Goal: Task Accomplishment & Management: Complete application form

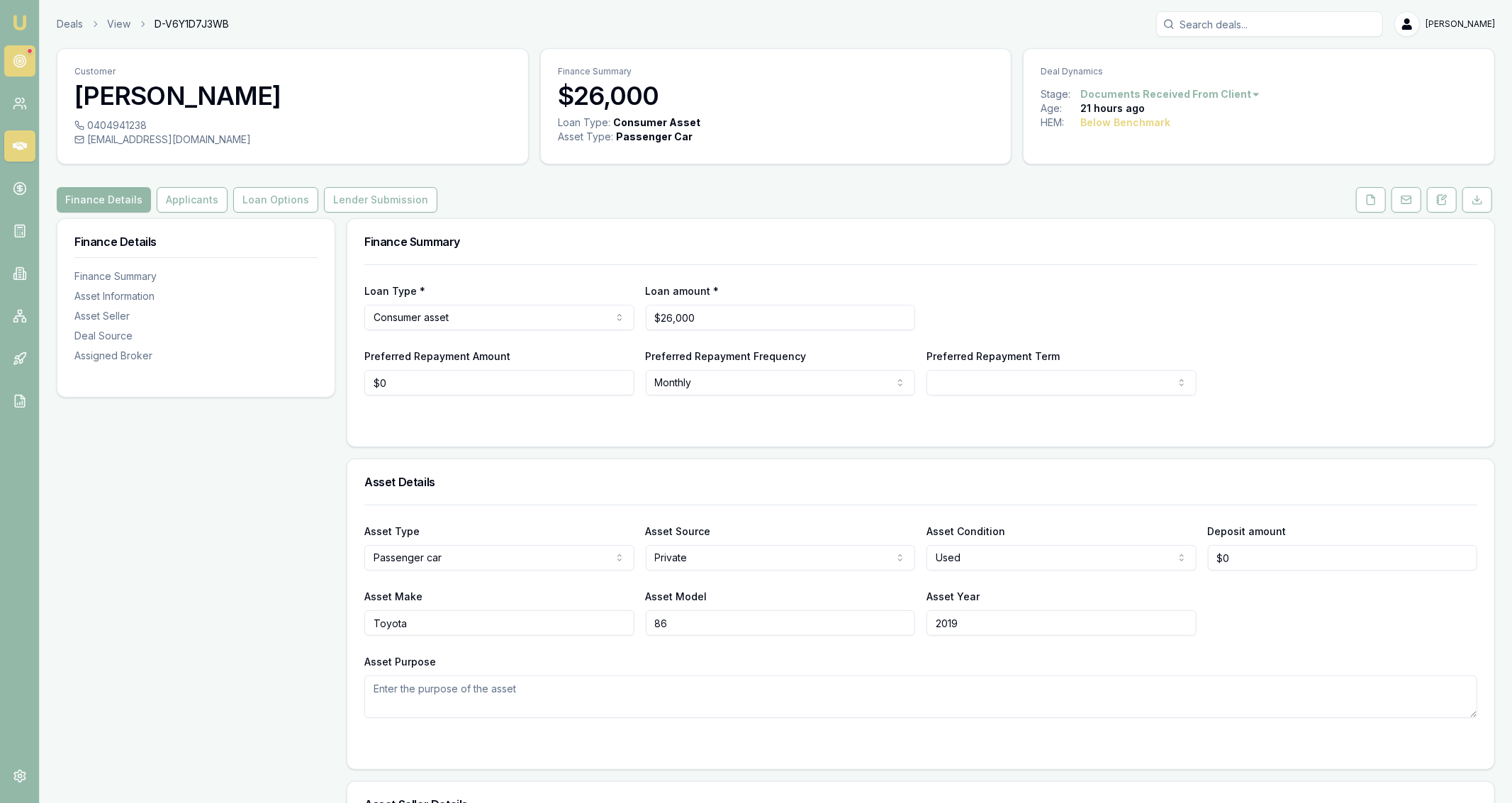
click at [17, 59] on icon at bounding box center [20, 61] width 14 height 14
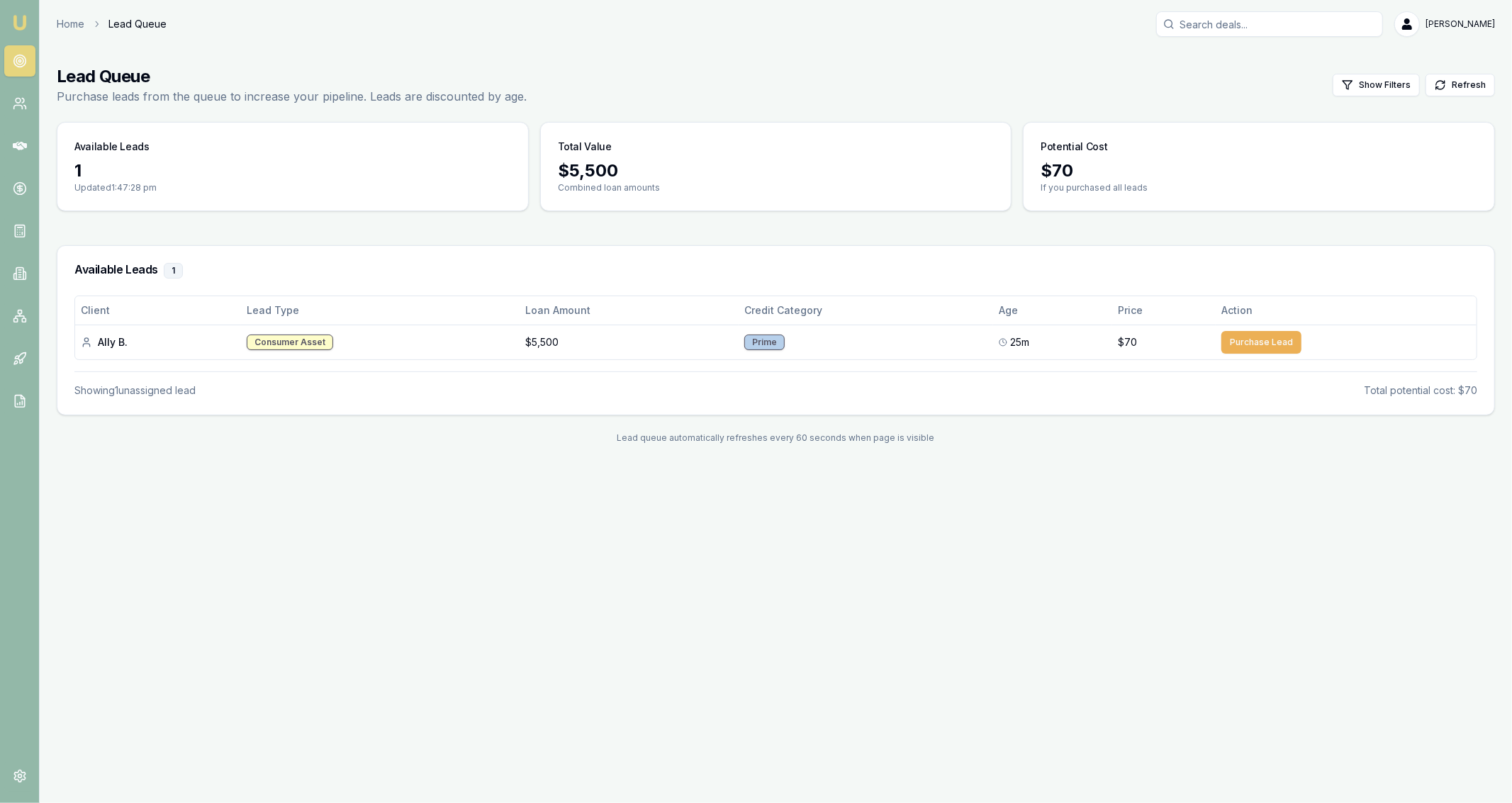
click at [24, 63] on icon at bounding box center [20, 61] width 14 height 14
click at [35, 97] on nav "Emu Broker" at bounding box center [19, 214] width 39 height 428
click at [17, 119] on link at bounding box center [20, 104] width 32 height 32
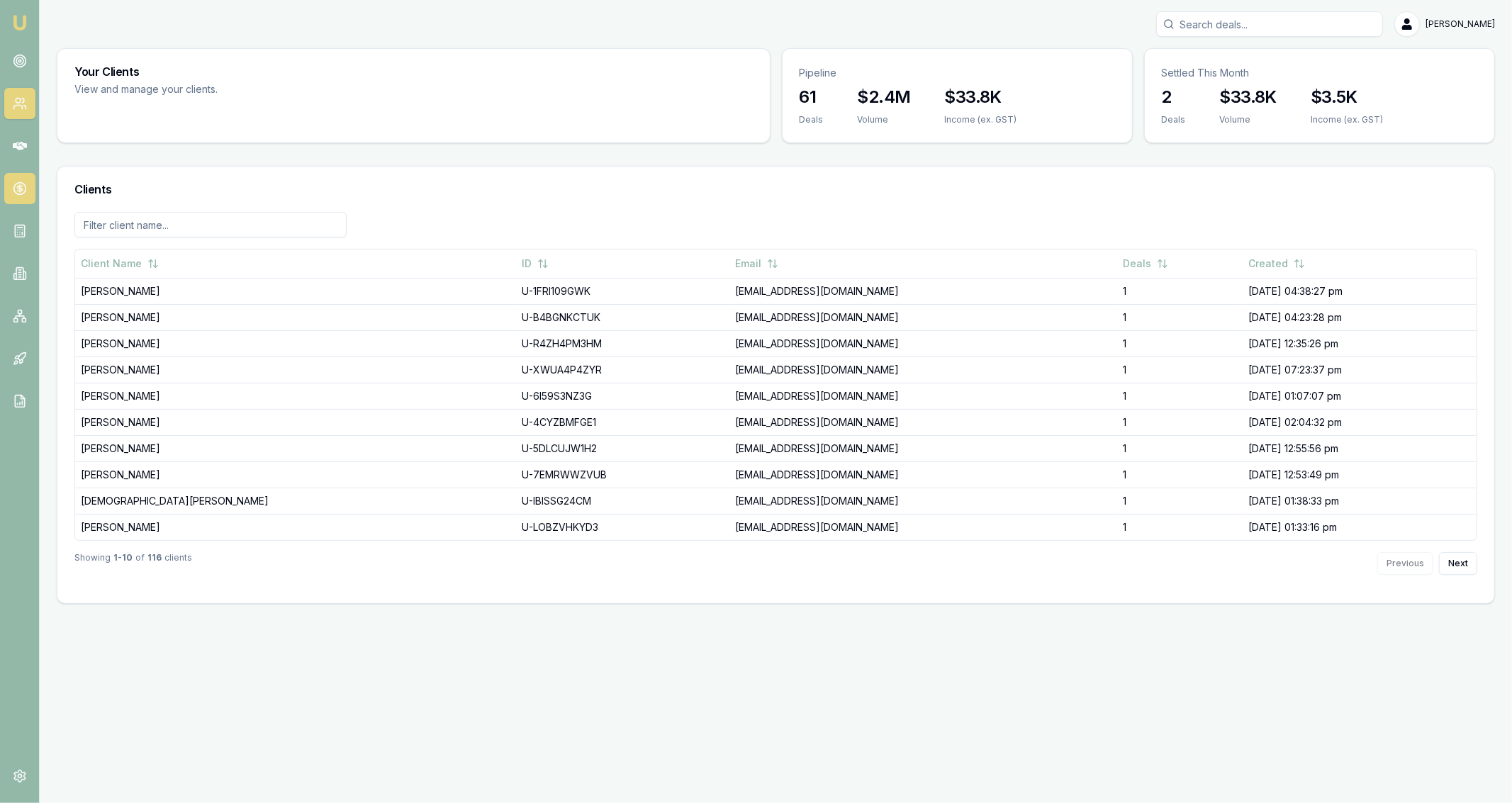
click at [24, 200] on link at bounding box center [20, 189] width 32 height 32
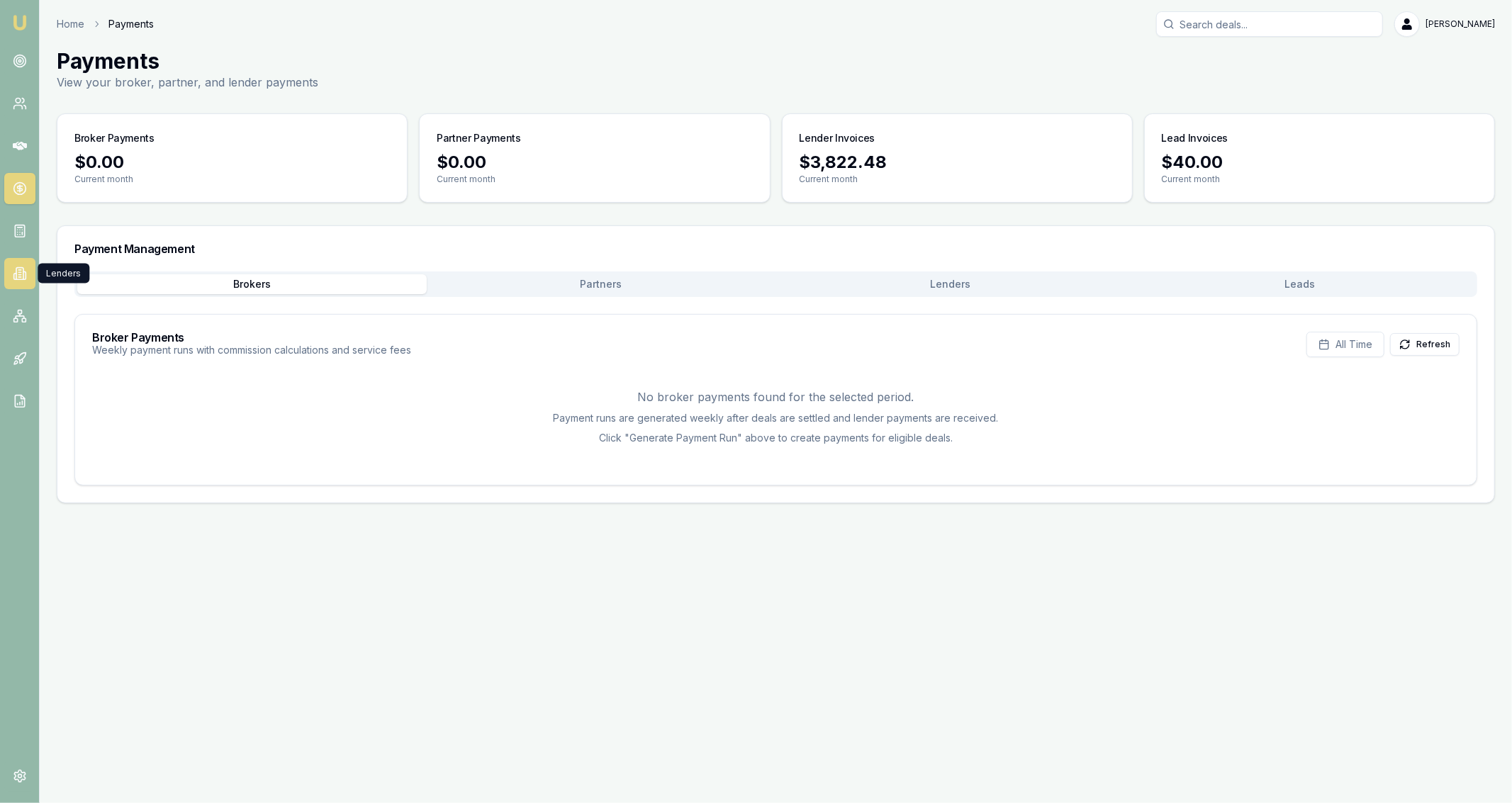
click at [25, 281] on icon at bounding box center [20, 274] width 14 height 14
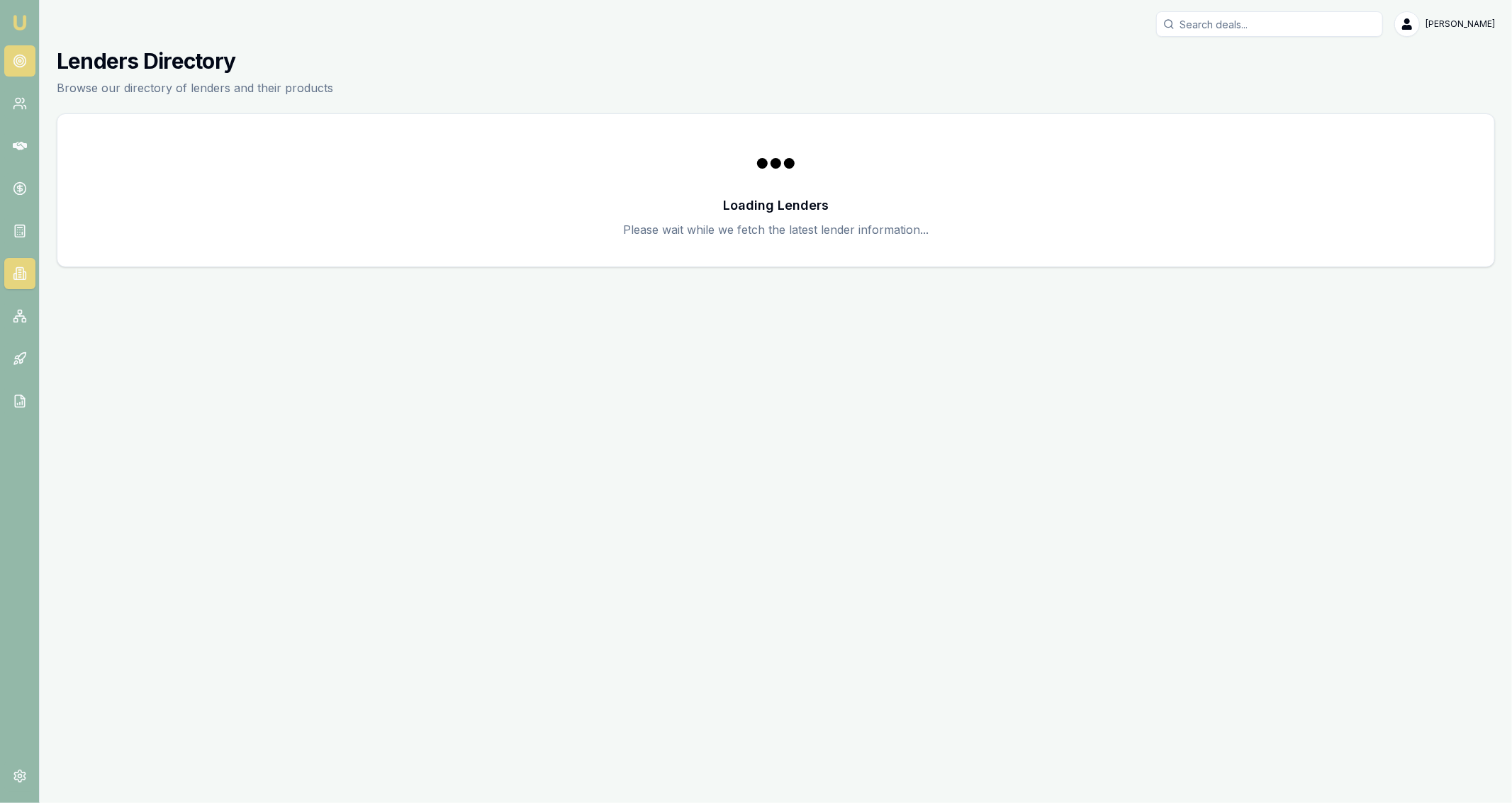
click at [34, 55] on link at bounding box center [20, 61] width 32 height 32
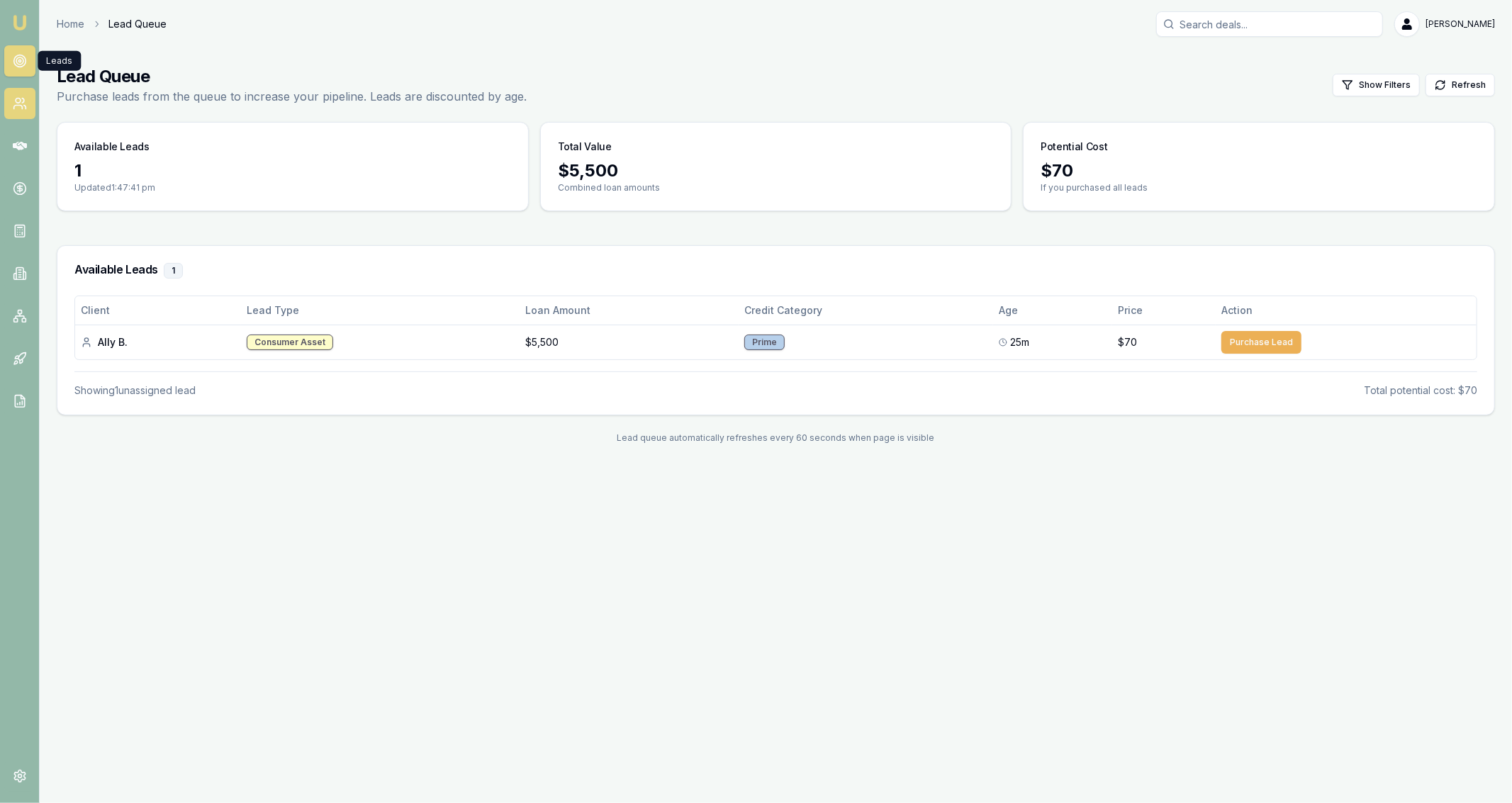
click at [26, 91] on link at bounding box center [20, 104] width 32 height 32
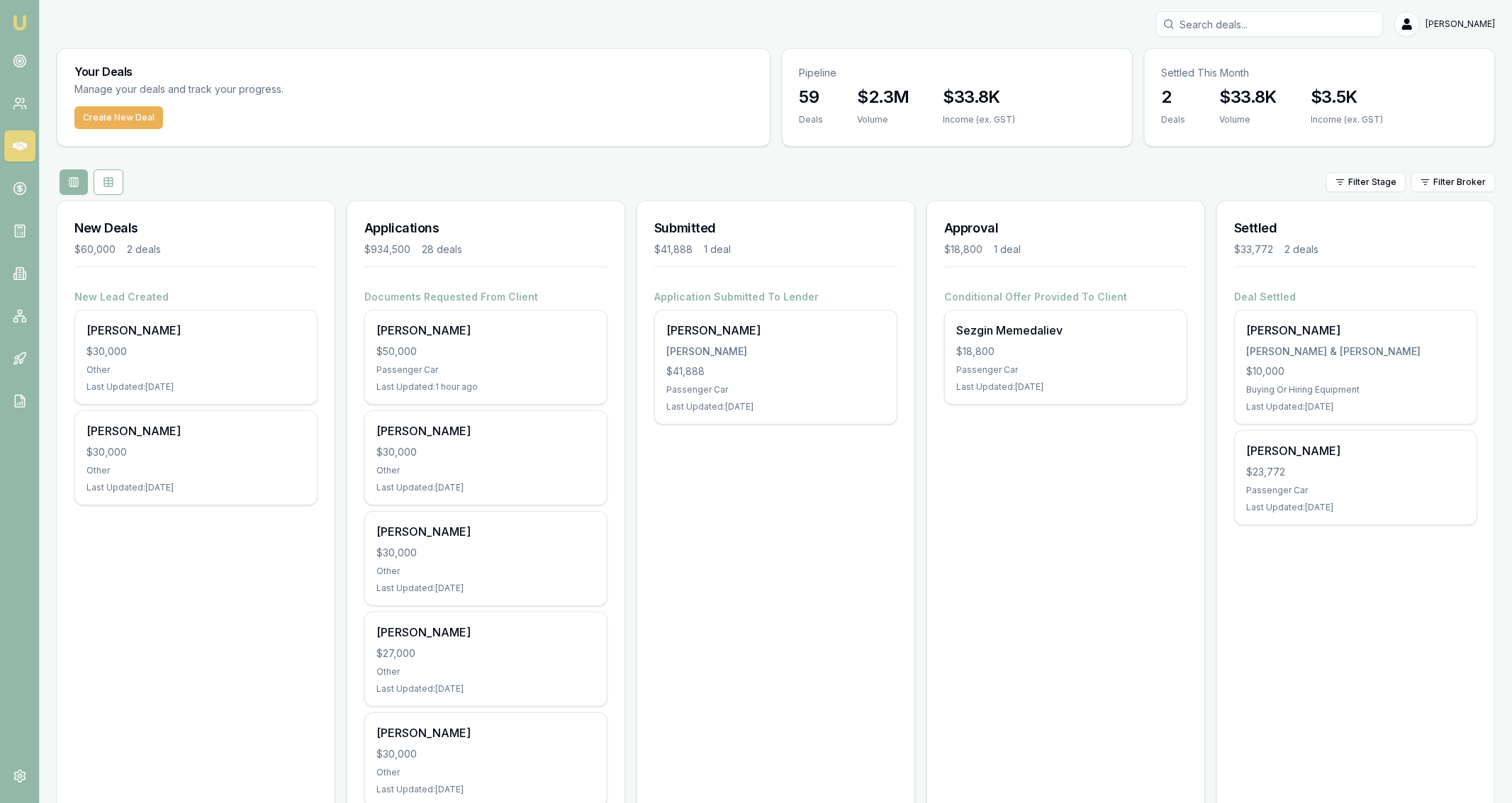
click at [135, 130] on div "Create New Deal" at bounding box center [413, 125] width 712 height 39
click at [138, 119] on button "Create New Deal" at bounding box center [119, 118] width 89 height 23
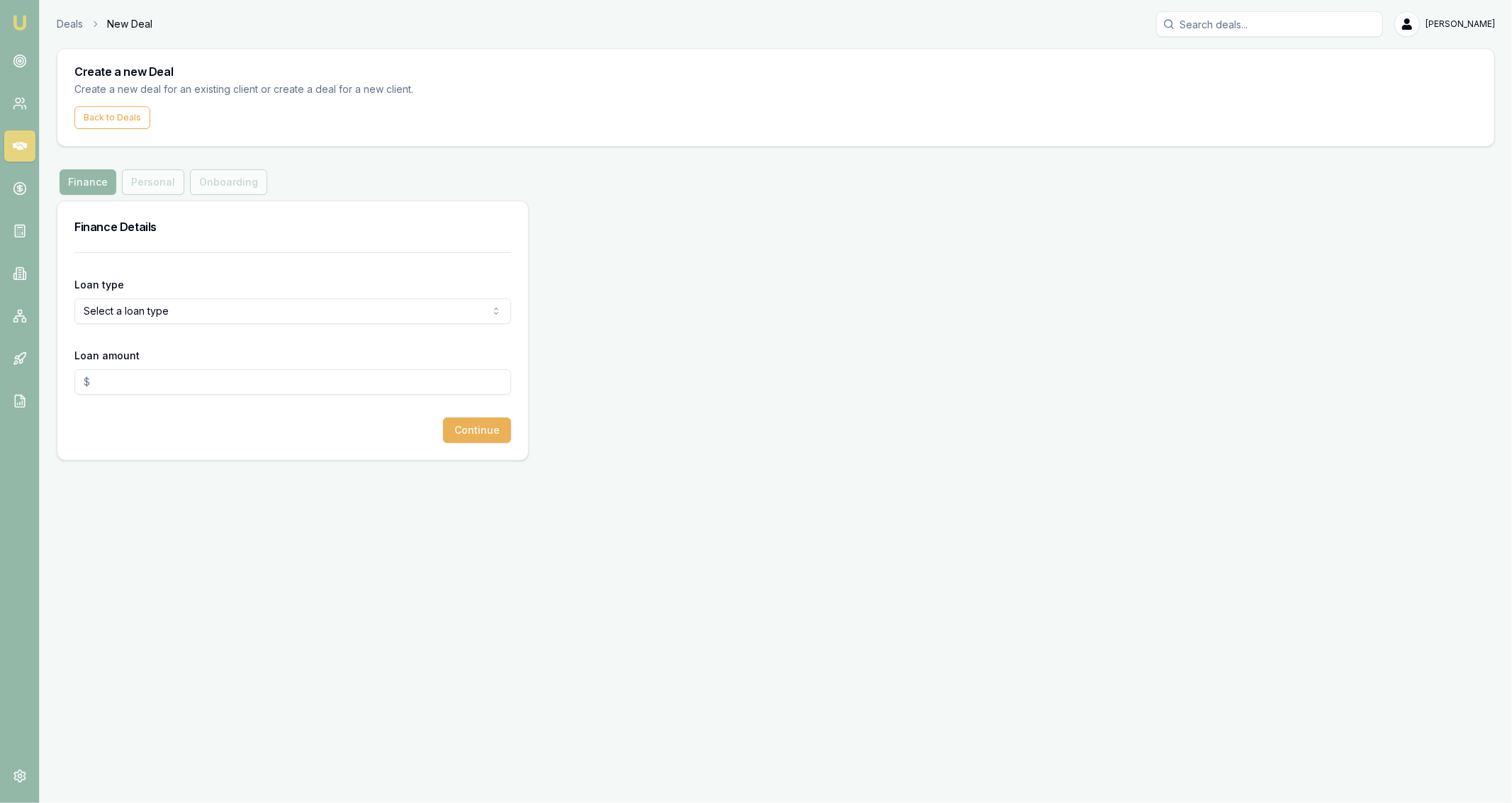
click at [199, 319] on html "Emu Broker Deals New Deal Jackson Fanfulla Toggle Menu Create a new Deal Create…" at bounding box center [756, 401] width 1512 height 803
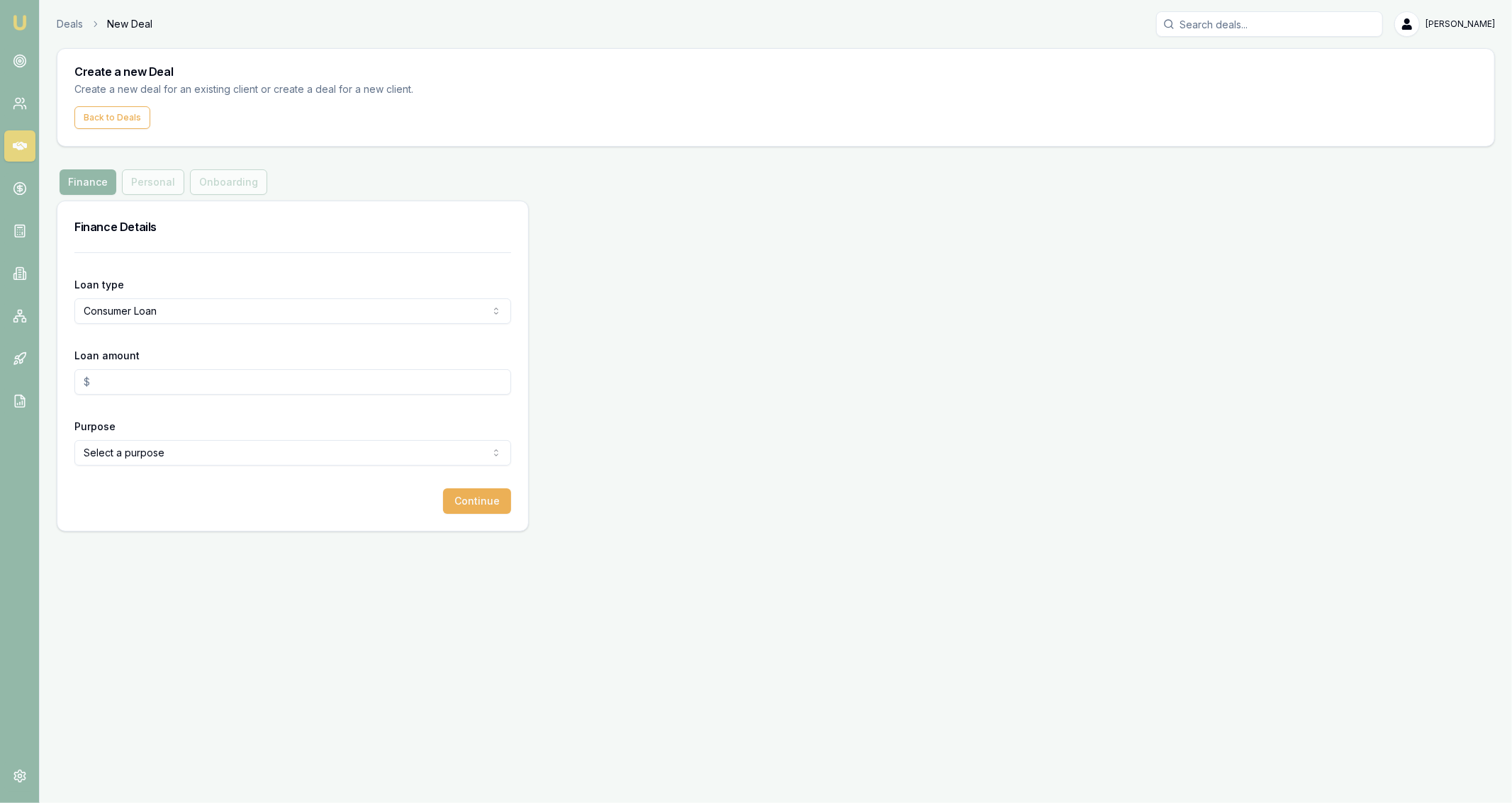
click at [177, 377] on input "Loan amount" at bounding box center [292, 382] width 436 height 25
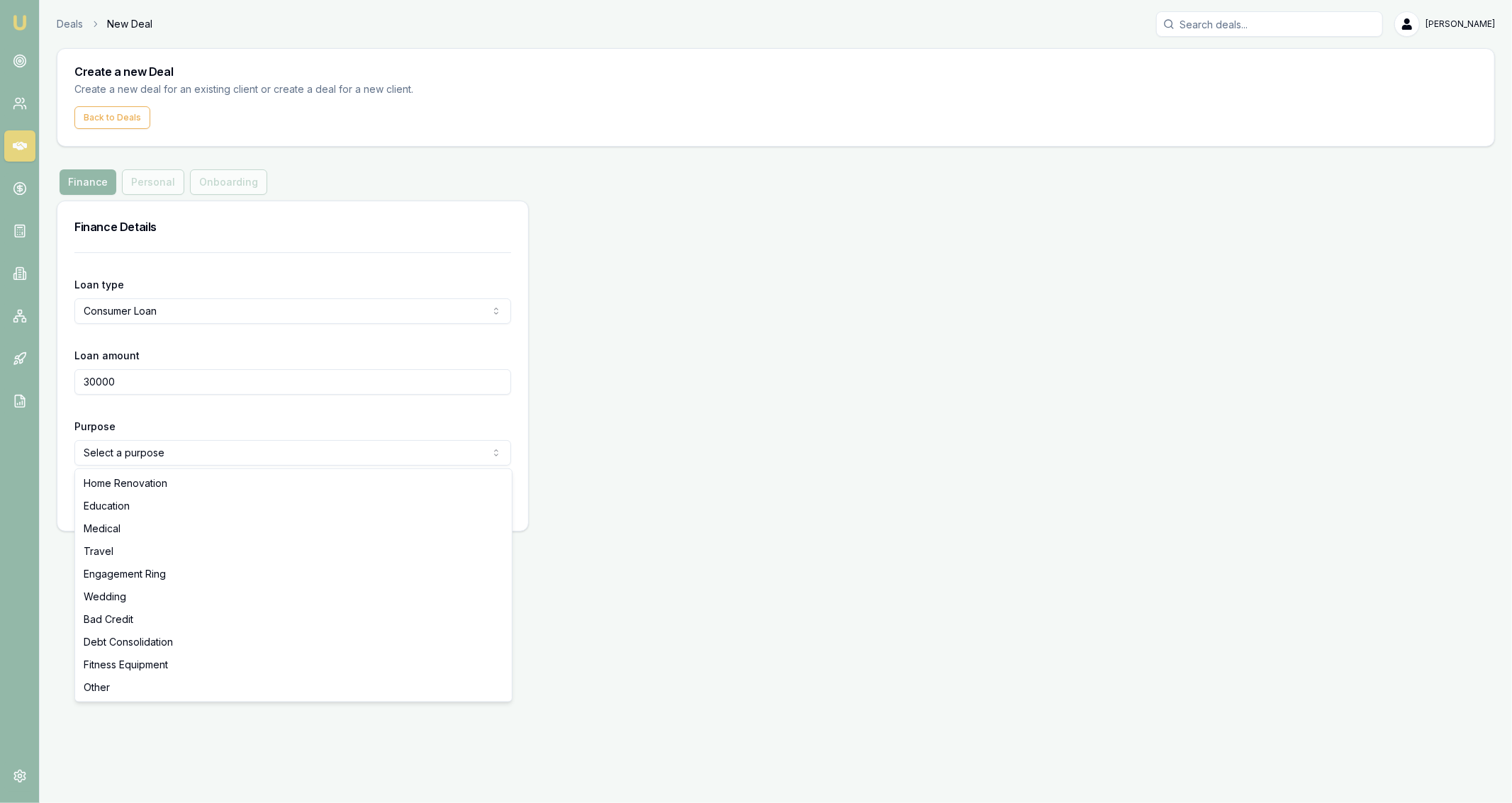
type input "$30,000.00"
click at [163, 448] on html "Emu Broker Deals New Deal Jackson Fanfulla Toggle Menu Create a new Deal Create…" at bounding box center [756, 401] width 1512 height 803
select select "OTHER"
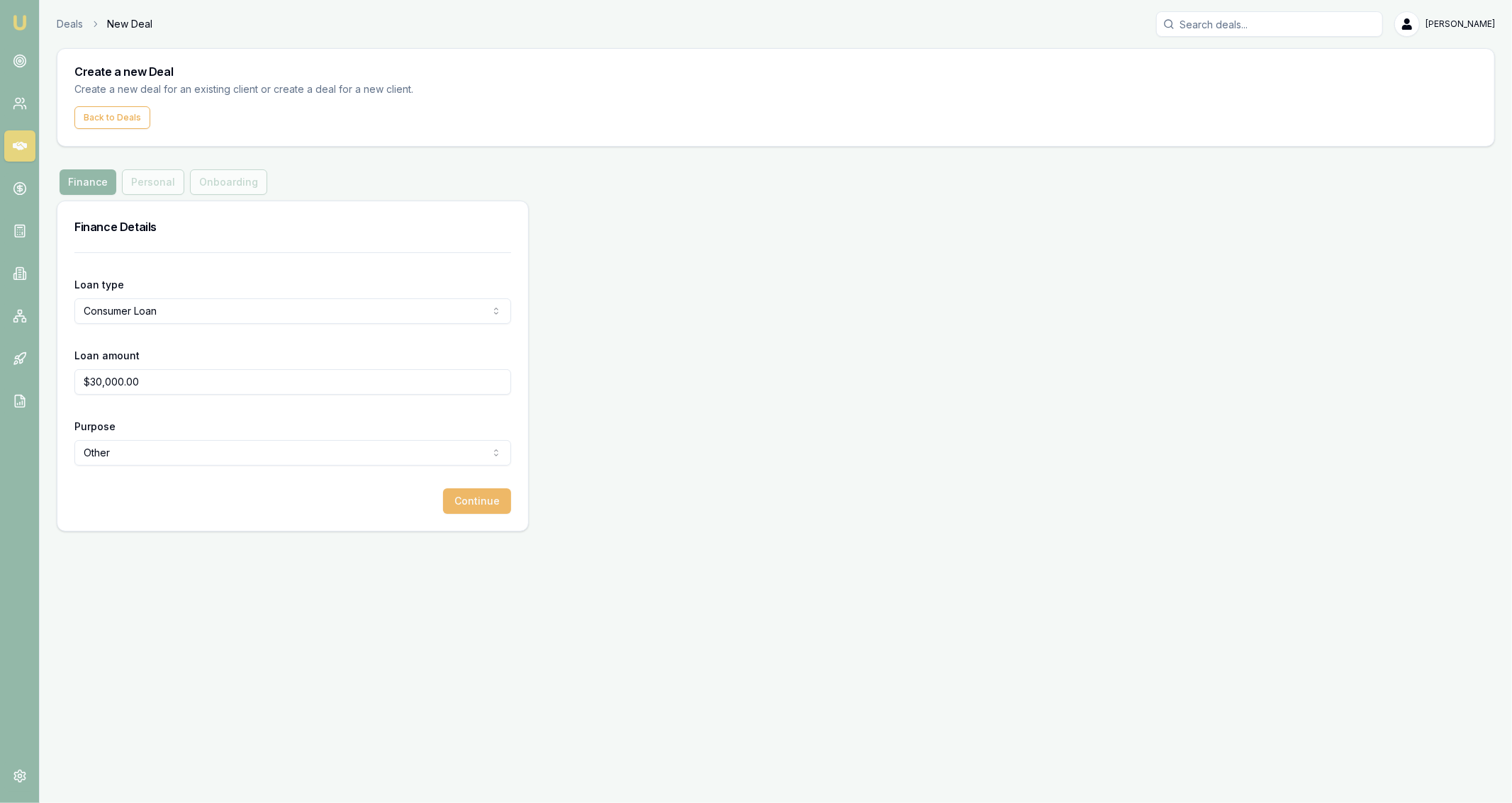
click at [447, 508] on button "Continue" at bounding box center [478, 500] width 68 height 25
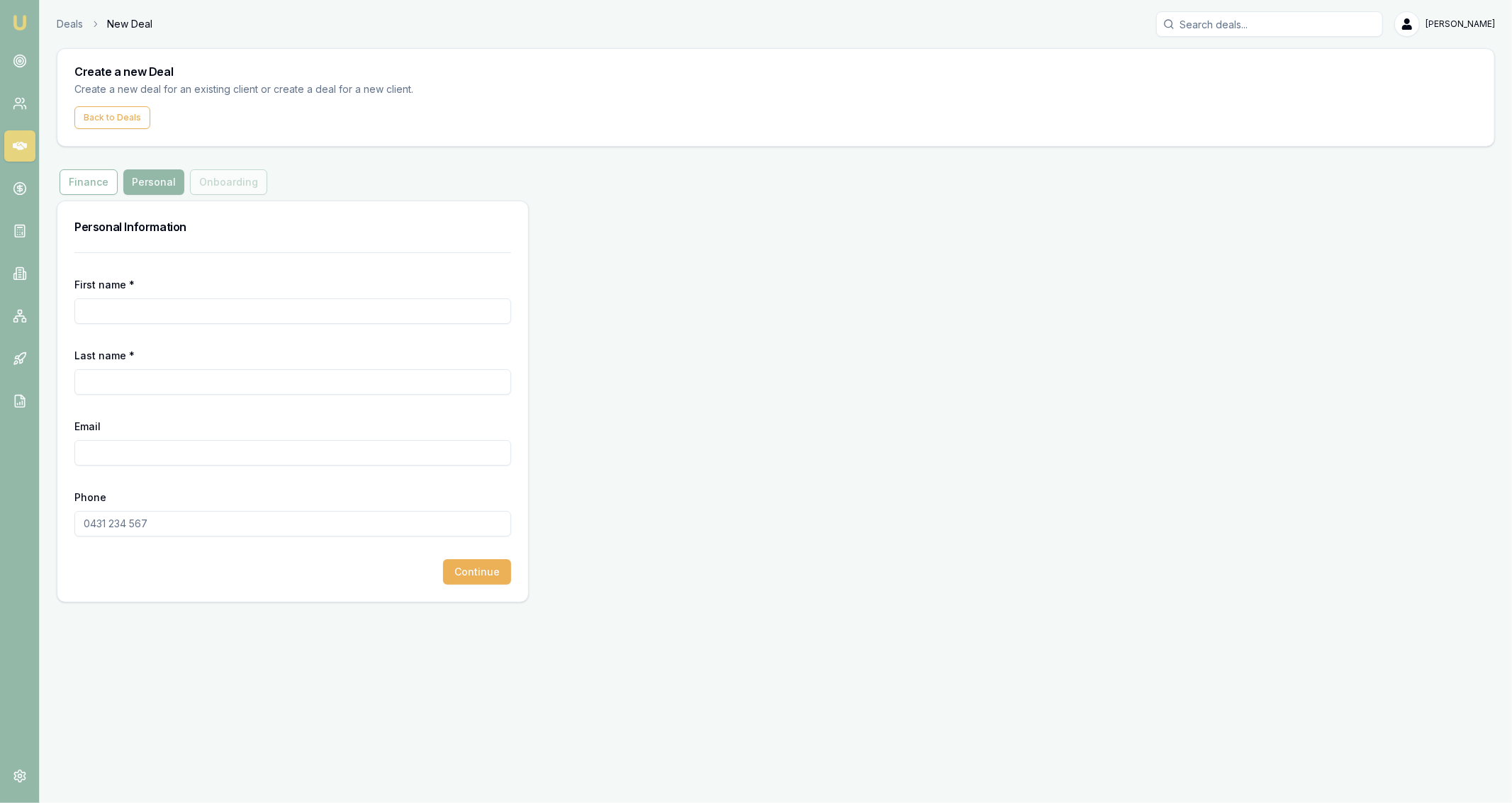
click at [223, 278] on div "First name *" at bounding box center [292, 299] width 436 height 48
click at [241, 304] on input "First name *" at bounding box center [292, 311] width 436 height 25
paste input "Mujahid External"
drag, startPoint x: 215, startPoint y: 306, endPoint x: 130, endPoint y: 314, distance: 85.4
click at [130, 314] on input "AtifMujahid External" at bounding box center [292, 311] width 436 height 25
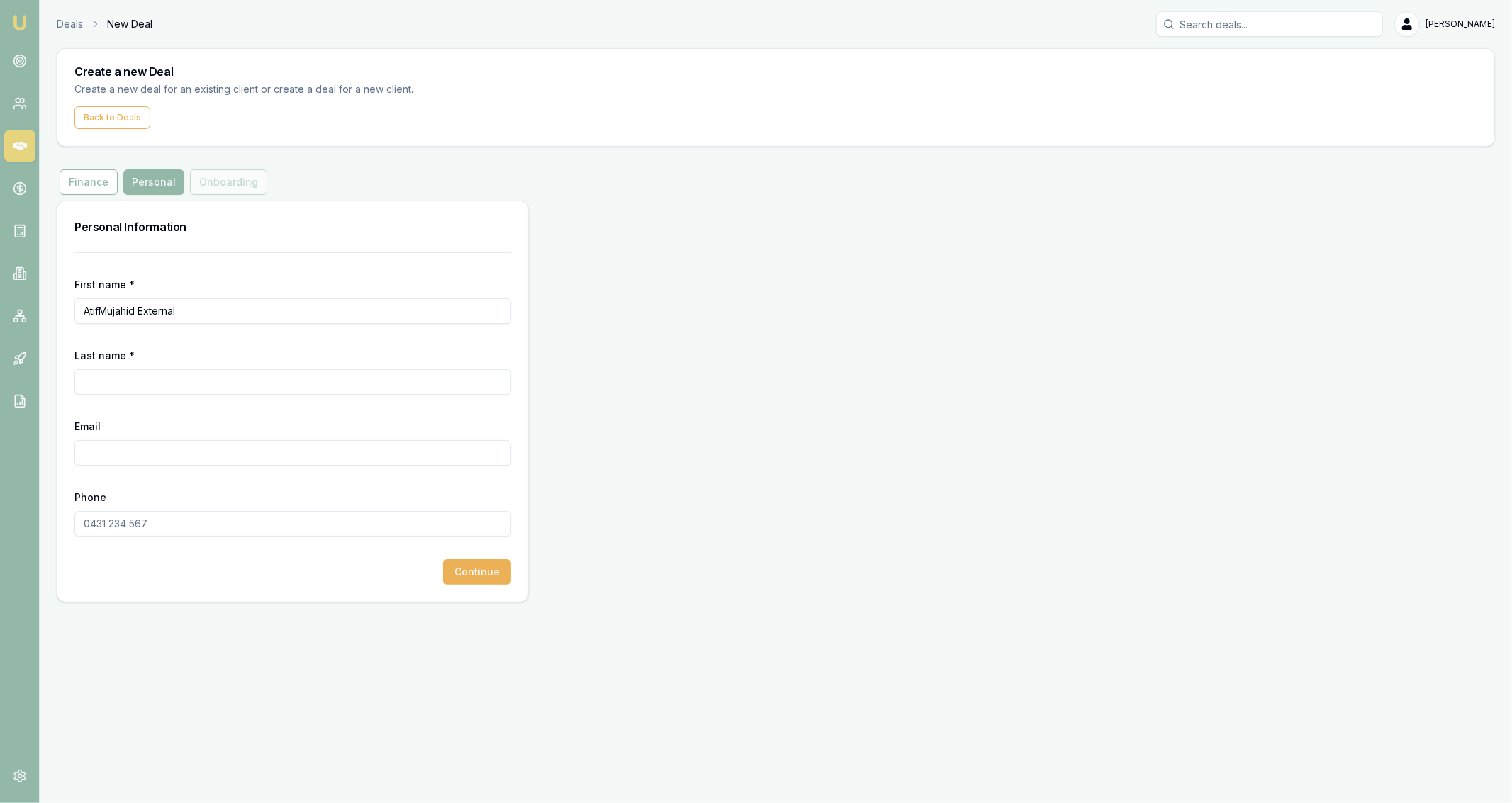
type input "Atif"
click at [126, 374] on input "Last name *" at bounding box center [292, 382] width 436 height 25
paste input "Mujahid External"
click at [144, 384] on input "Mujahid External" at bounding box center [292, 382] width 436 height 25
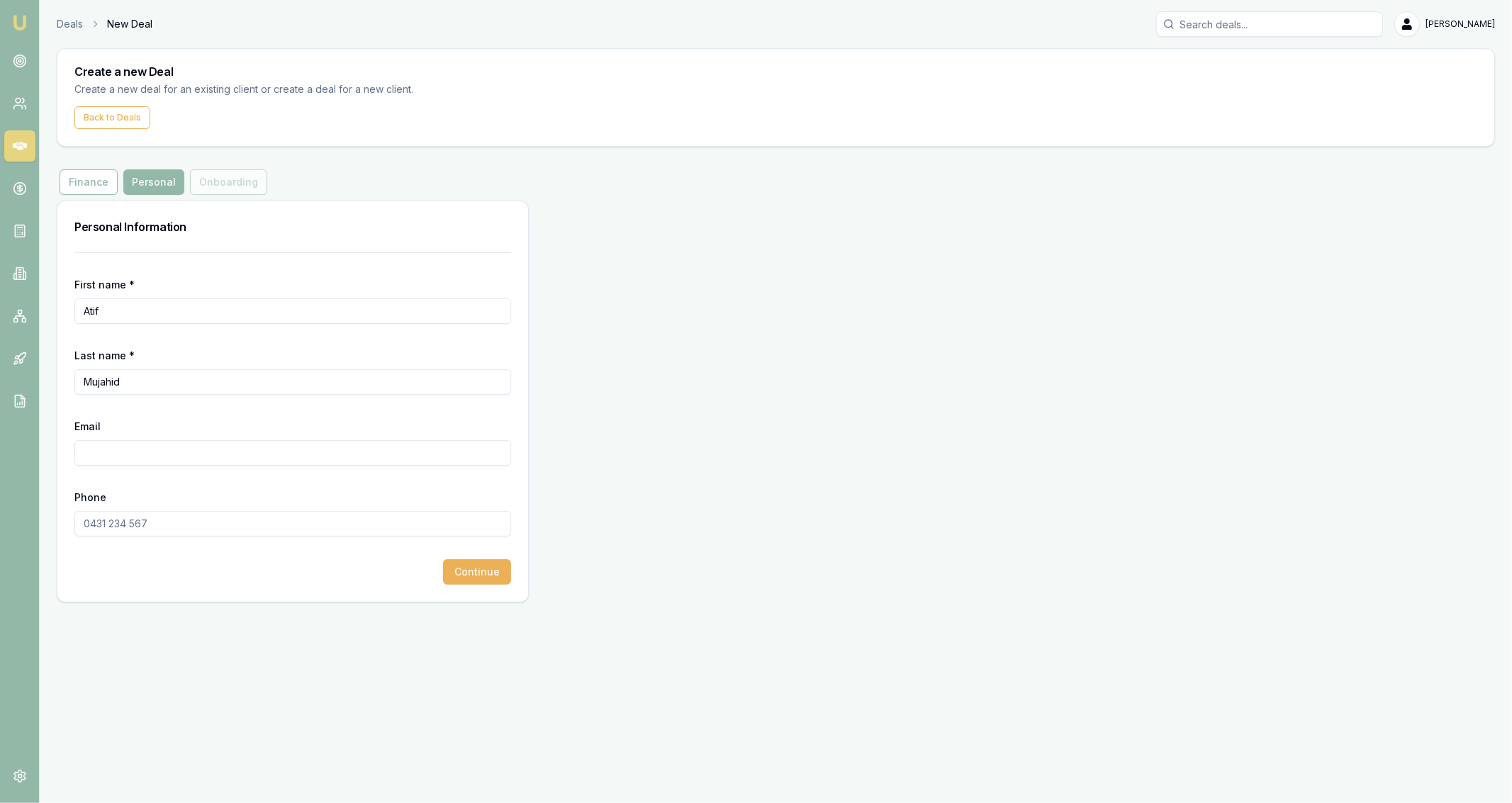
type input "Mujahid"
click at [119, 477] on form "First name * Atif Last name * Mujahid Email Phone Continue" at bounding box center [292, 418] width 436 height 333
click at [609, 470] on div "Personal Information First name * Atif Last name * Mujahid Email Phone Continue" at bounding box center [776, 401] width 1438 height 402
click at [270, 442] on input "Email" at bounding box center [292, 452] width 436 height 25
paste input "[EMAIL_ADDRESS][DOMAIN_NAME]"
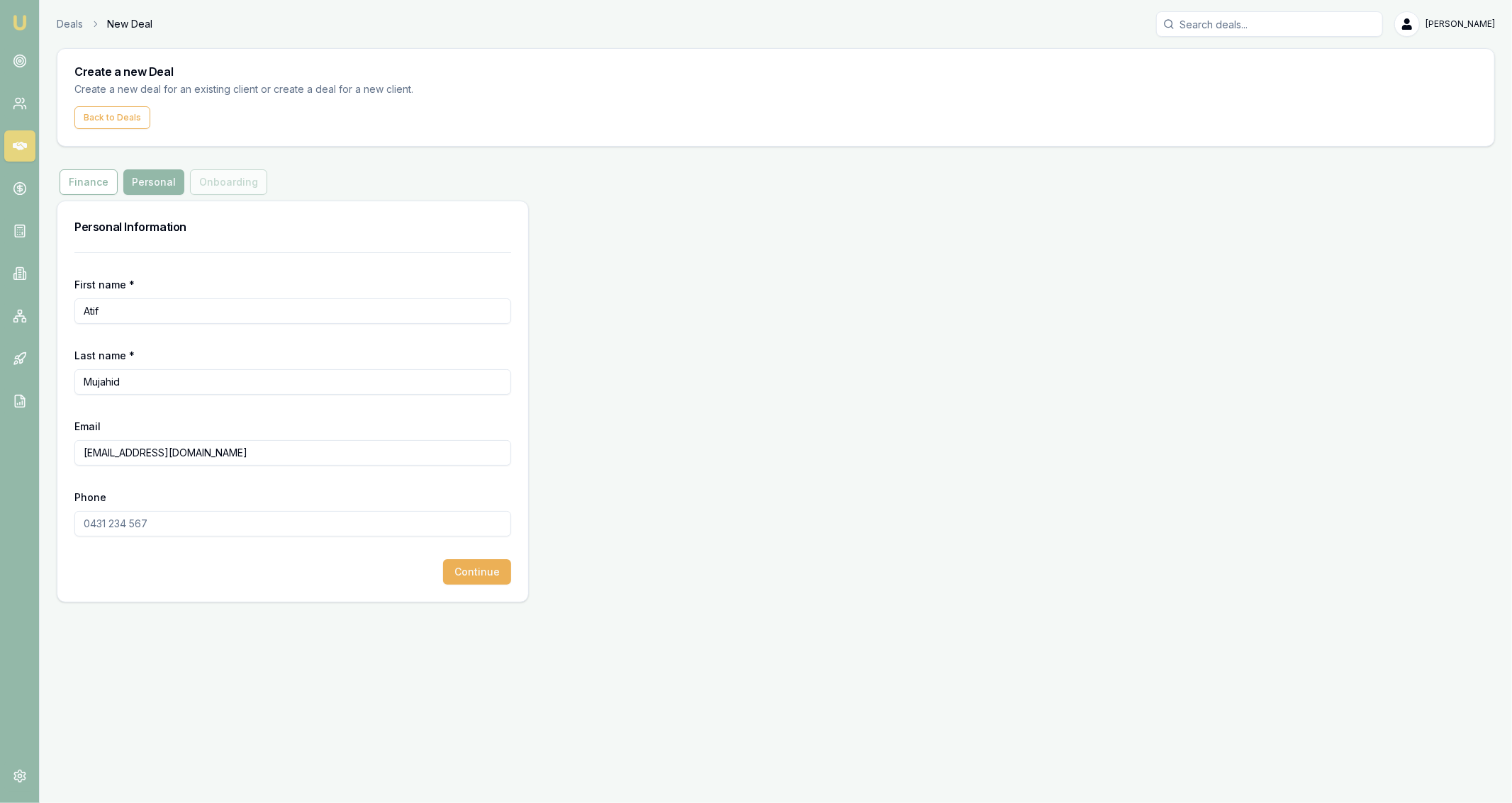
type input "[EMAIL_ADDRESS][DOMAIN_NAME]"
paste input "0426 554 034"
type input "0426 554 034"
click at [514, 579] on div "First name * Atif Last name * Mujahid Email atifm1993@gmail.com Phone 0426 554 …" at bounding box center [292, 427] width 471 height 349
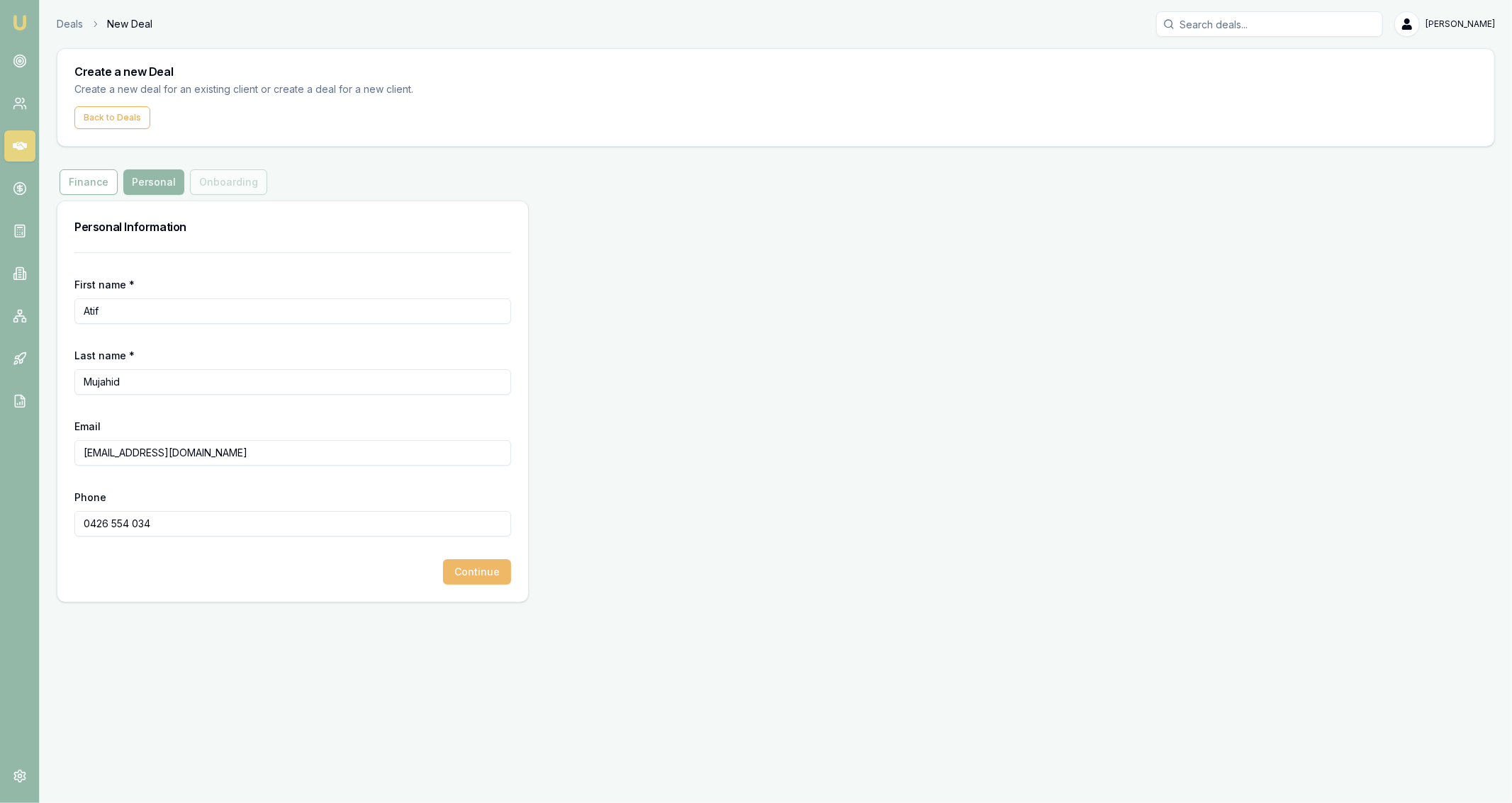
click at [507, 577] on button "Continue" at bounding box center [478, 571] width 68 height 25
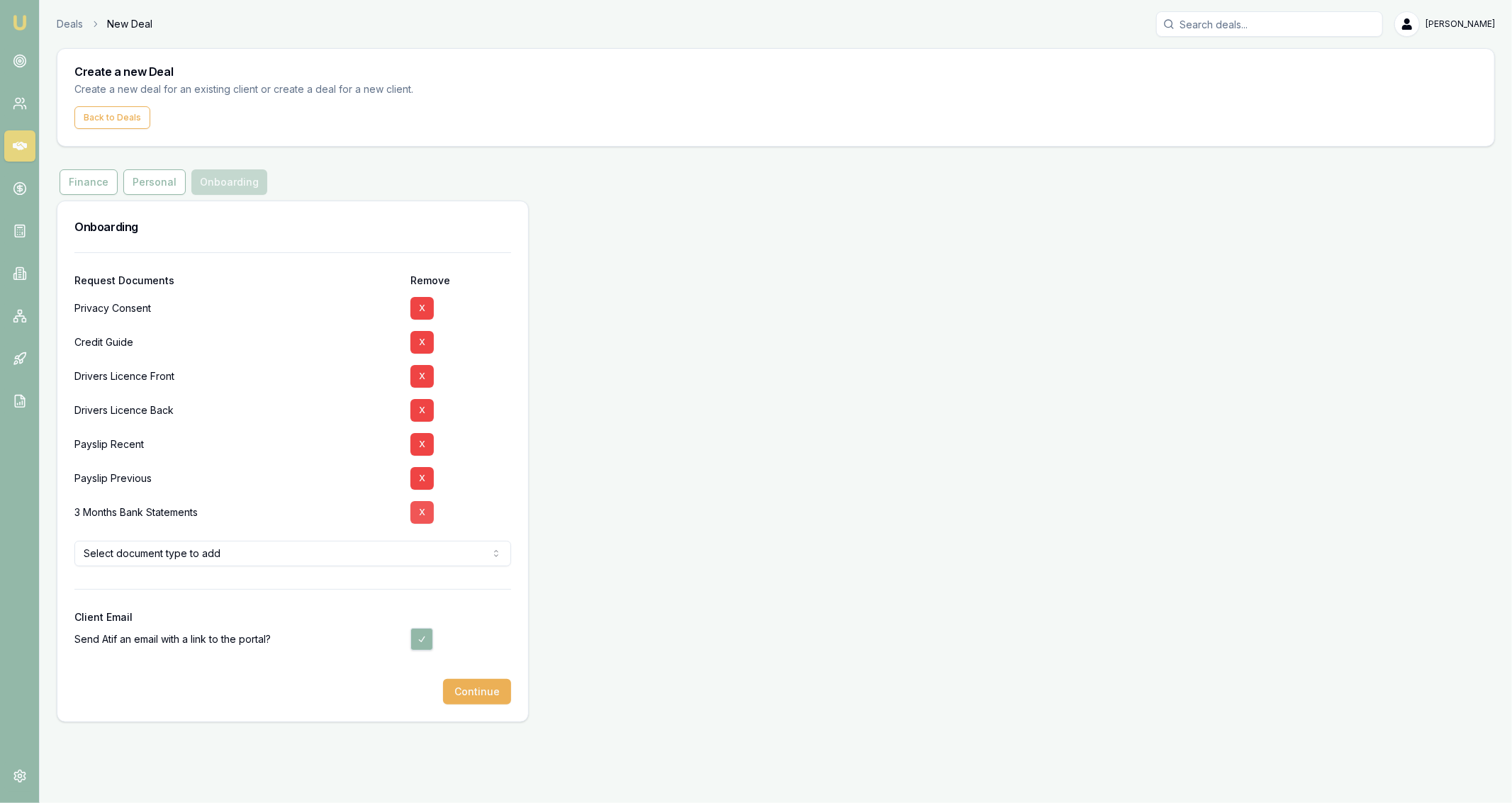
click at [431, 520] on button "X" at bounding box center [421, 513] width 24 height 23
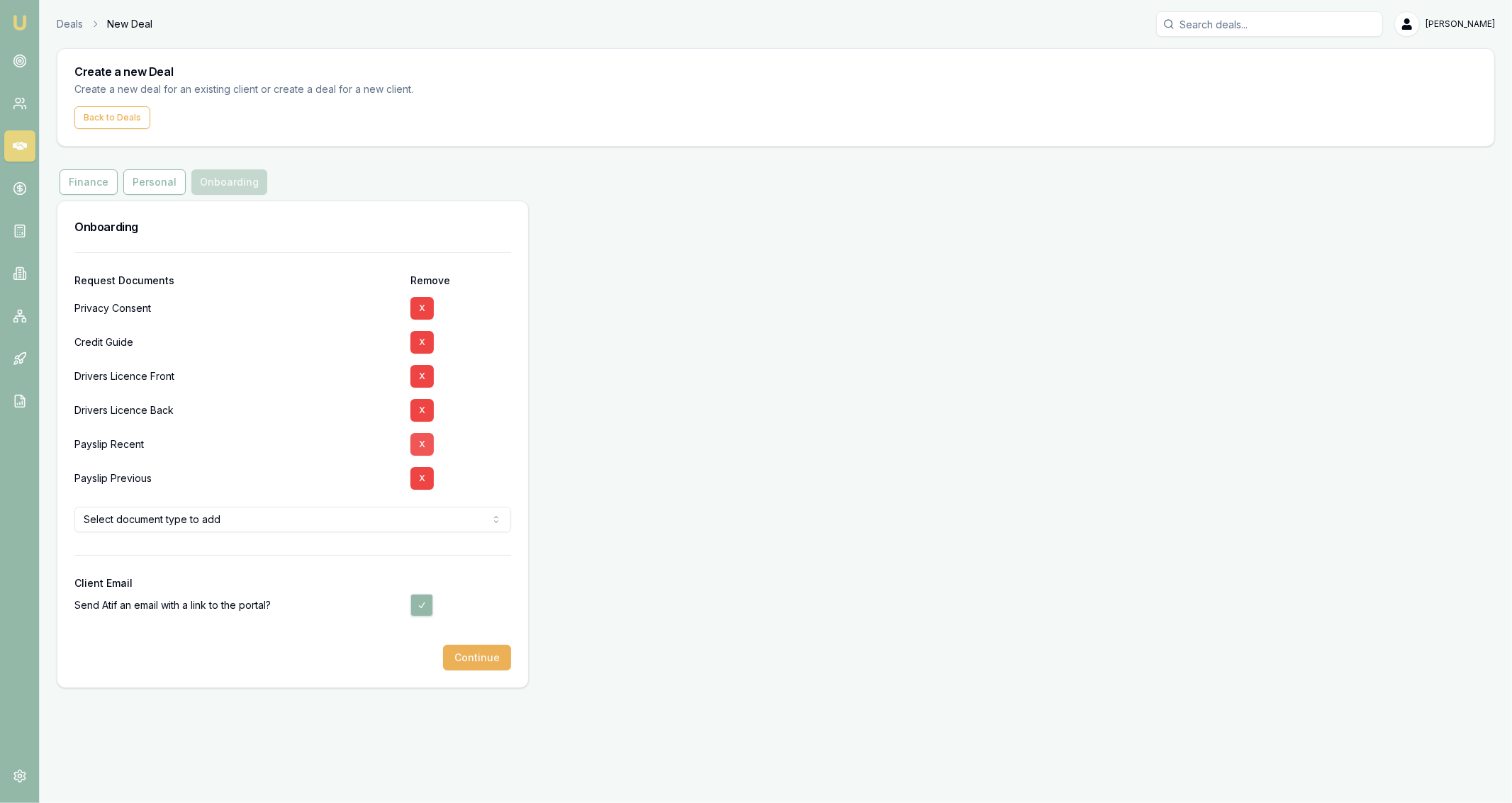
click at [426, 453] on button "X" at bounding box center [421, 444] width 24 height 23
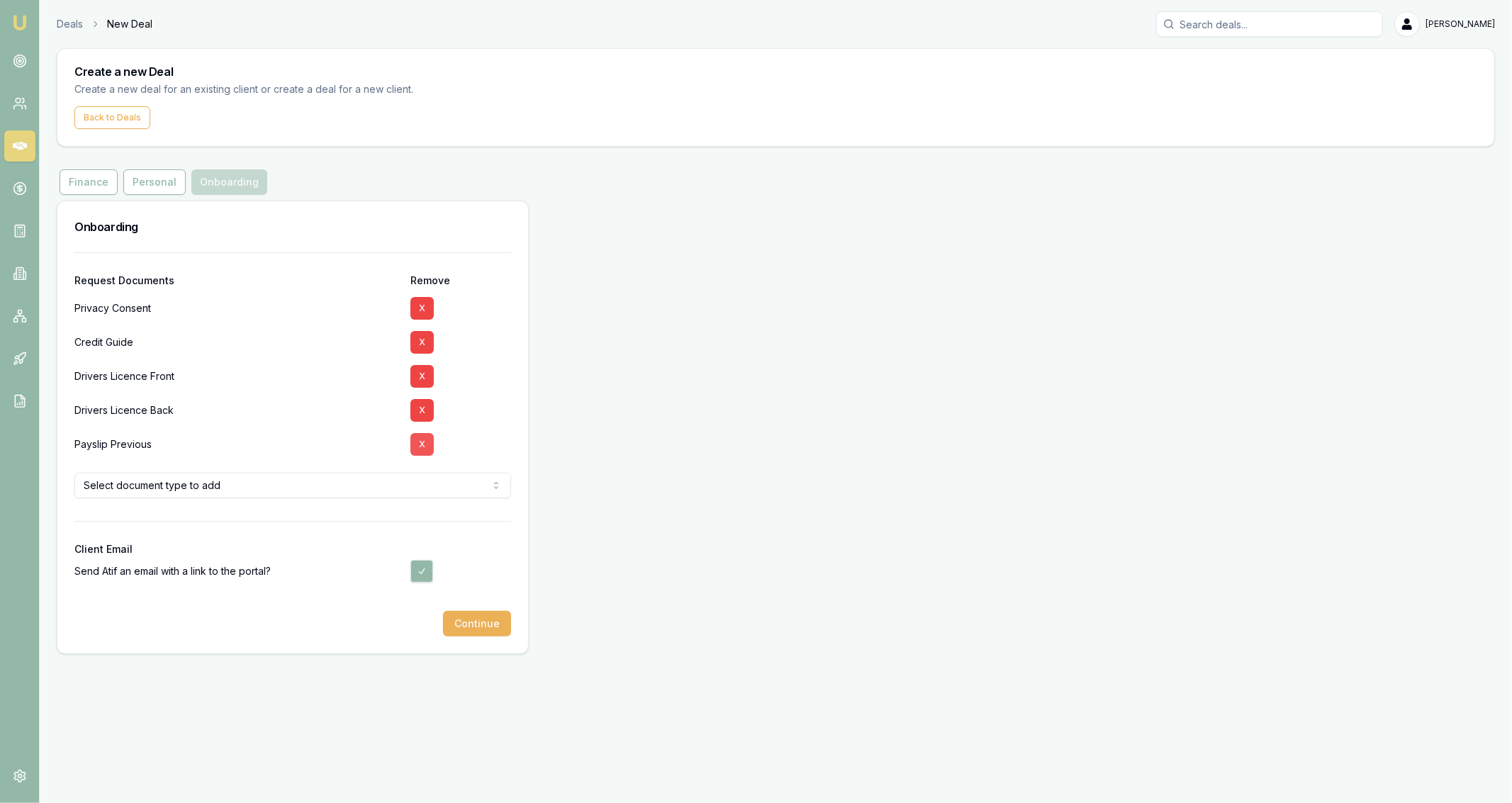
click at [424, 452] on button "X" at bounding box center [421, 444] width 24 height 23
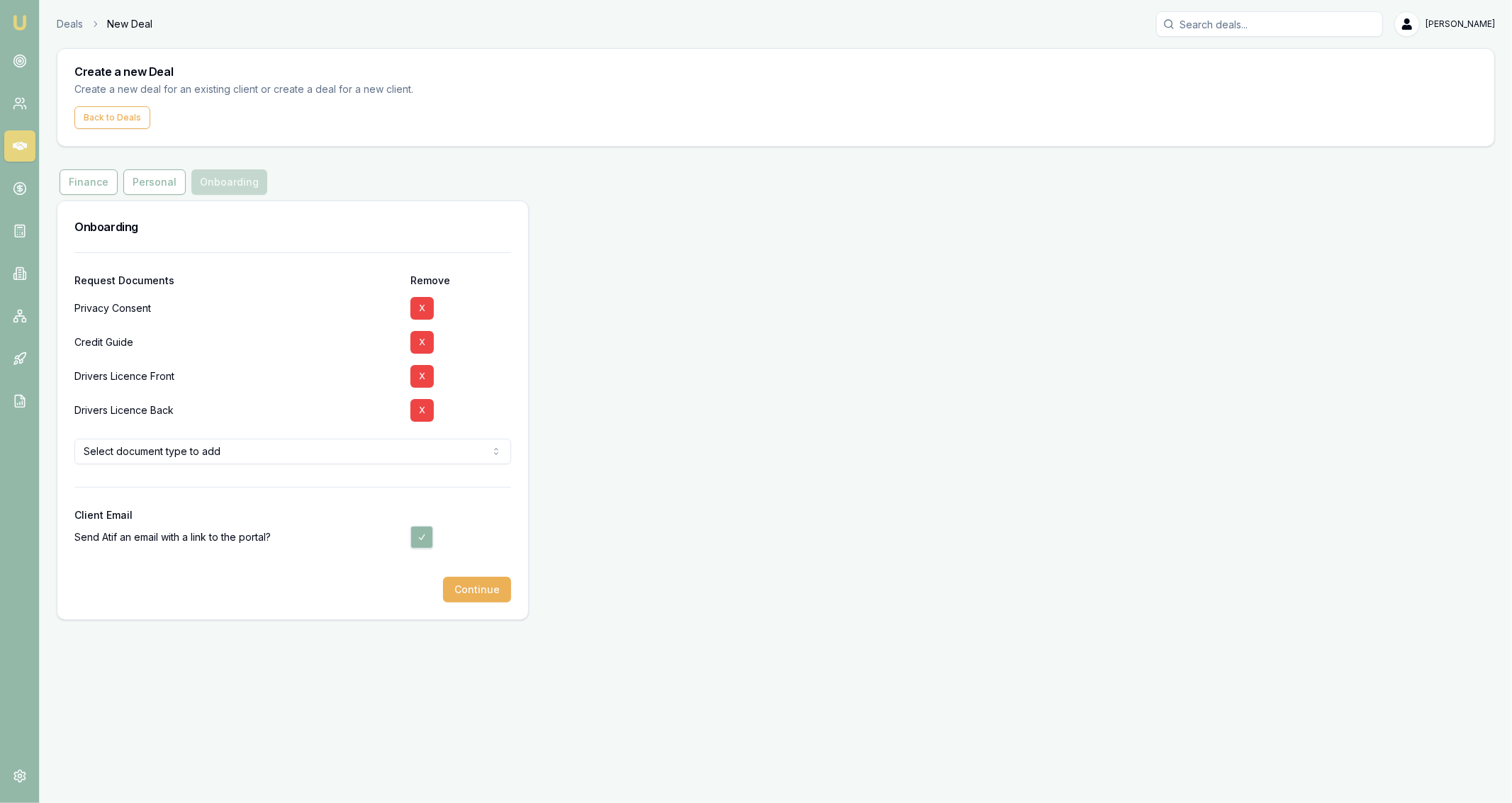
click at [616, 442] on div "Onboarding Request Documents Remove Privacy Consent X Credit Guide X Drivers Li…" at bounding box center [776, 410] width 1438 height 419
click at [498, 565] on div at bounding box center [292, 565] width 436 height 23
click at [495, 587] on button "Continue" at bounding box center [478, 589] width 68 height 25
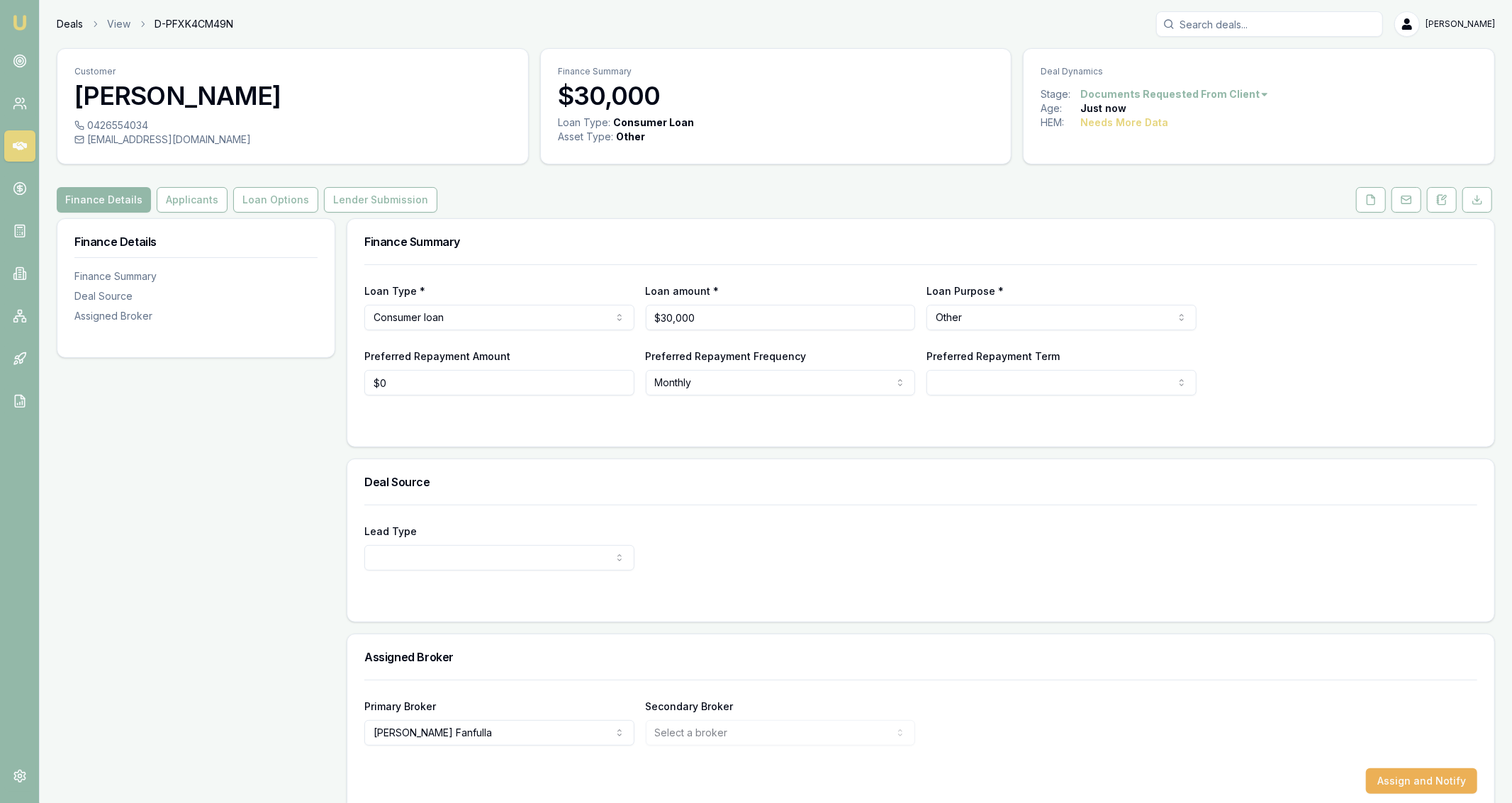
click at [63, 27] on link "Deals" at bounding box center [70, 24] width 26 height 14
click at [68, 22] on link "Deals" at bounding box center [70, 24] width 26 height 14
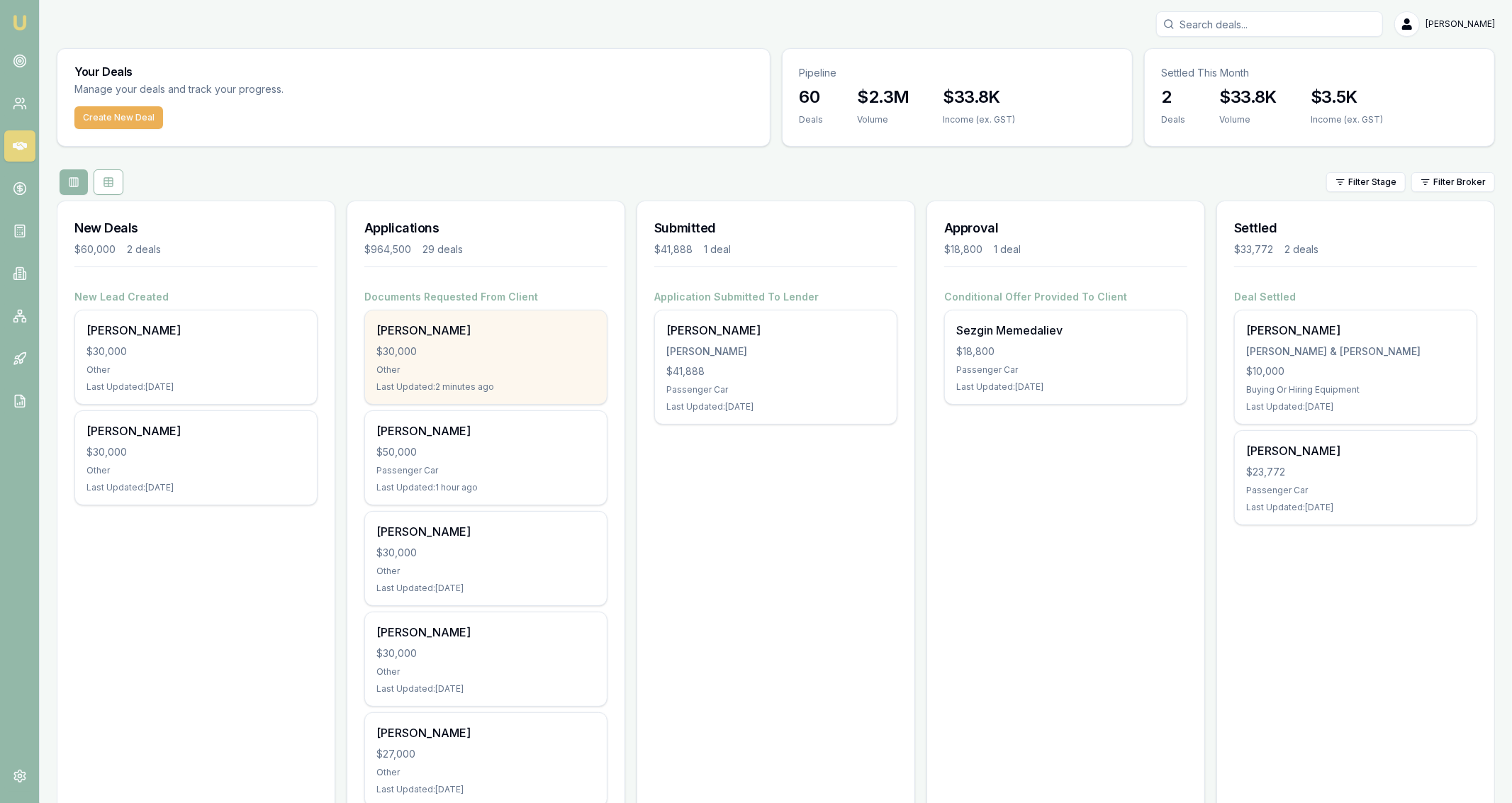
click at [555, 351] on div "$30,000" at bounding box center [486, 351] width 219 height 14
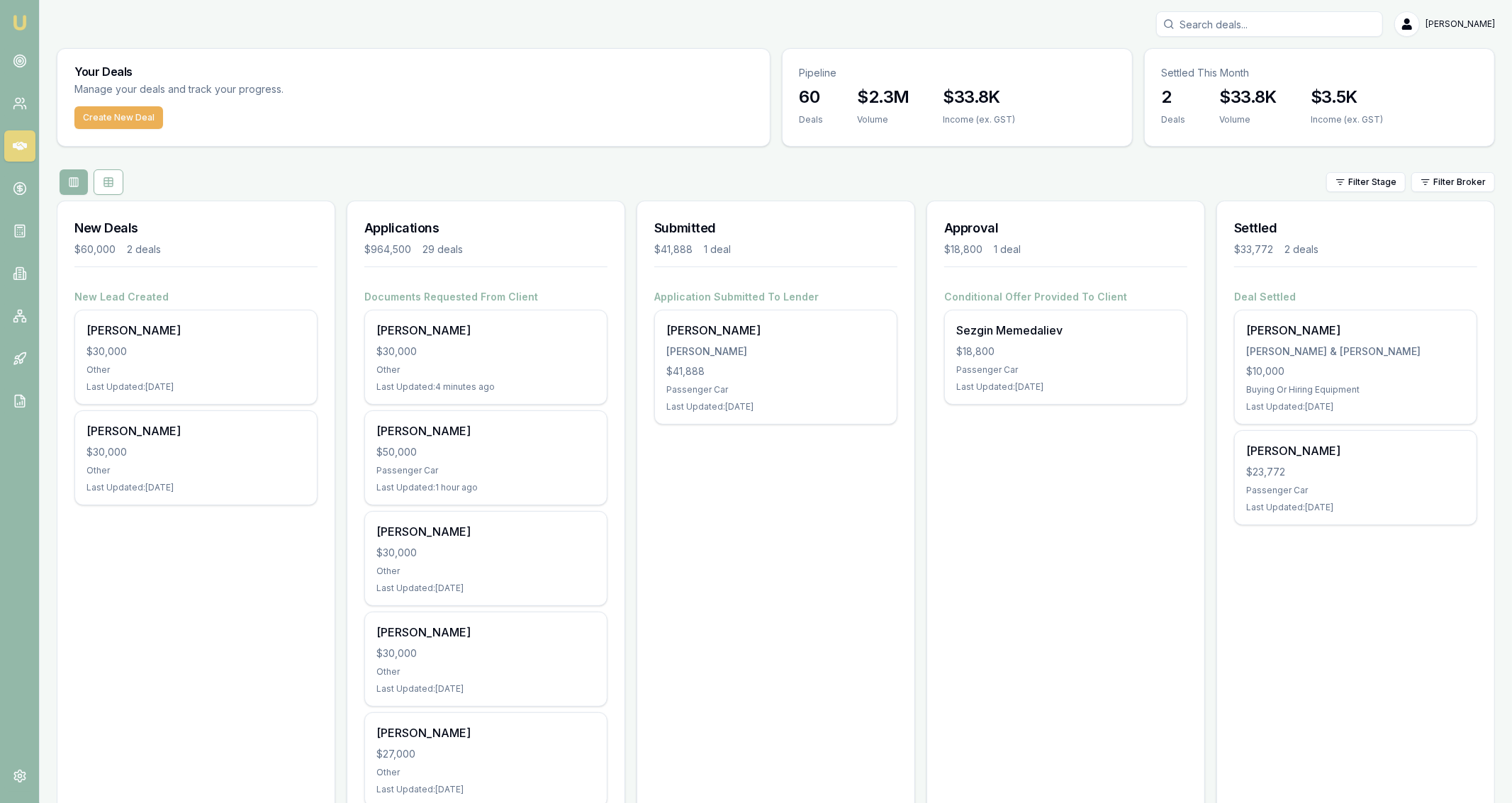
click at [149, 104] on div "Your Deals Manage your deals and track your progress." at bounding box center [413, 77] width 712 height 57
click at [149, 112] on button "Create New Deal" at bounding box center [119, 118] width 89 height 23
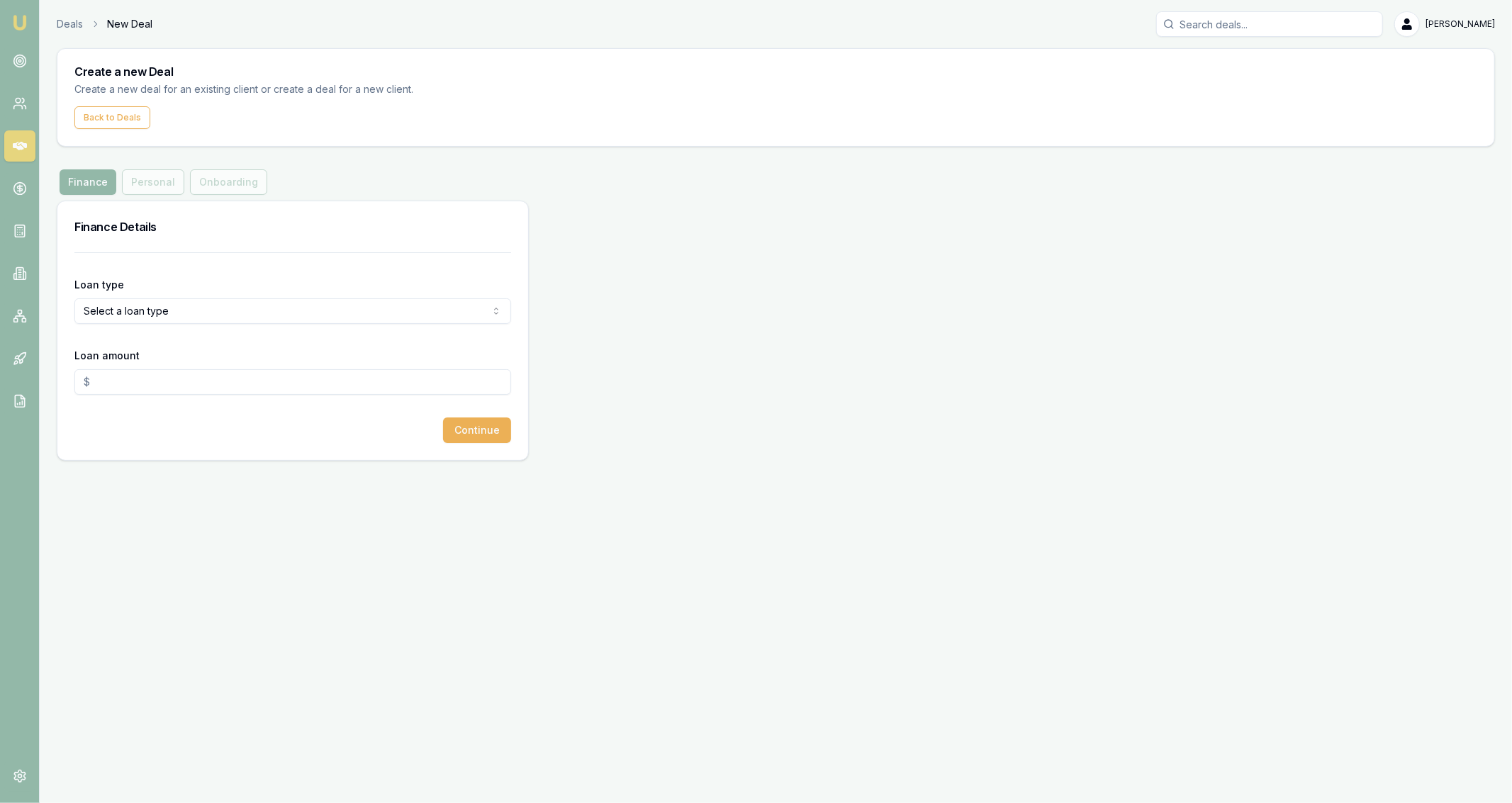
click at [268, 311] on html "Emu Broker Deals New Deal [PERSON_NAME] Fanfulla Toggle Menu Create a new Deal …" at bounding box center [756, 401] width 1512 height 803
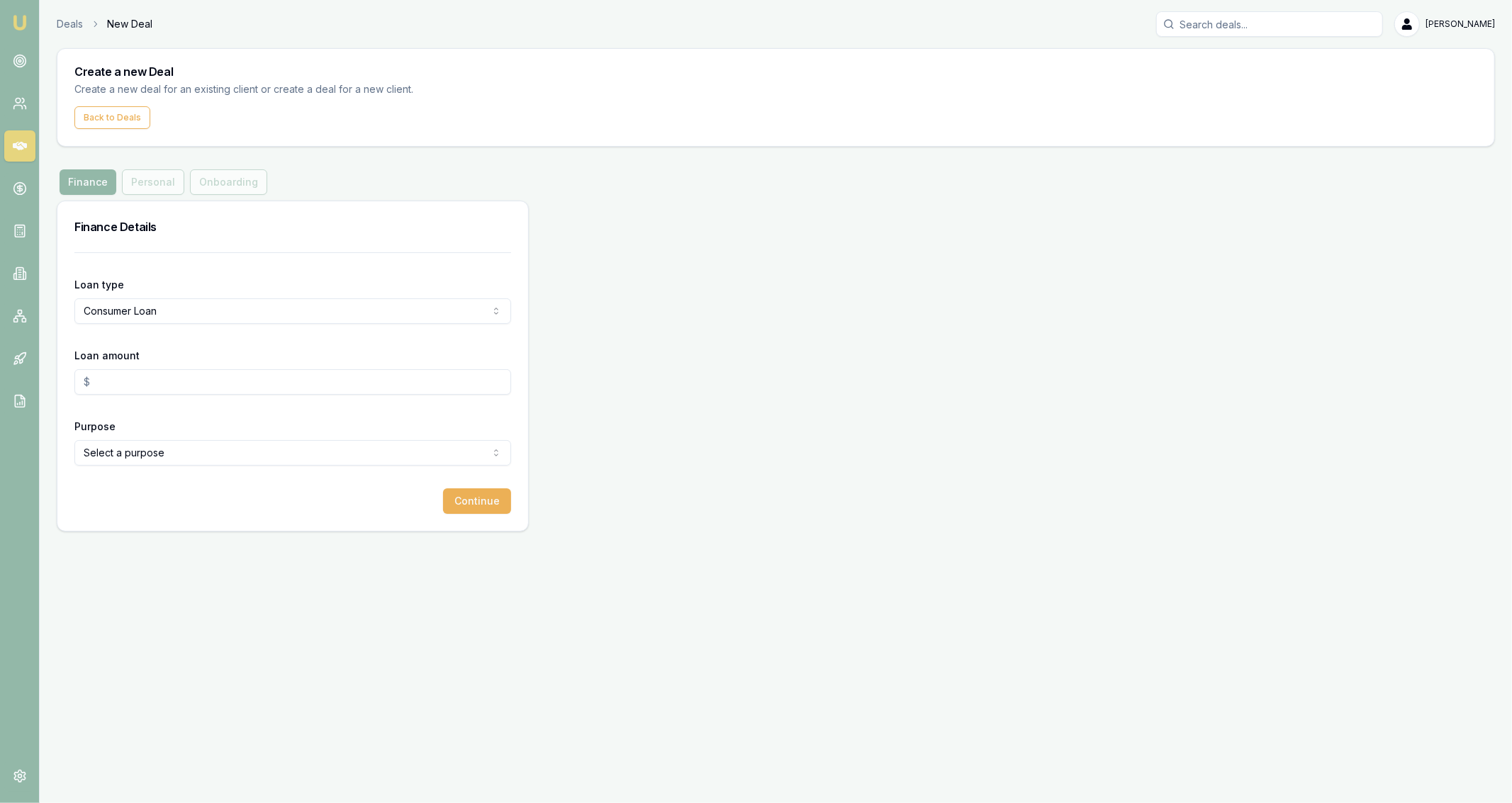
click at [169, 369] on input "Loan amount" at bounding box center [292, 382] width 436 height 25
type input "$30,000.00"
click at [192, 451] on html "Emu Broker Deals New Deal [PERSON_NAME] Fanfulla Toggle Menu Create a new Deal …" at bounding box center [756, 401] width 1512 height 803
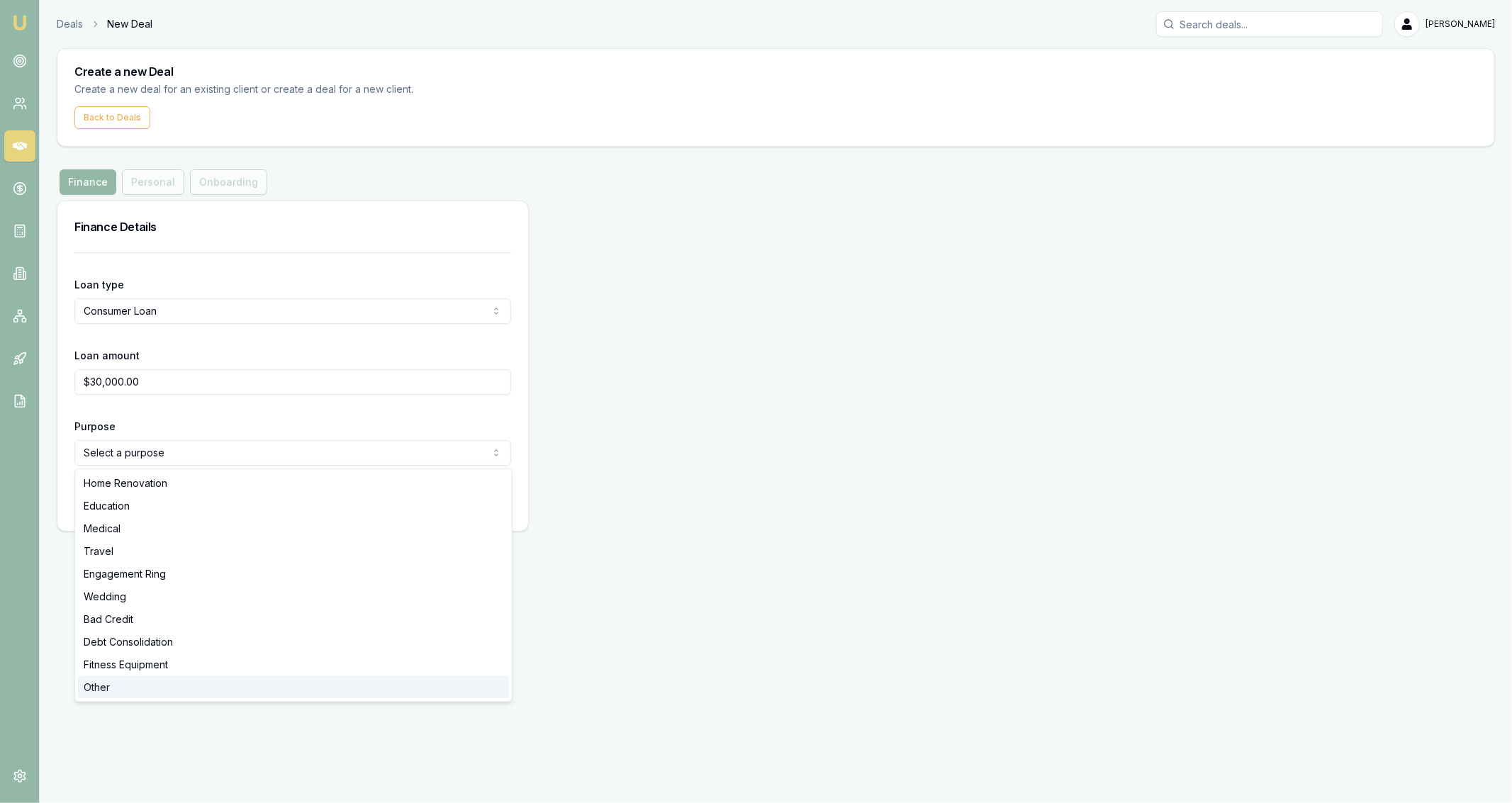
select select "OTHER"
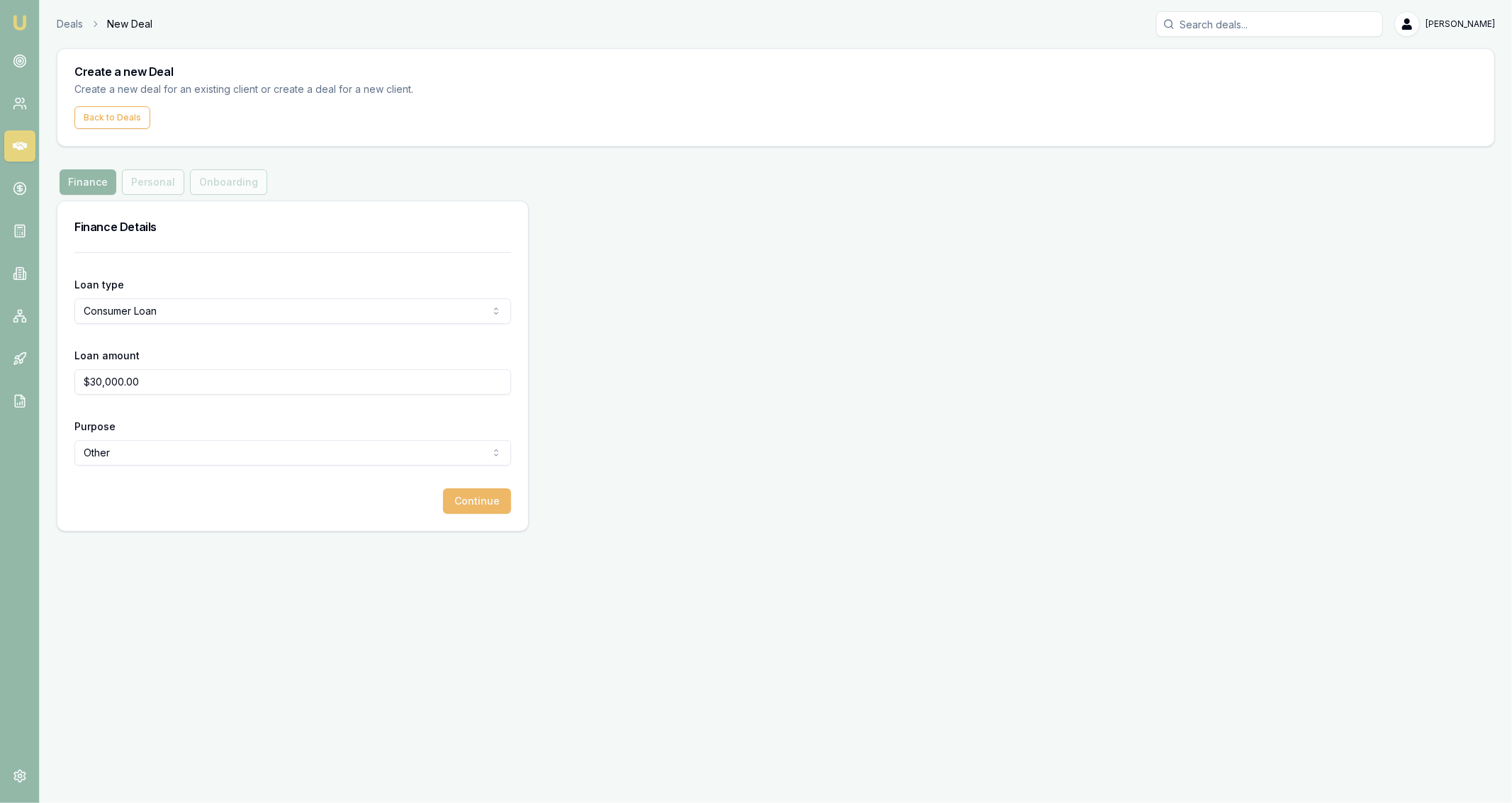
click at [488, 499] on button "Continue" at bounding box center [478, 500] width 68 height 25
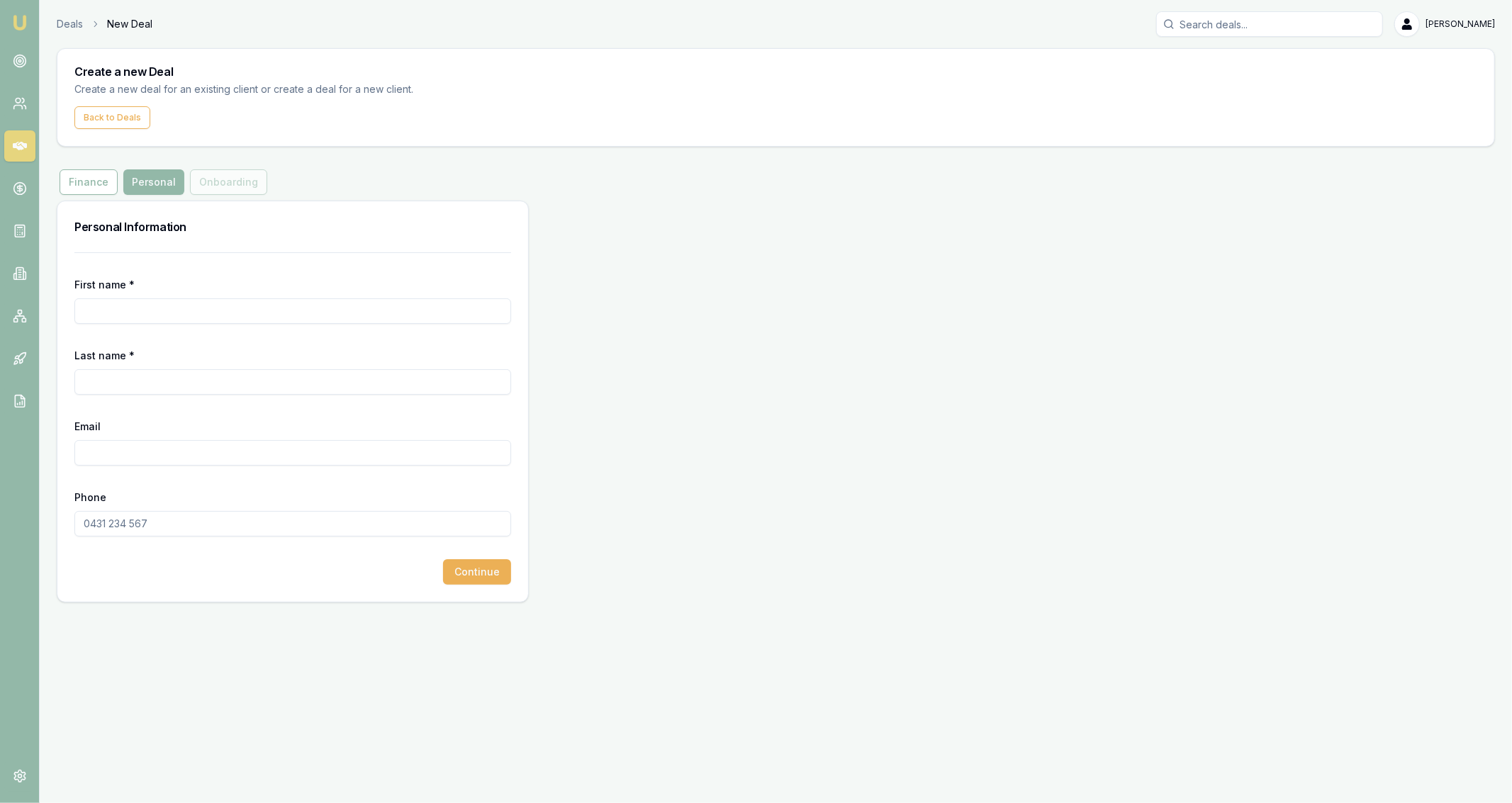
click at [122, 309] on input "First name *" at bounding box center [292, 311] width 436 height 25
type input "Amanda"
type input "Small"
paste input "SMALL.AMANDA@bigpond.com"
type input "SMALL.AMANDA@bigpond.com"
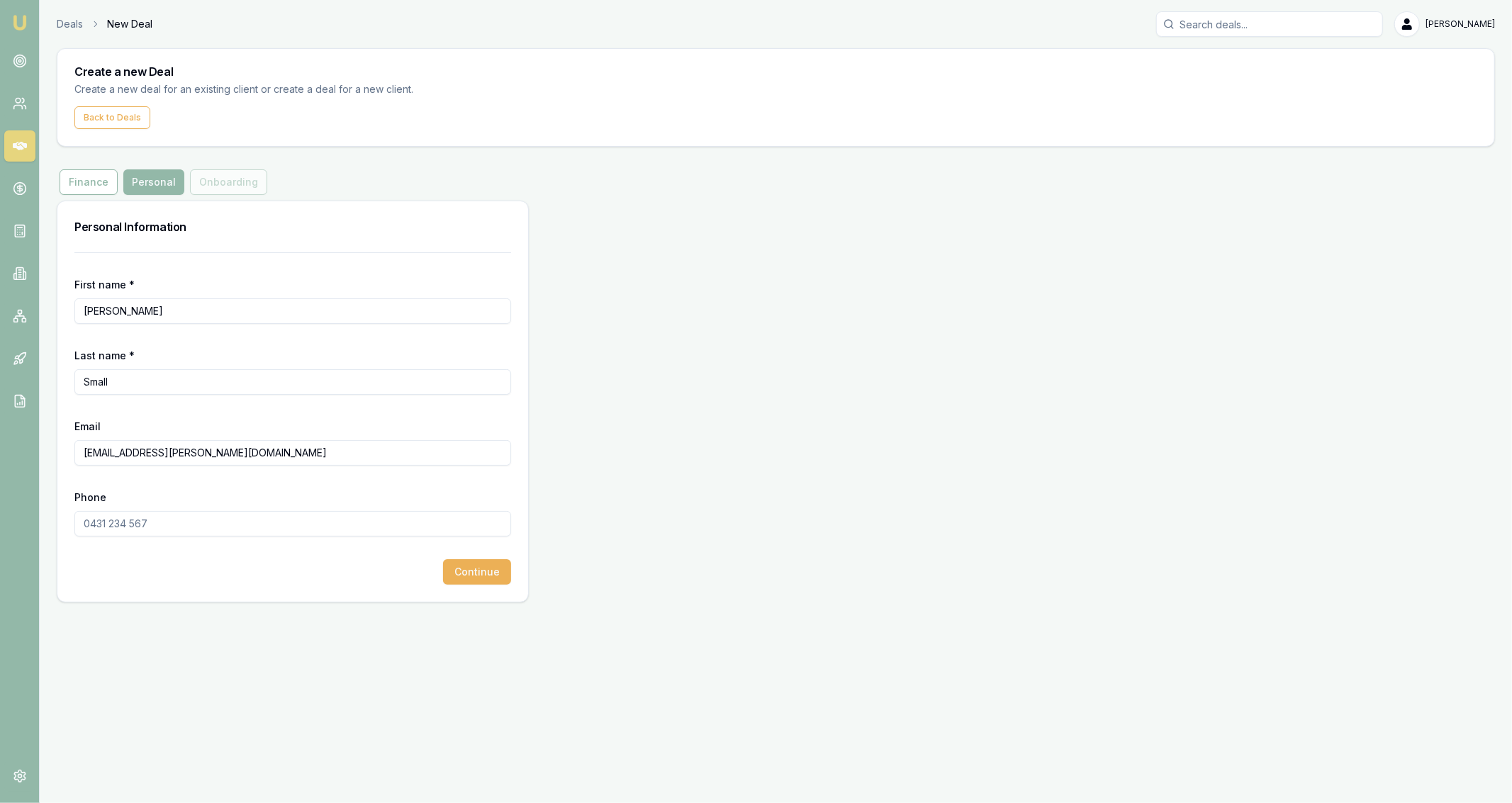
click at [378, 539] on form "First name * Amanda Last name * Small Email SMALL.AMANDA@bigpond.com Phone Cont…" at bounding box center [292, 418] width 436 height 333
click at [175, 510] on div "Phone" at bounding box center [292, 512] width 436 height 48
click at [207, 534] on input "Phone" at bounding box center [292, 523] width 436 height 25
paste input "0419 249 309"
type input "0419 249 309"
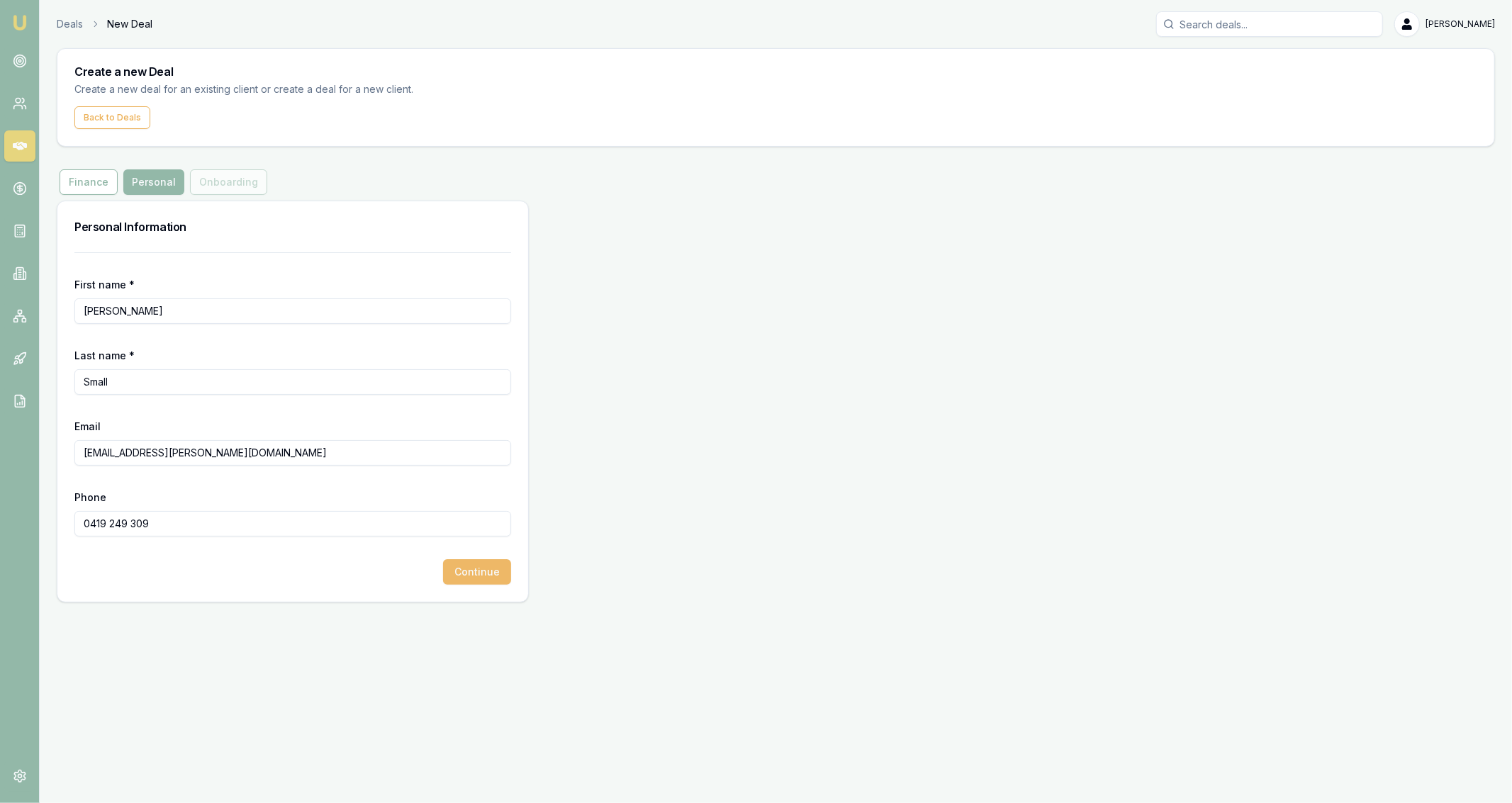
click at [461, 570] on button "Continue" at bounding box center [478, 571] width 68 height 25
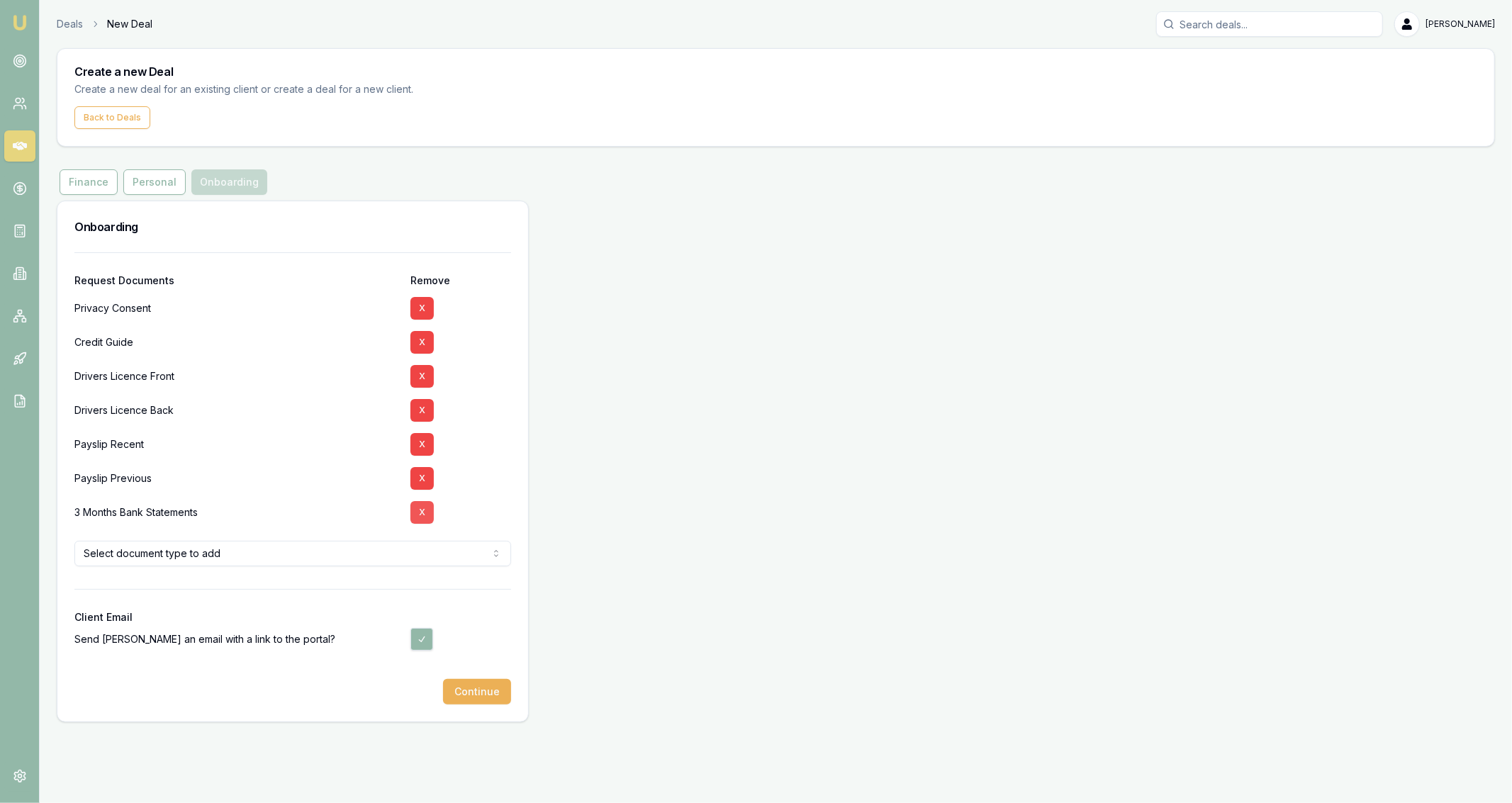
click at [421, 504] on button "X" at bounding box center [421, 513] width 24 height 23
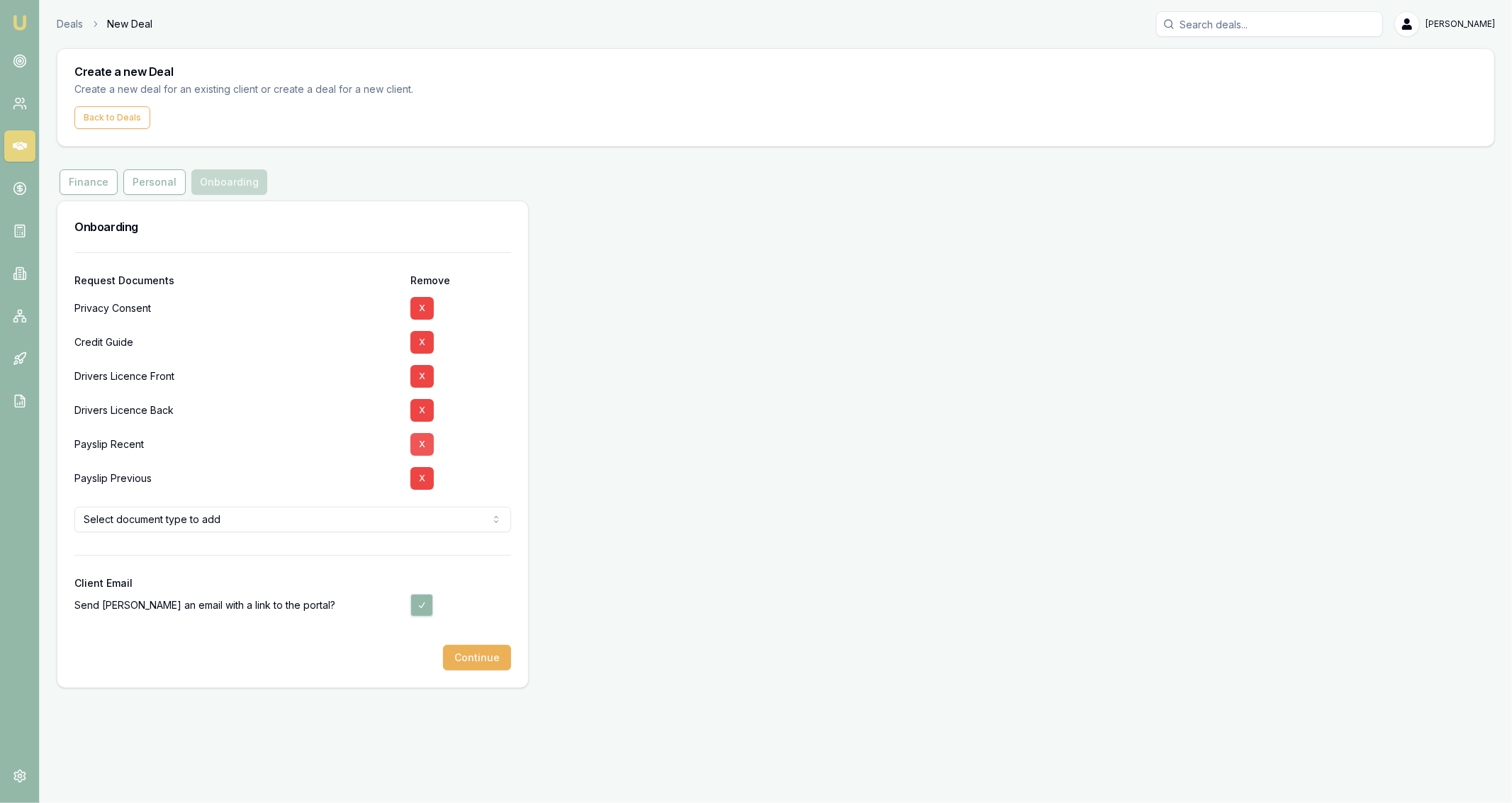
click at [424, 448] on button "X" at bounding box center [421, 444] width 24 height 23
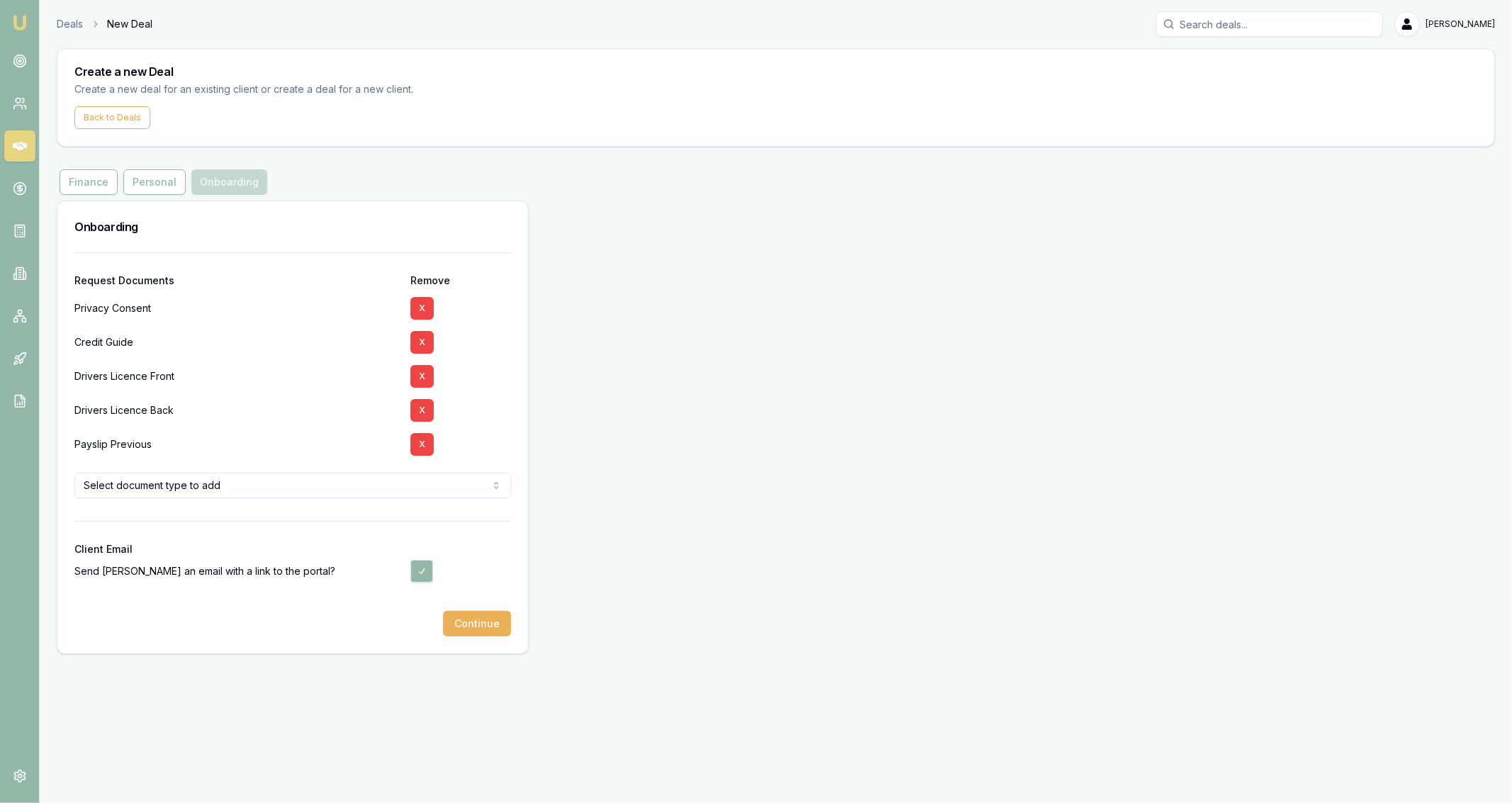
click at [424, 448] on button "X" at bounding box center [421, 444] width 24 height 23
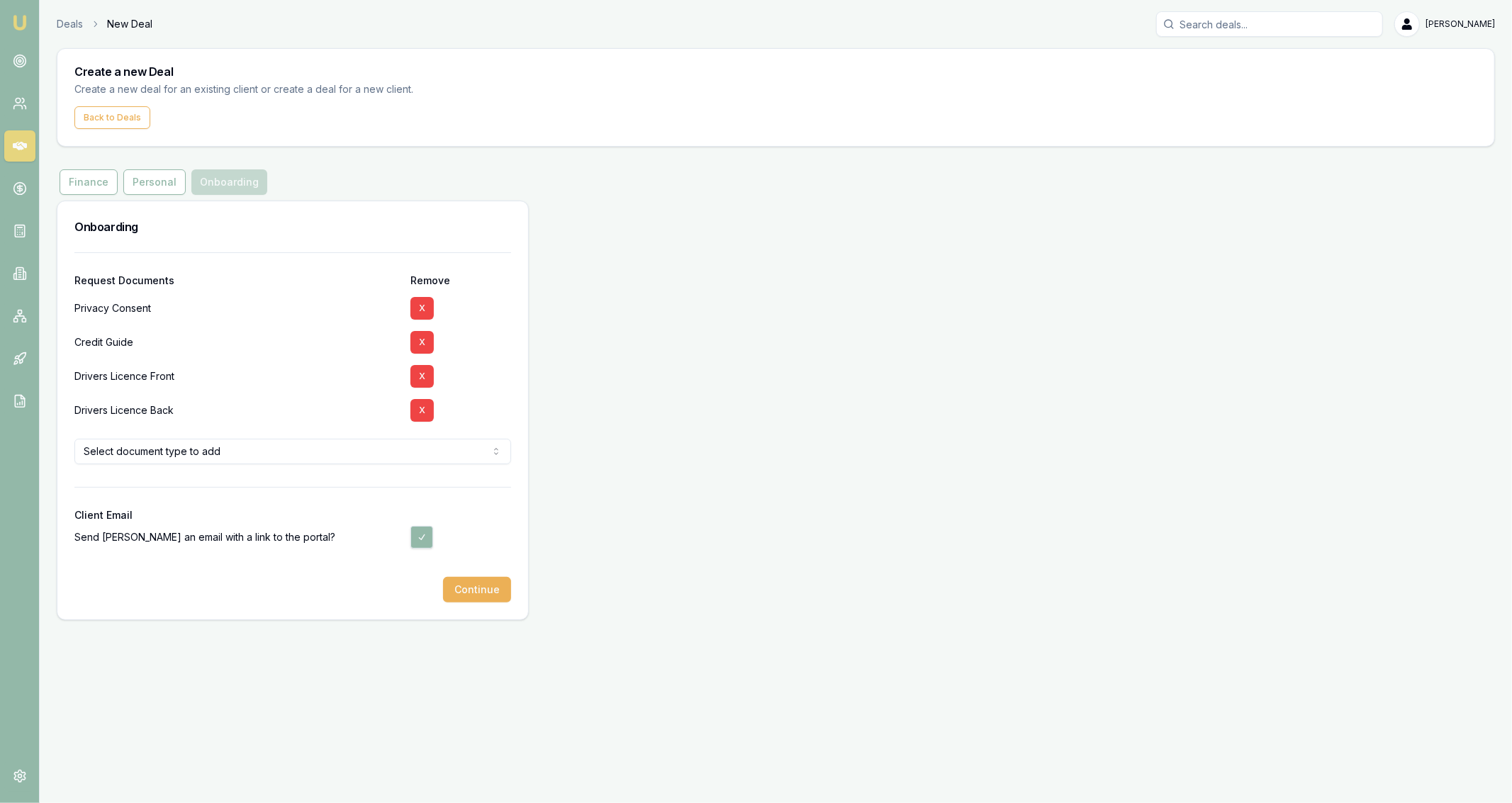
click at [612, 381] on div "Onboarding Request Documents Remove Privacy Consent X Credit Guide X Drivers Li…" at bounding box center [776, 410] width 1438 height 419
click at [484, 588] on button "Continue" at bounding box center [478, 589] width 68 height 25
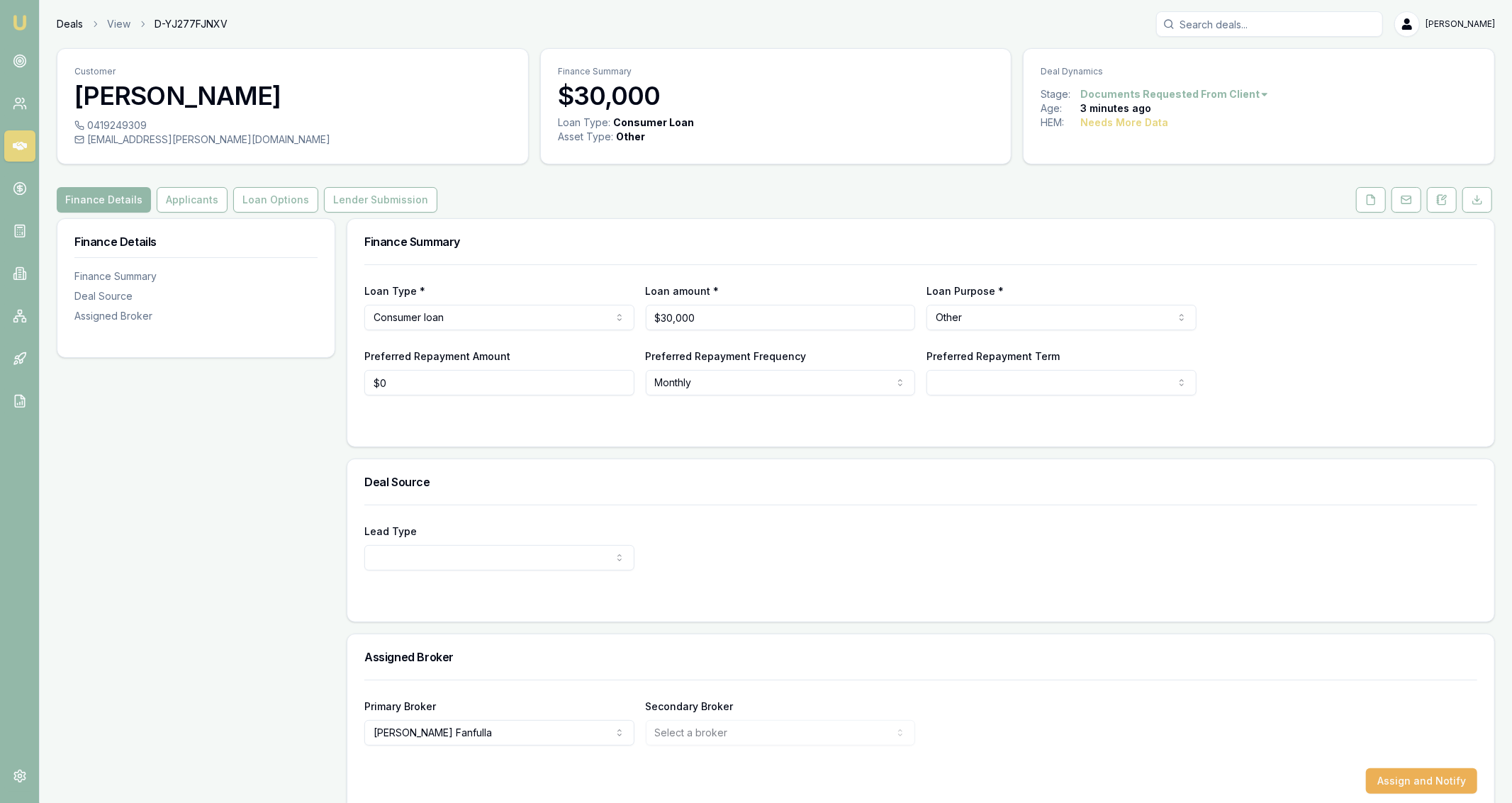
click at [72, 24] on link "Deals" at bounding box center [70, 24] width 26 height 14
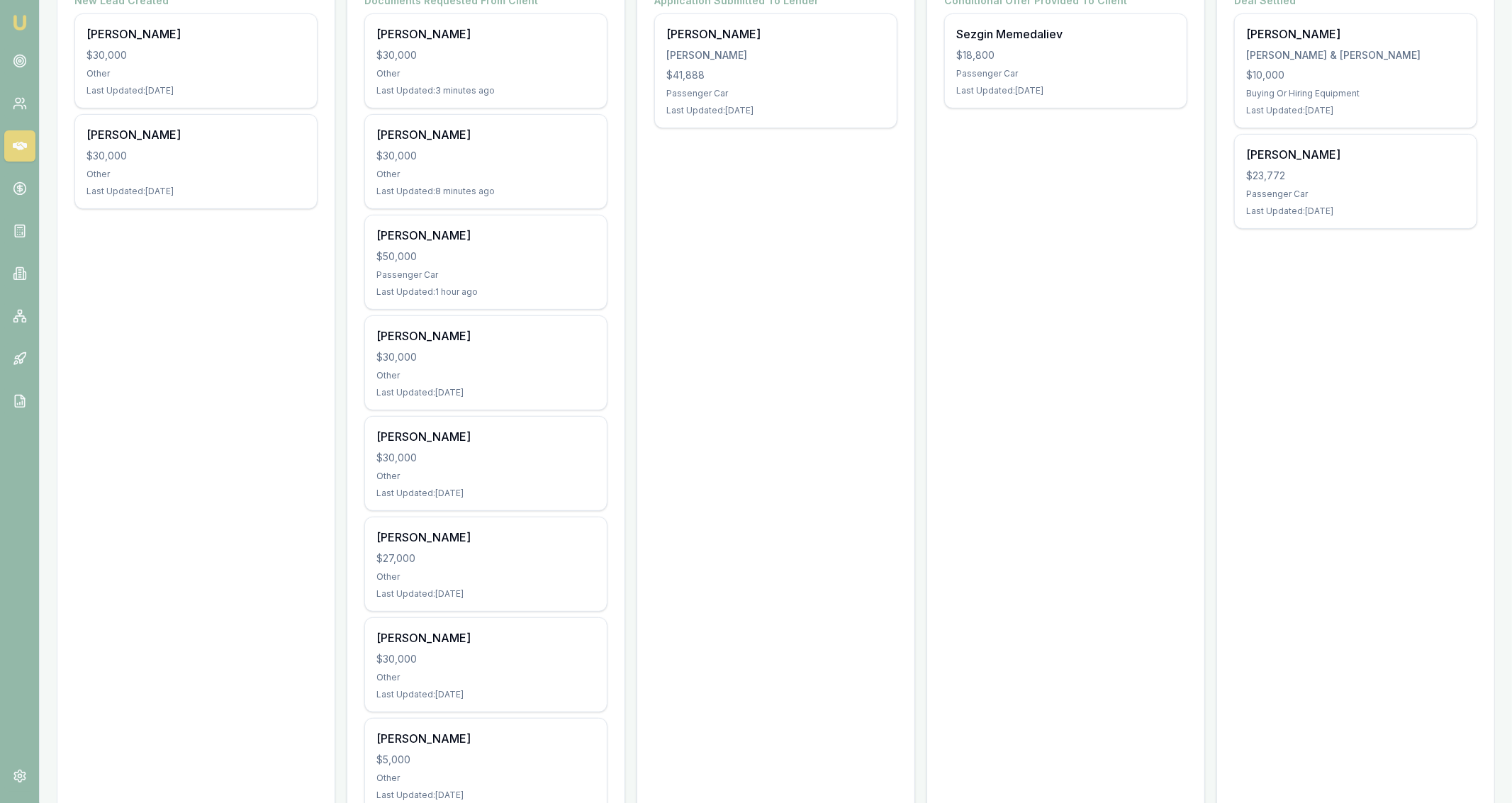
scroll to position [311, 0]
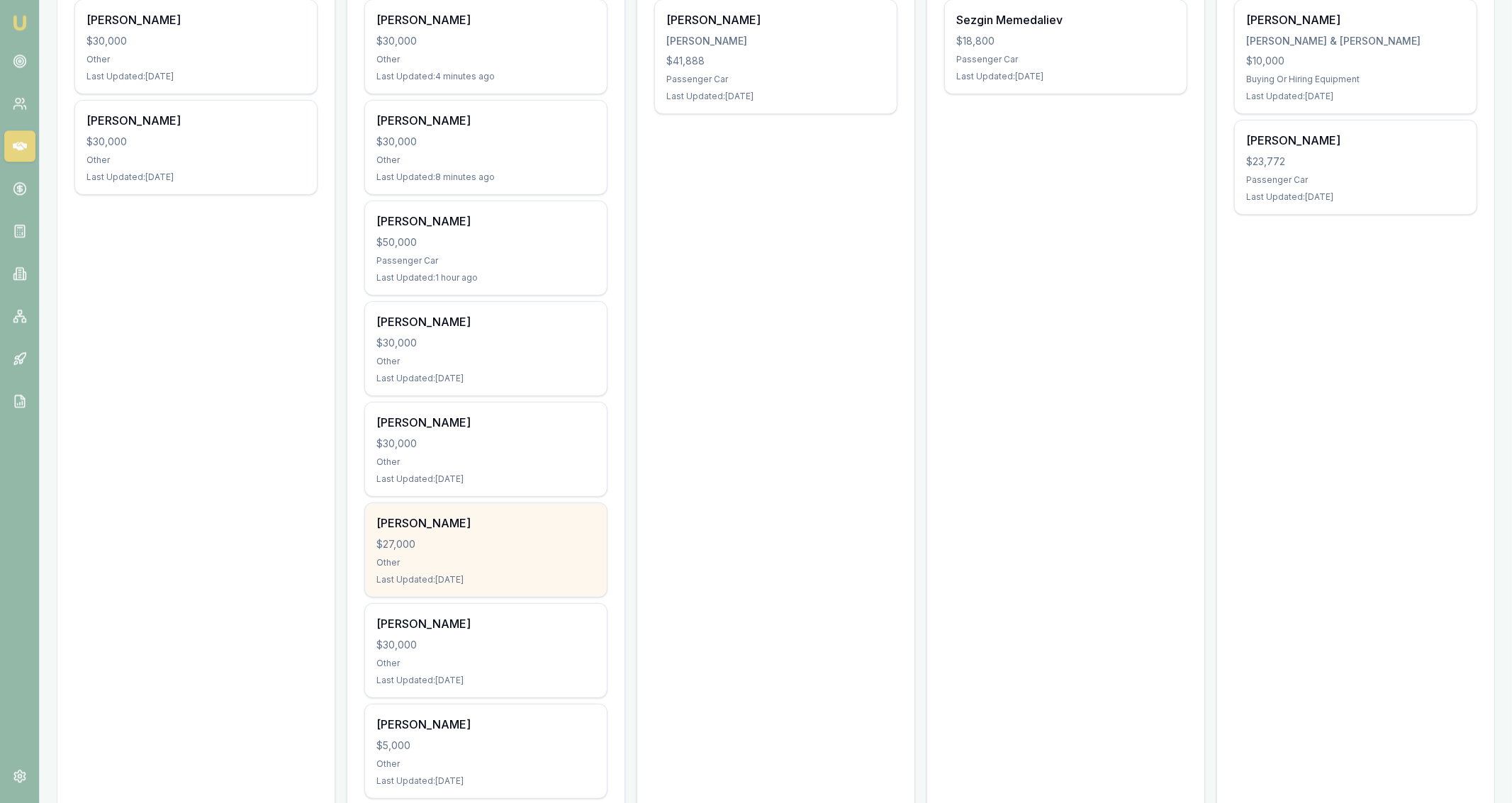
click at [537, 545] on div "$27,000" at bounding box center [486, 544] width 219 height 14
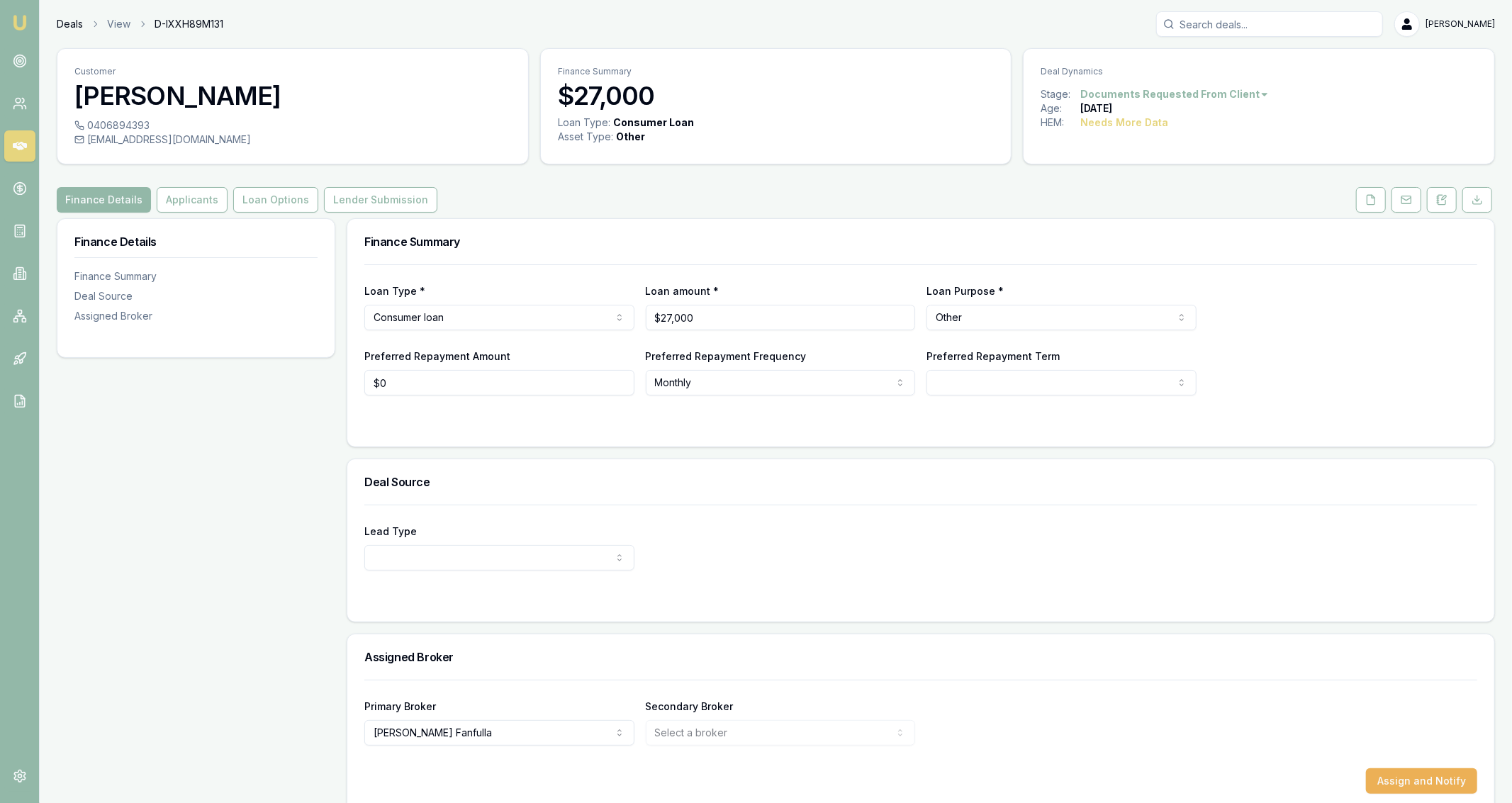
click at [73, 27] on link "Deals" at bounding box center [70, 24] width 26 height 14
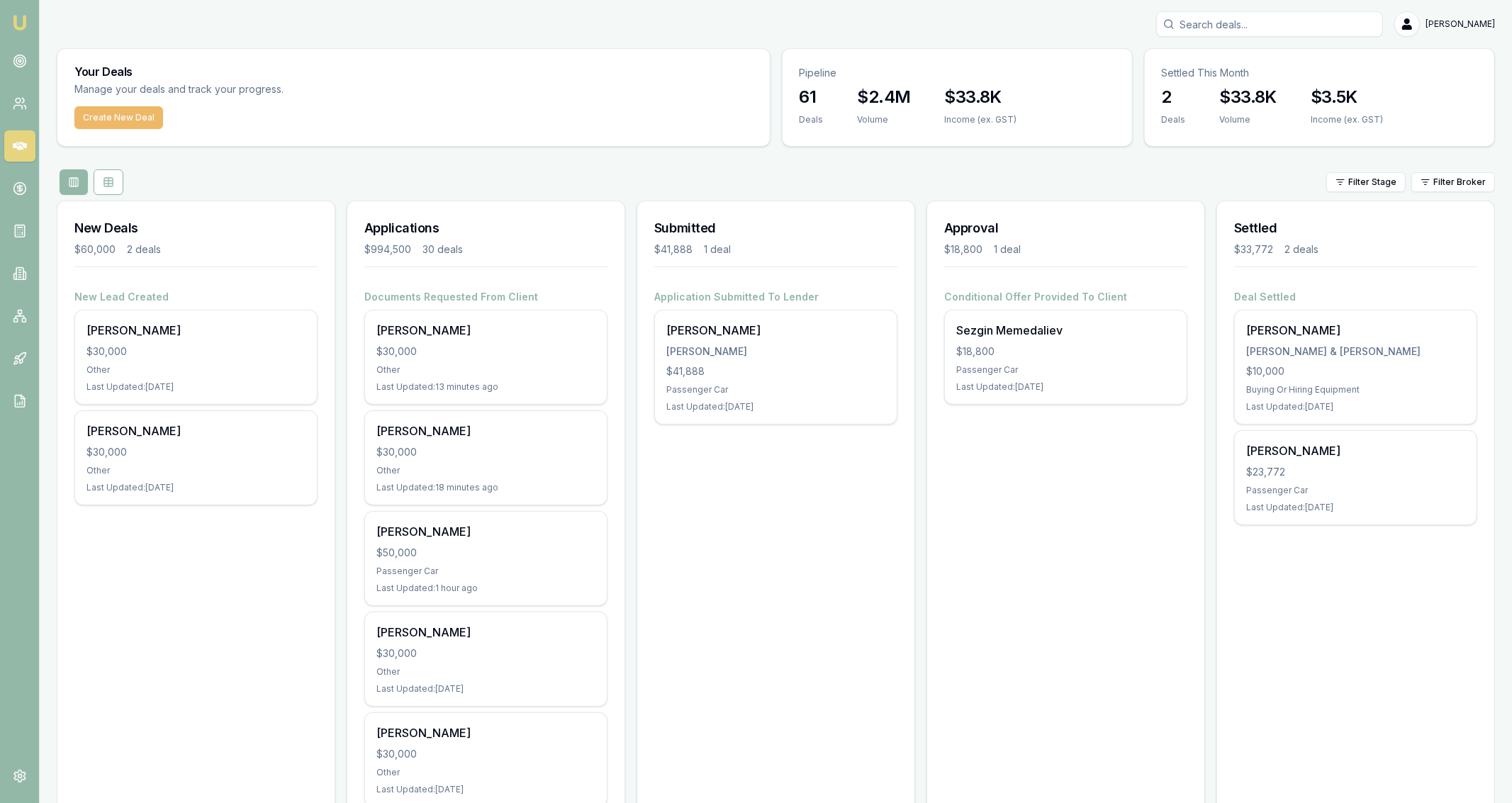
click at [141, 116] on button "Create New Deal" at bounding box center [119, 118] width 89 height 23
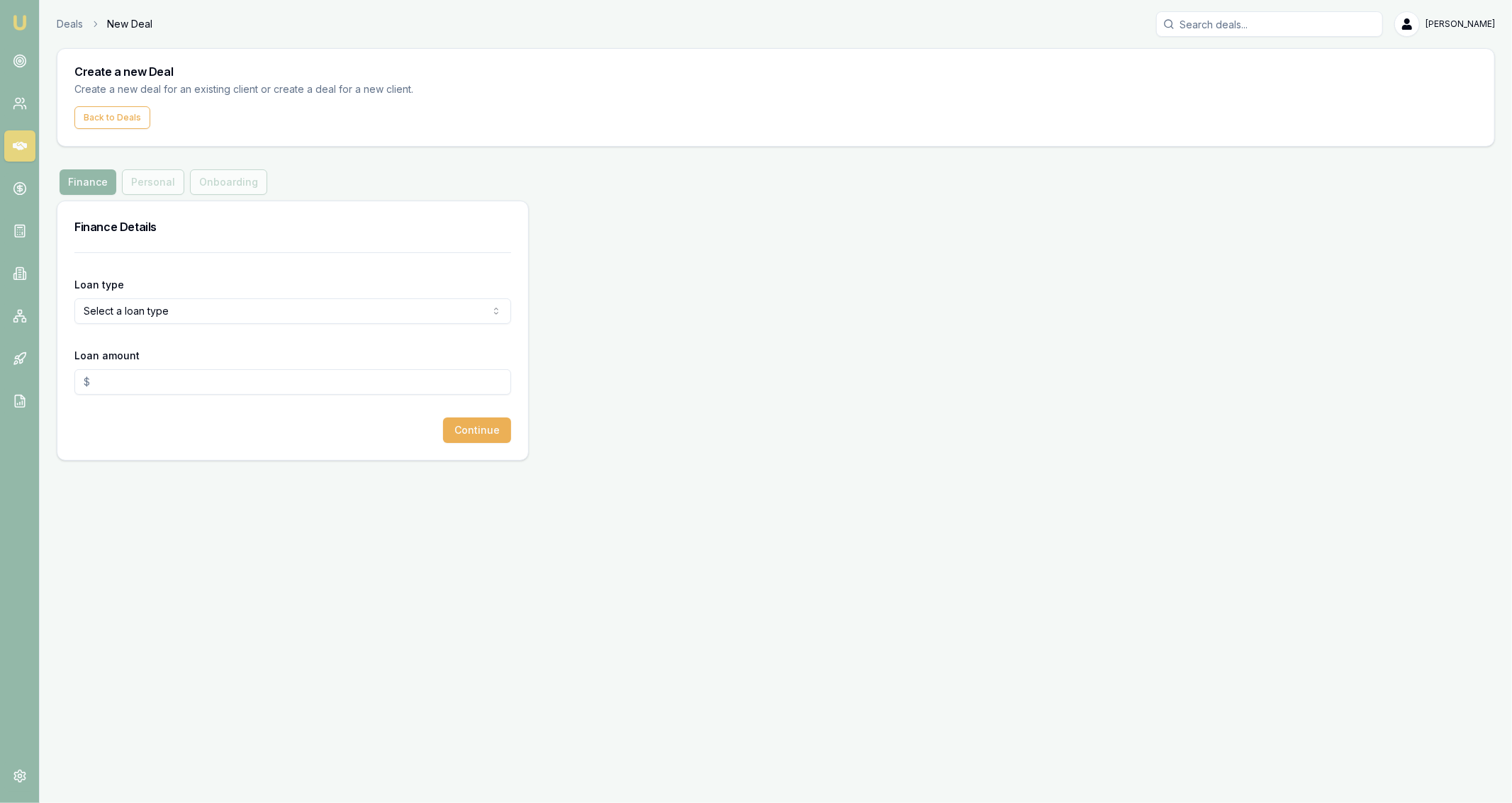
click at [137, 335] on form "Loan type Select a loan type Consumer Loan Consumer Asset Commercial Loan Comme…" at bounding box center [292, 347] width 436 height 190
click at [126, 311] on html "Emu Broker Deals New Deal [PERSON_NAME] Fanfulla Toggle Menu Create a new Deal …" at bounding box center [756, 401] width 1512 height 803
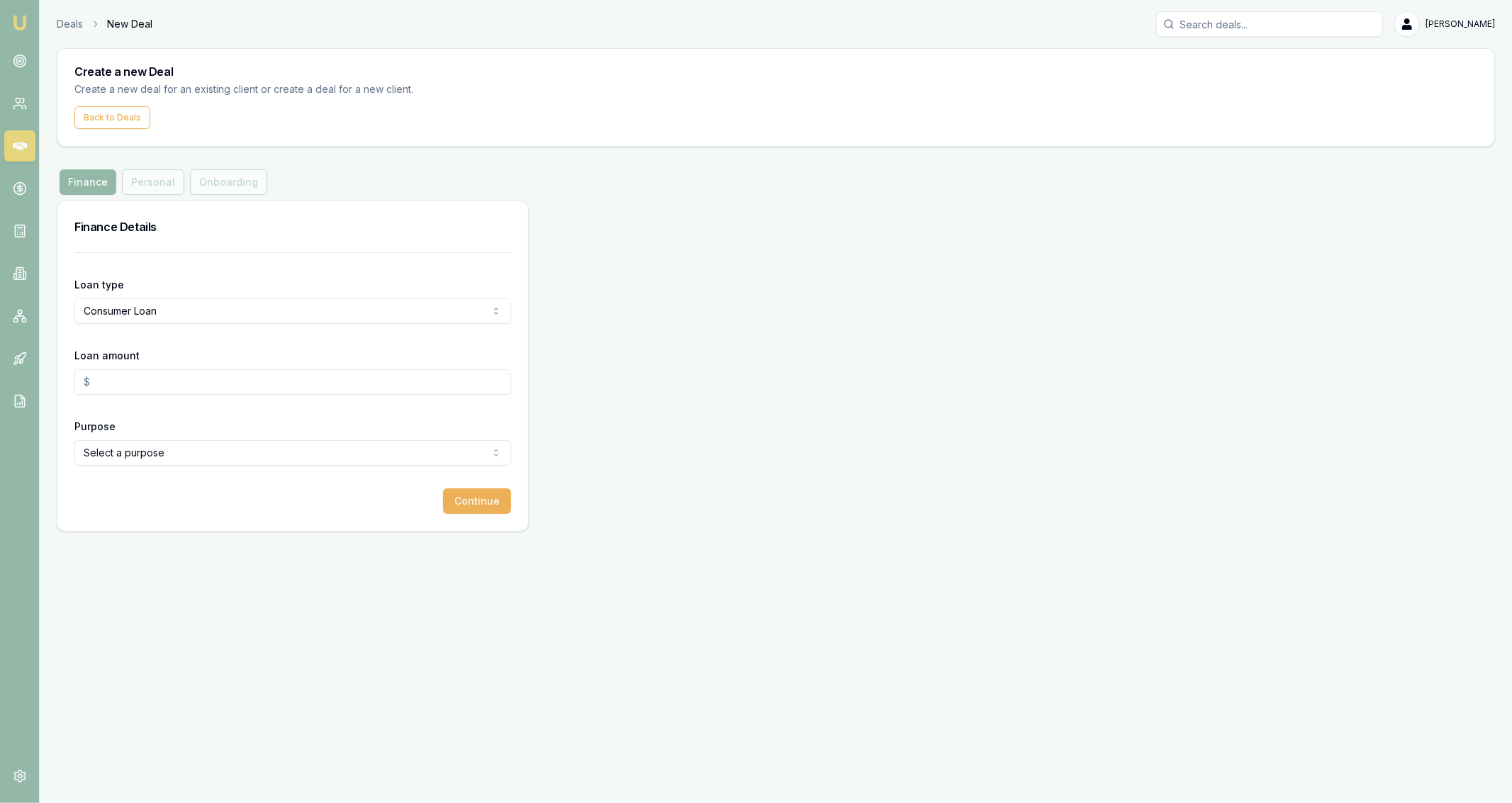
click at [160, 378] on input "Loan amount" at bounding box center [292, 382] width 436 height 25
type input "$30,000.00"
click at [158, 441] on html "Emu Broker Deals New Deal [PERSON_NAME] Fanfulla Toggle Menu Create a new Deal …" at bounding box center [756, 401] width 1512 height 803
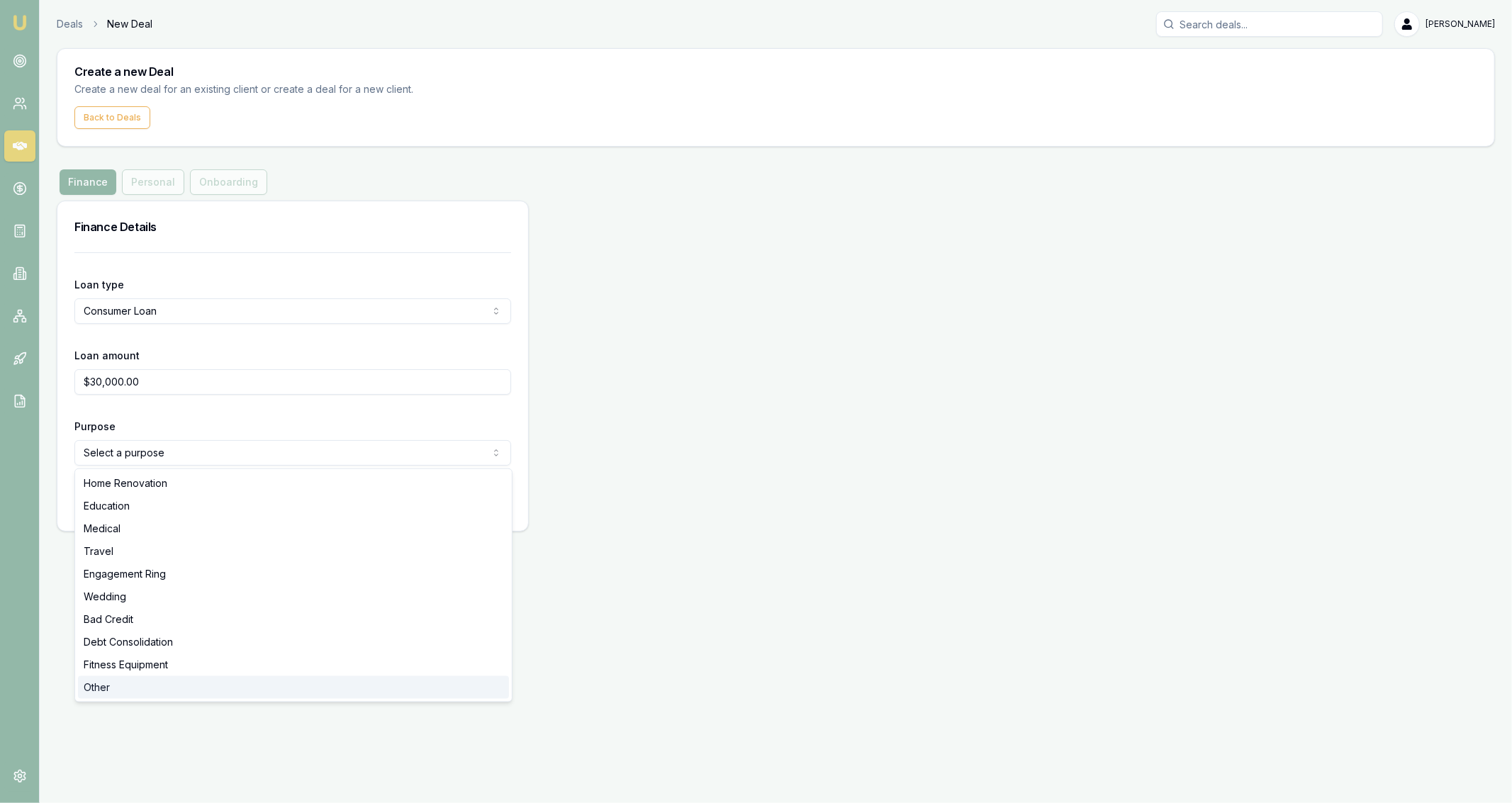
select select "OTHER"
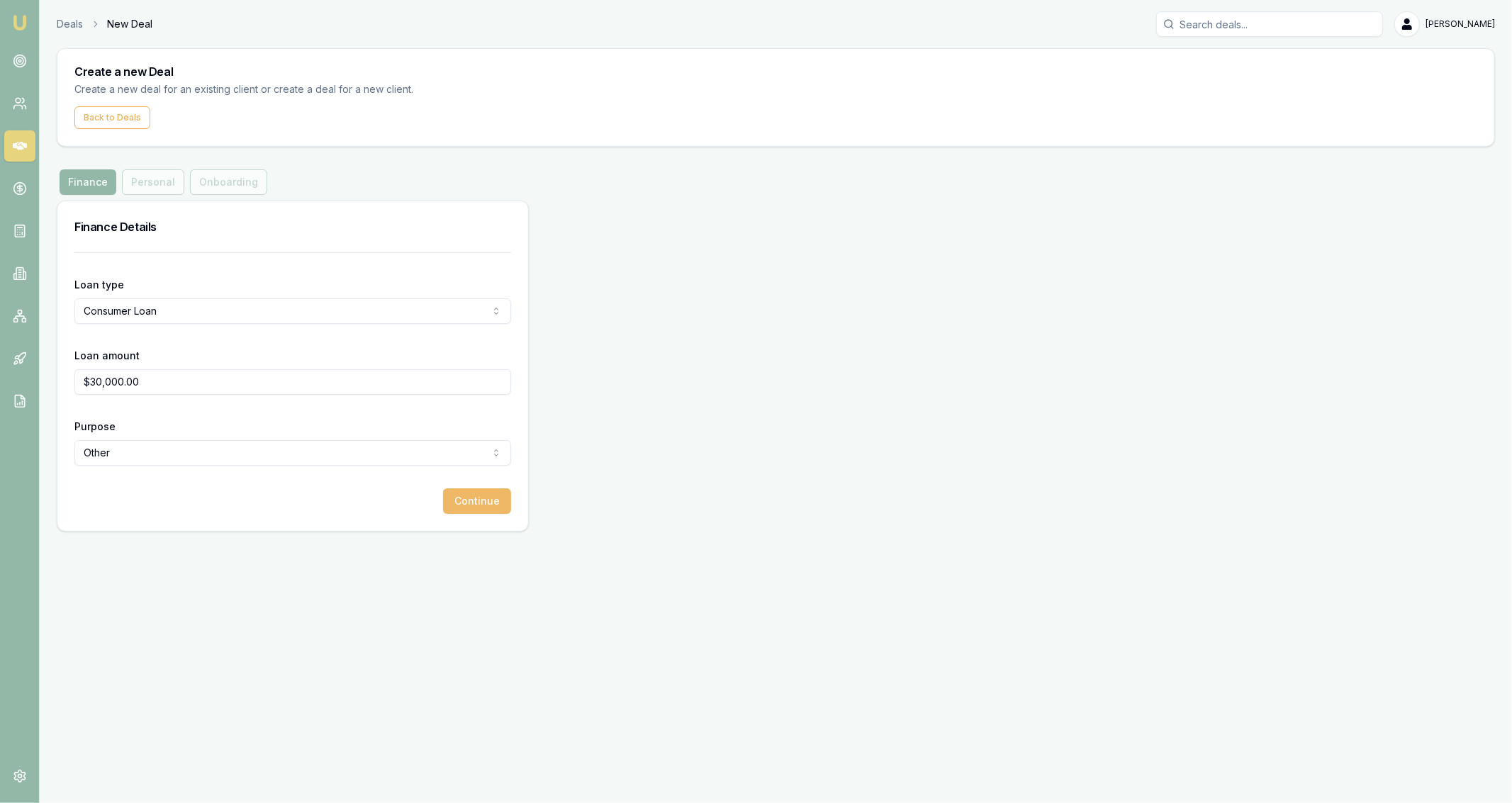
click at [464, 502] on button "Continue" at bounding box center [478, 500] width 68 height 25
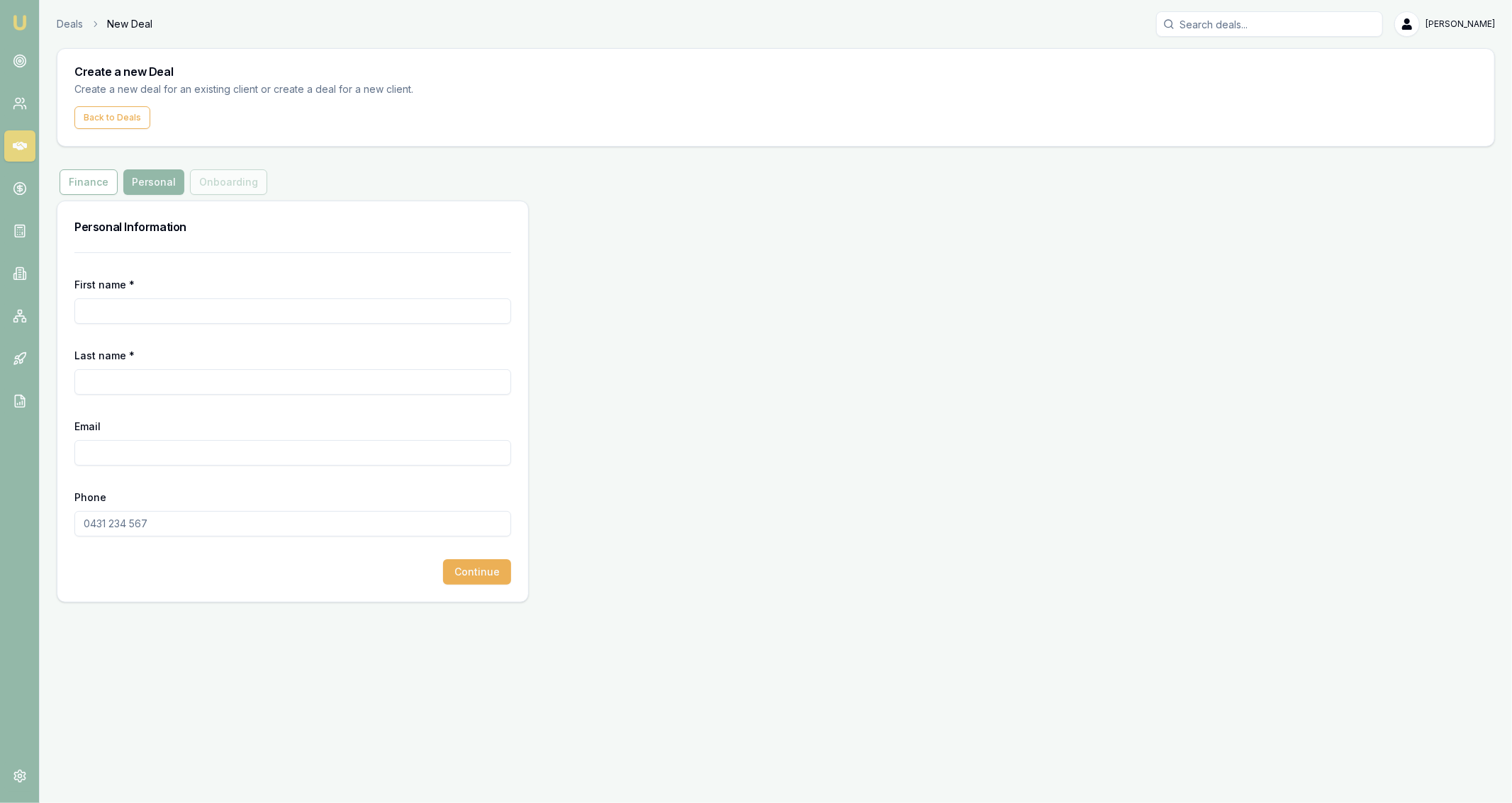
click at [178, 311] on input "First name *" at bounding box center [292, 311] width 436 height 25
type input "Jaxon"
click at [152, 462] on input "Email" at bounding box center [292, 452] width 436 height 25
paste input "[EMAIL_ADDRESS][DOMAIN_NAME]"
type input "[EMAIL_ADDRESS][DOMAIN_NAME]"
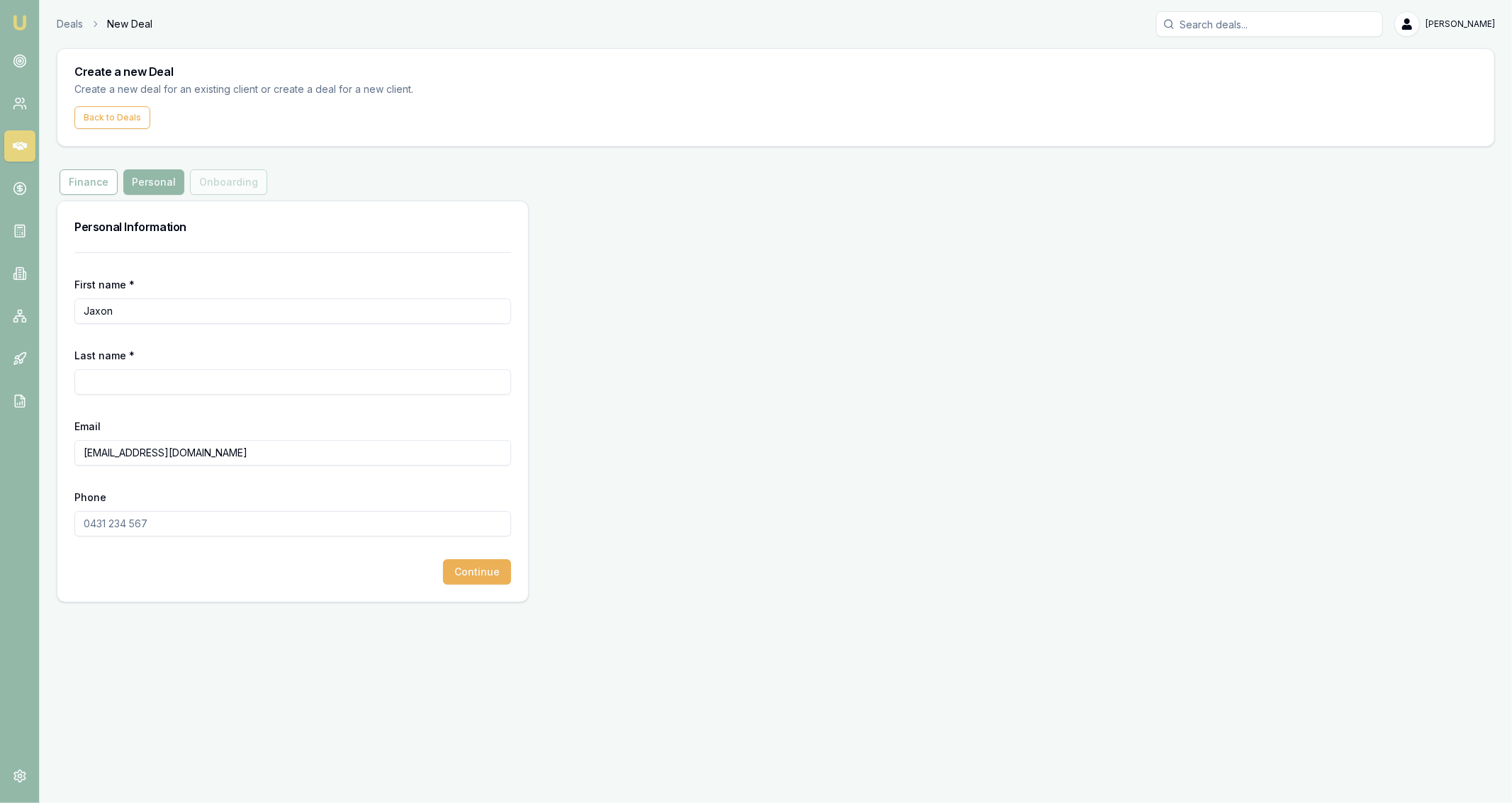
click at [151, 520] on input "Phone" at bounding box center [292, 523] width 436 height 25
paste input "0402 992 996"
type input "0402 992 996"
click at [159, 377] on input "Last name *" at bounding box center [292, 382] width 436 height 25
type input "[PERSON_NAME]"
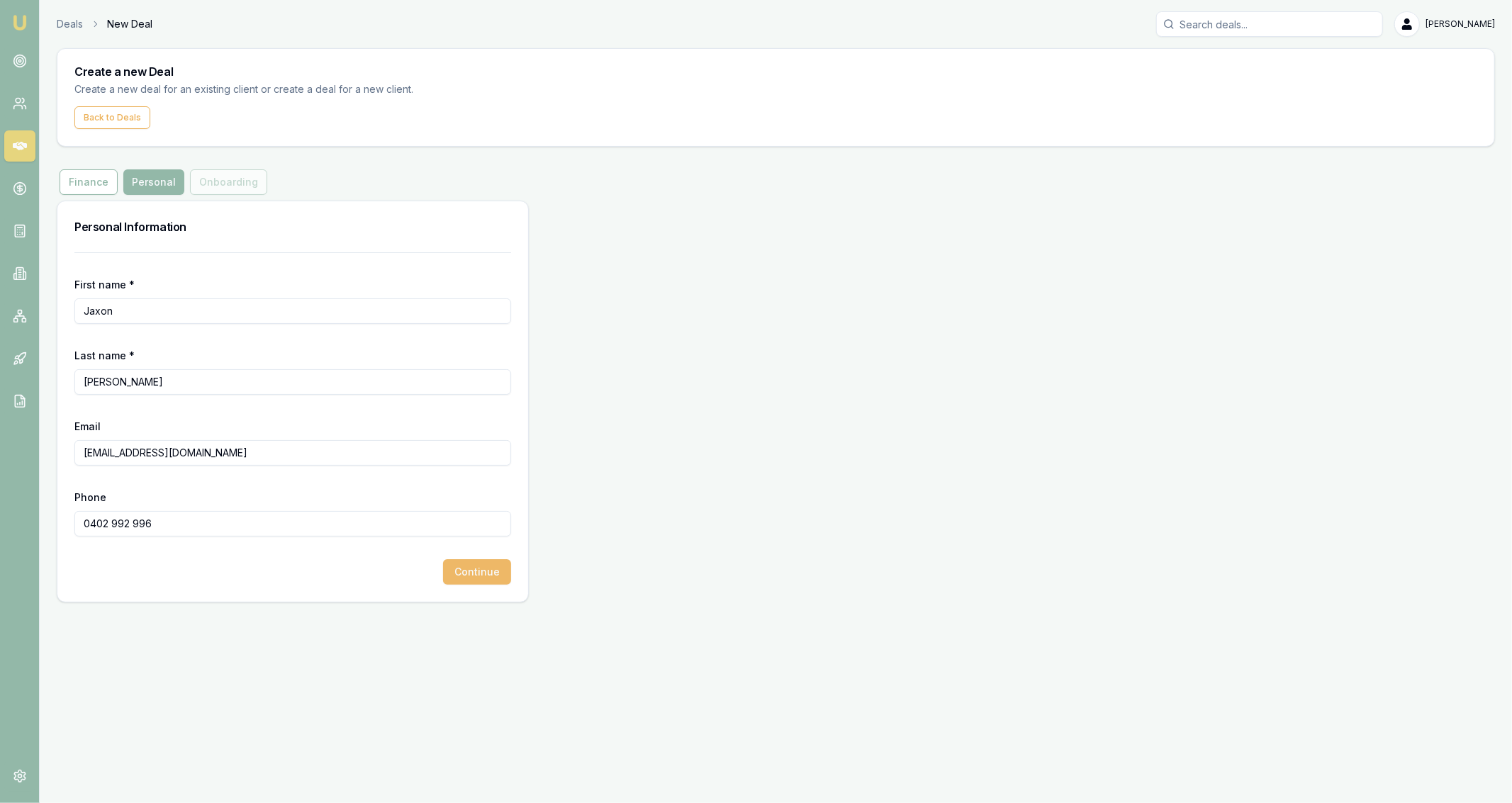
click at [449, 564] on button "Continue" at bounding box center [478, 571] width 68 height 25
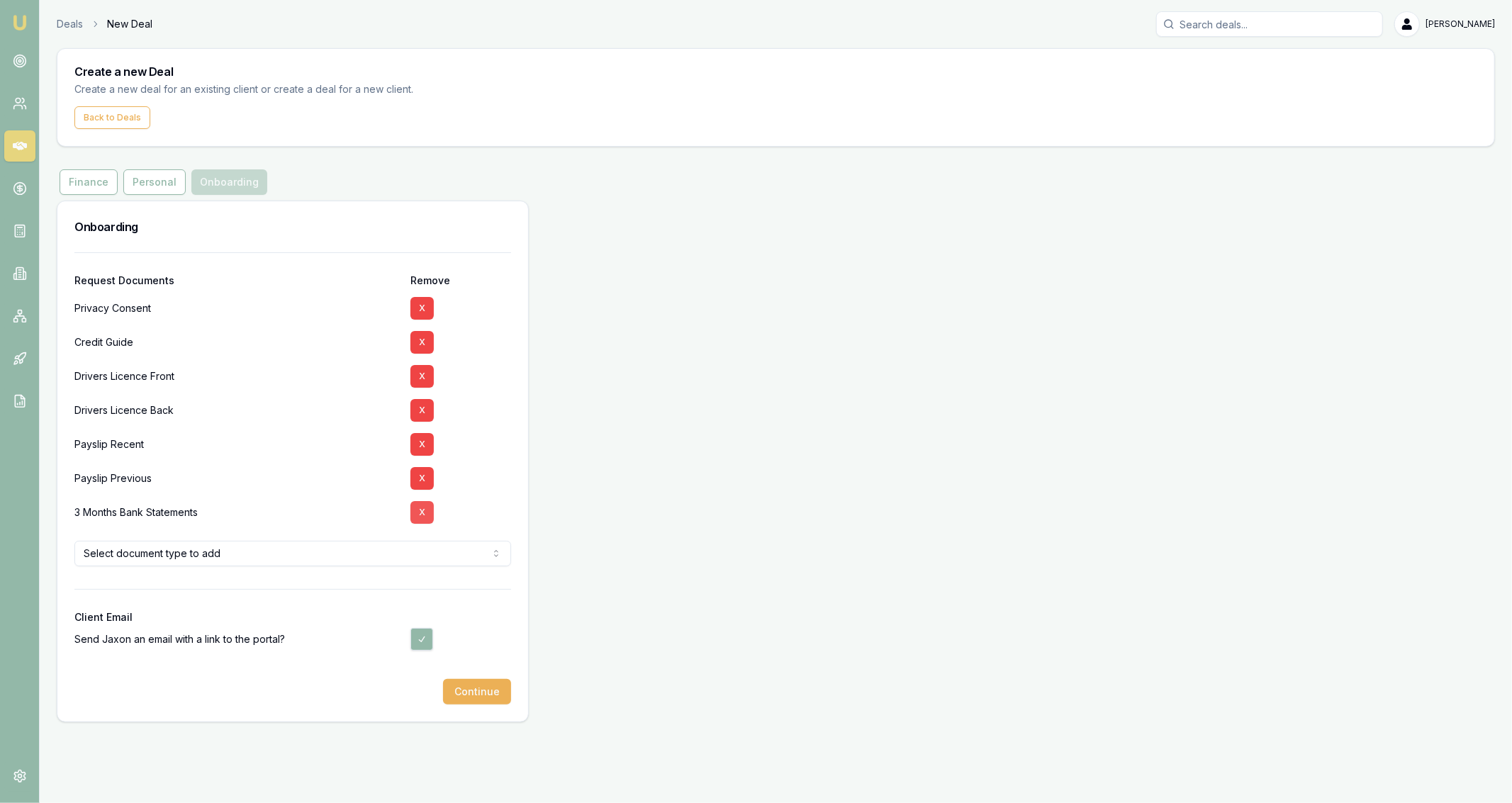
click at [431, 505] on button "X" at bounding box center [421, 513] width 24 height 23
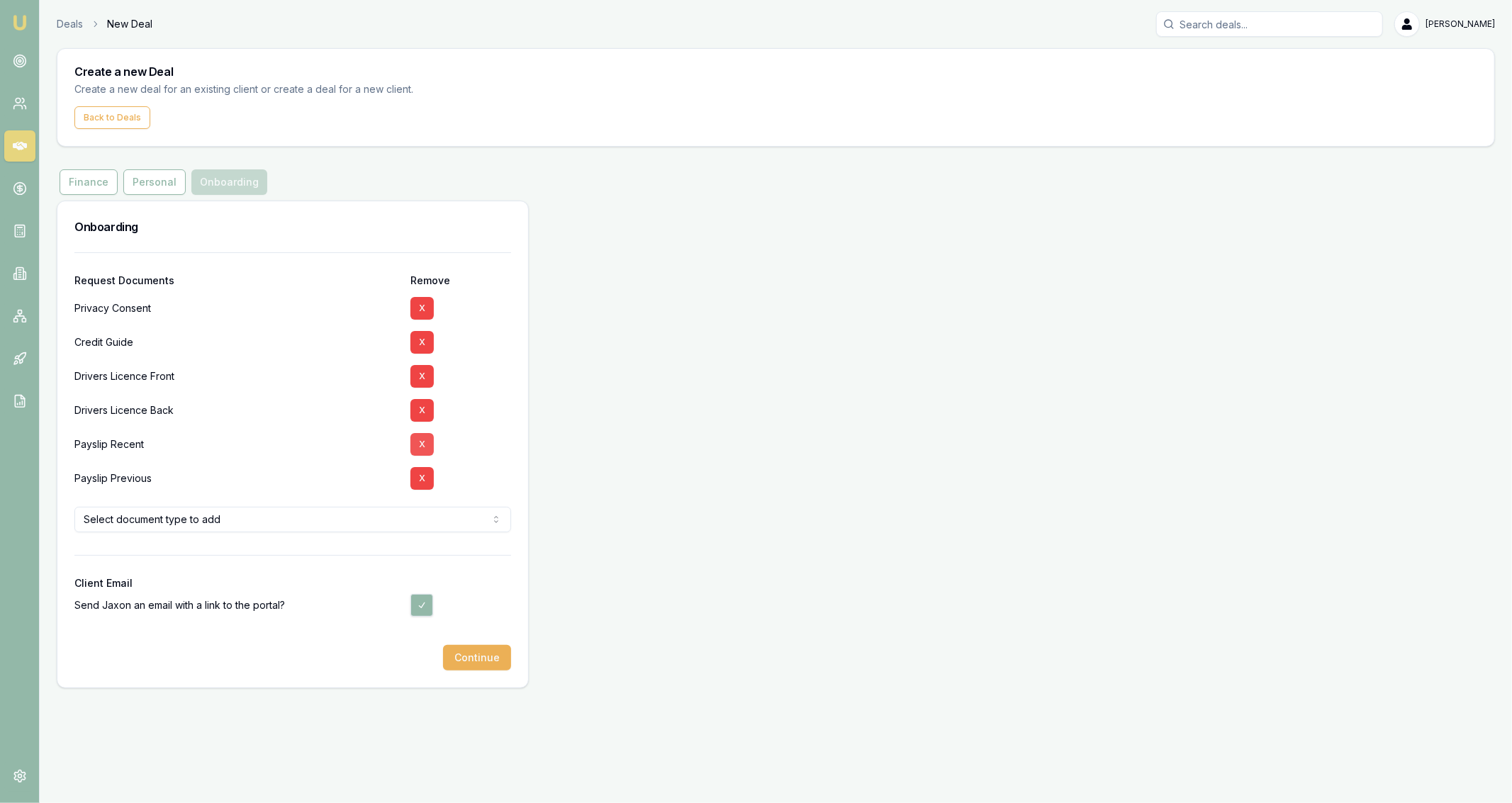
click at [421, 441] on button "X" at bounding box center [421, 444] width 24 height 23
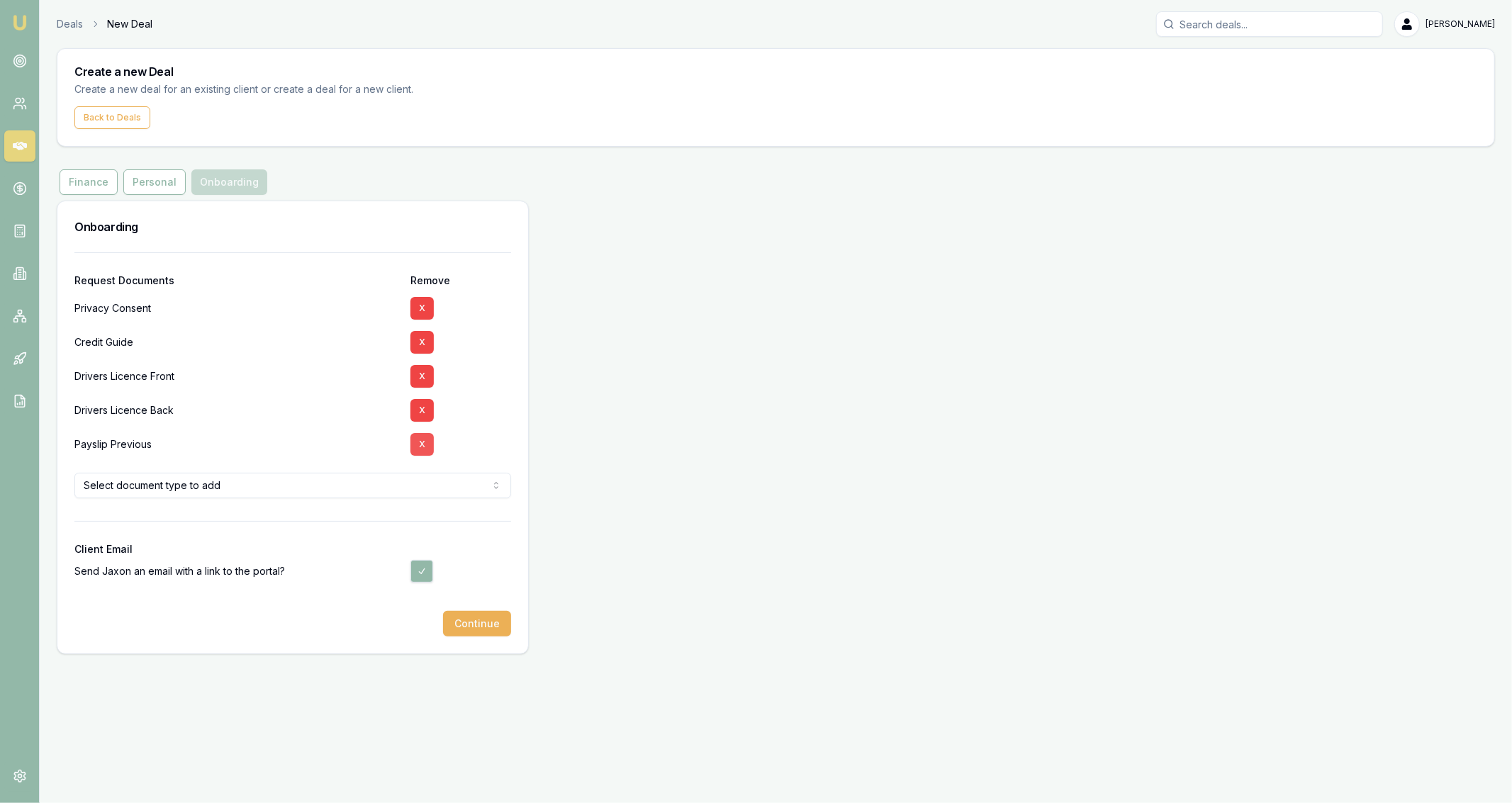
click at [421, 452] on button "X" at bounding box center [421, 444] width 24 height 23
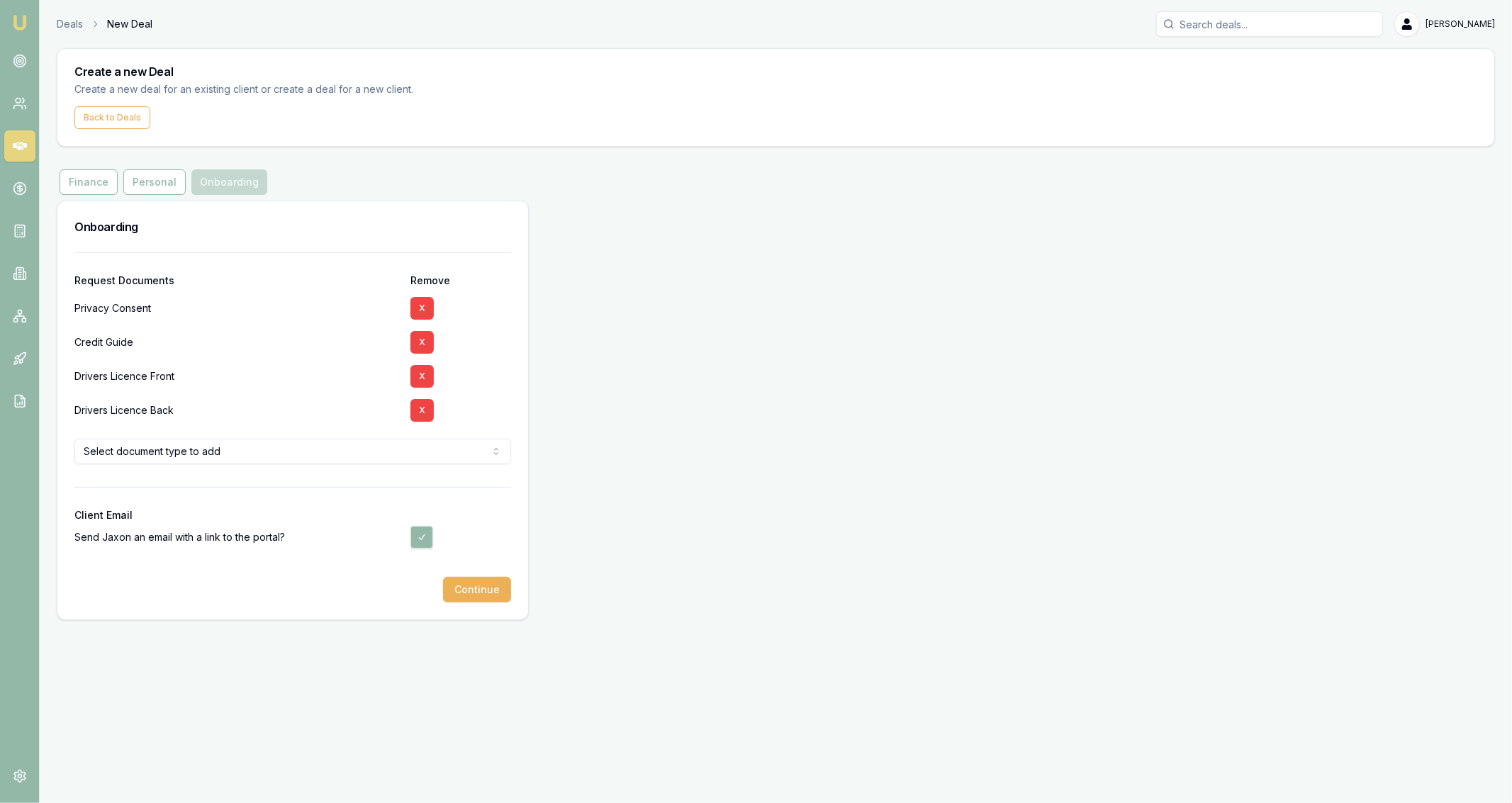
click at [595, 427] on div "Onboarding Request Documents Remove Privacy Consent X Credit Guide X Drivers Li…" at bounding box center [776, 410] width 1438 height 419
click at [493, 582] on button "Continue" at bounding box center [478, 589] width 68 height 25
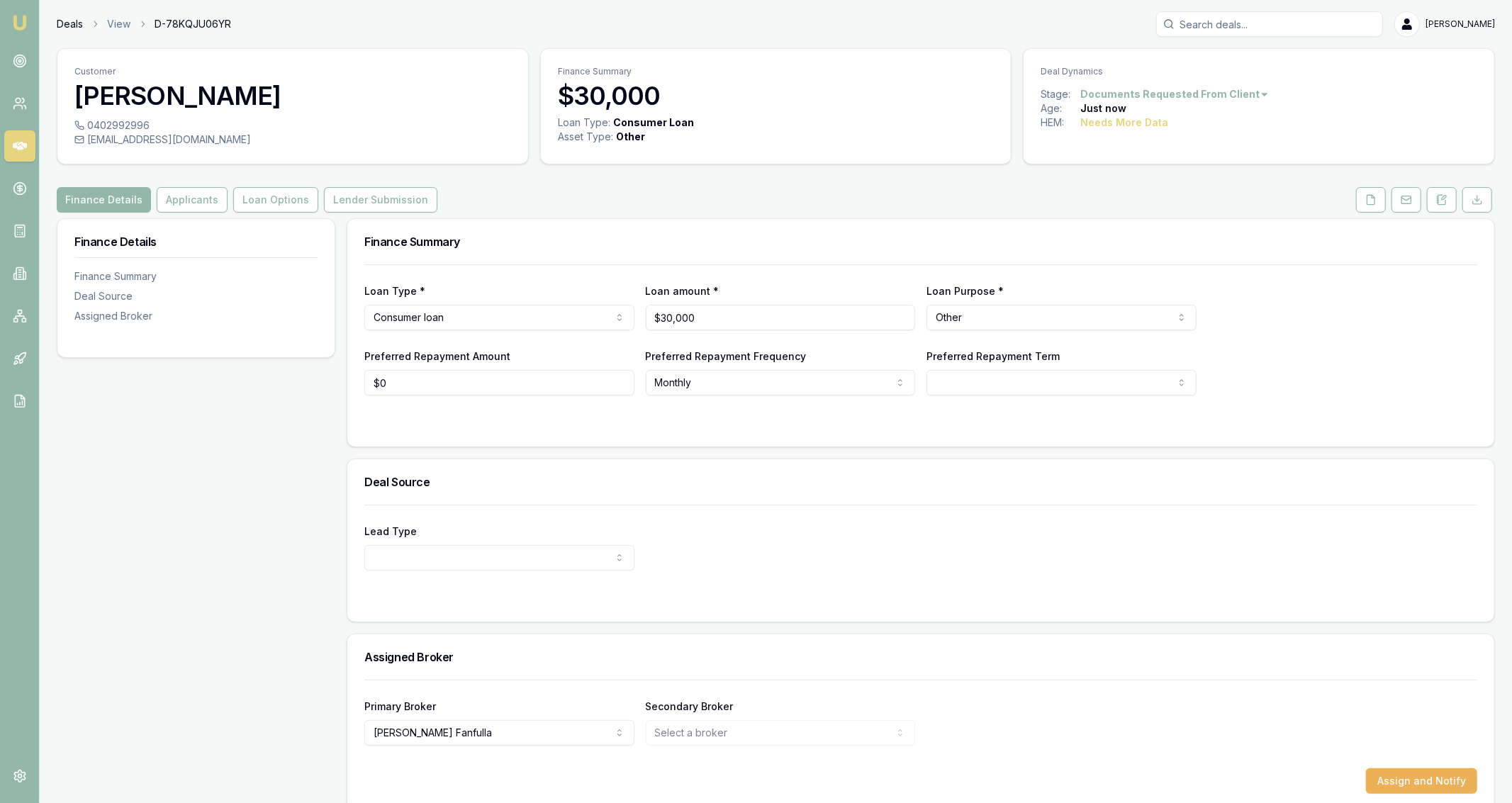
click at [58, 24] on link "Deals" at bounding box center [70, 24] width 26 height 14
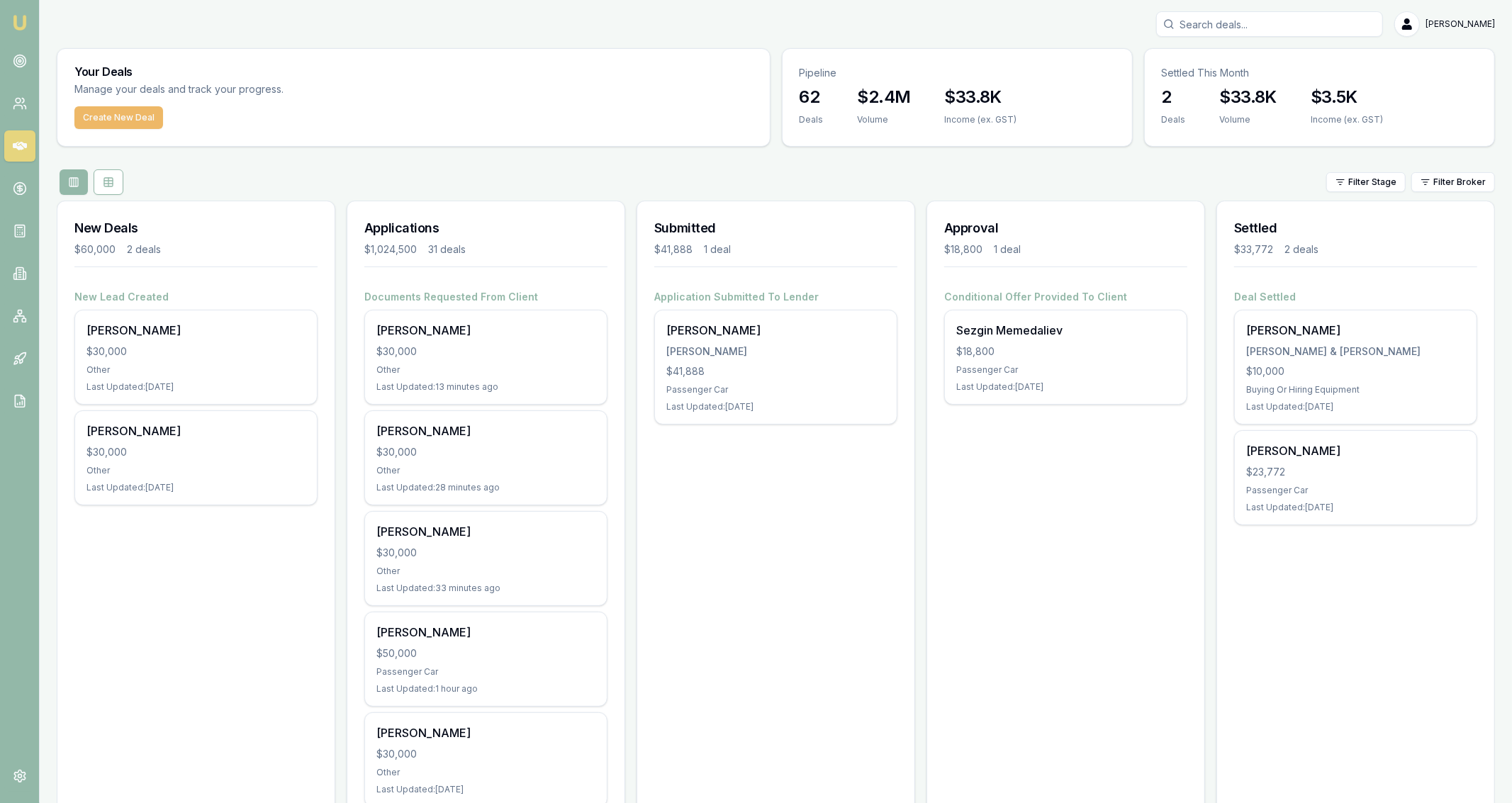
click at [90, 111] on button "Create New Deal" at bounding box center [119, 118] width 89 height 23
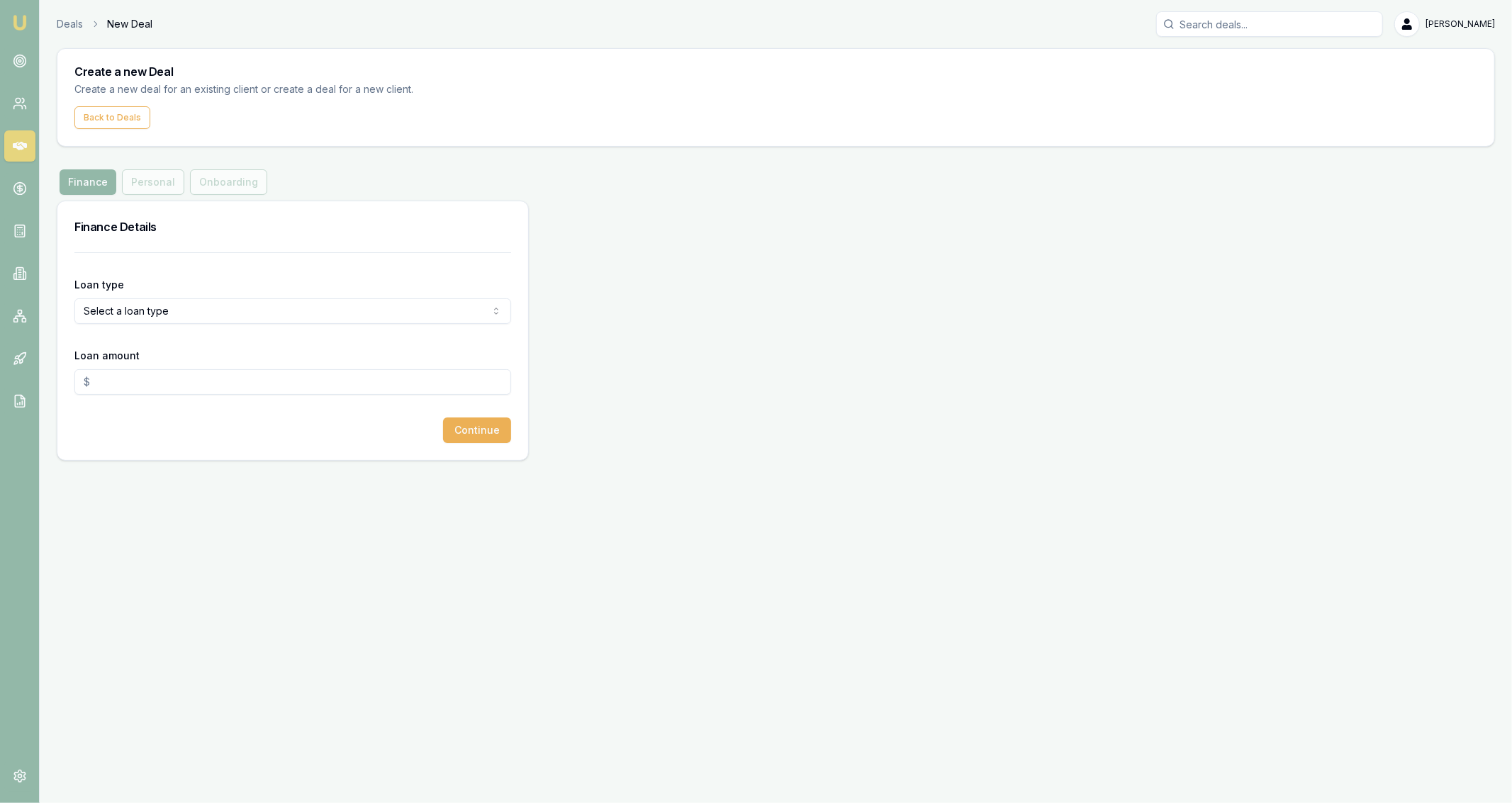
click at [390, 313] on html "Emu Broker Deals New Deal [PERSON_NAME] Fanfulla Toggle Menu Create a new Deal …" at bounding box center [756, 401] width 1512 height 803
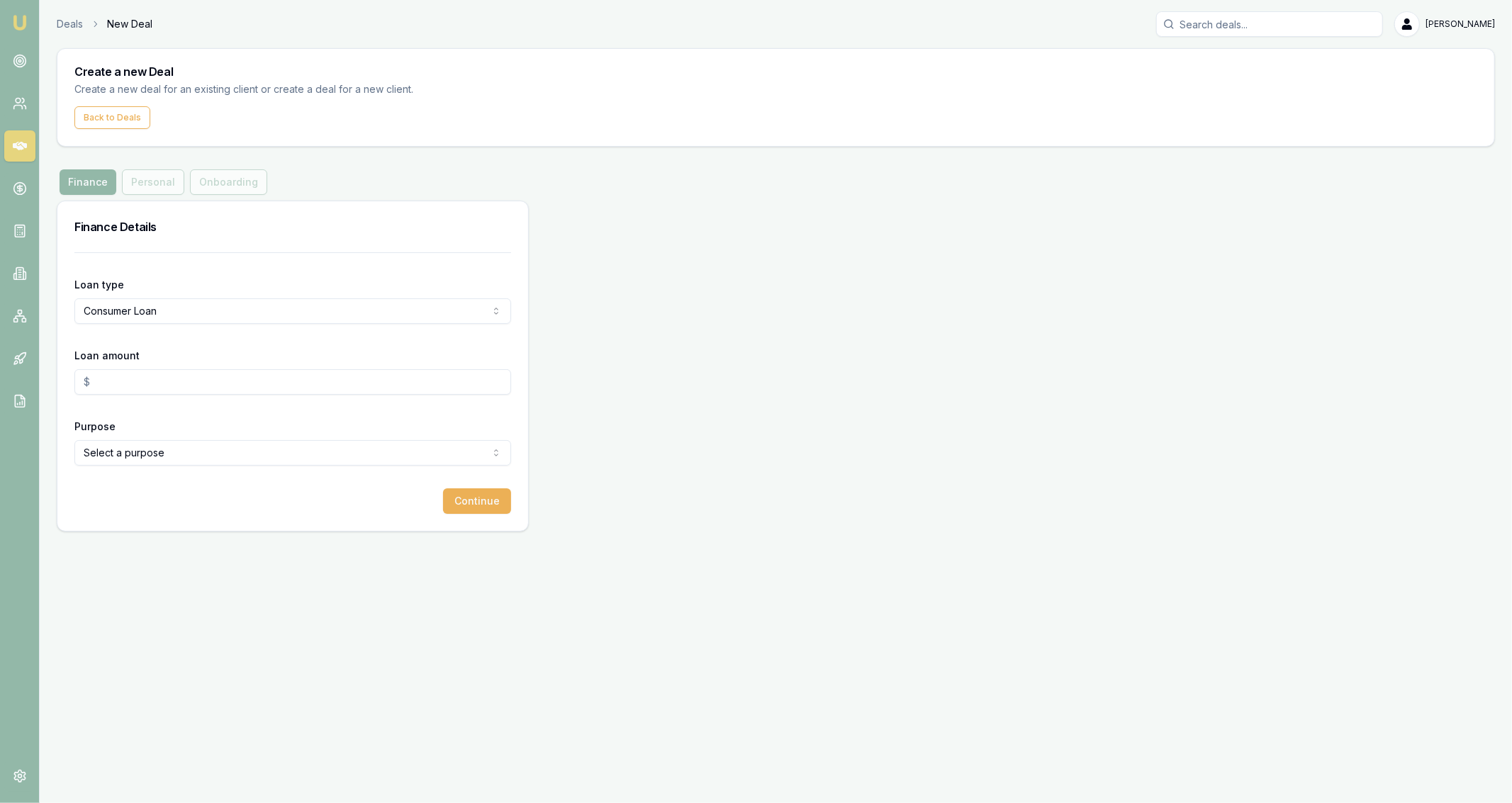
click at [227, 374] on input "Loan amount" at bounding box center [292, 382] width 436 height 25
type input "$30,000.00"
click at [146, 460] on html "Emu Broker Deals New Deal [PERSON_NAME] Fanfulla Toggle Menu Create a new Deal …" at bounding box center [756, 401] width 1512 height 803
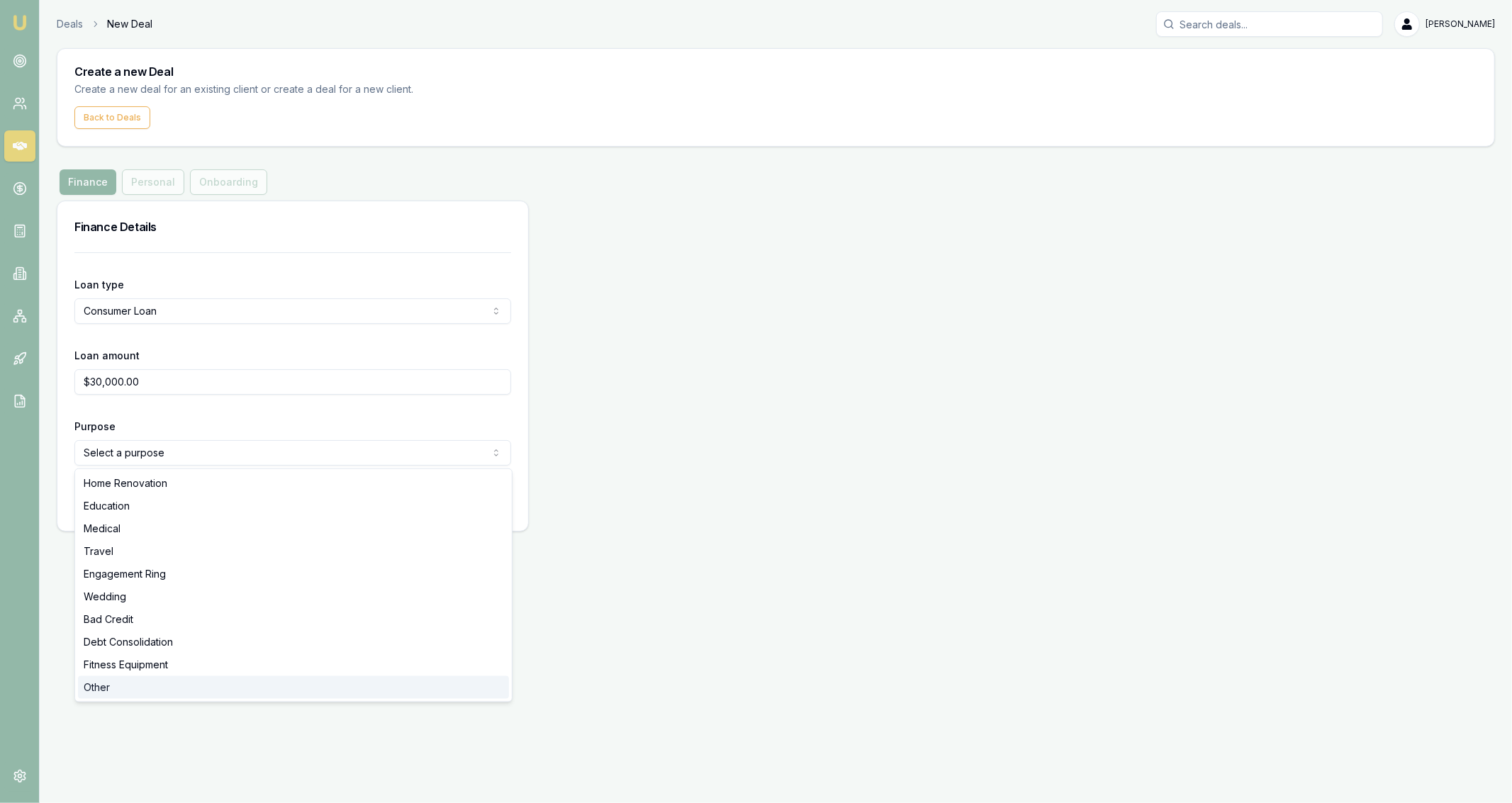
select select "OTHER"
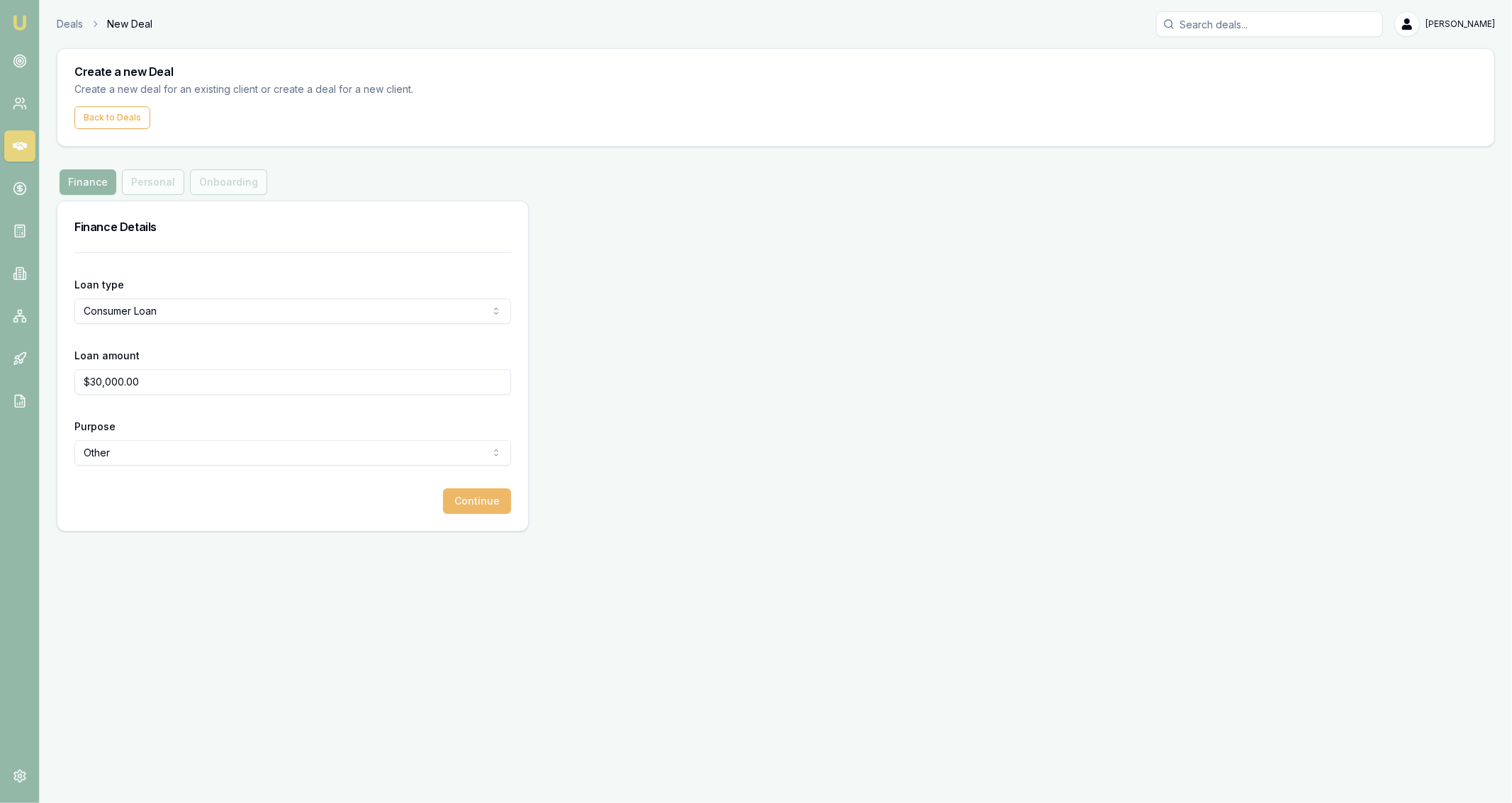
click at [460, 505] on button "Continue" at bounding box center [478, 500] width 68 height 25
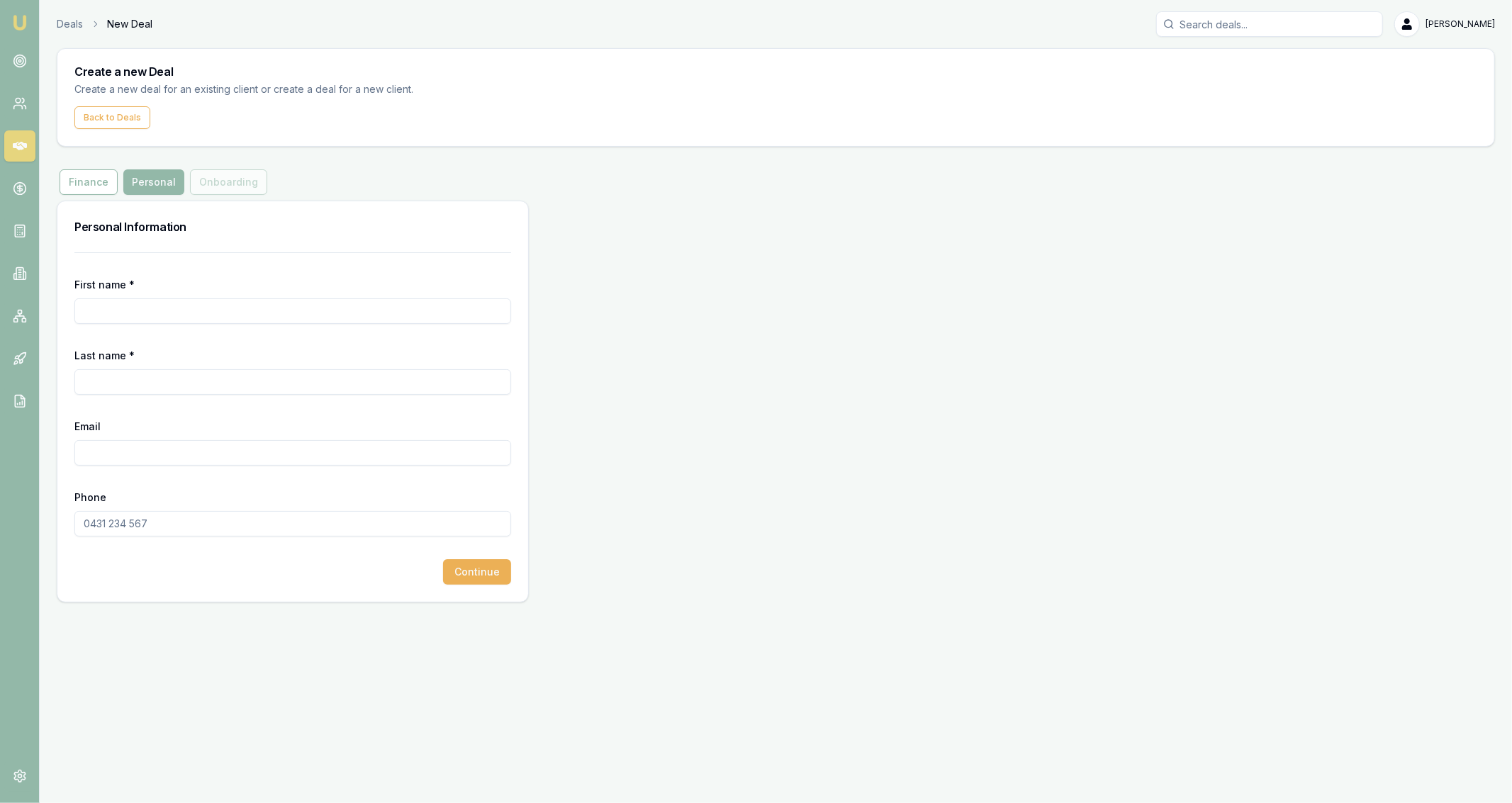
click at [172, 300] on input "First name *" at bounding box center [292, 311] width 436 height 25
type input "[PERSON_NAME]"
paste input "[EMAIL_ADDRESS][DOMAIN_NAME]"
type input "[EMAIL_ADDRESS][DOMAIN_NAME]"
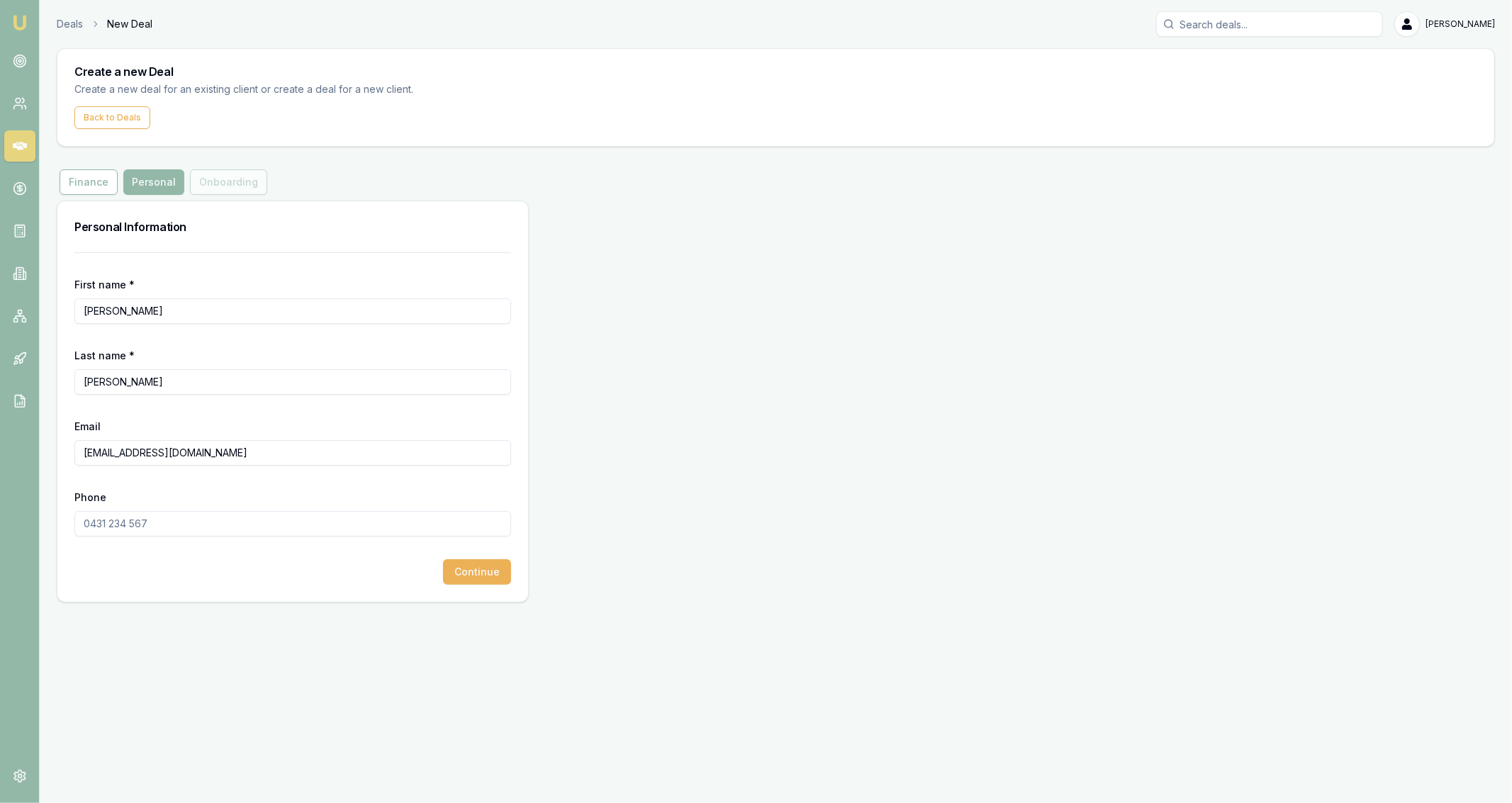
click at [141, 502] on div "Phone" at bounding box center [292, 512] width 436 height 48
click at [140, 518] on input "Phone" at bounding box center [292, 523] width 436 height 25
paste input "0420 642 192"
type input "0420 642 192"
click at [449, 561] on button "Continue" at bounding box center [478, 571] width 68 height 25
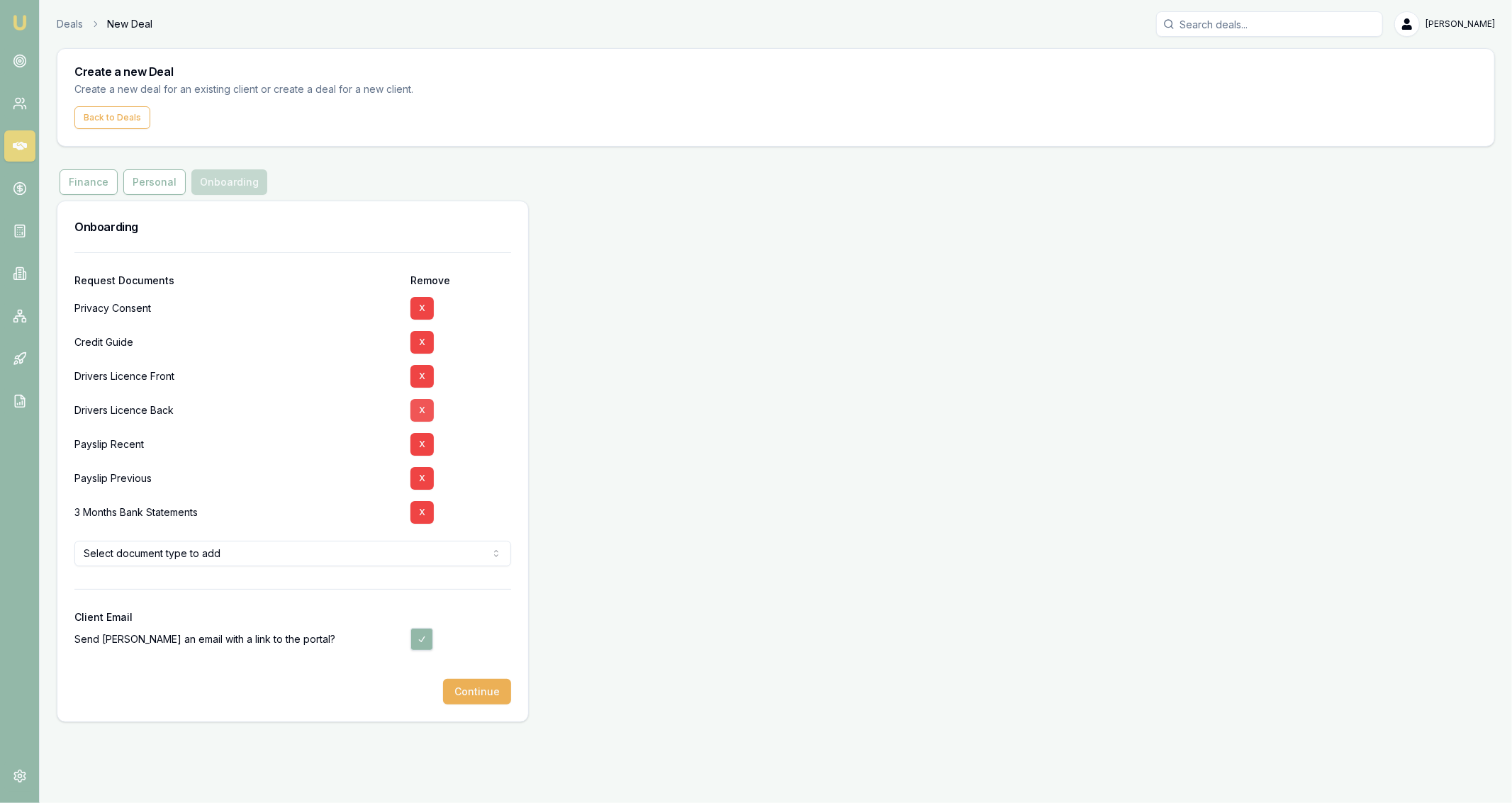
click at [421, 418] on button "X" at bounding box center [421, 411] width 24 height 23
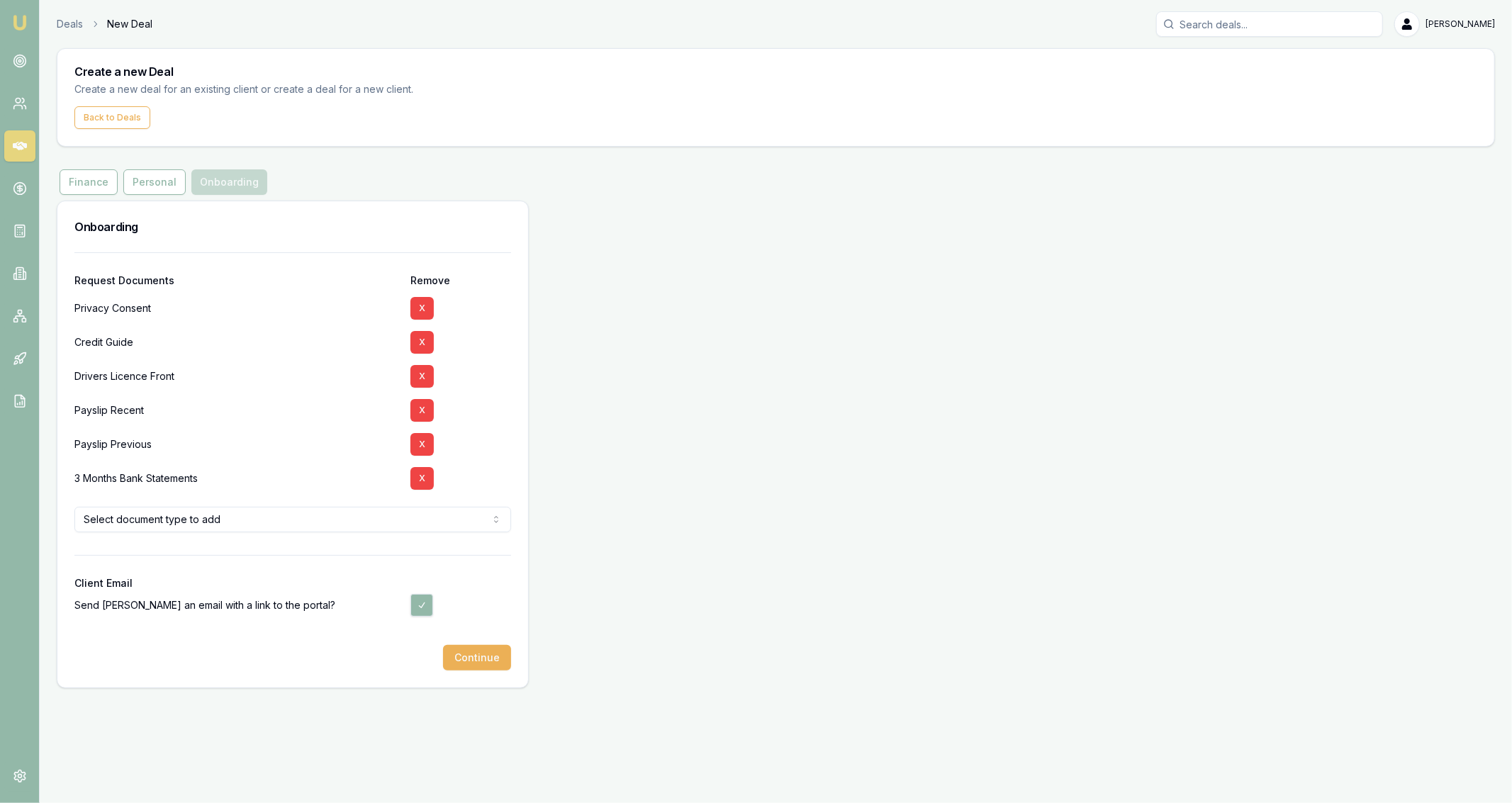
click at [421, 418] on button "X" at bounding box center [421, 411] width 24 height 23
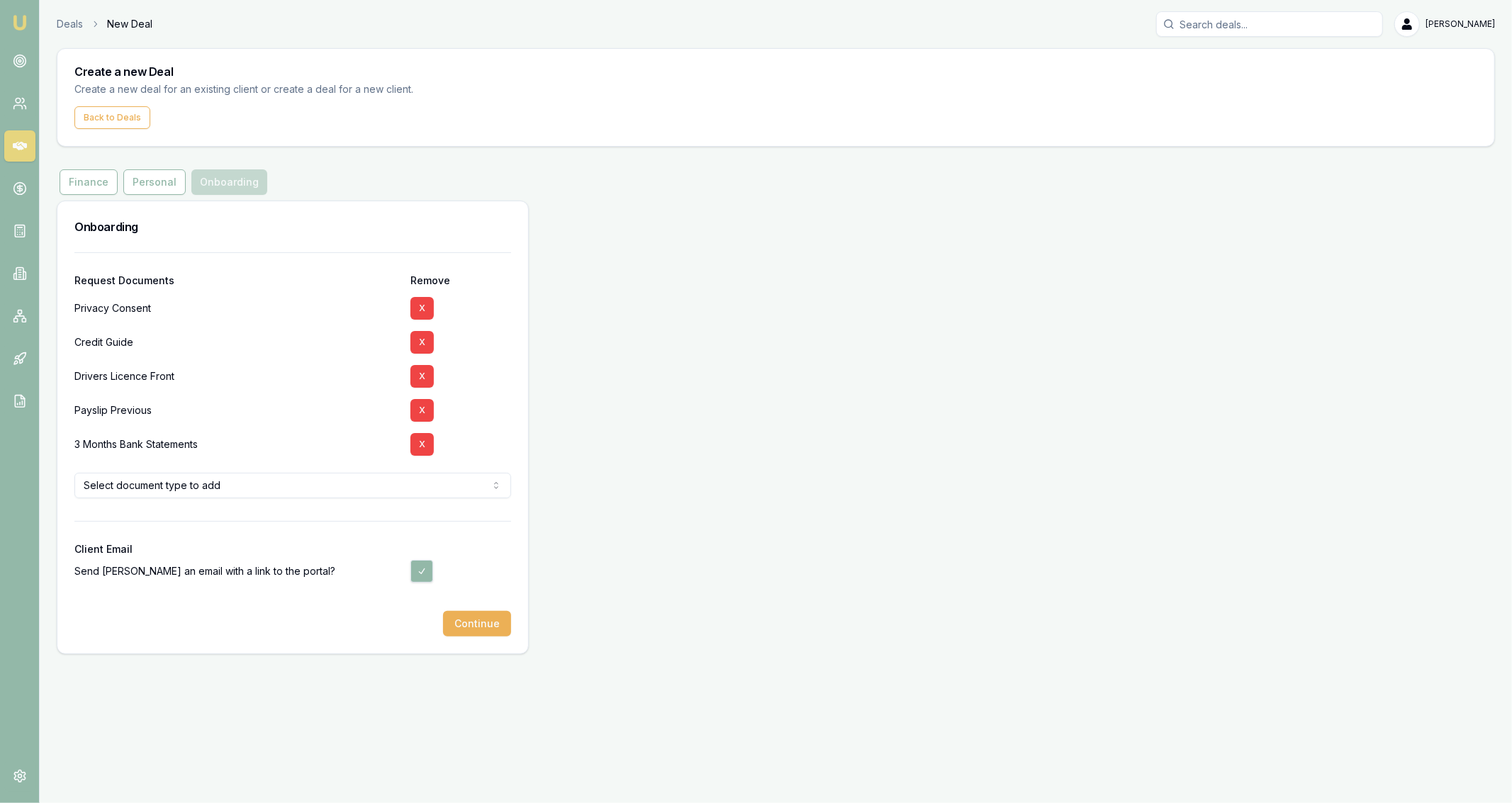
click at [421, 418] on button "X" at bounding box center [421, 411] width 24 height 23
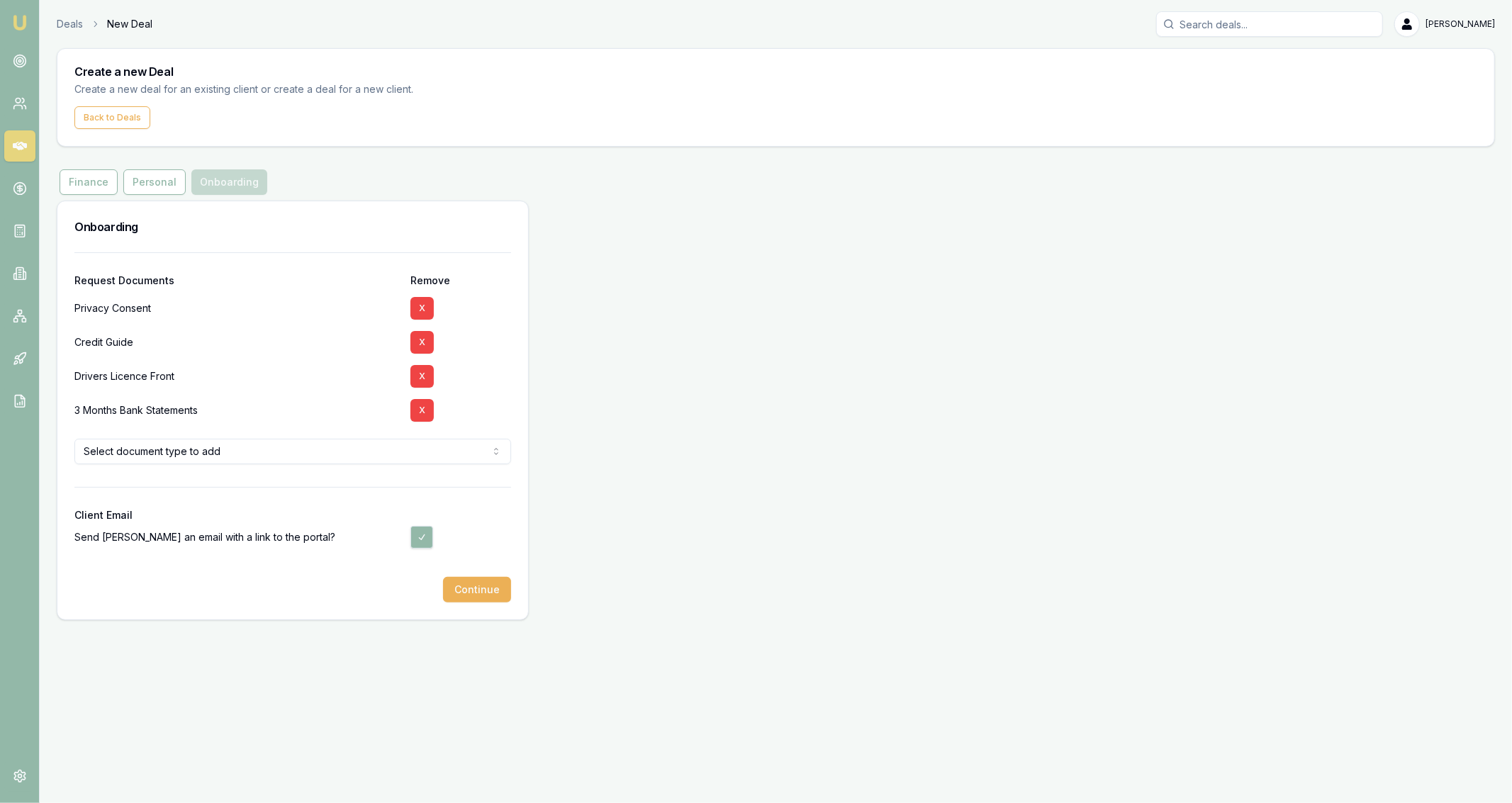
click at [421, 418] on button "X" at bounding box center [421, 411] width 24 height 23
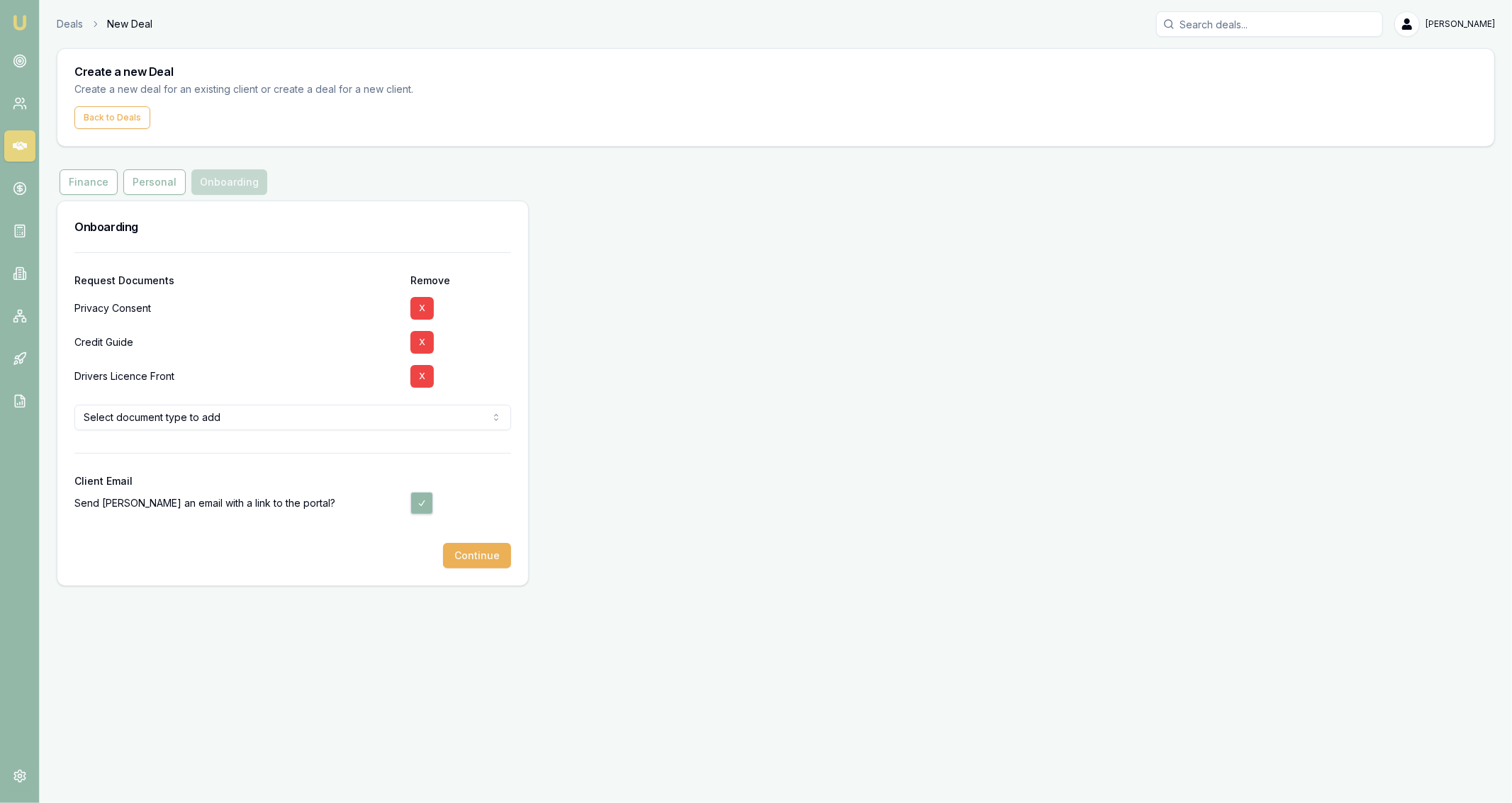
click at [400, 445] on div at bounding box center [292, 441] width 436 height 23
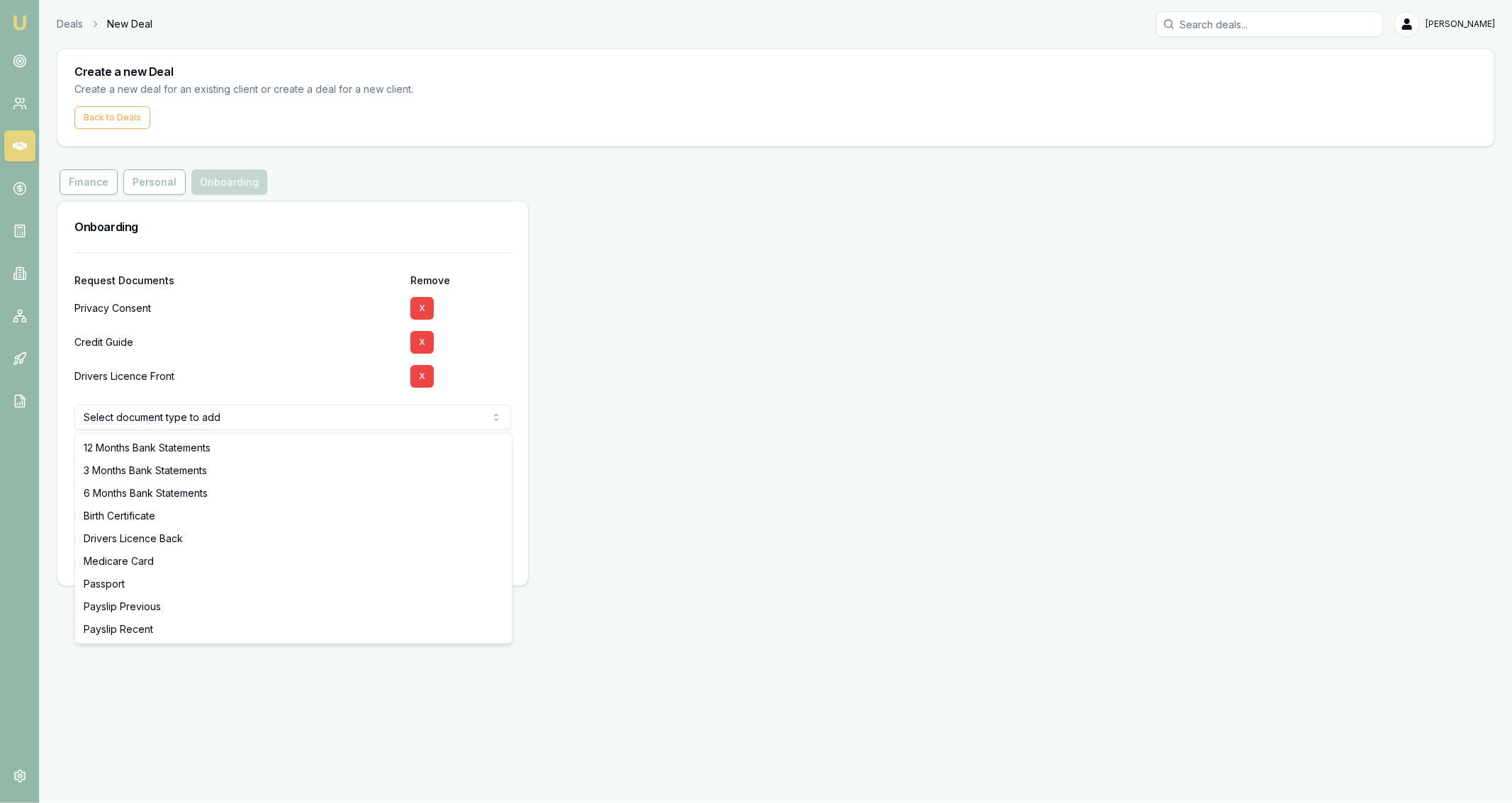
click at [359, 405] on html "Emu Broker Deals New Deal [PERSON_NAME] Fanfulla Toggle Menu Create a new Deal …" at bounding box center [756, 401] width 1512 height 803
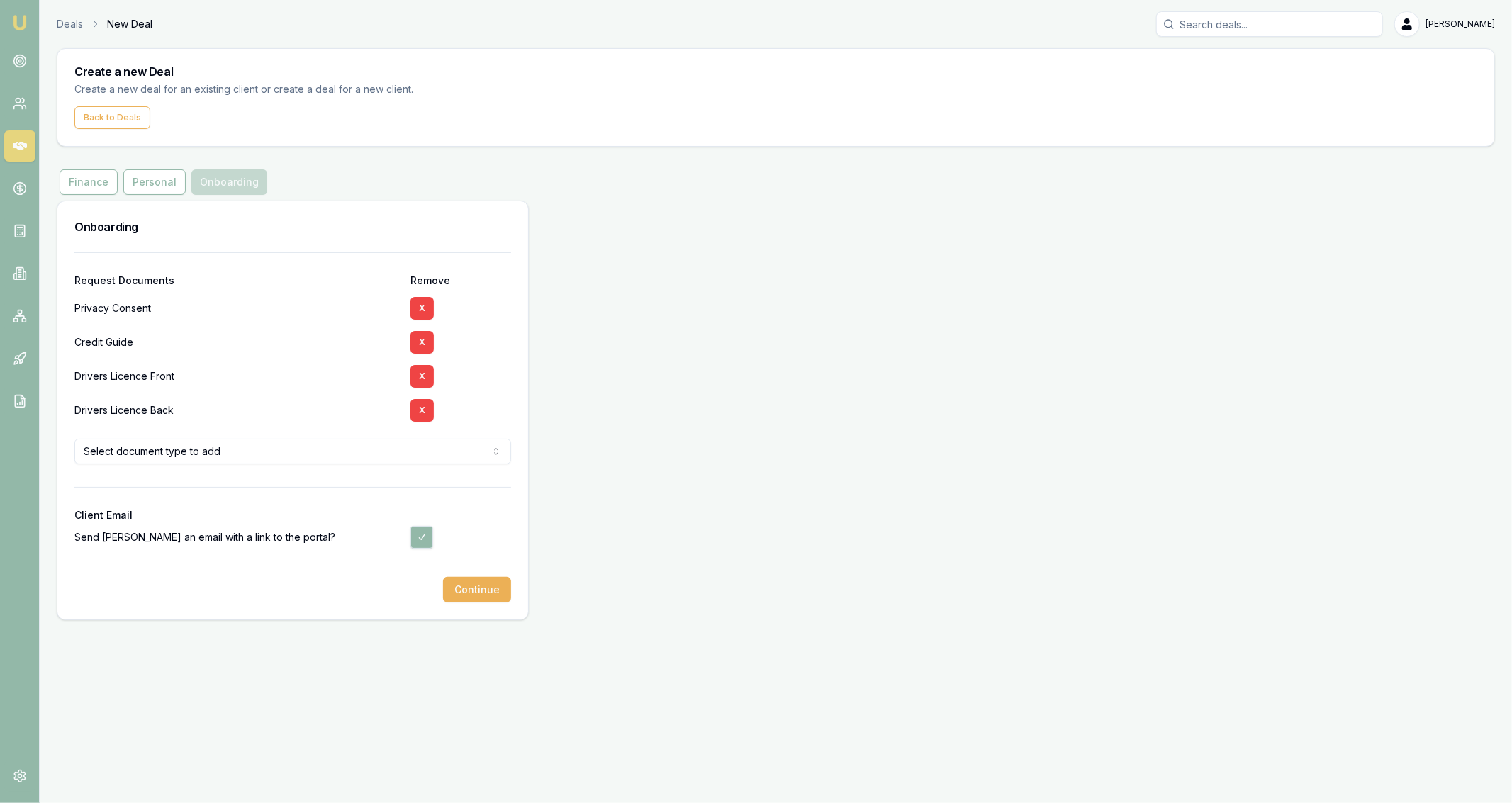
click at [374, 452] on html "Emu Broker Deals New Deal [PERSON_NAME] Fanfulla Toggle Menu Create a new Deal …" at bounding box center [756, 401] width 1512 height 803
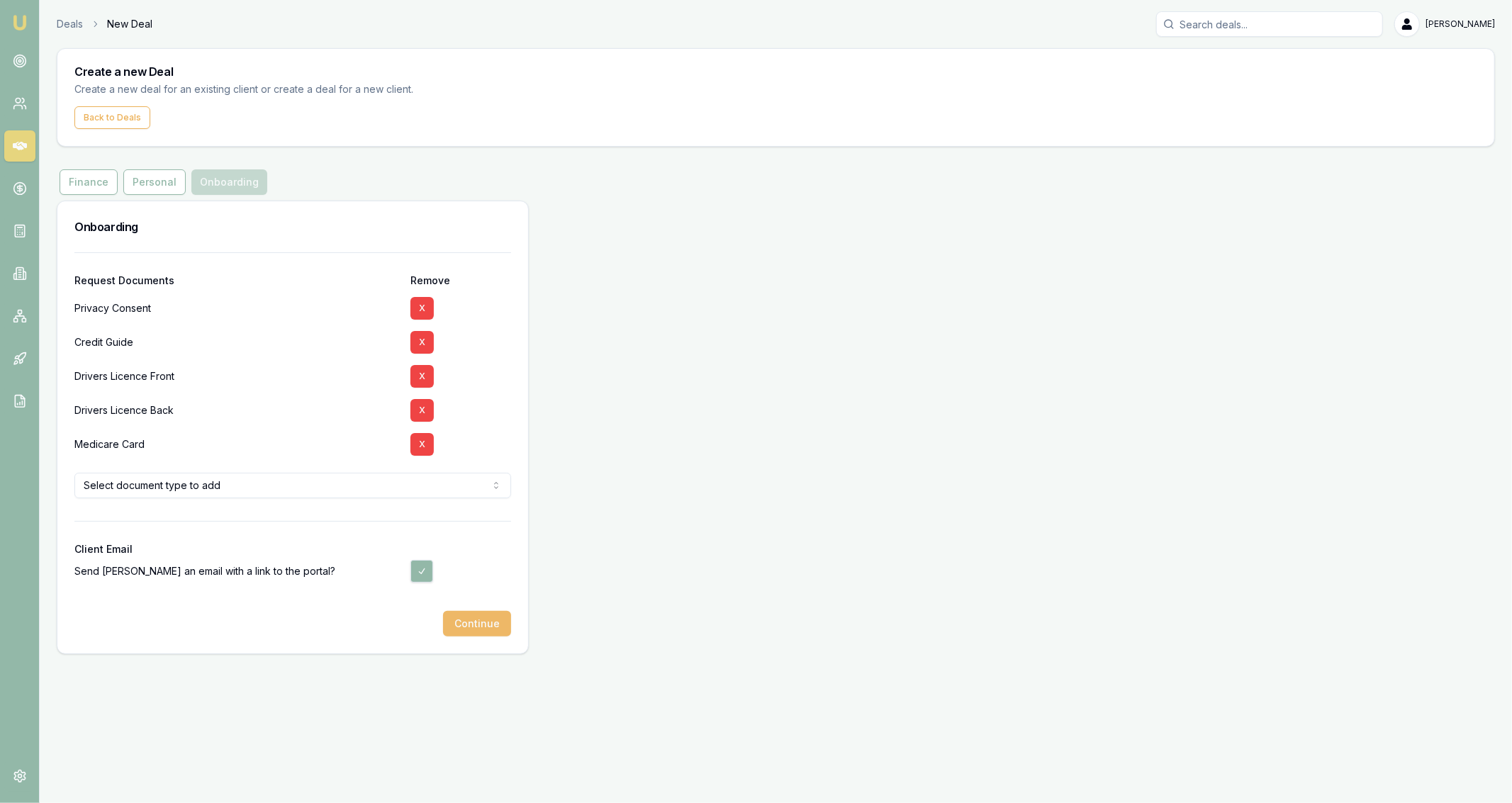
click at [493, 617] on button "Continue" at bounding box center [478, 623] width 68 height 25
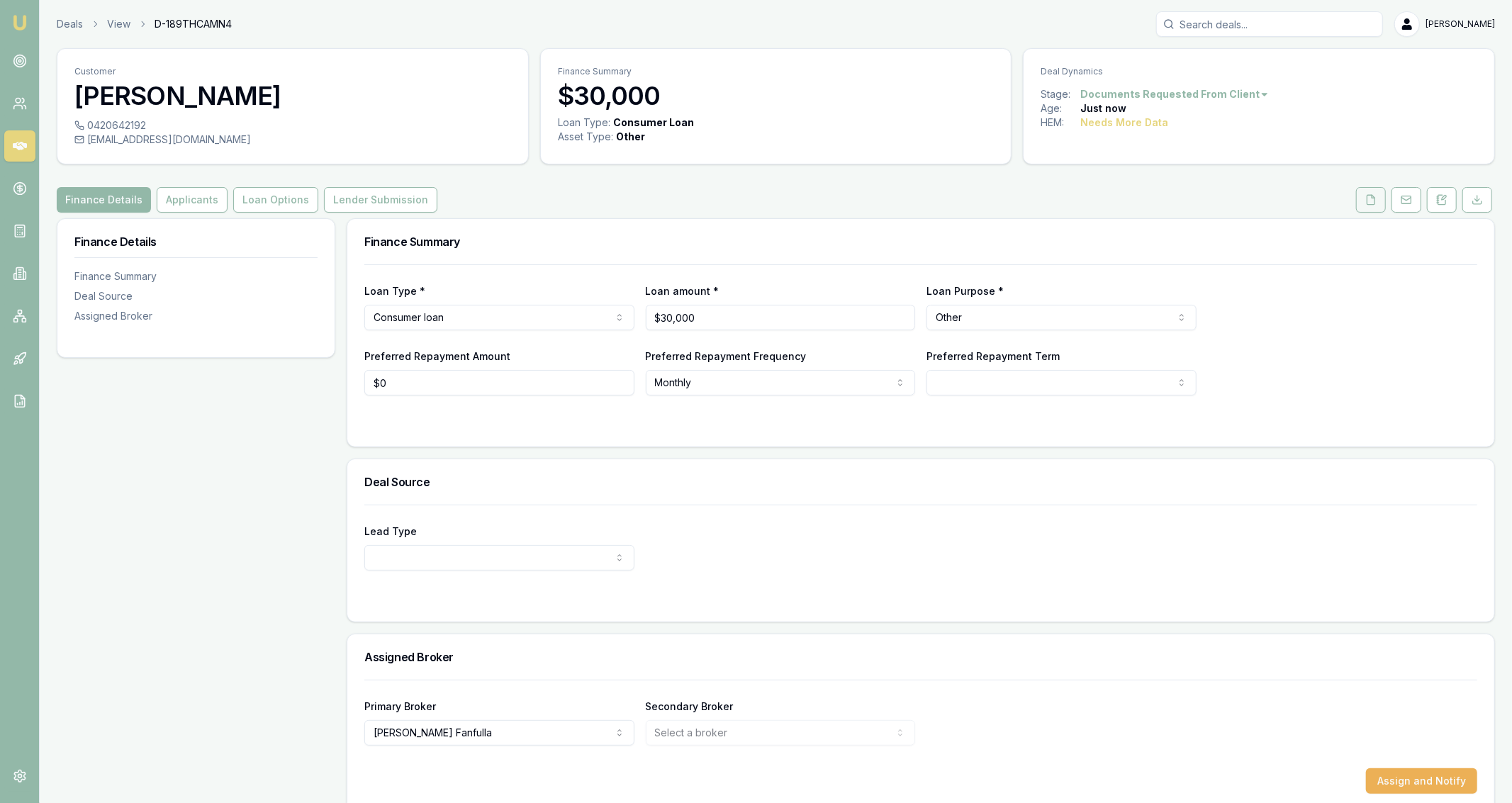
click at [1361, 207] on button at bounding box center [1372, 199] width 30 height 25
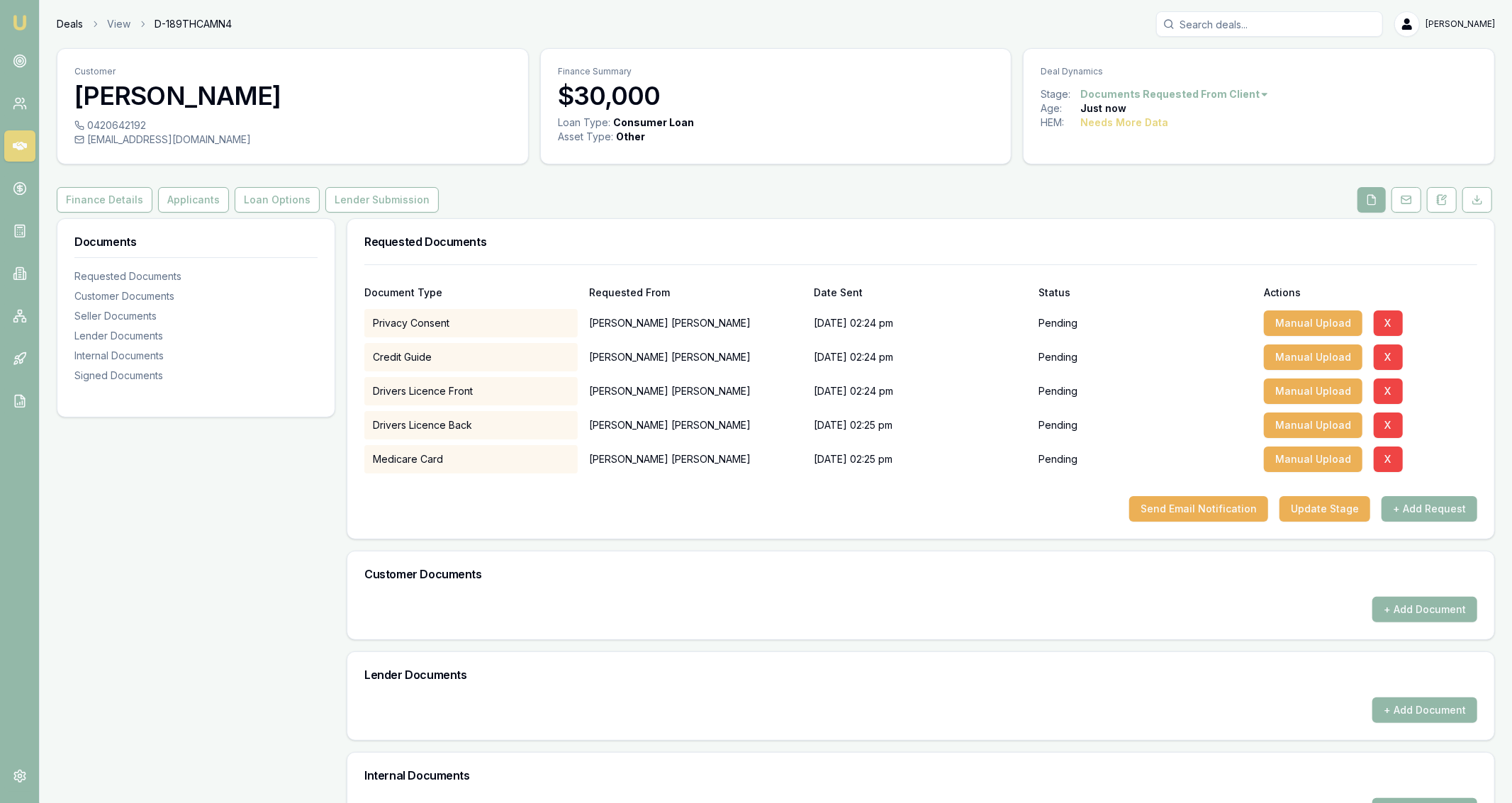
click at [77, 24] on link "Deals" at bounding box center [70, 24] width 26 height 14
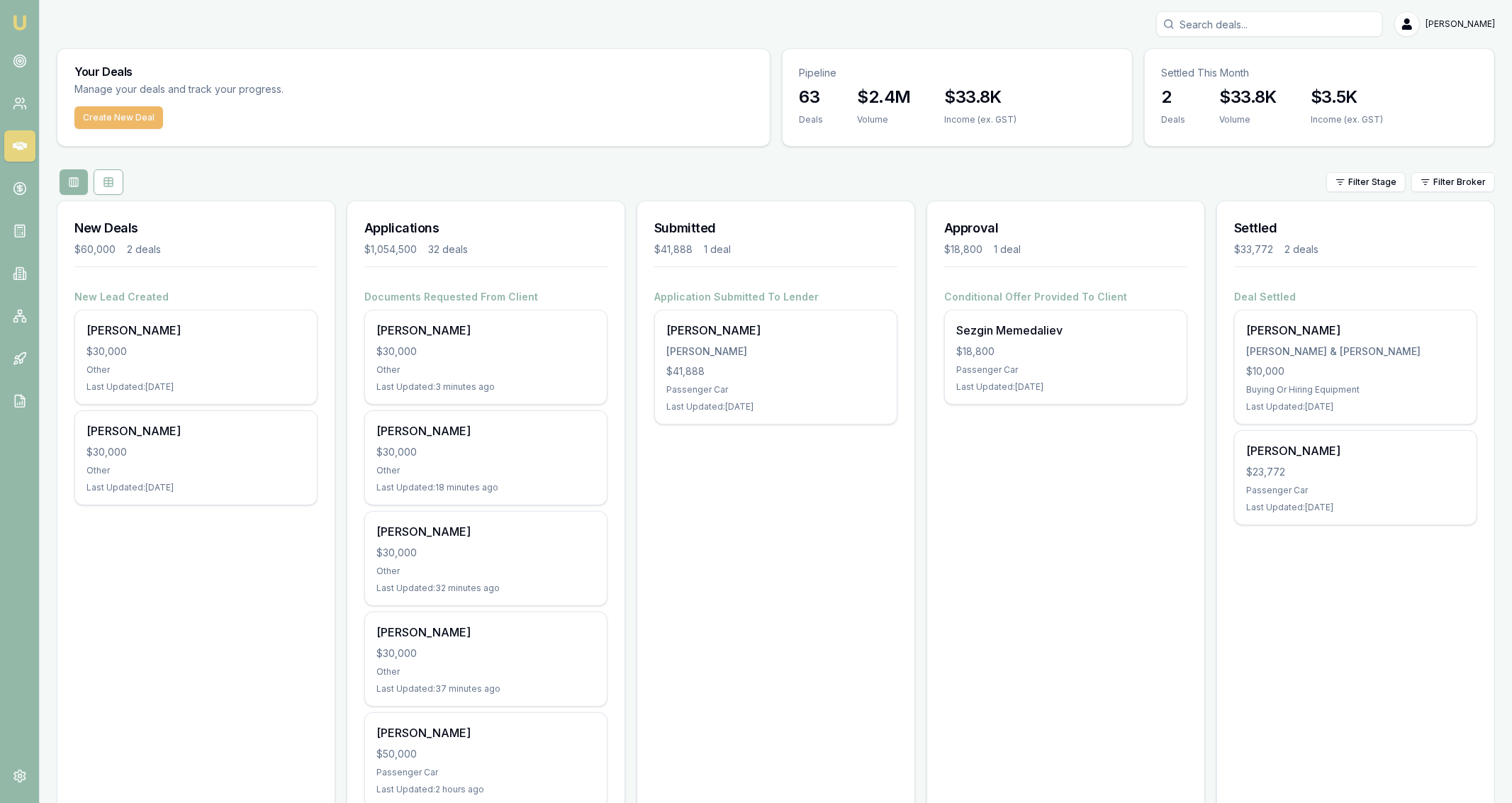
click at [137, 115] on button "Create New Deal" at bounding box center [119, 118] width 89 height 23
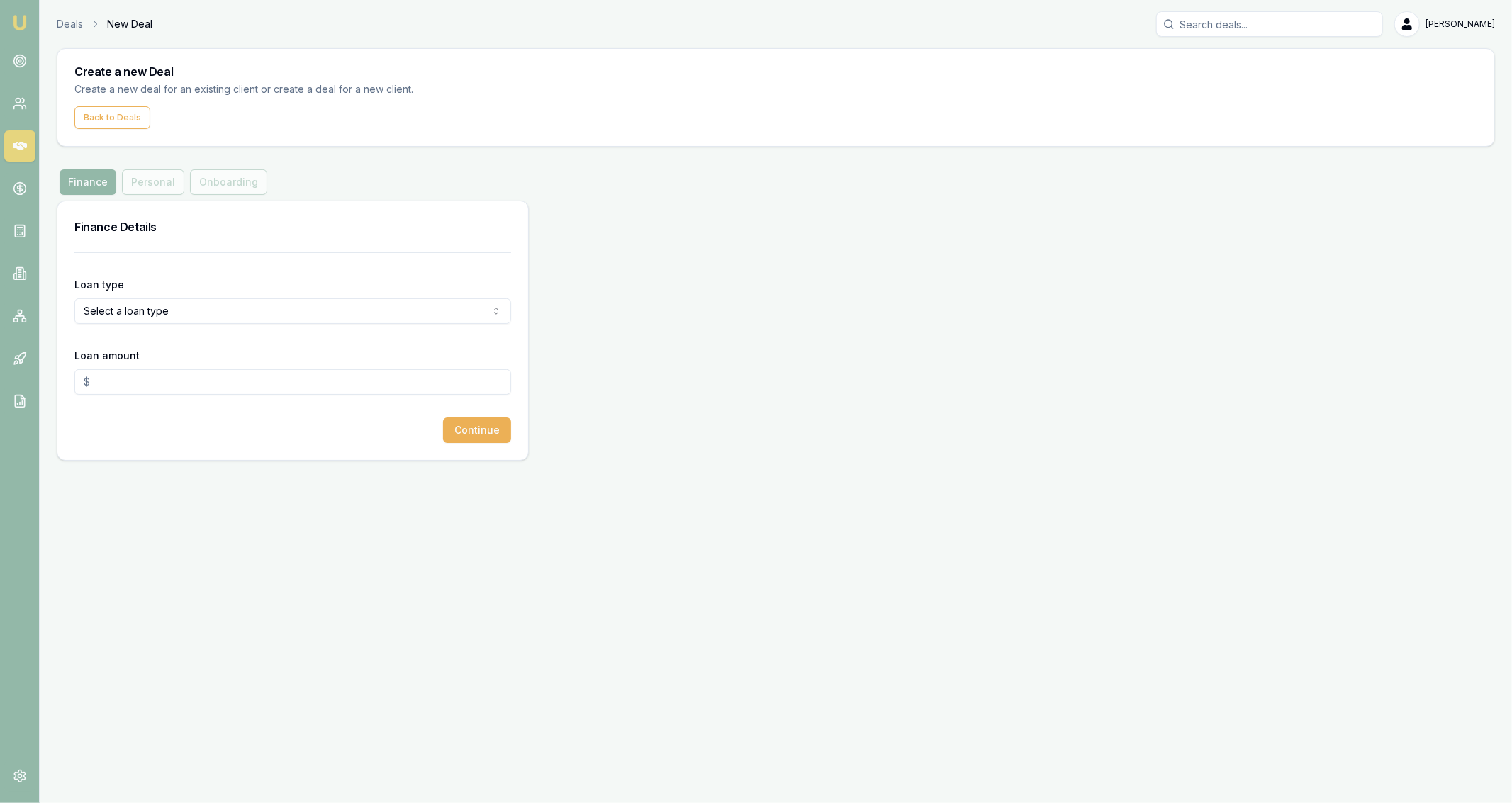
click at [248, 291] on div "Loan type Select a loan type Consumer Loan Consumer Asset Commercial Loan Comme…" at bounding box center [292, 299] width 436 height 48
click at [219, 325] on form "Loan type Select a loan type Consumer Loan Consumer Asset Commercial Loan Comme…" at bounding box center [292, 347] width 436 height 190
click at [200, 314] on html "Emu Broker Deals New Deal [PERSON_NAME] Fanfulla Toggle Menu Create a new Deal …" at bounding box center [756, 401] width 1512 height 803
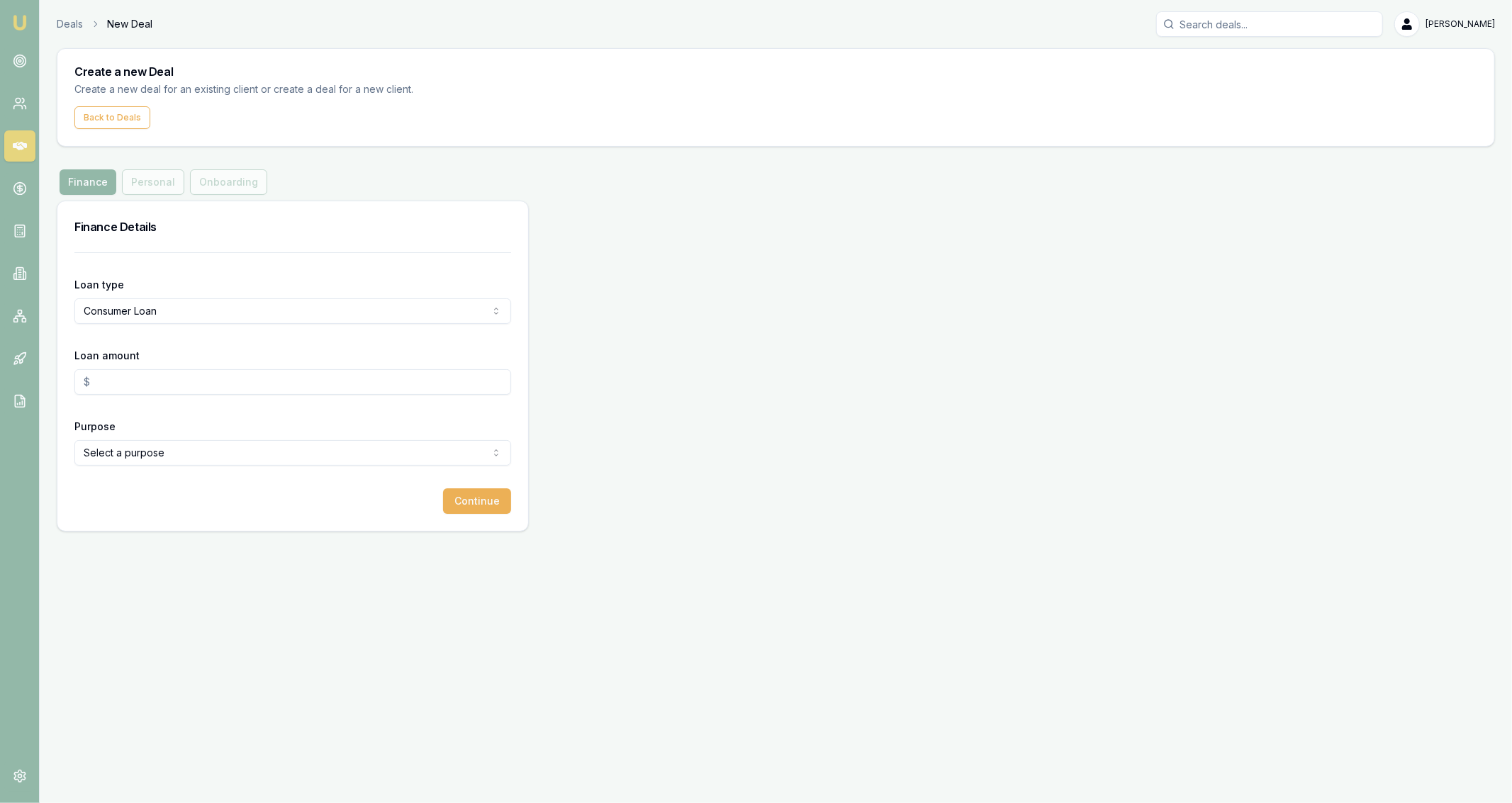
click at [163, 355] on div "Loan amount" at bounding box center [292, 370] width 436 height 48
click at [165, 359] on div "Loan amount" at bounding box center [292, 370] width 436 height 48
click at [180, 391] on input "Loan amount" at bounding box center [292, 382] width 436 height 25
type input "$30,000.00"
select select "OTHER"
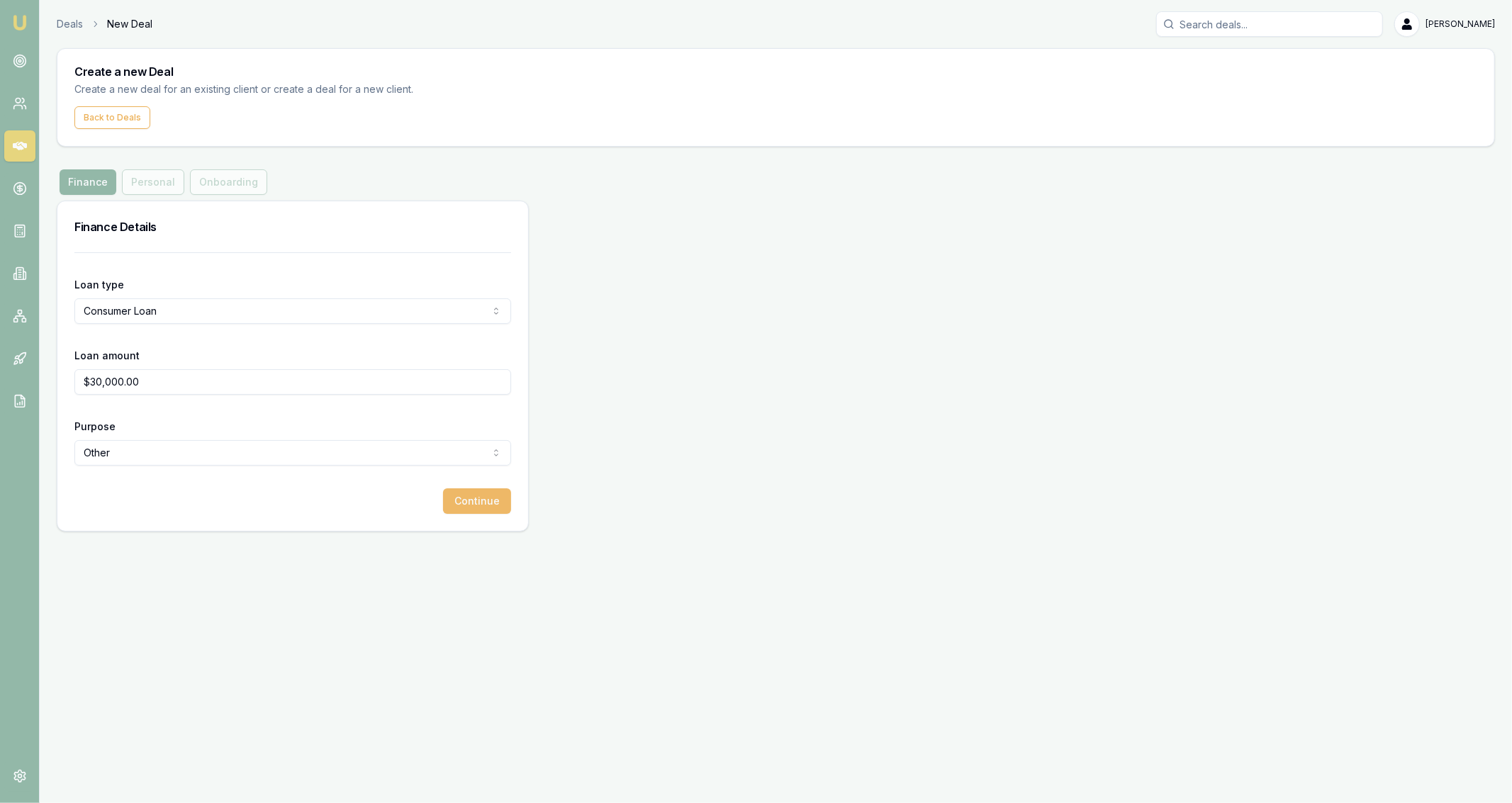
click at [447, 500] on button "Continue" at bounding box center [478, 500] width 68 height 25
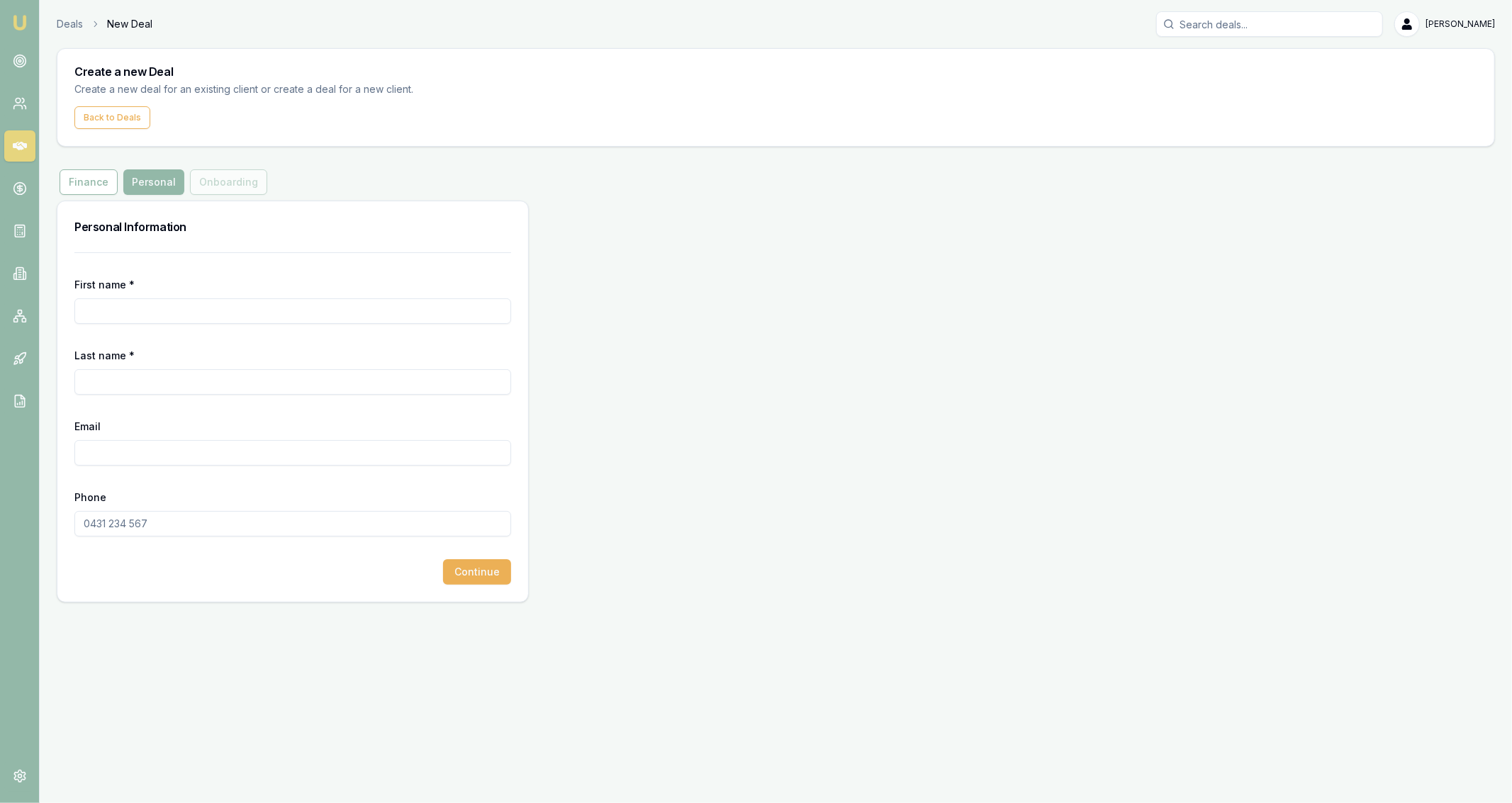
click at [193, 318] on input "First name *" at bounding box center [292, 311] width 436 height 25
type input "[PERSON_NAME]"
type input "E"
type input "[PERSON_NAME]"
paste input "[DOMAIN_NAME][EMAIL_ADDRESS][DOMAIN_NAME]"
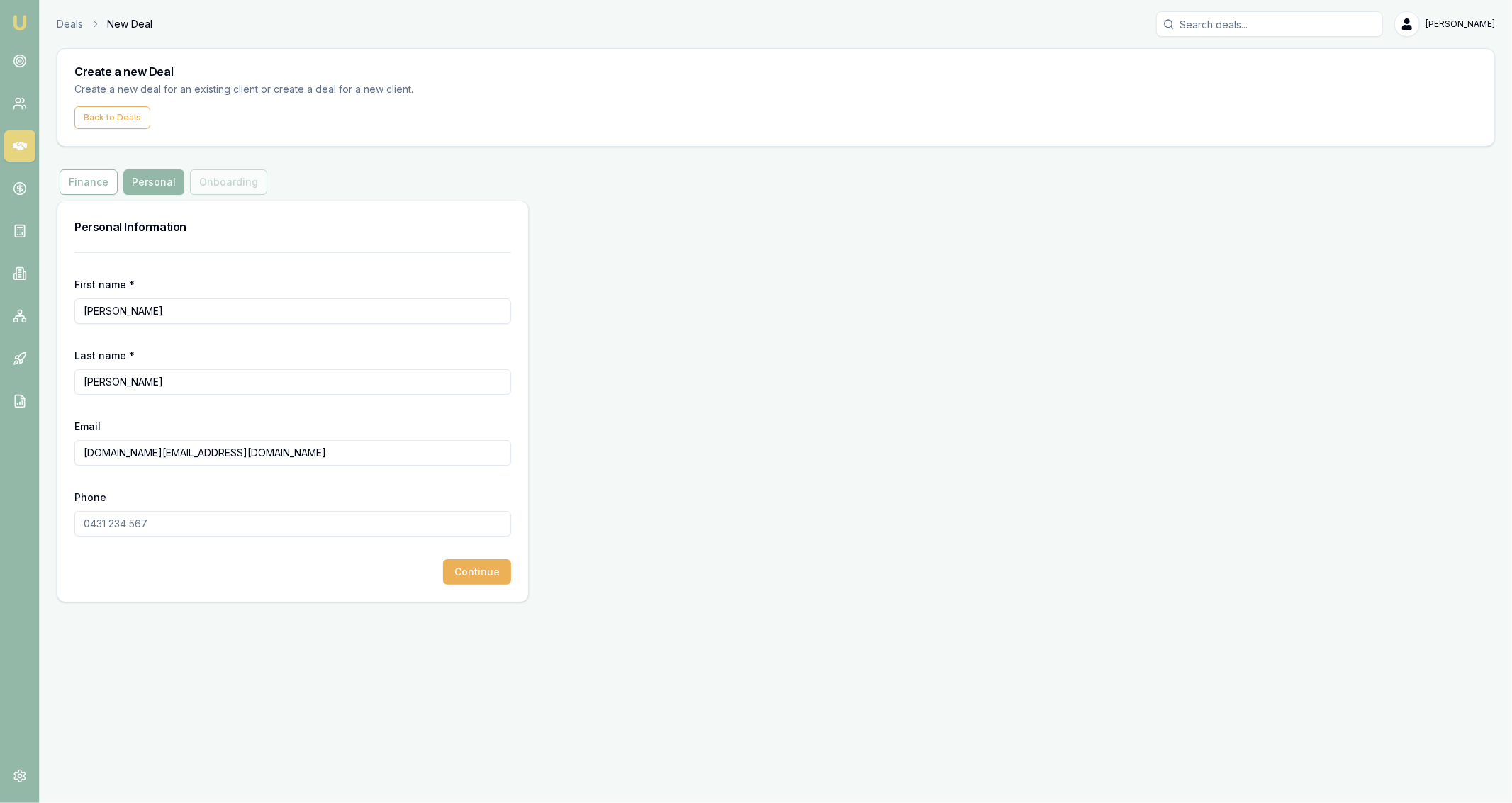
type input "[DOMAIN_NAME][EMAIL_ADDRESS][DOMAIN_NAME]"
click at [152, 534] on input "Phone" at bounding box center [292, 523] width 436 height 25
paste input "0420 397 394"
type input "0420 397 394"
click at [464, 570] on button "Continue" at bounding box center [478, 571] width 68 height 25
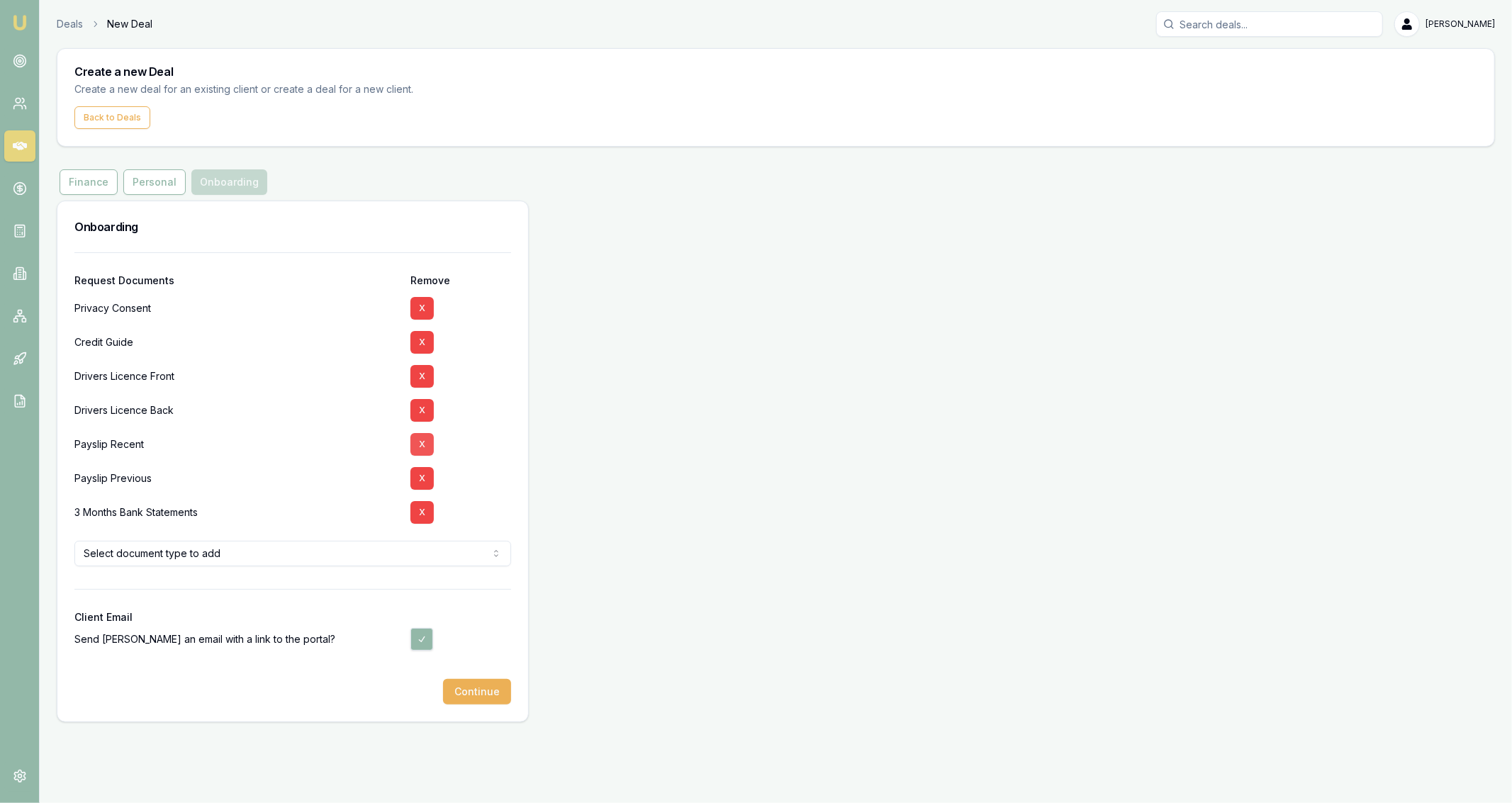
click at [418, 445] on button "X" at bounding box center [421, 444] width 24 height 23
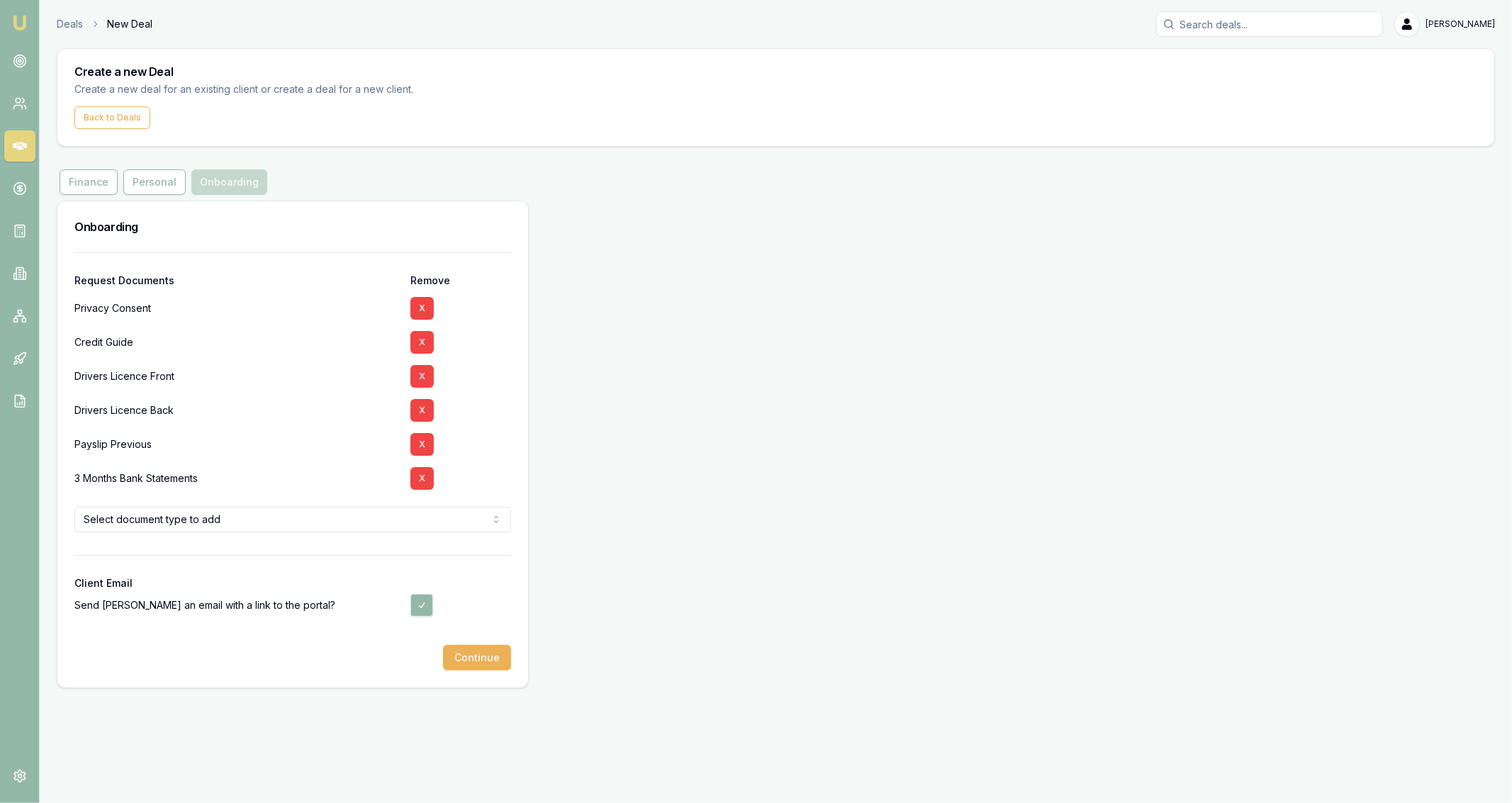
click at [418, 445] on button "X" at bounding box center [421, 444] width 24 height 23
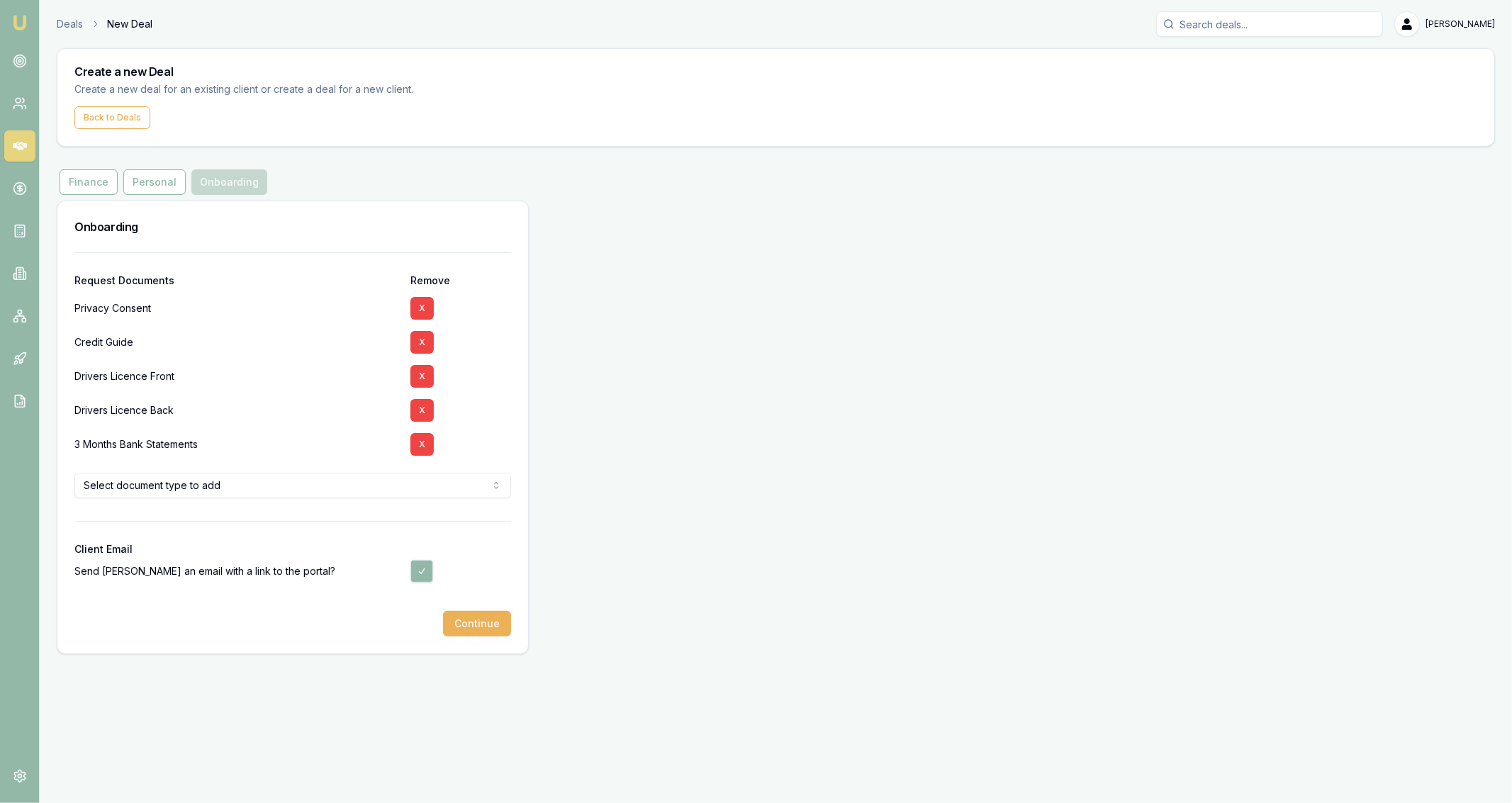
click at [418, 445] on button "X" at bounding box center [421, 444] width 24 height 23
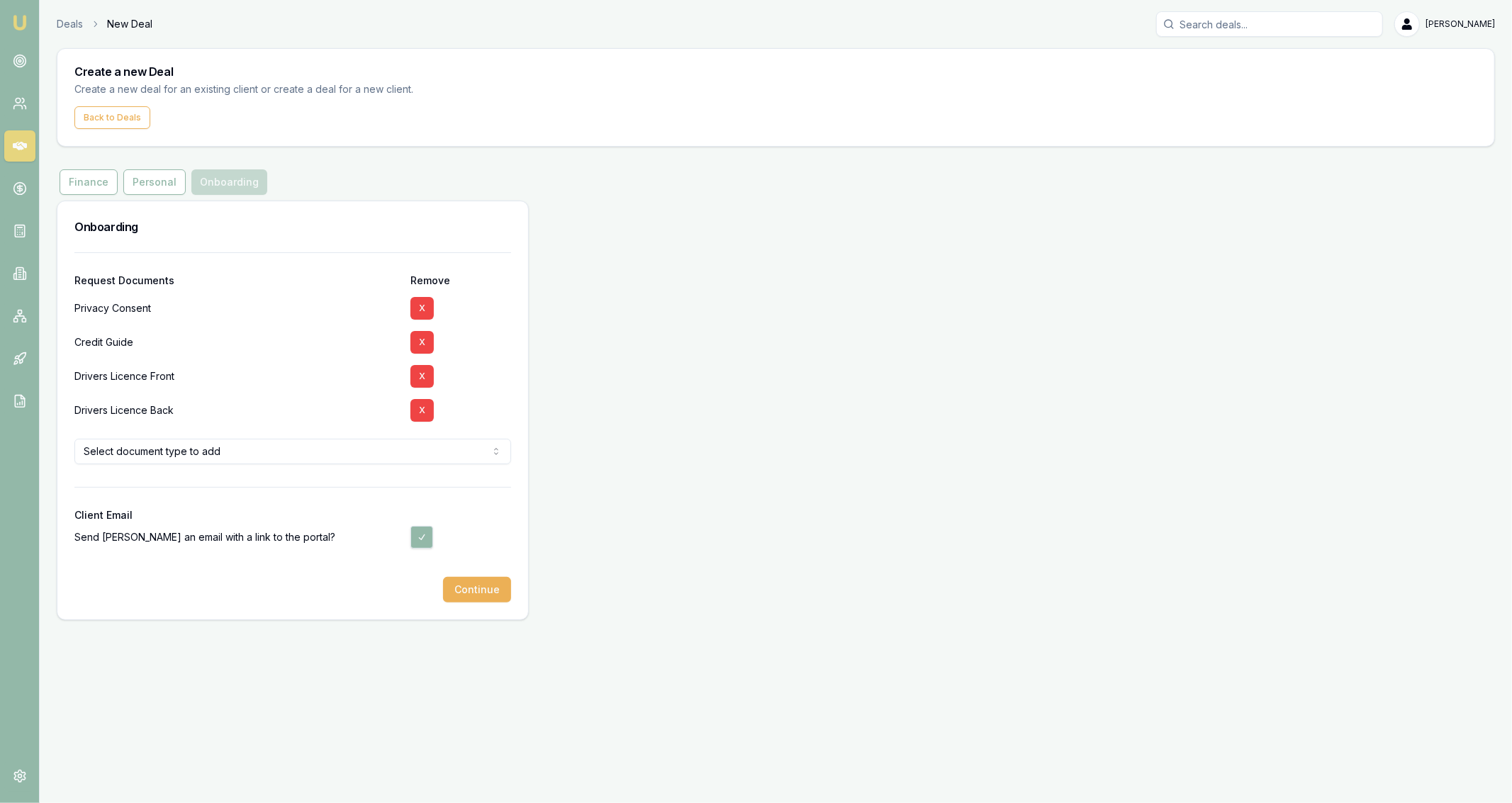
click at [396, 448] on html "Emu Broker Deals New Deal [PERSON_NAME] Fanfulla Toggle Menu Create a new Deal …" at bounding box center [756, 401] width 1512 height 803
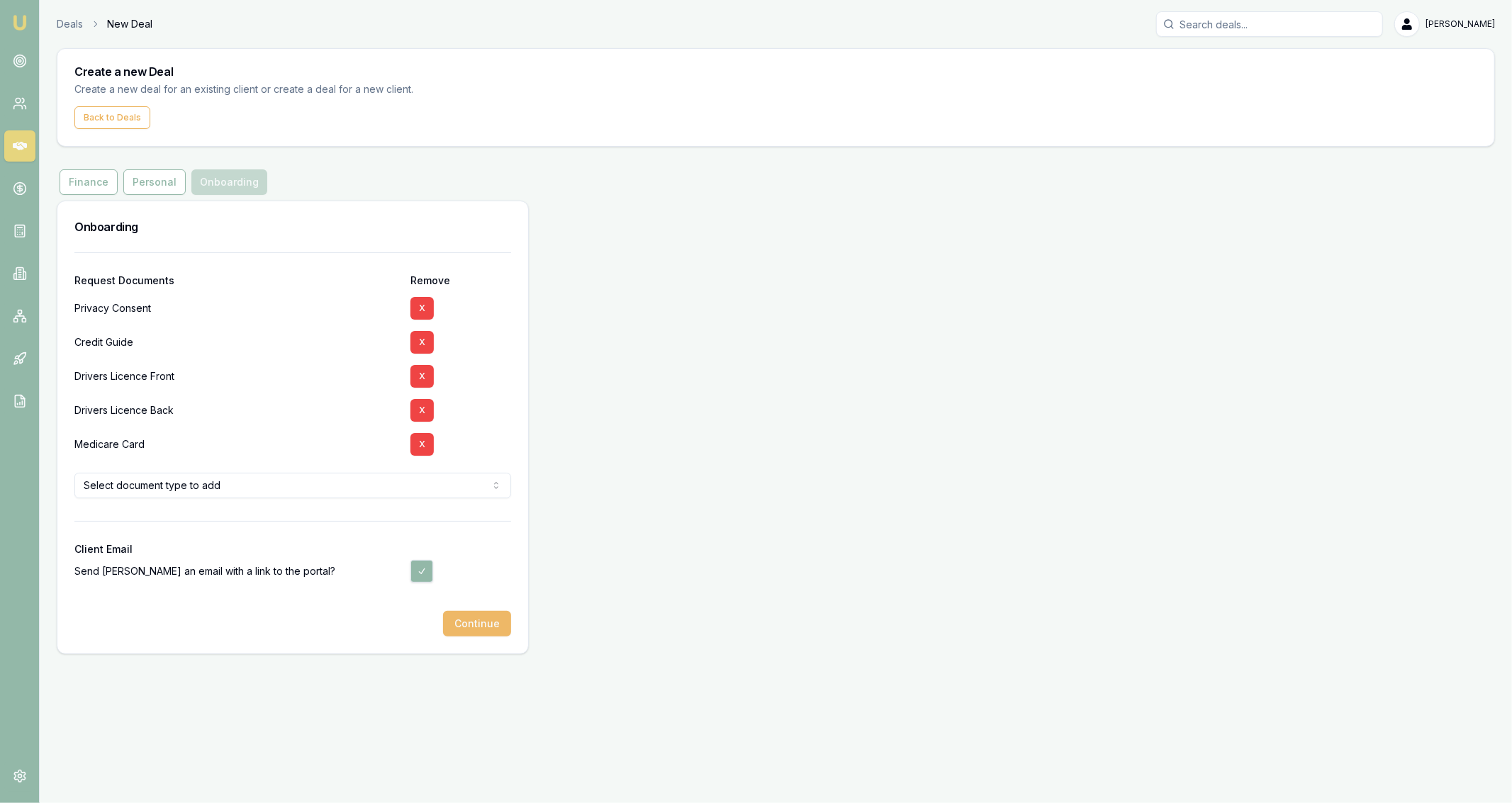
click at [493, 635] on button "Continue" at bounding box center [478, 623] width 68 height 25
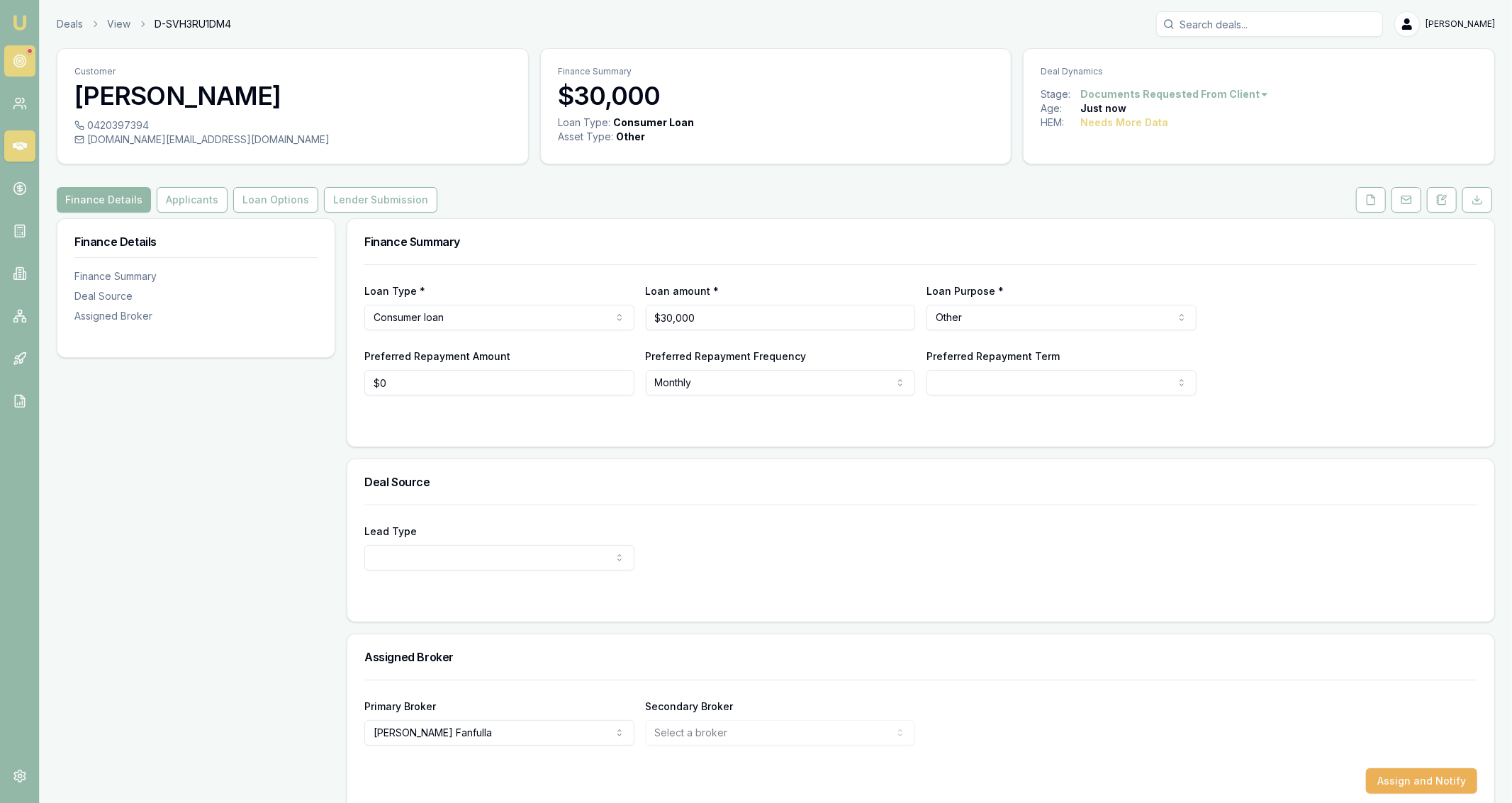
click at [20, 54] on link at bounding box center [20, 61] width 32 height 32
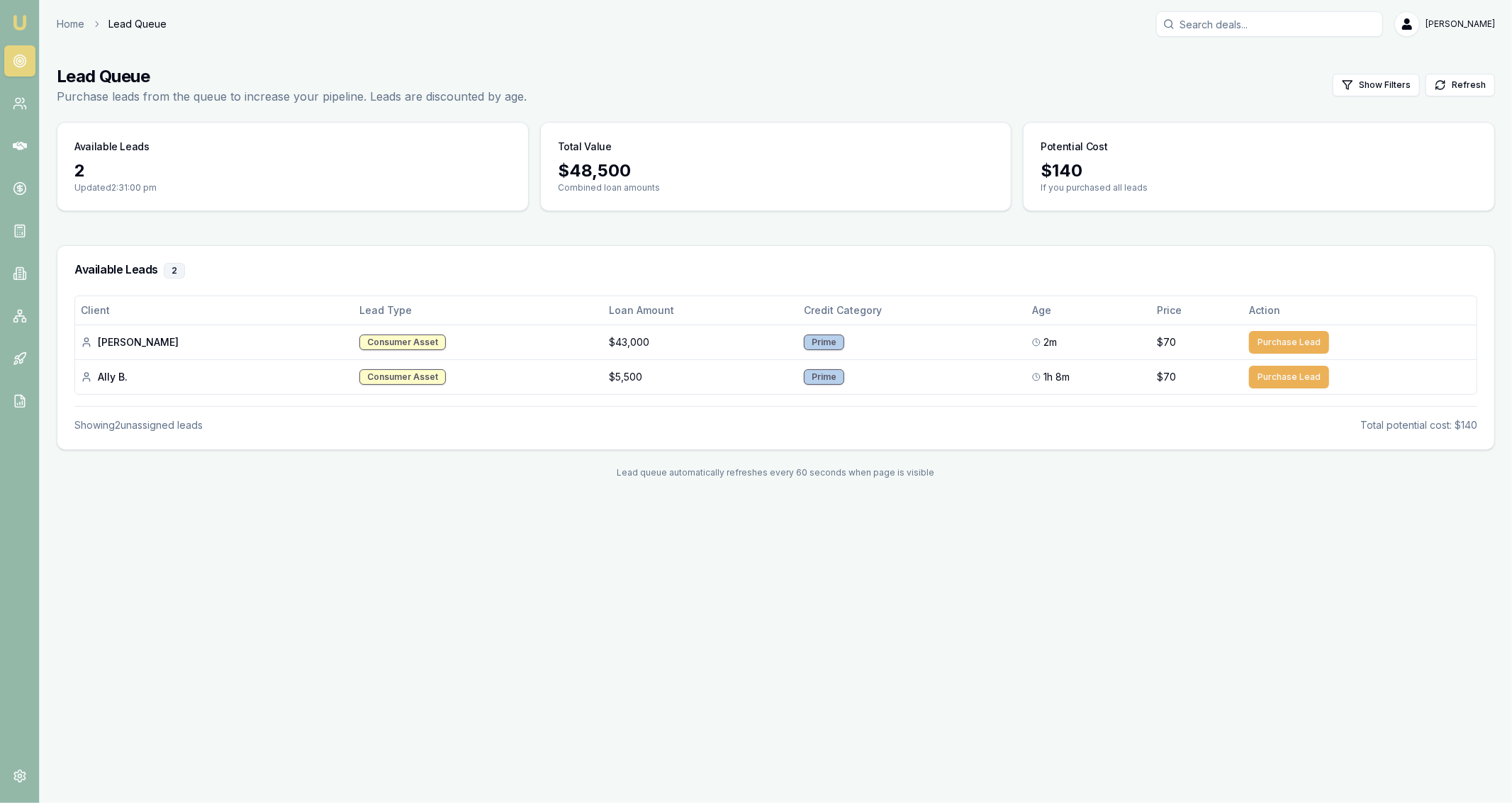
click at [461, 584] on div "Emu Broker Home Lead Queue [PERSON_NAME] Fanfulla Toggle Menu Lead Queue Purcha…" at bounding box center [756, 401] width 1512 height 803
click at [317, 337] on div "[PERSON_NAME]" at bounding box center [214, 342] width 267 height 14
click at [321, 513] on div "Emu Broker Home Lead Queue [PERSON_NAME] Fanfulla Toggle Menu Lead Queue Purcha…" at bounding box center [756, 401] width 1512 height 803
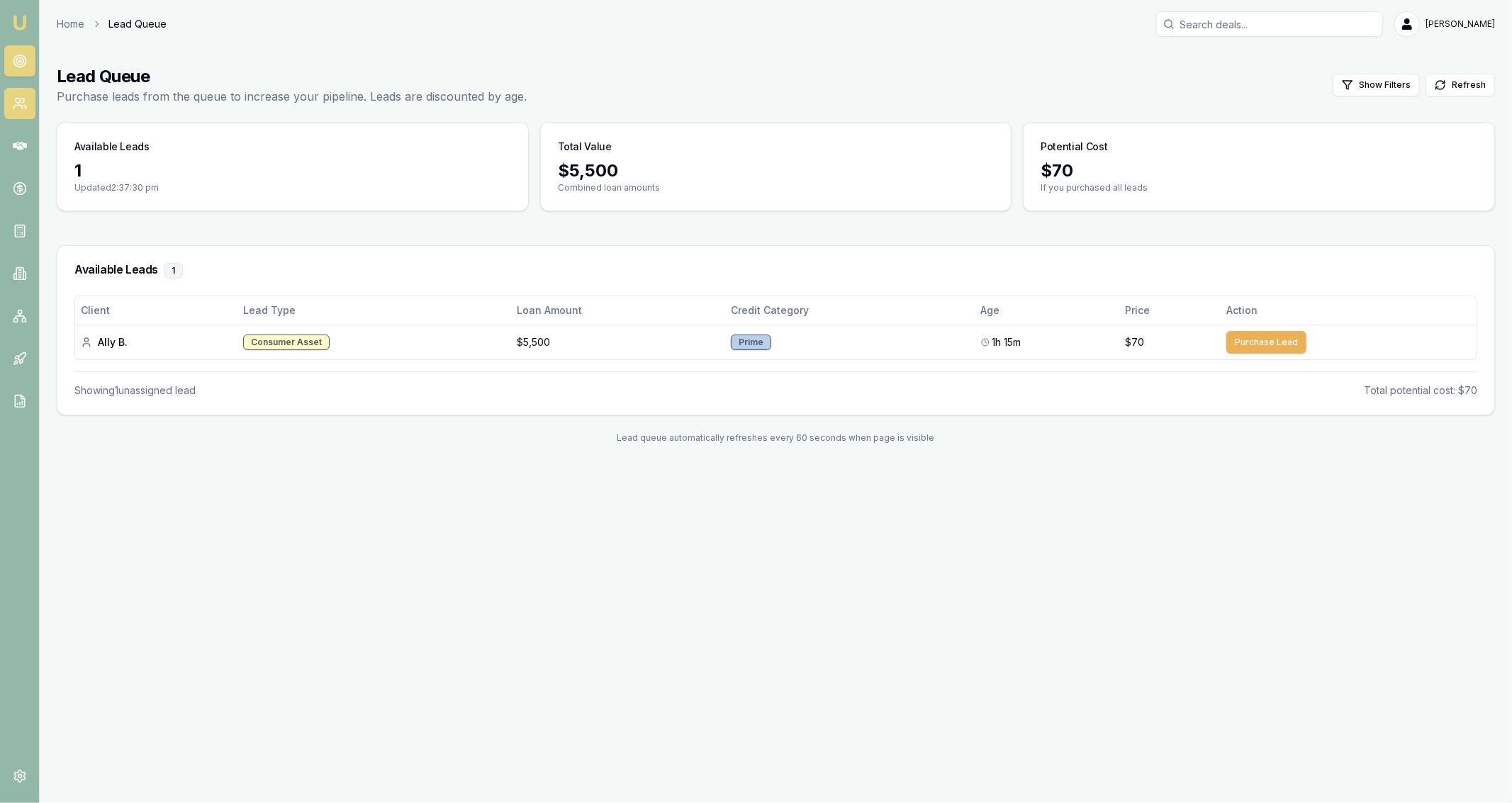
click at [23, 95] on link at bounding box center [20, 104] width 32 height 32
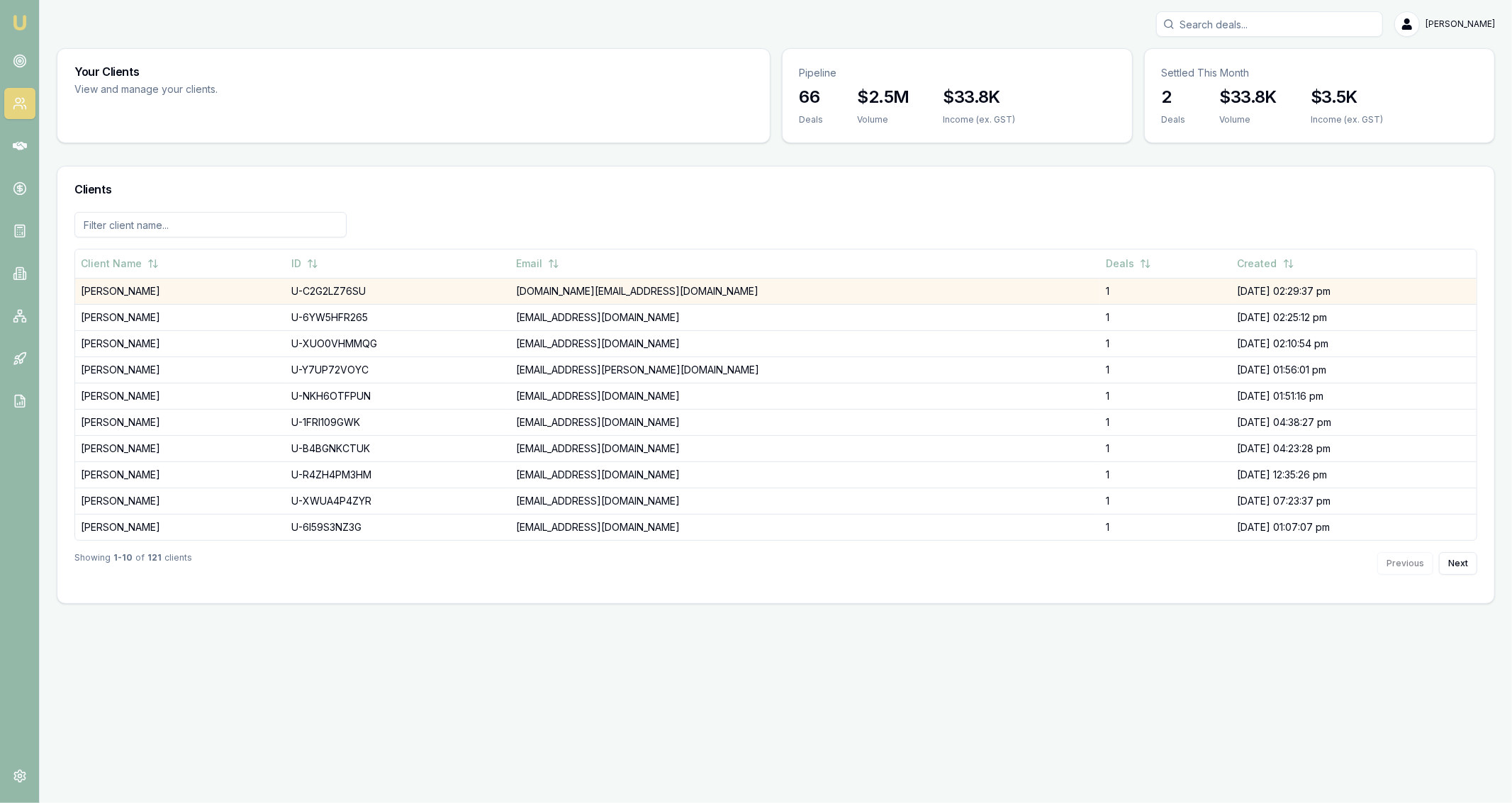
click at [511, 303] on td "U-C2G2LZ76SU" at bounding box center [398, 291] width 226 height 26
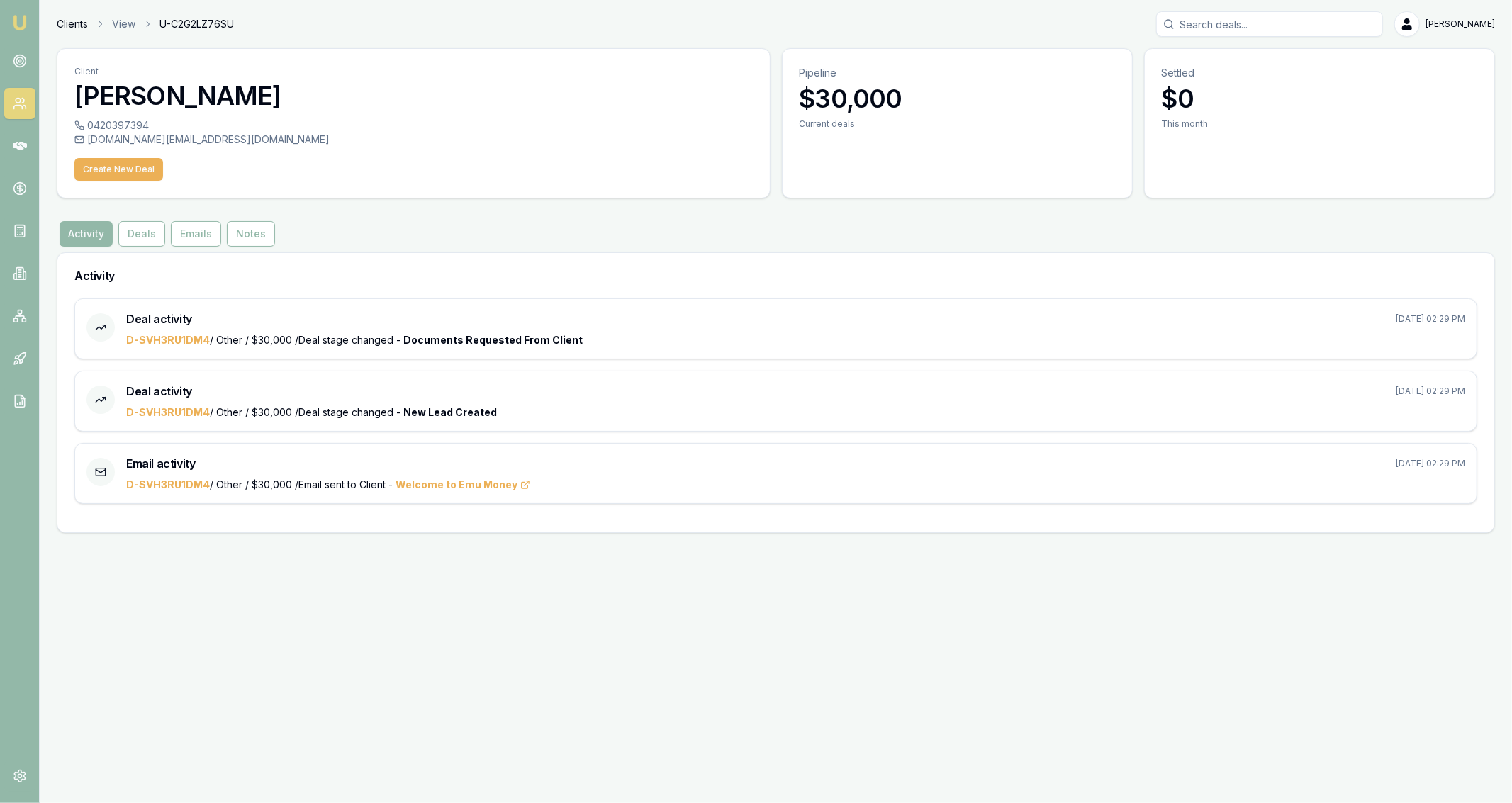
click at [67, 22] on link "Clients" at bounding box center [73, 24] width 32 height 14
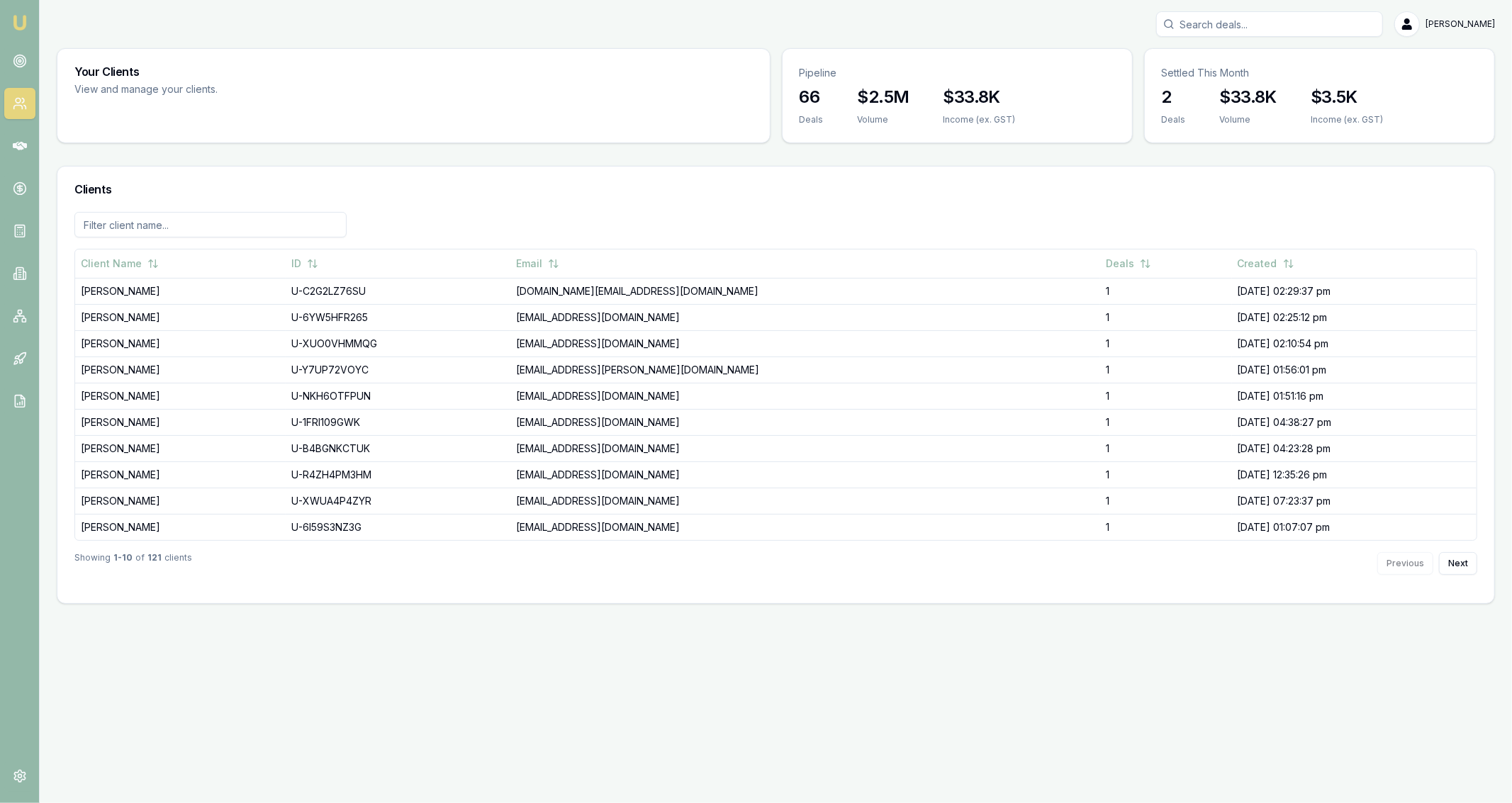
click at [4, 100] on link at bounding box center [20, 104] width 32 height 32
click at [15, 140] on icon at bounding box center [20, 146] width 14 height 14
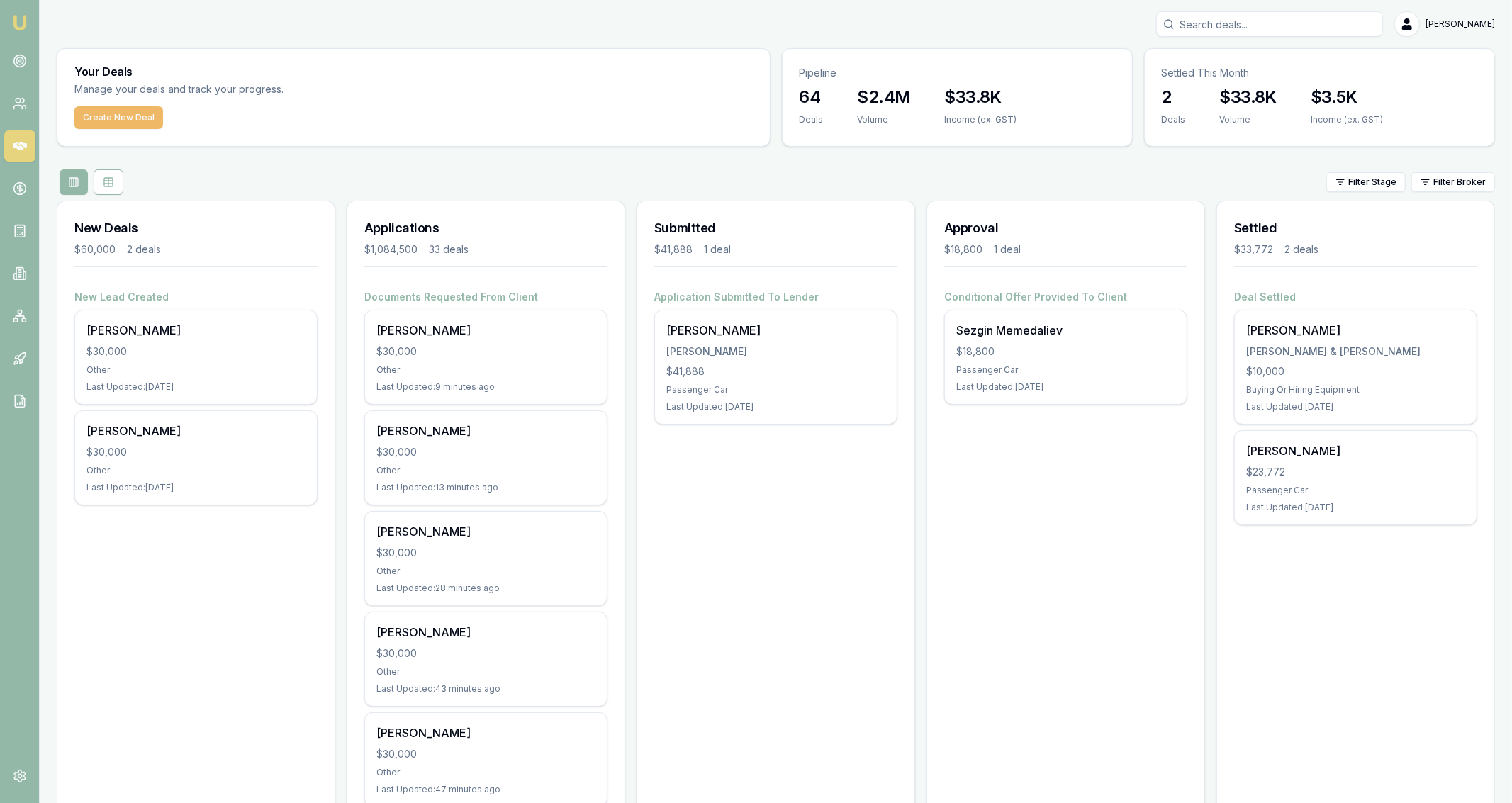
click at [135, 116] on button "Create New Deal" at bounding box center [119, 118] width 89 height 23
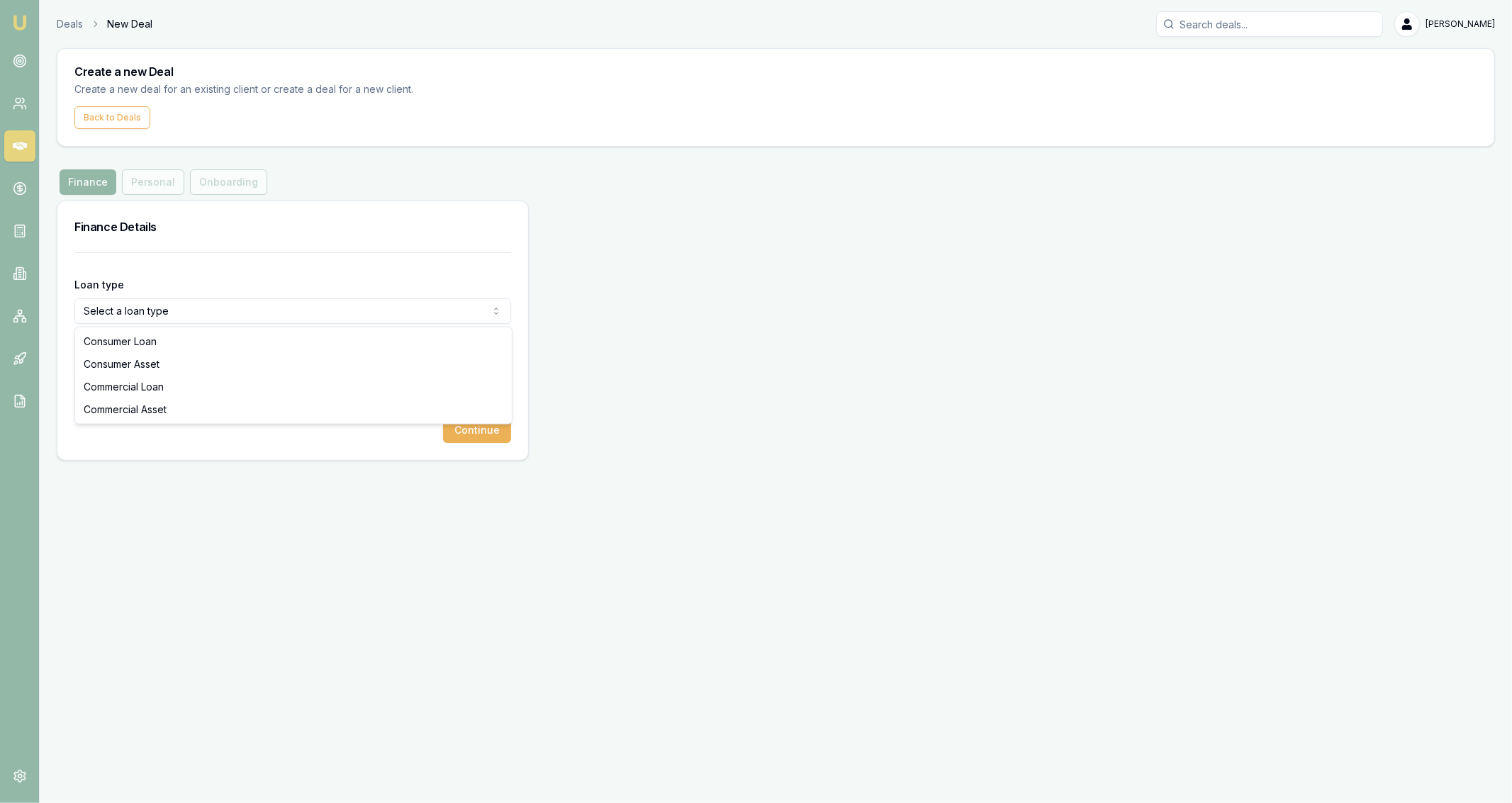
click at [281, 312] on html "Emu Broker Deals New Deal [PERSON_NAME] Fanfulla Toggle Menu Create a new Deal …" at bounding box center [756, 401] width 1512 height 803
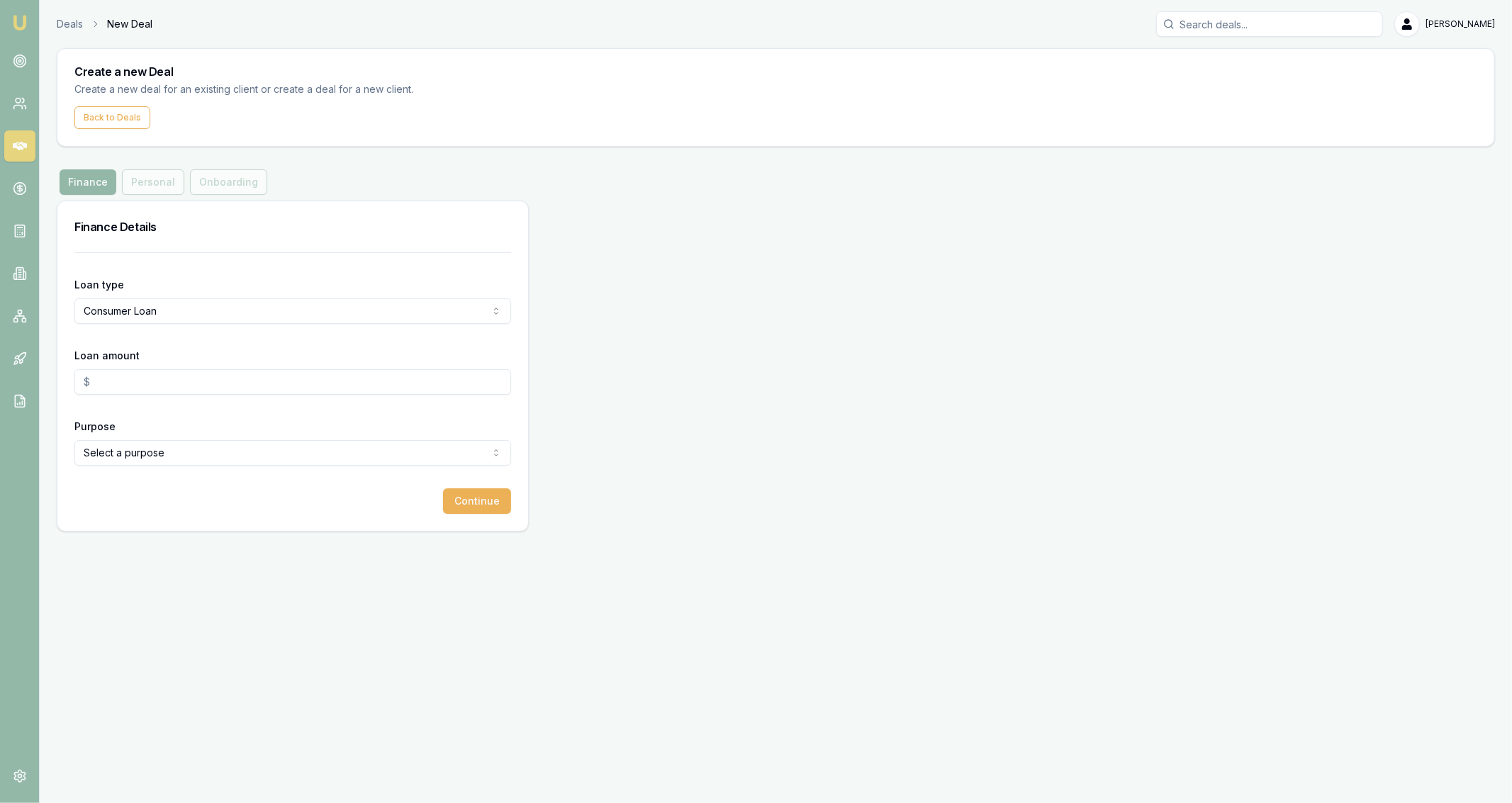
click at [170, 381] on input "Loan amount" at bounding box center [292, 382] width 436 height 25
type input "$30,000.00"
click at [225, 458] on html "Emu Broker Deals New Deal [PERSON_NAME] Fanfulla Toggle Menu Create a new Deal …" at bounding box center [756, 401] width 1512 height 803
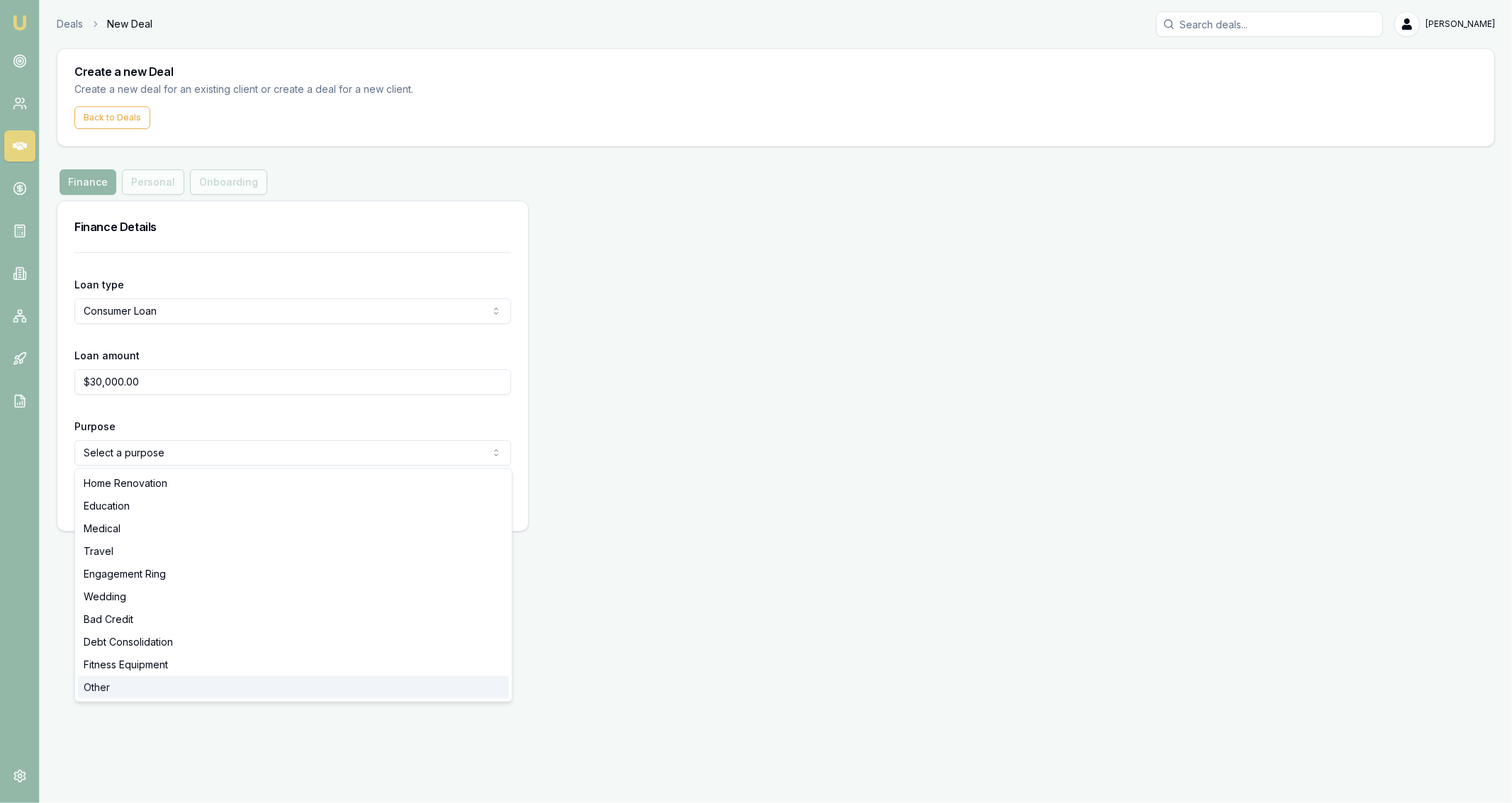
select select "OTHER"
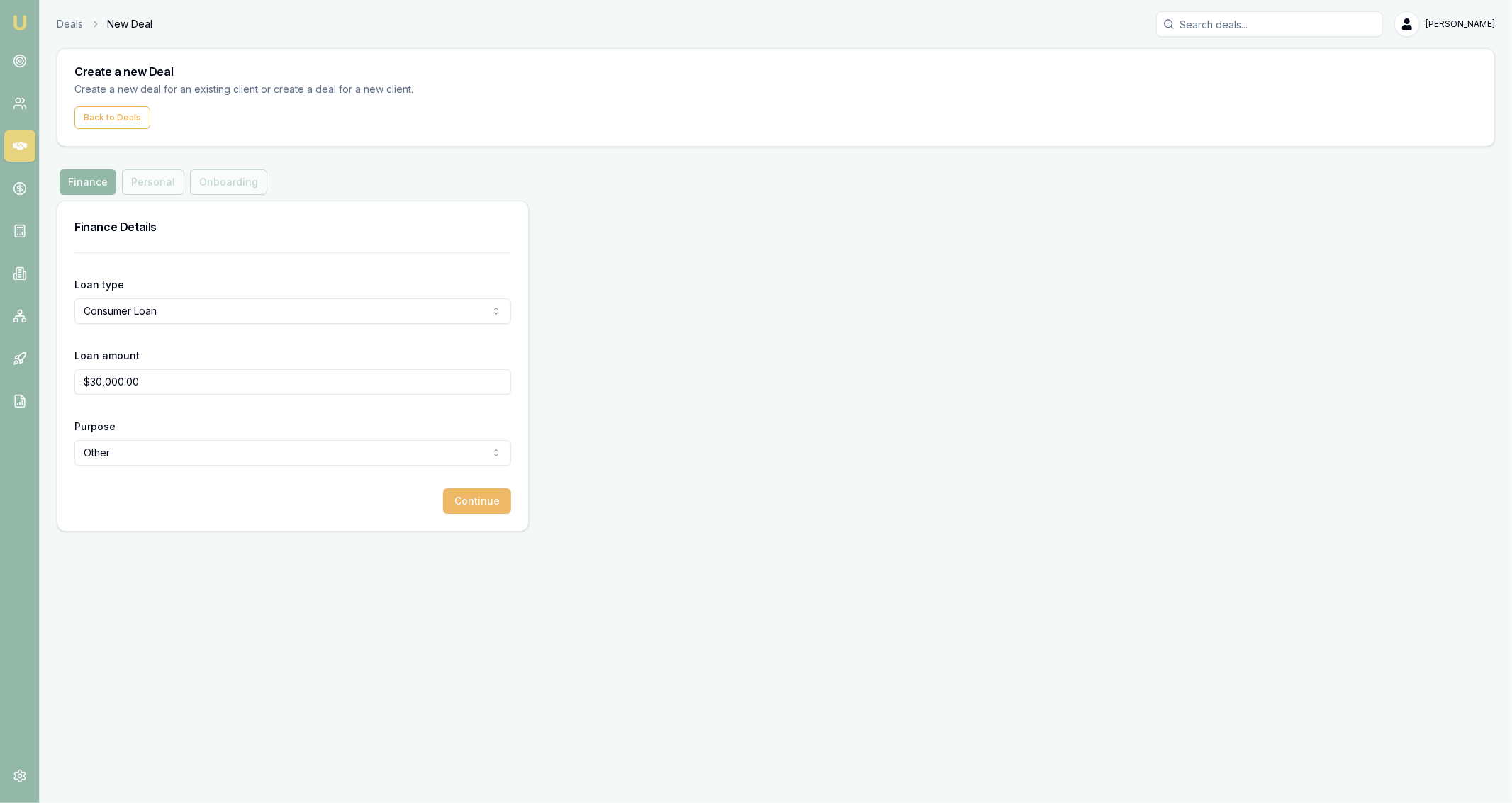
click at [477, 504] on button "Continue" at bounding box center [478, 500] width 68 height 25
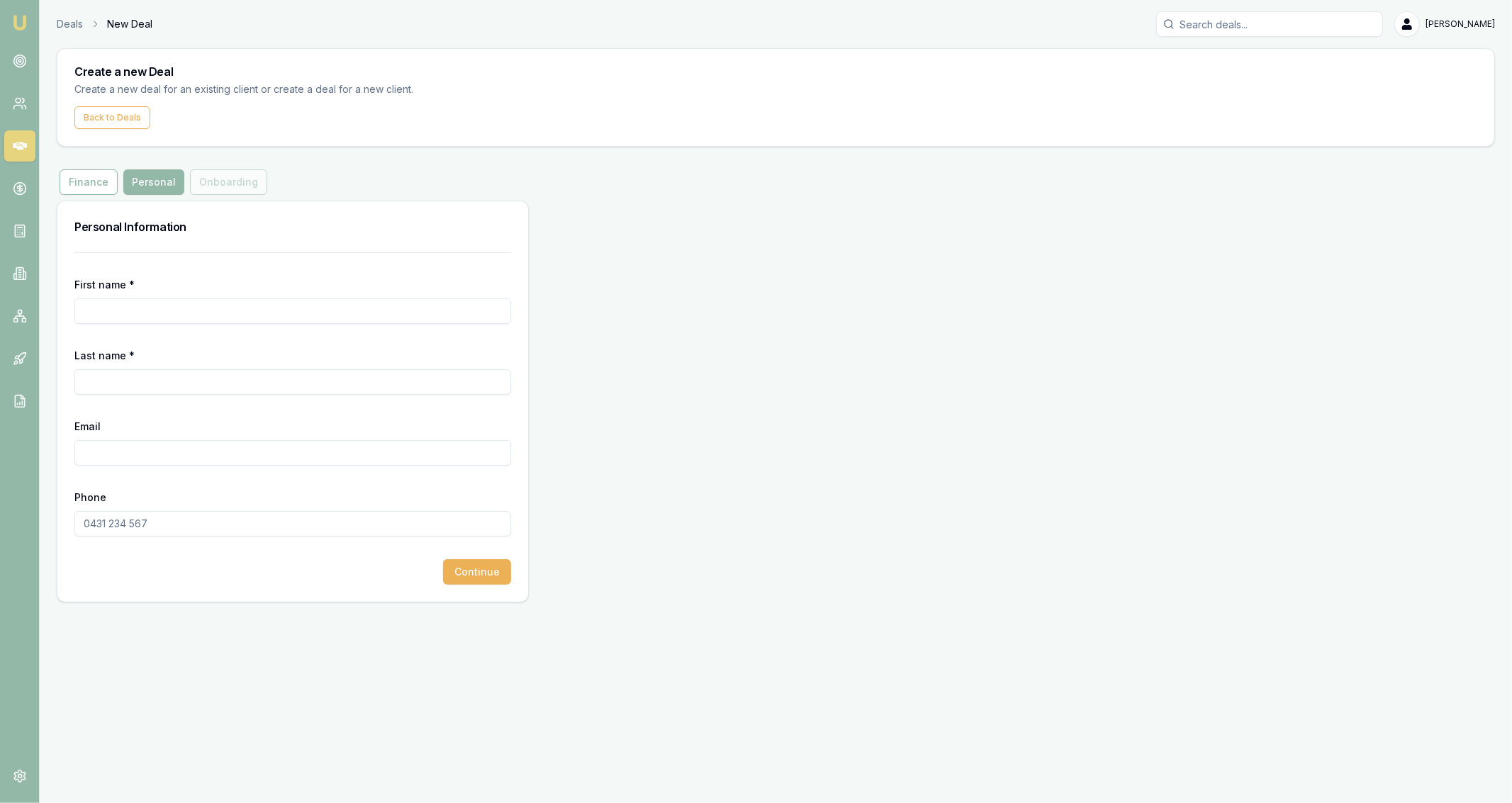
click at [242, 314] on input "First name *" at bounding box center [292, 311] width 436 height 25
type input "[PERSON_NAME]"
paste input "[EMAIL_ADDRESS][DOMAIN_NAME]"
type input "[EMAIL_ADDRESS][DOMAIN_NAME]"
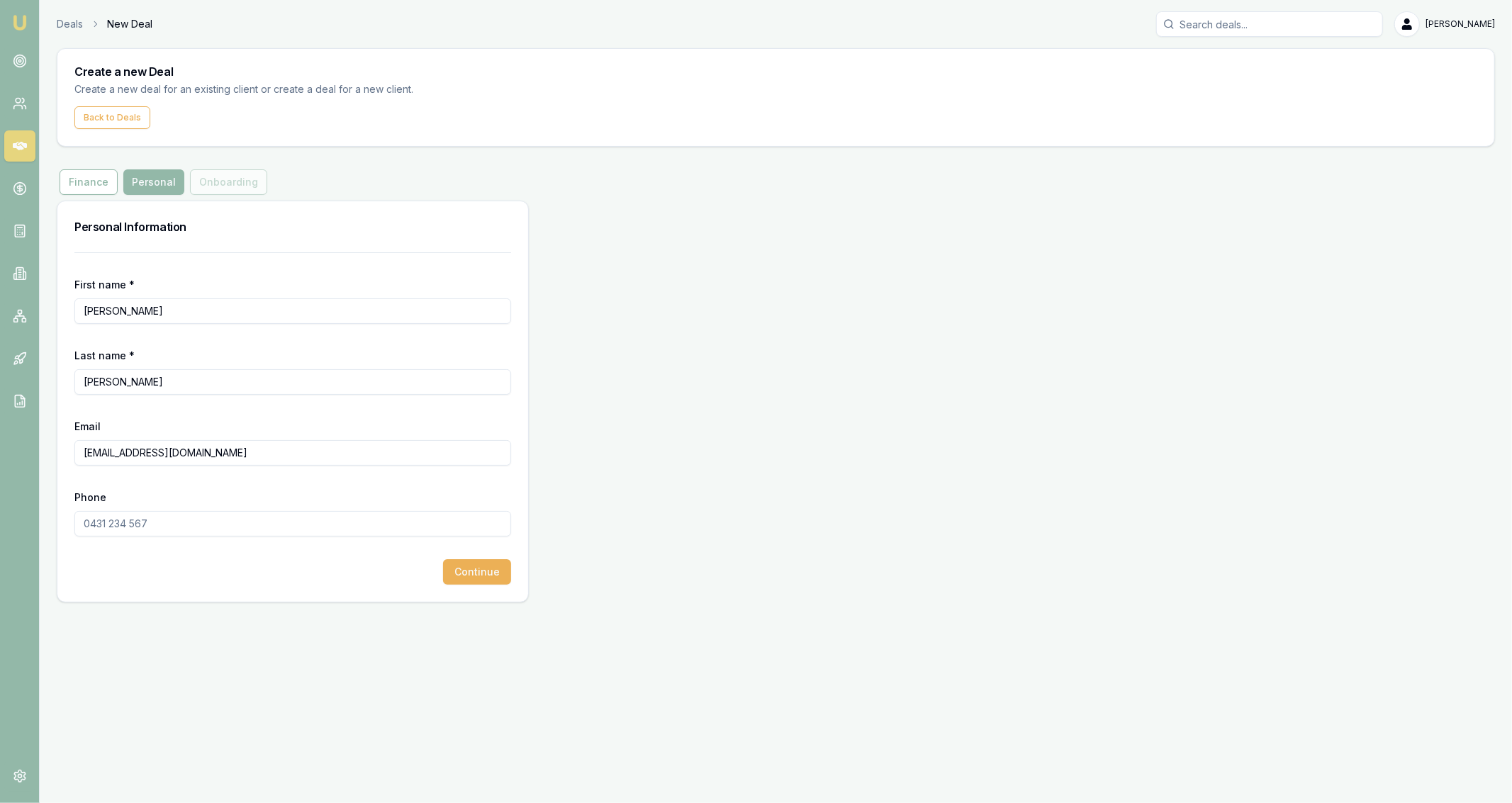
click at [133, 518] on input "Phone" at bounding box center [292, 523] width 436 height 25
paste input "0499 606 371"
type input "0499 606 371"
click at [502, 584] on button "Continue" at bounding box center [478, 571] width 68 height 25
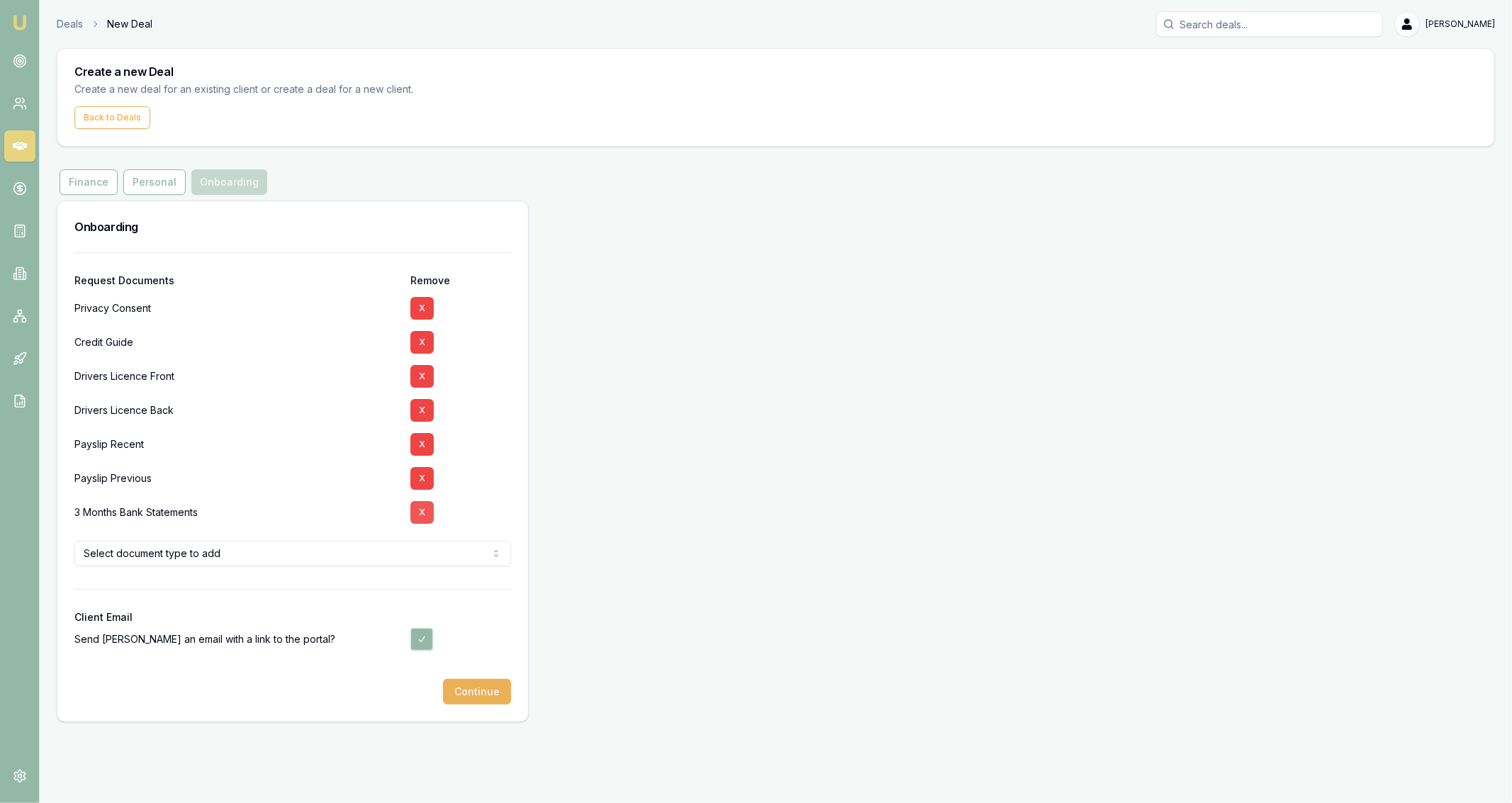
click at [421, 513] on button "X" at bounding box center [421, 513] width 24 height 23
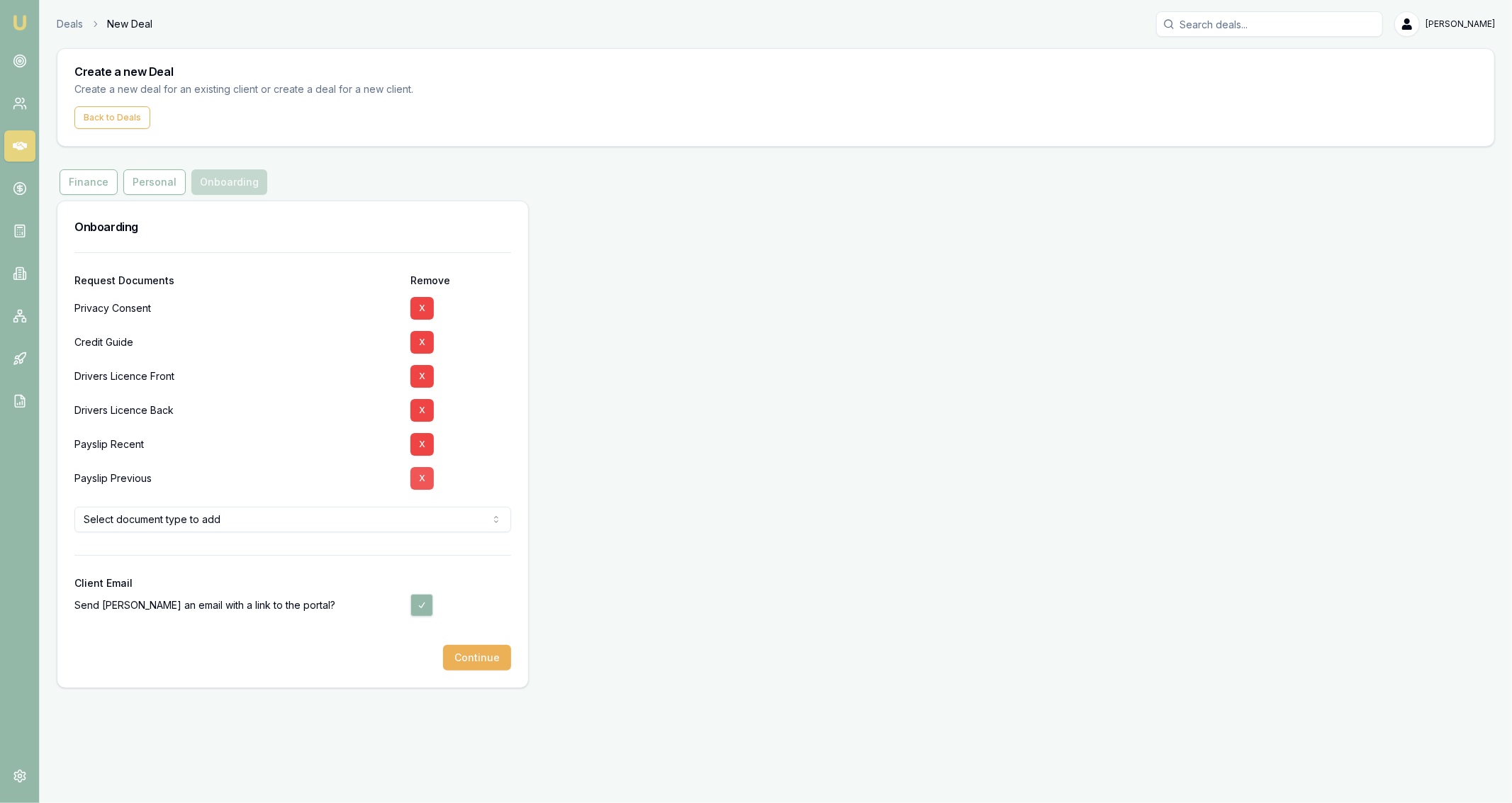
click at [421, 479] on button "X" at bounding box center [421, 478] width 24 height 23
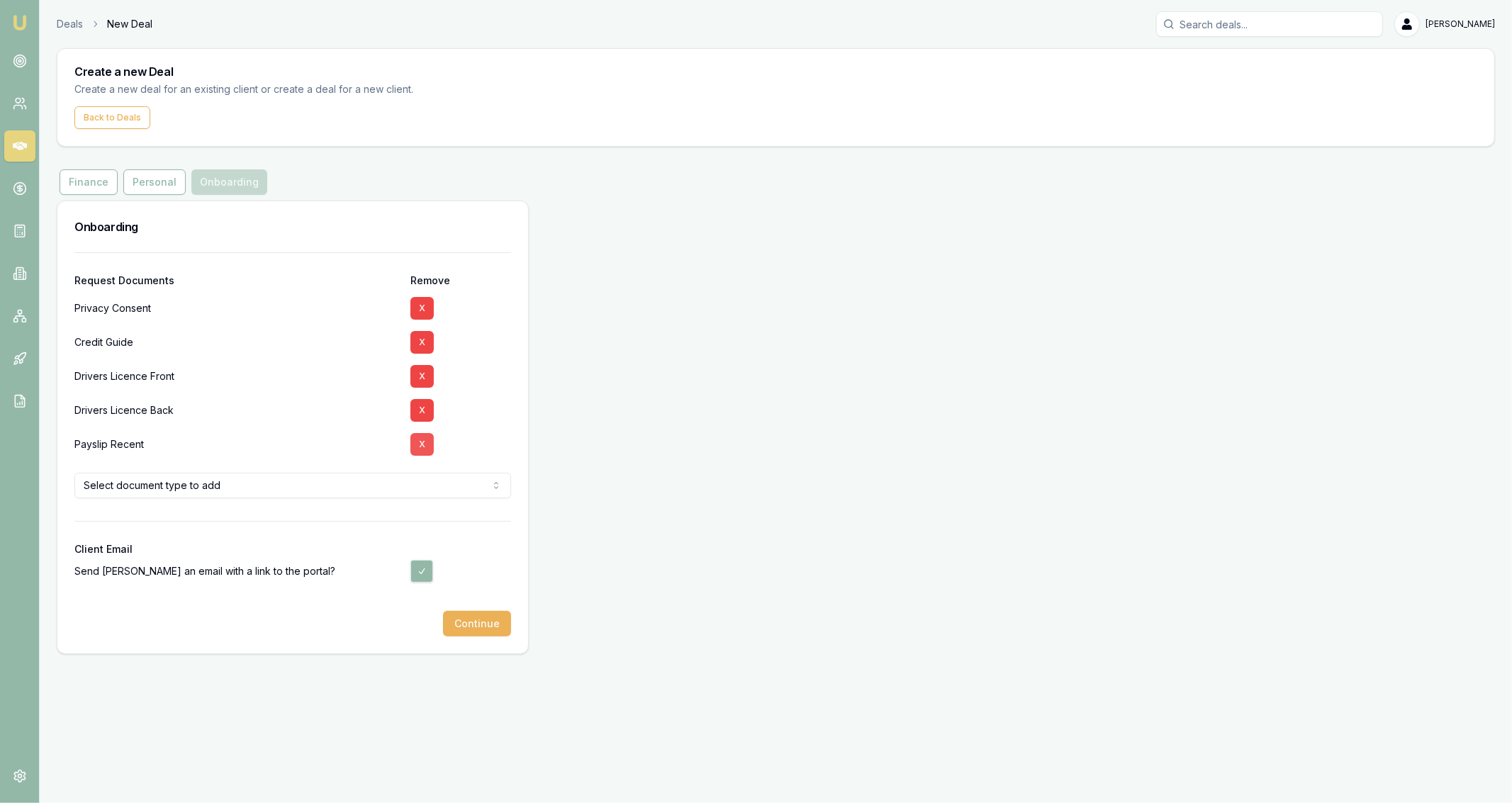
click at [415, 446] on button "X" at bounding box center [421, 444] width 24 height 23
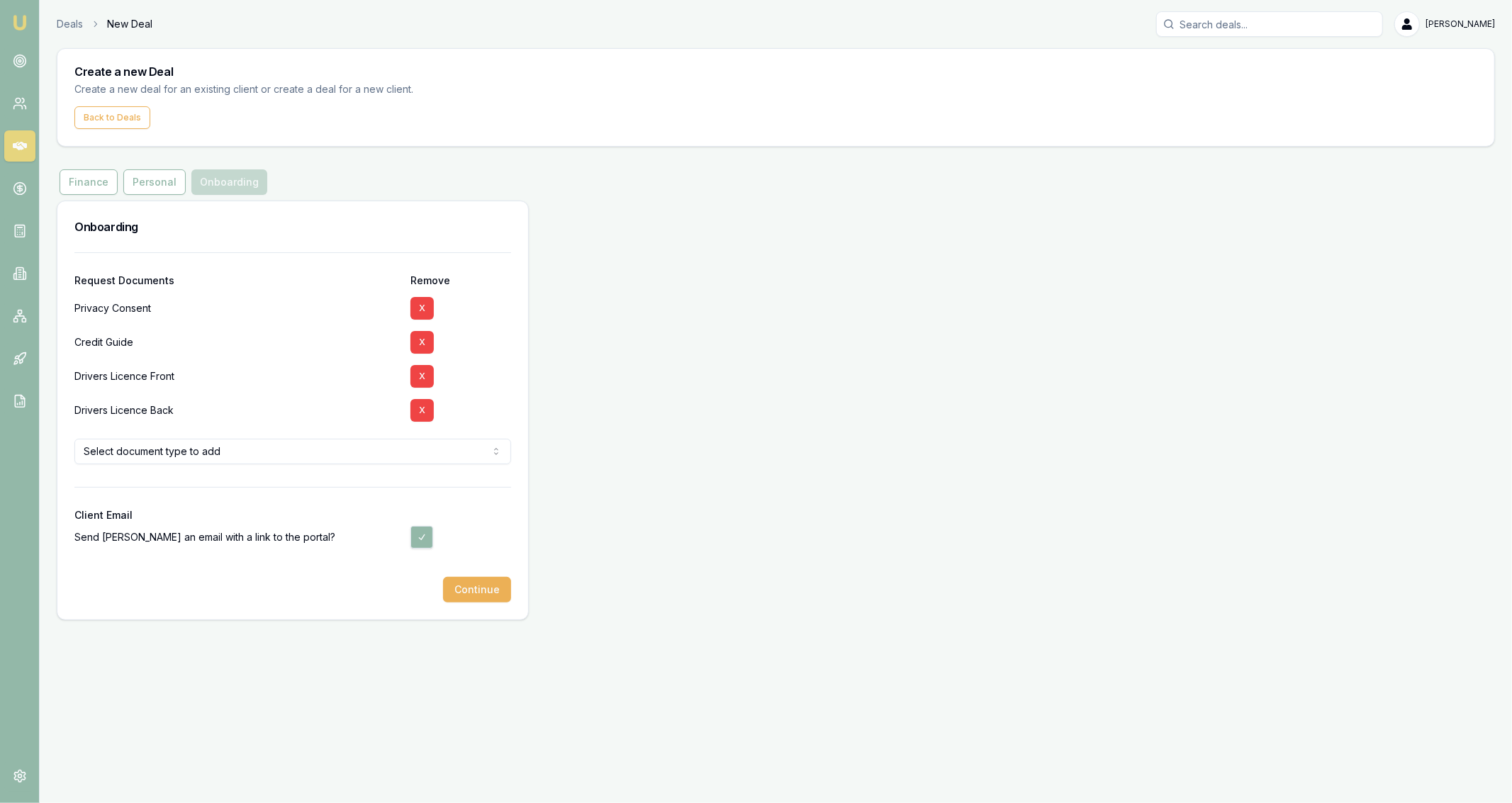
click at [701, 384] on div "Onboarding Request Documents Remove Privacy Consent X Credit Guide X Drivers Li…" at bounding box center [776, 410] width 1438 height 419
click at [387, 448] on html "Emu Broker Deals New Deal [PERSON_NAME] Fanfulla Toggle Menu Create a new Deal …" at bounding box center [756, 401] width 1512 height 803
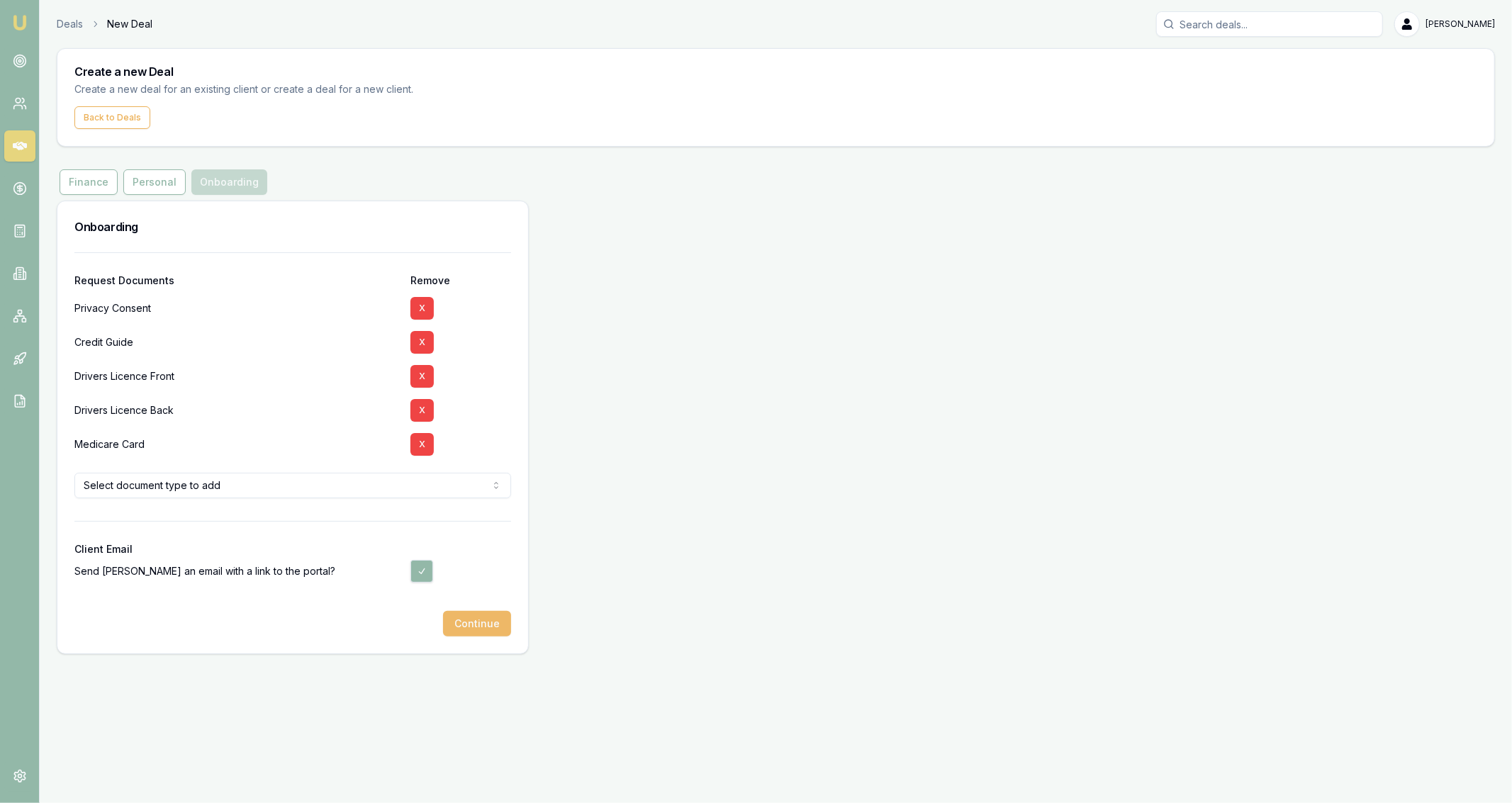
click at [464, 615] on button "Continue" at bounding box center [478, 623] width 68 height 25
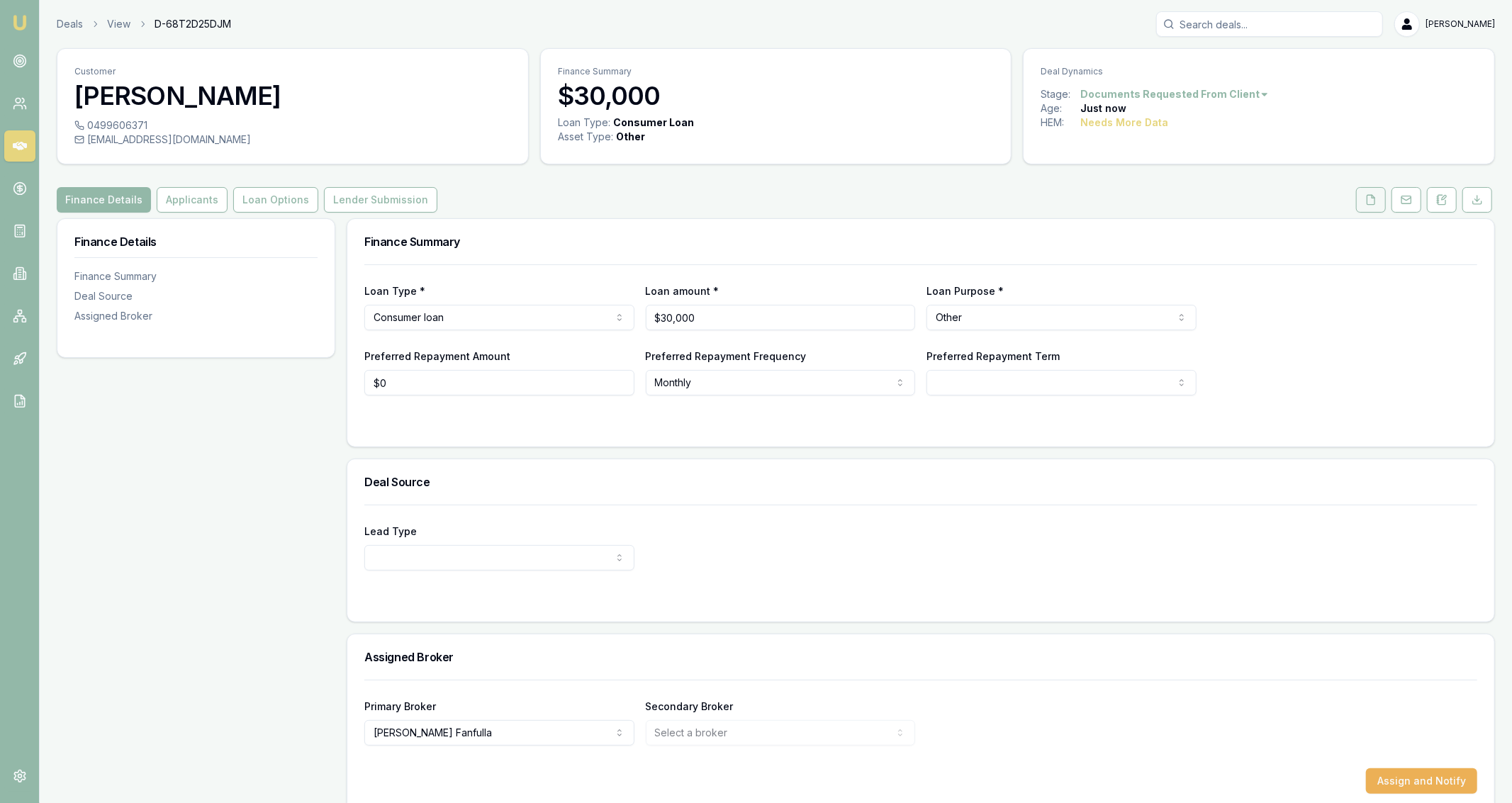
click at [1379, 200] on button at bounding box center [1372, 199] width 30 height 25
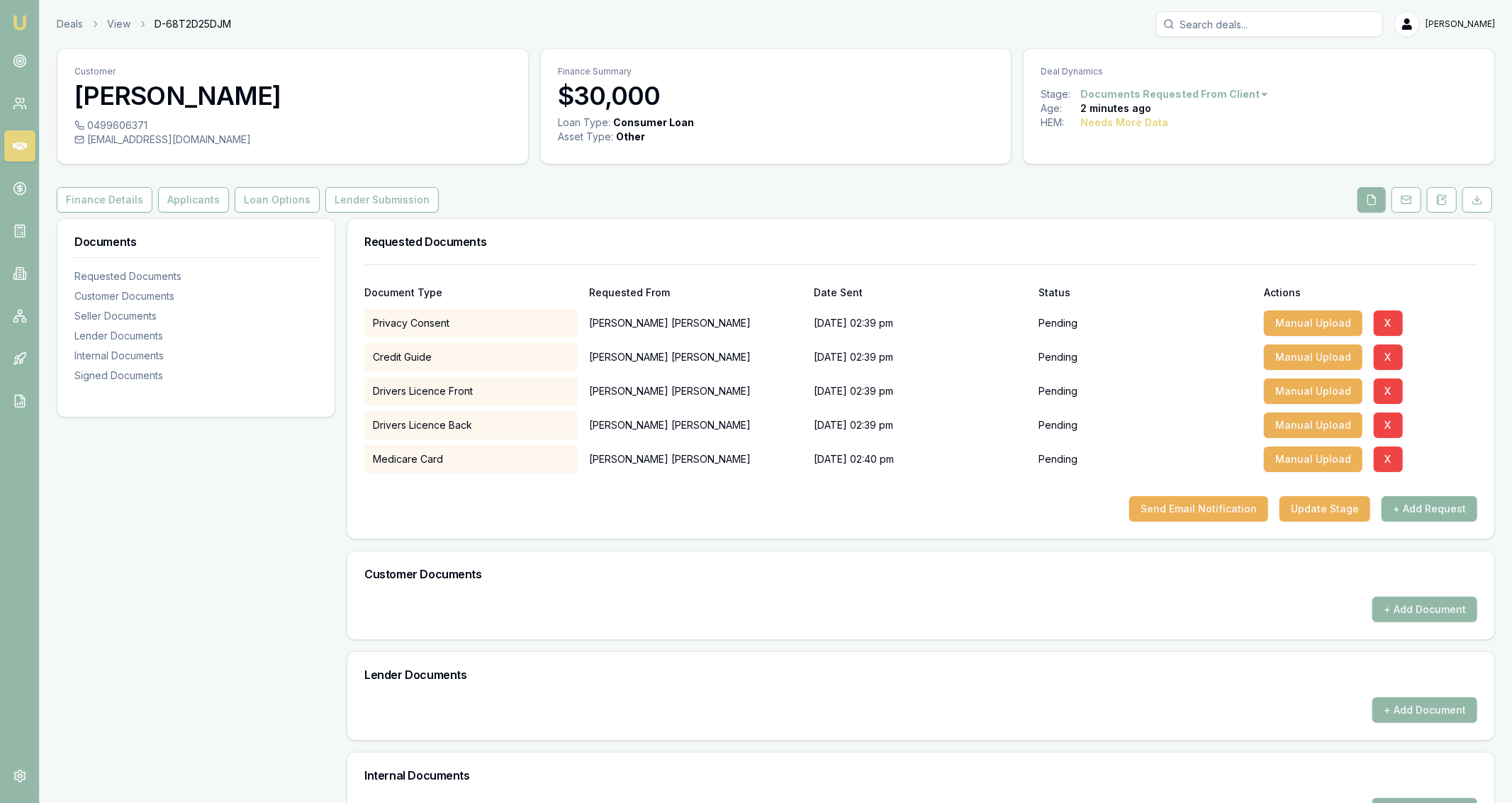
click at [1406, 510] on button "+ Add Request" at bounding box center [1429, 508] width 96 height 25
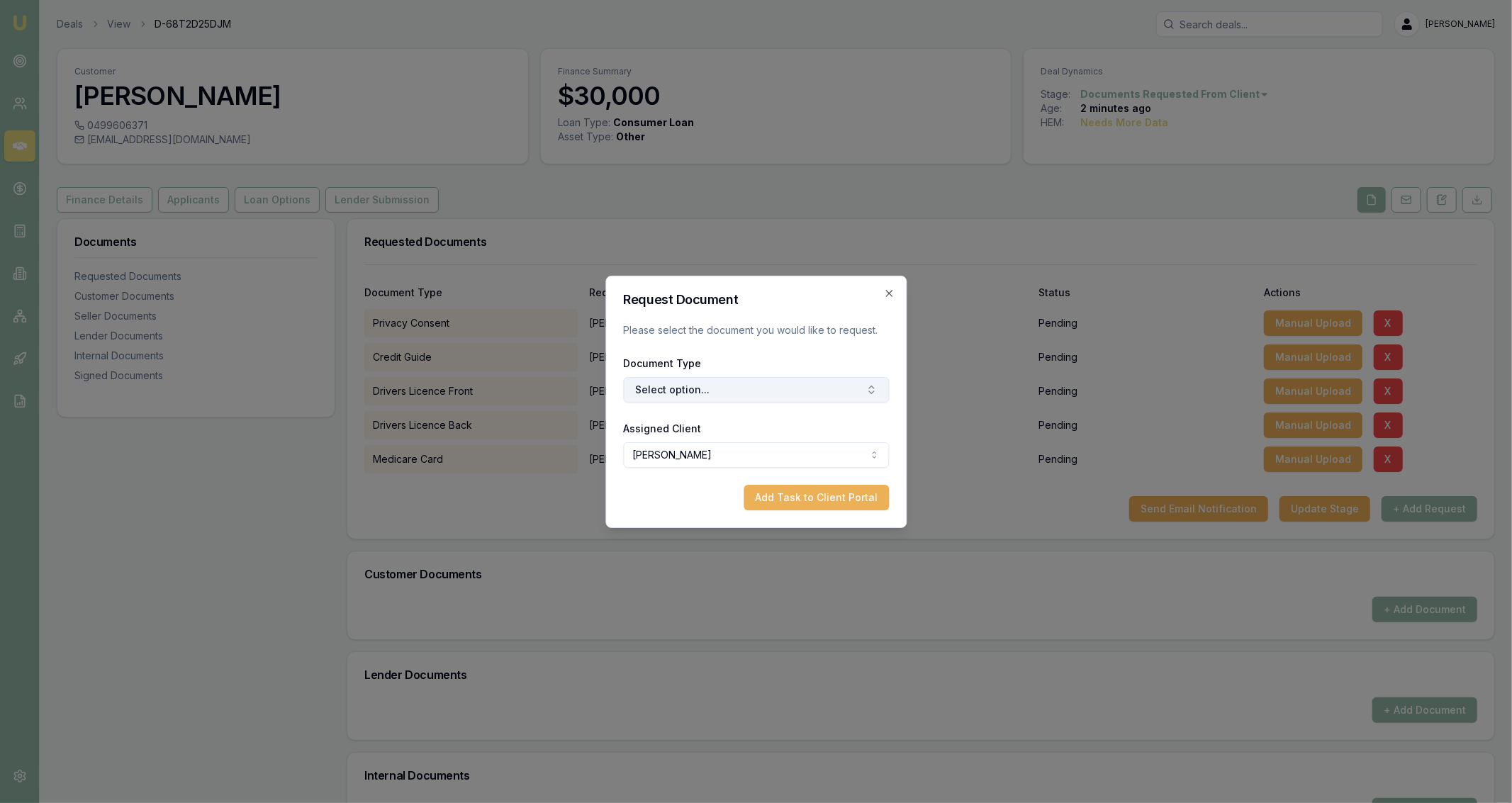
click at [736, 396] on button "Select option..." at bounding box center [756, 390] width 266 height 25
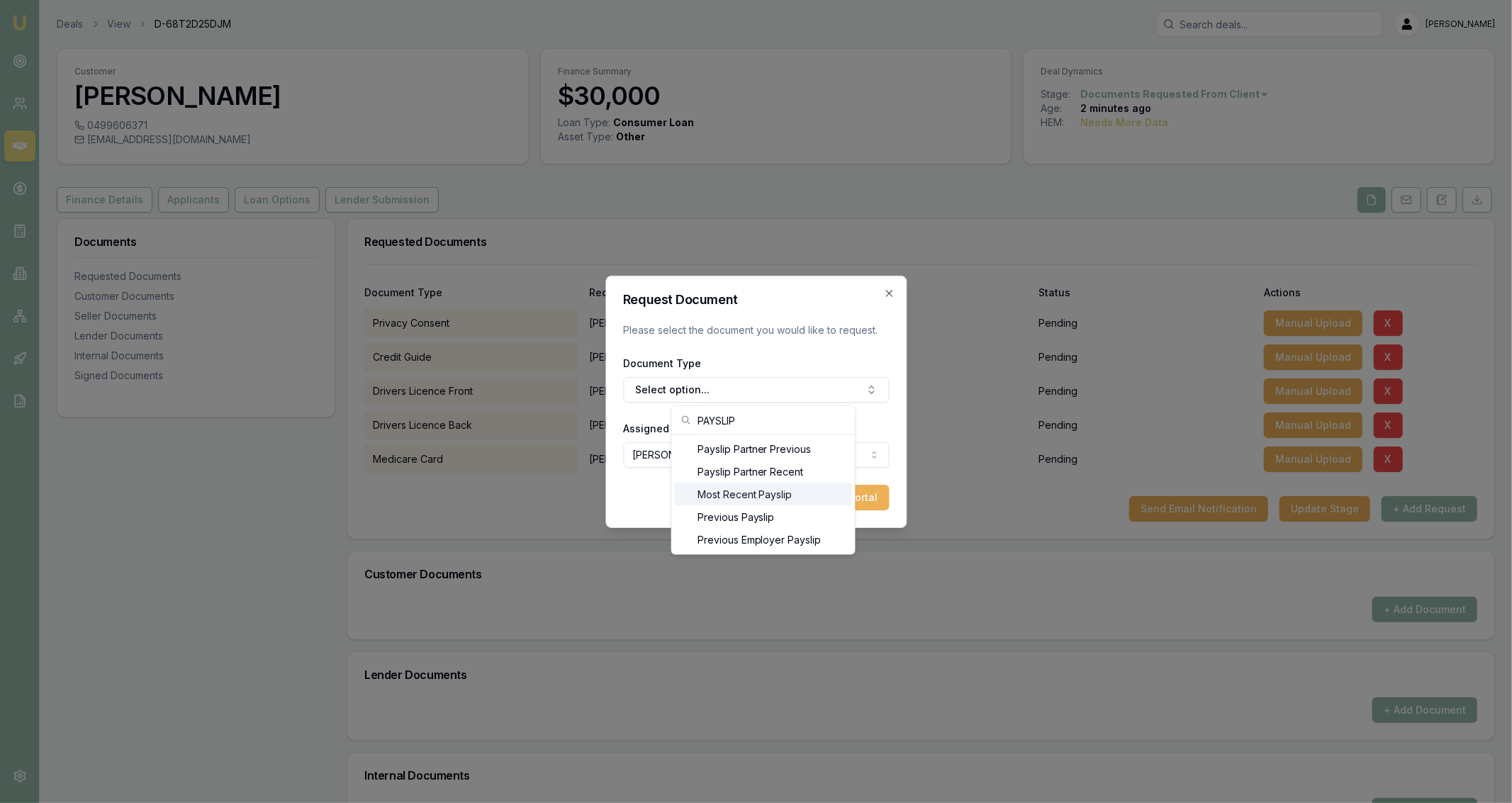
type input "PAYSLIP"
click at [757, 491] on div "Most Recent Payslip" at bounding box center [764, 495] width 177 height 23
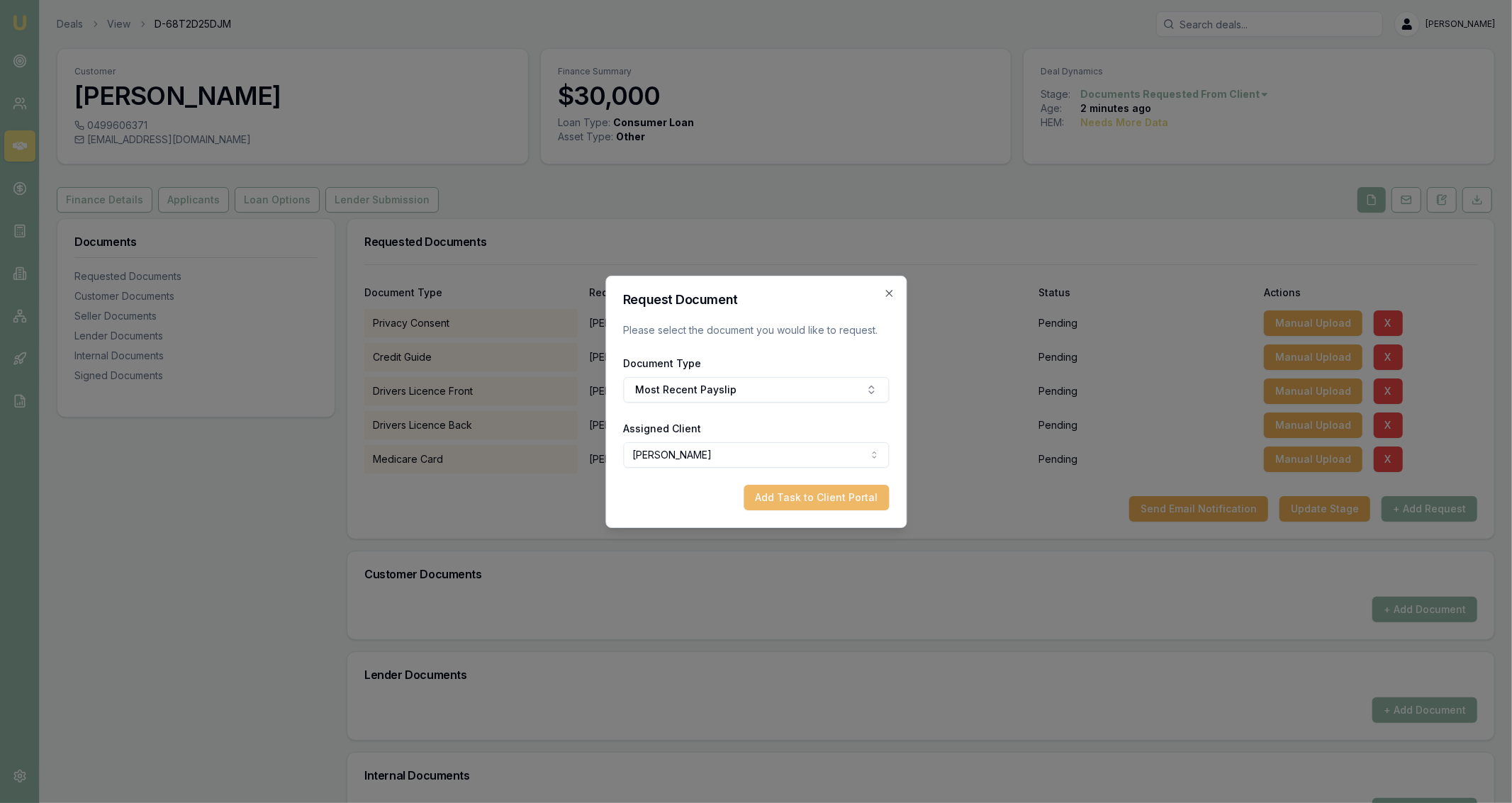
click at [807, 495] on button "Add Task to Client Portal" at bounding box center [817, 497] width 146 height 25
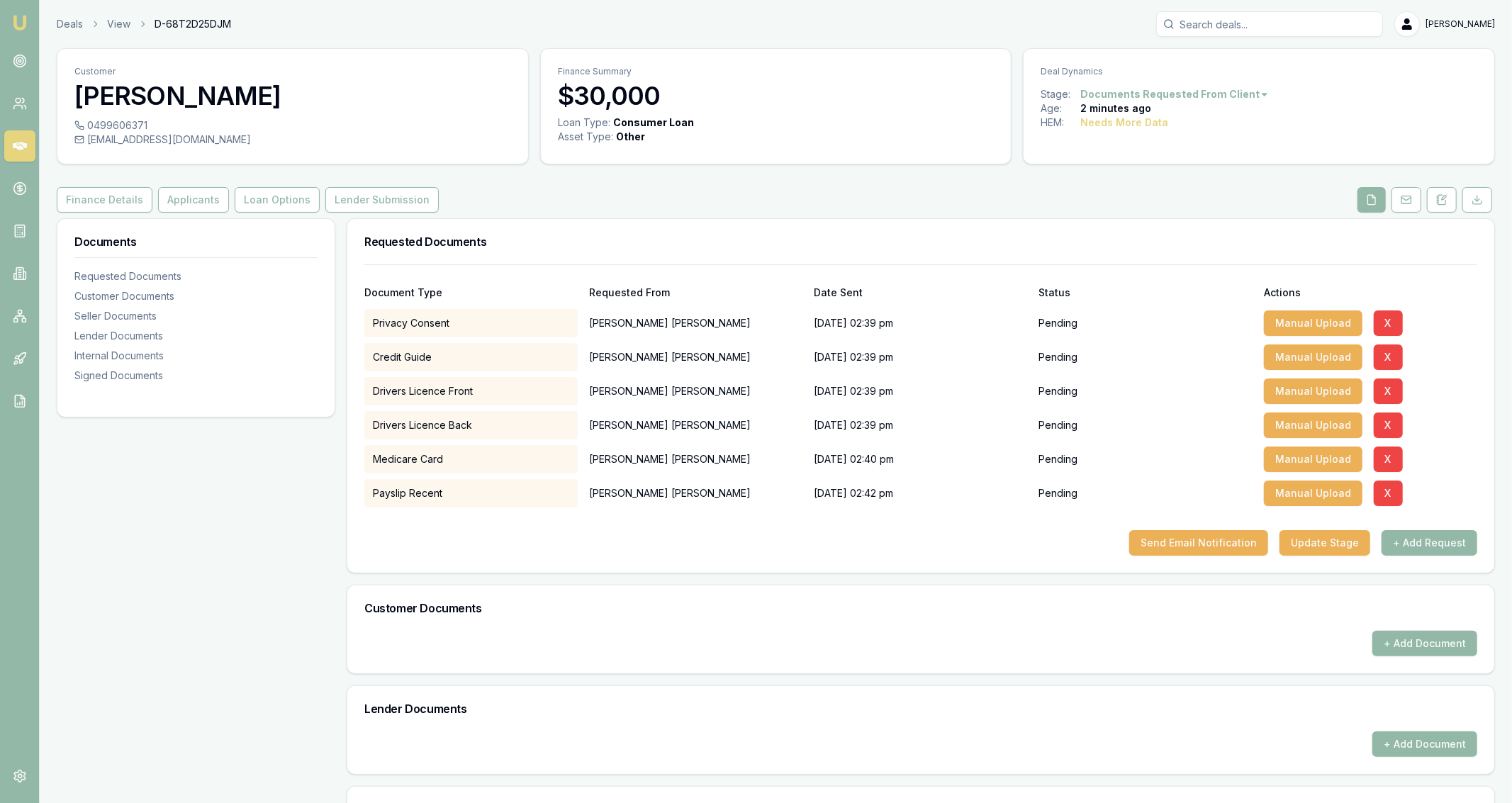
click at [245, 493] on div "Documents Requested Documents Customer Documents Seller Documents Lender Docume…" at bounding box center [196, 597] width 278 height 757
click at [292, 537] on div "Documents Requested Documents Customer Documents Seller Documents Lender Docume…" at bounding box center [196, 597] width 278 height 757
click at [1402, 204] on icon at bounding box center [1406, 199] width 11 height 11
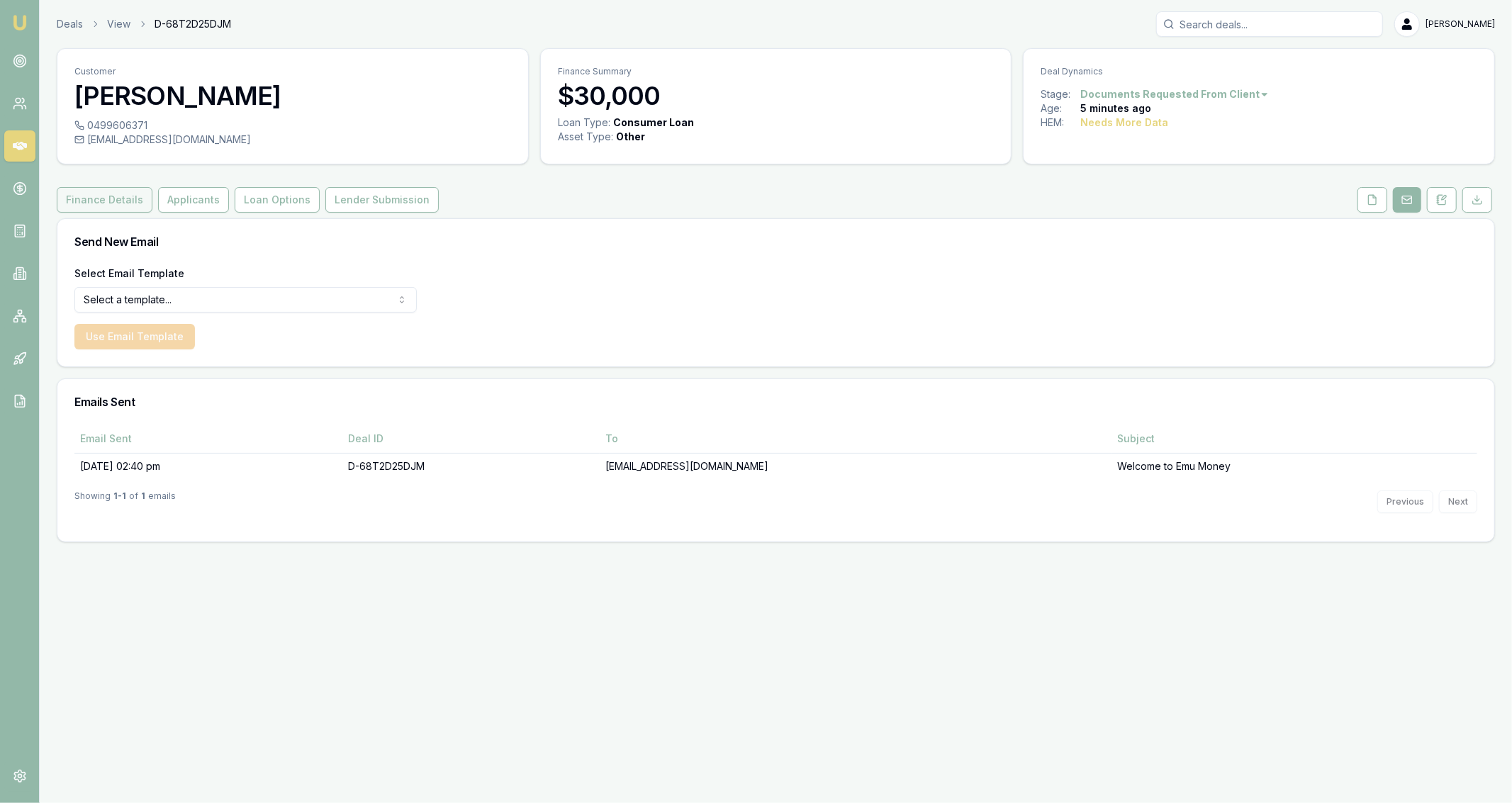
click at [87, 202] on button "Finance Details" at bounding box center [104, 199] width 96 height 25
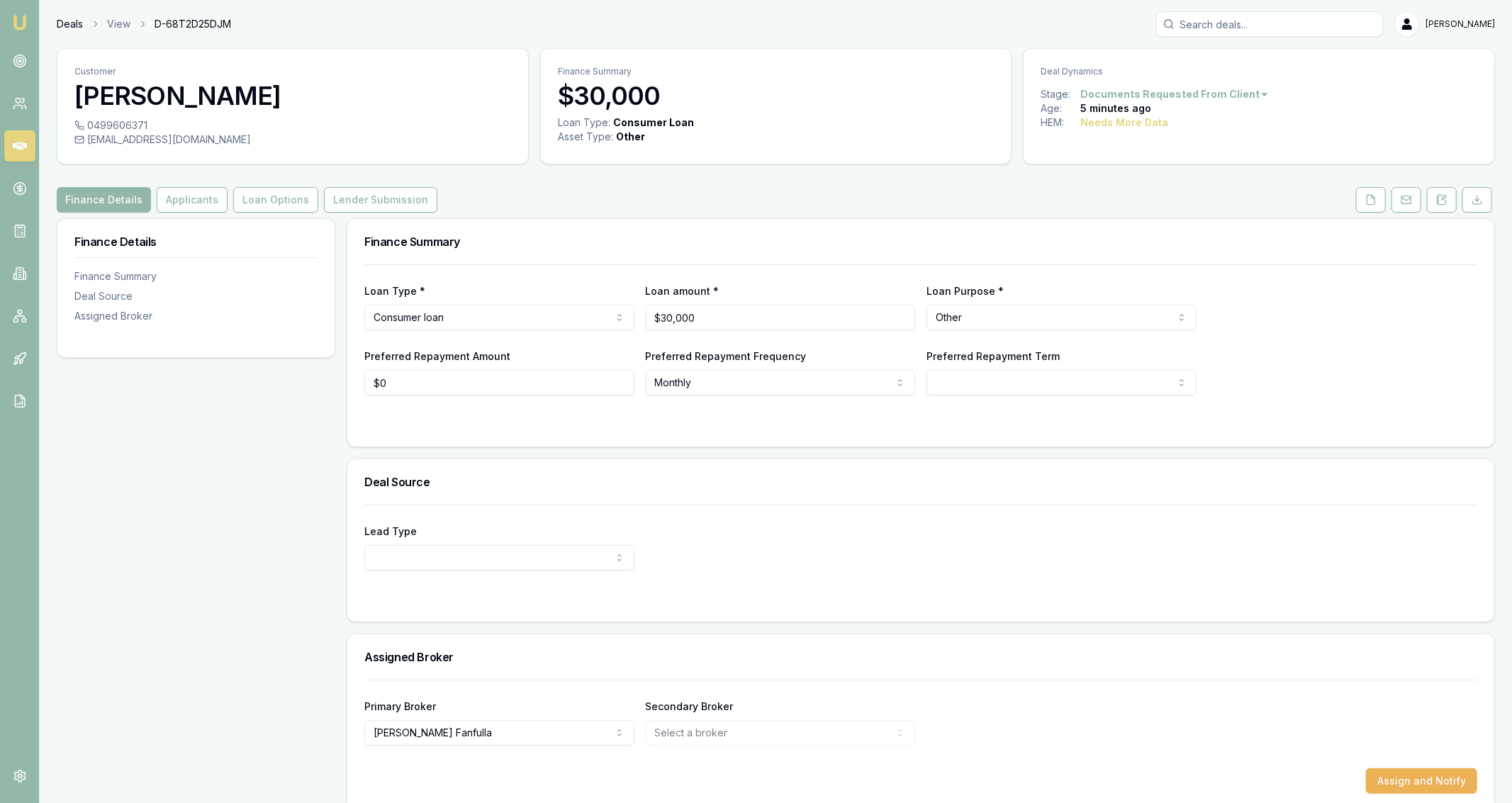
click at [73, 24] on link "Deals" at bounding box center [70, 24] width 26 height 14
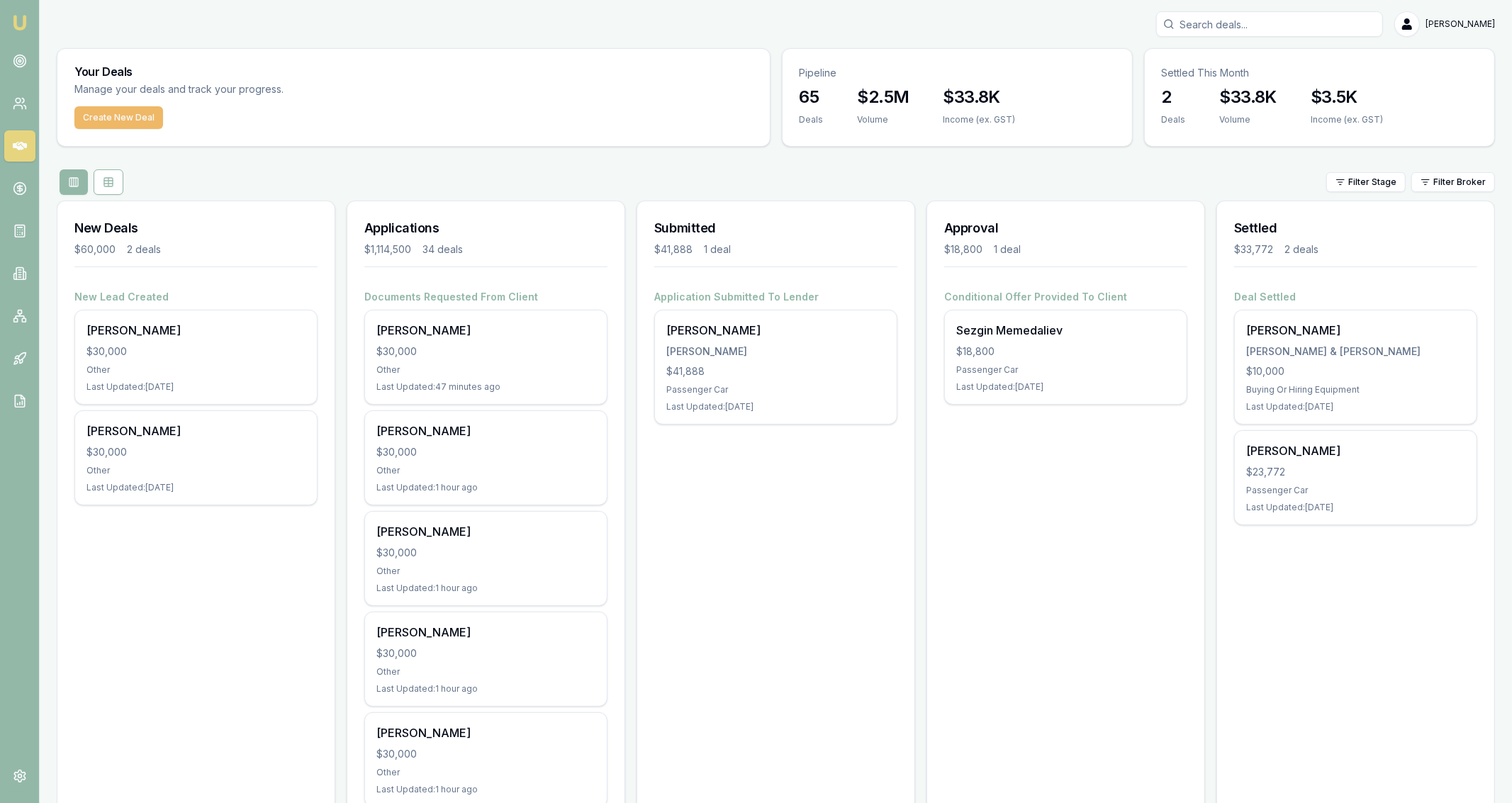
click at [148, 116] on button "Create New Deal" at bounding box center [119, 118] width 89 height 23
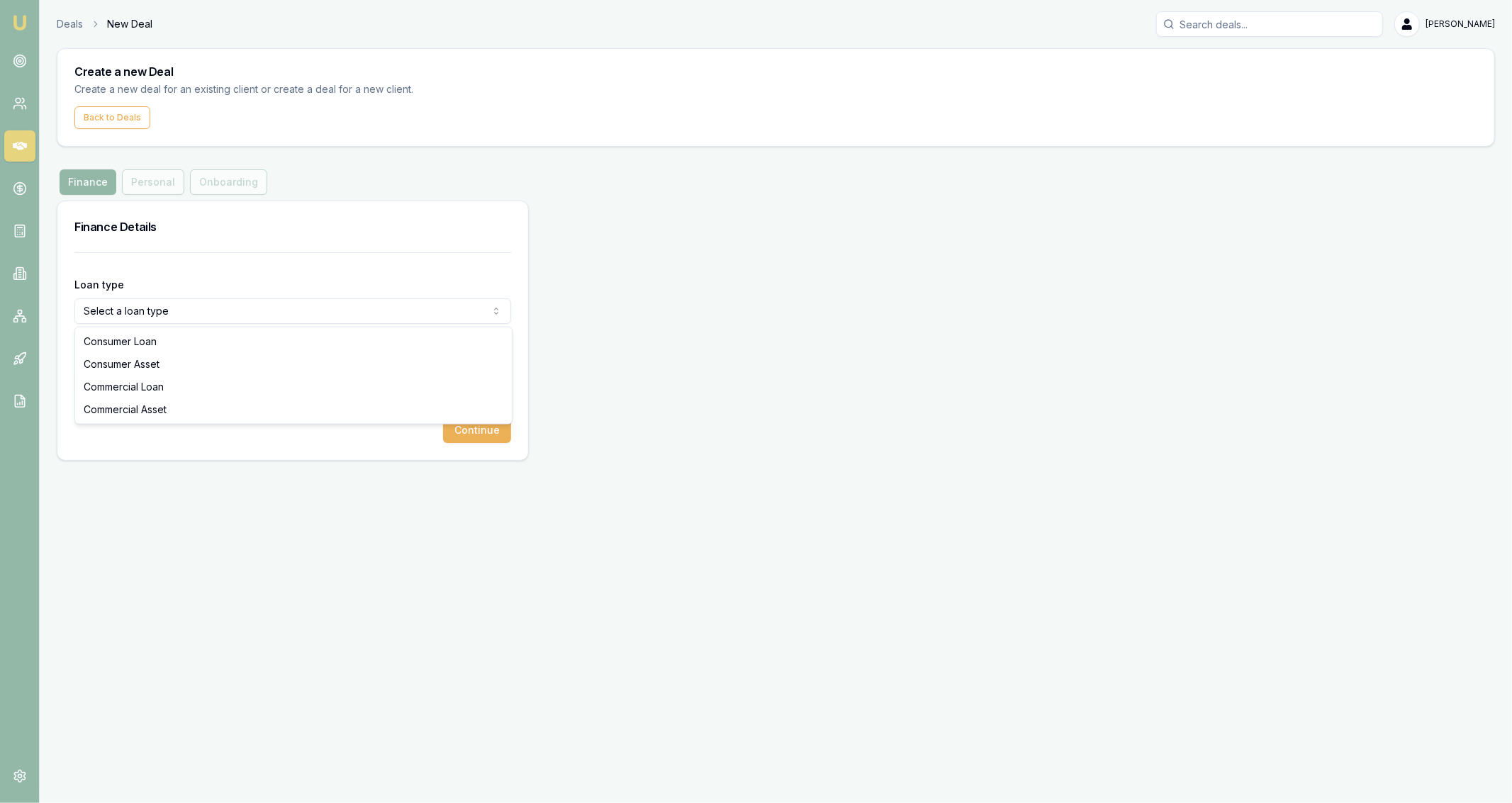
click at [223, 314] on html "Emu Broker Deals New Deal [PERSON_NAME] Fanfulla Toggle Menu Create a new Deal …" at bounding box center [756, 401] width 1512 height 803
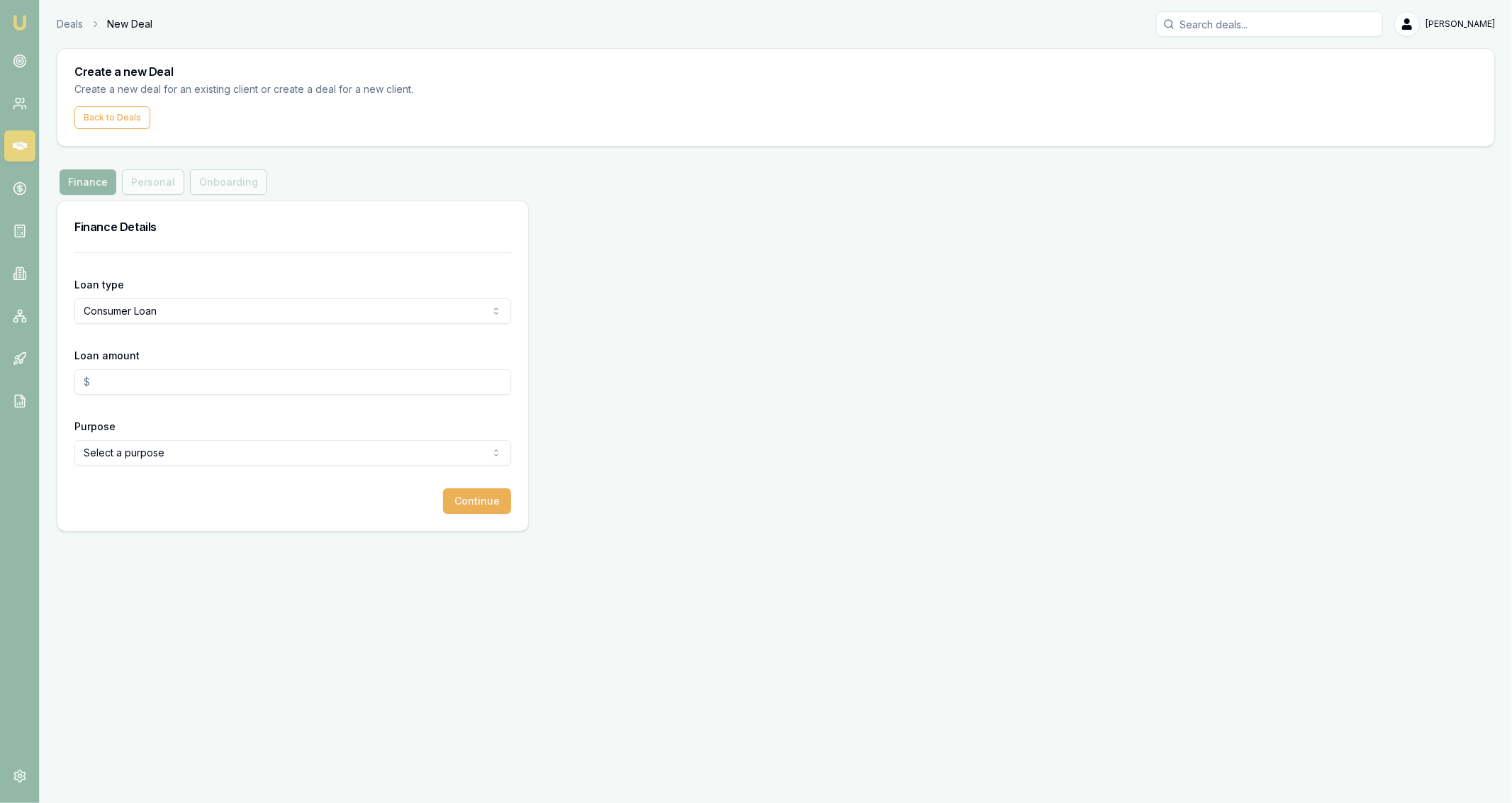
click at [178, 388] on input "Loan amount" at bounding box center [292, 382] width 436 height 25
type input "$30,000.00"
click at [144, 453] on html "Emu Broker Deals New Deal [PERSON_NAME] Fanfulla Toggle Menu Create a new Deal …" at bounding box center [756, 401] width 1512 height 803
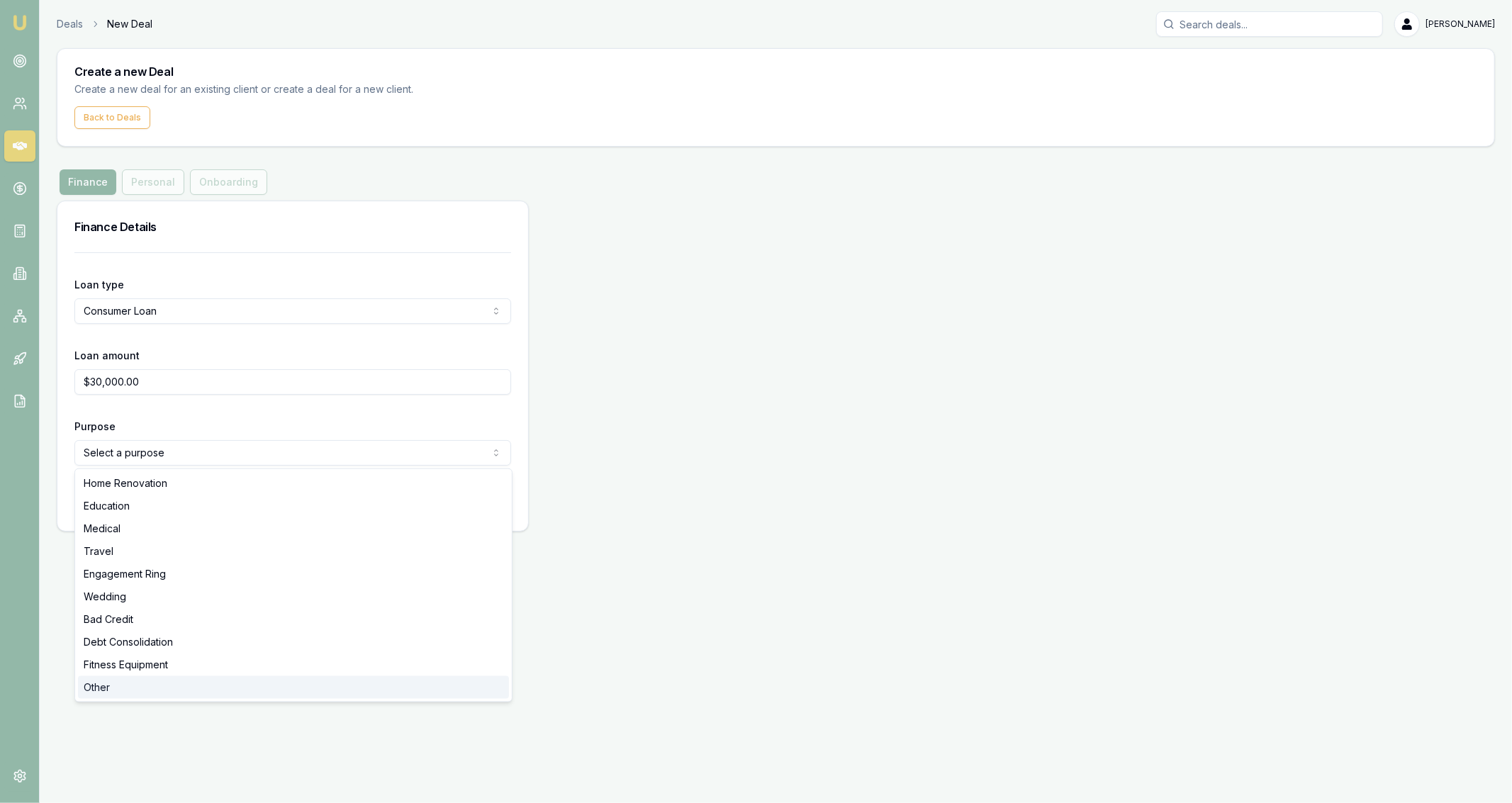
select select "OTHER"
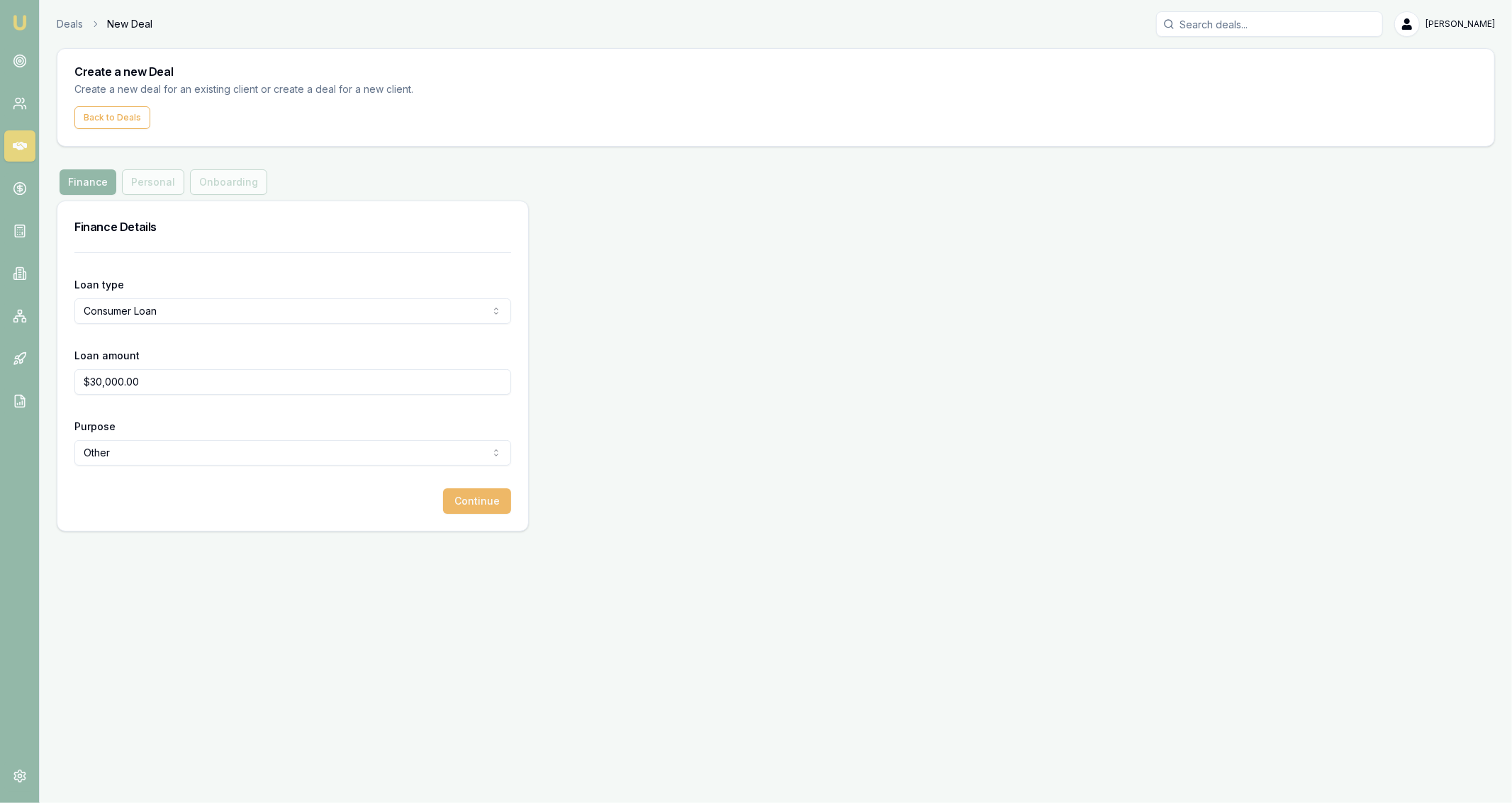
click at [501, 488] on button "Continue" at bounding box center [478, 500] width 68 height 25
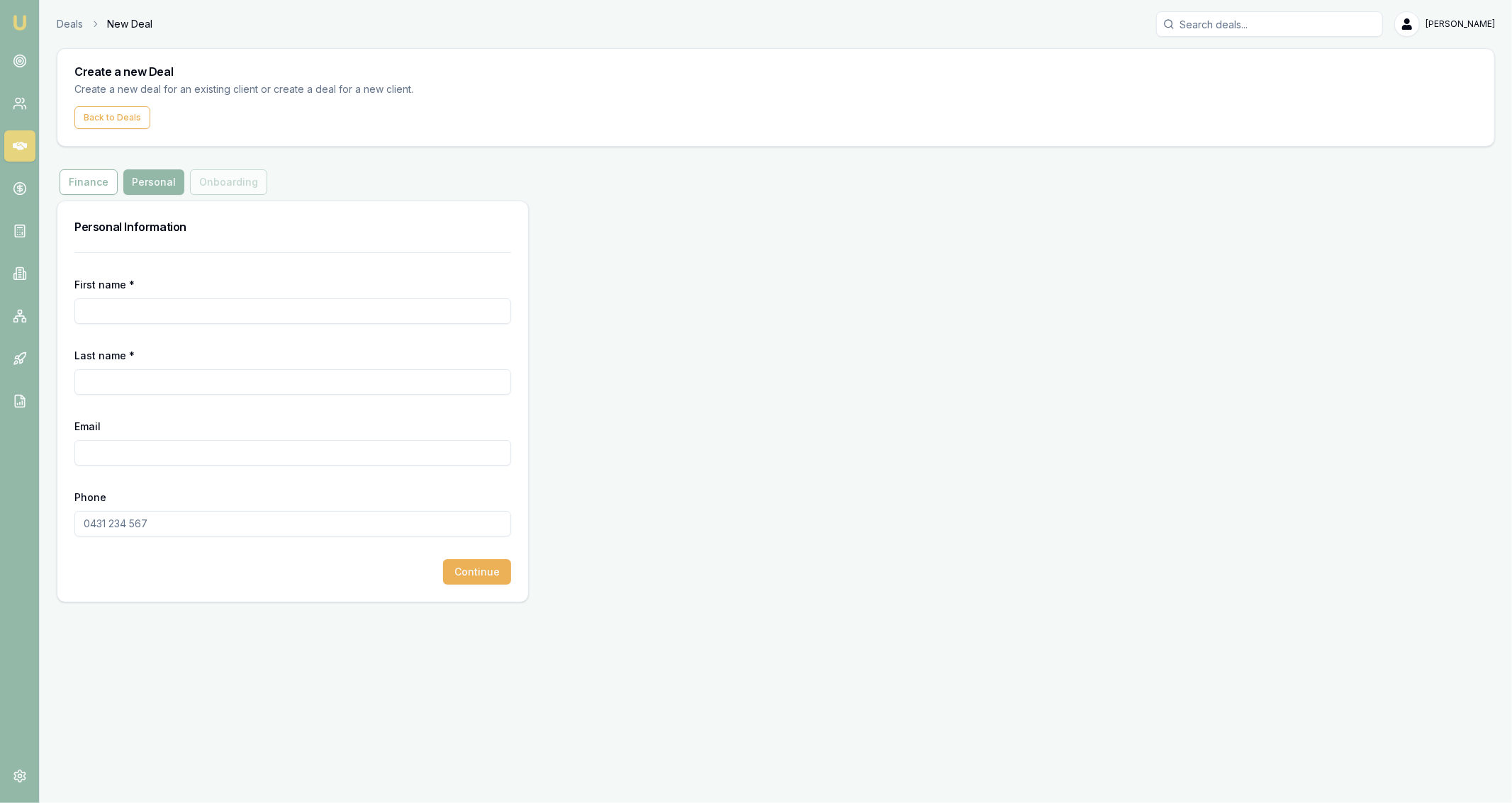
click at [205, 307] on input "First name *" at bounding box center [292, 311] width 436 height 25
type input "Katia"
click at [240, 374] on input "Last name *" at bounding box center [292, 382] width 436 height 25
click at [226, 386] on input "Last name *" at bounding box center [292, 382] width 436 height 25
type input "Akauloa"
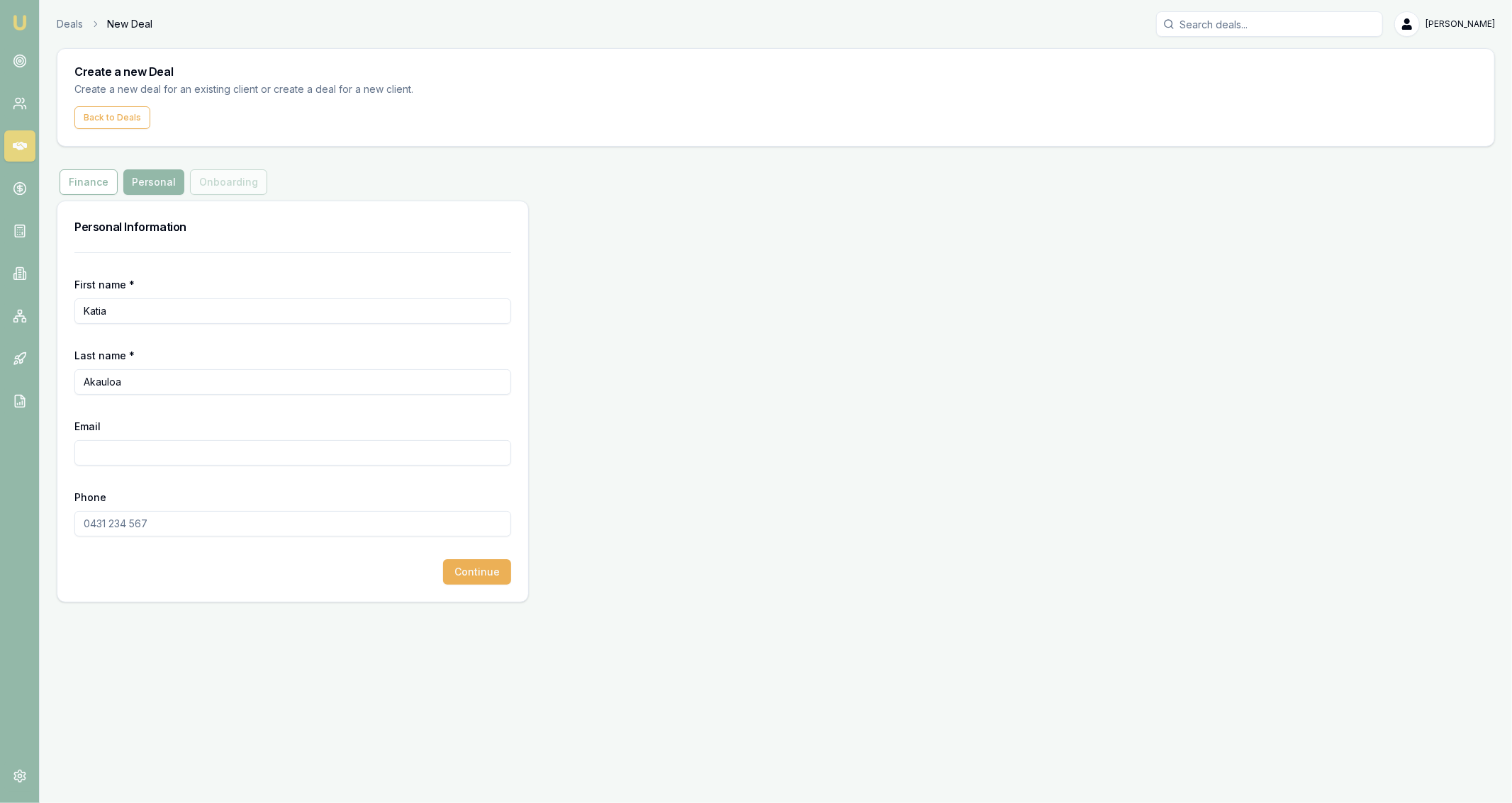
paste input "[PERSON_NAME][EMAIL_ADDRESS][DOMAIN_NAME]"
type input "[PERSON_NAME][EMAIL_ADDRESS][DOMAIN_NAME]"
click at [140, 527] on input "Phone" at bounding box center [292, 523] width 436 height 25
paste input "0435 142 435"
type input "0435 142 435"
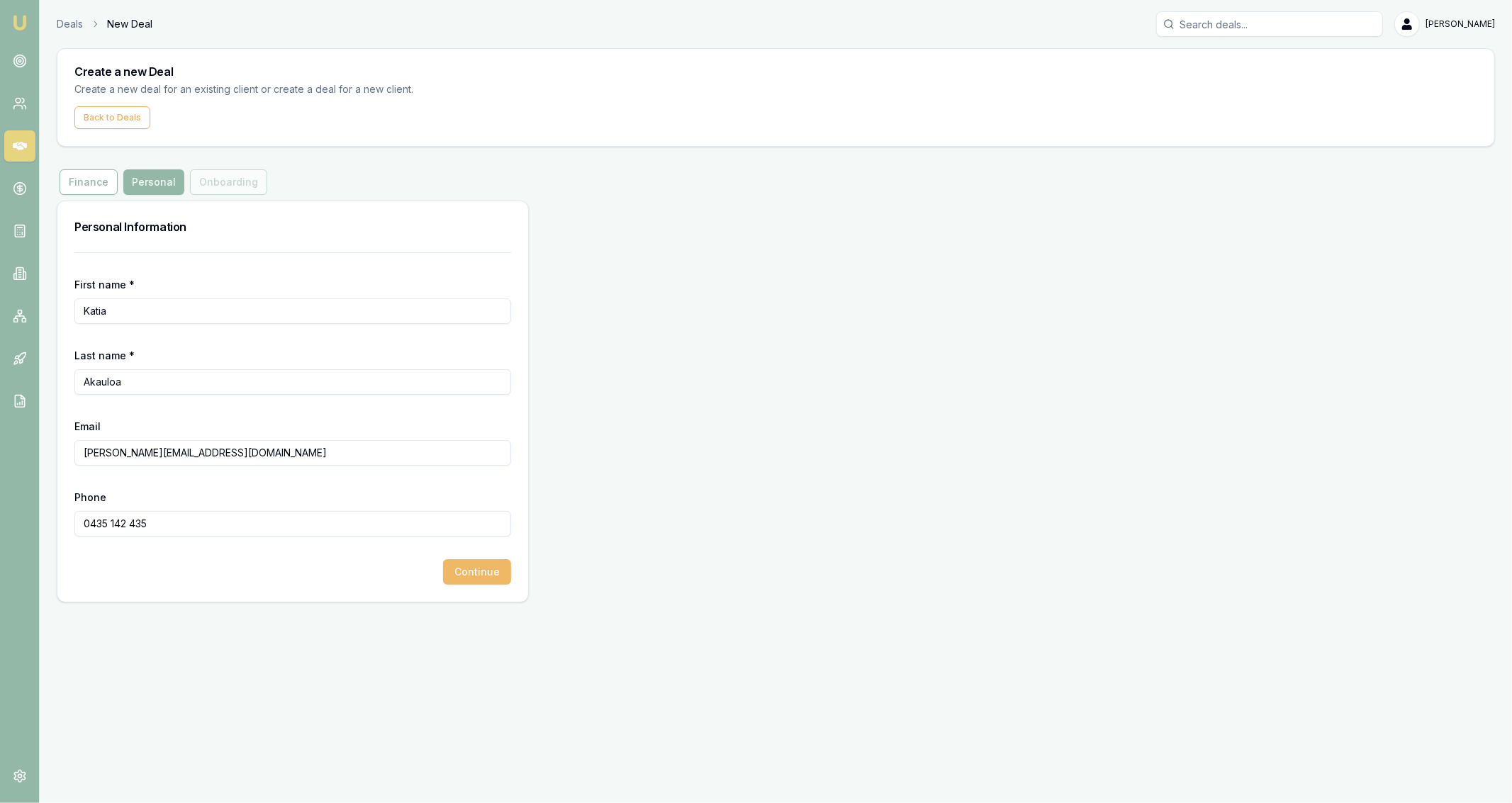
click at [495, 576] on button "Continue" at bounding box center [478, 571] width 68 height 25
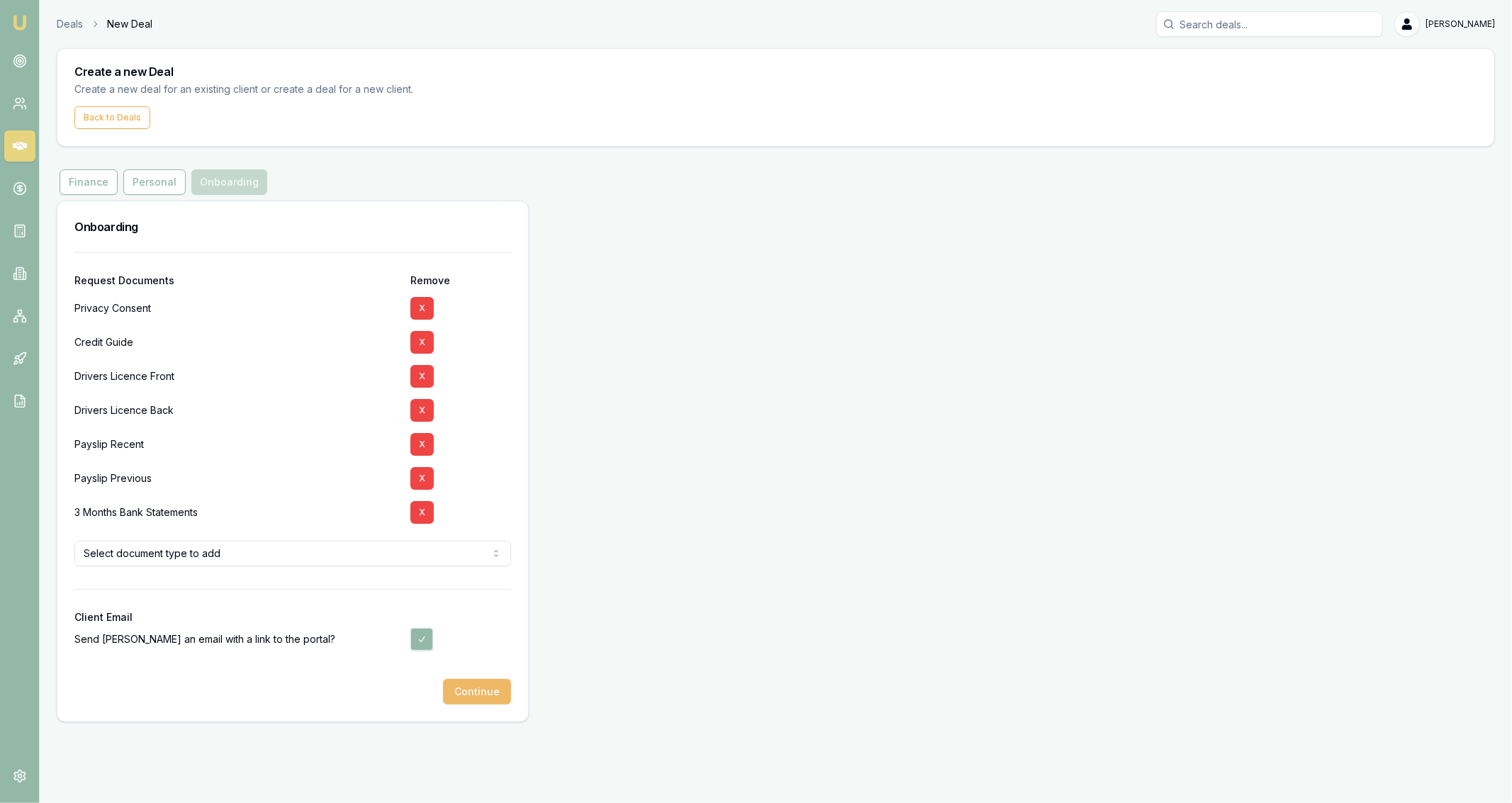
click at [471, 686] on button "Continue" at bounding box center [478, 692] width 68 height 25
